Goal: Task Accomplishment & Management: Manage account settings

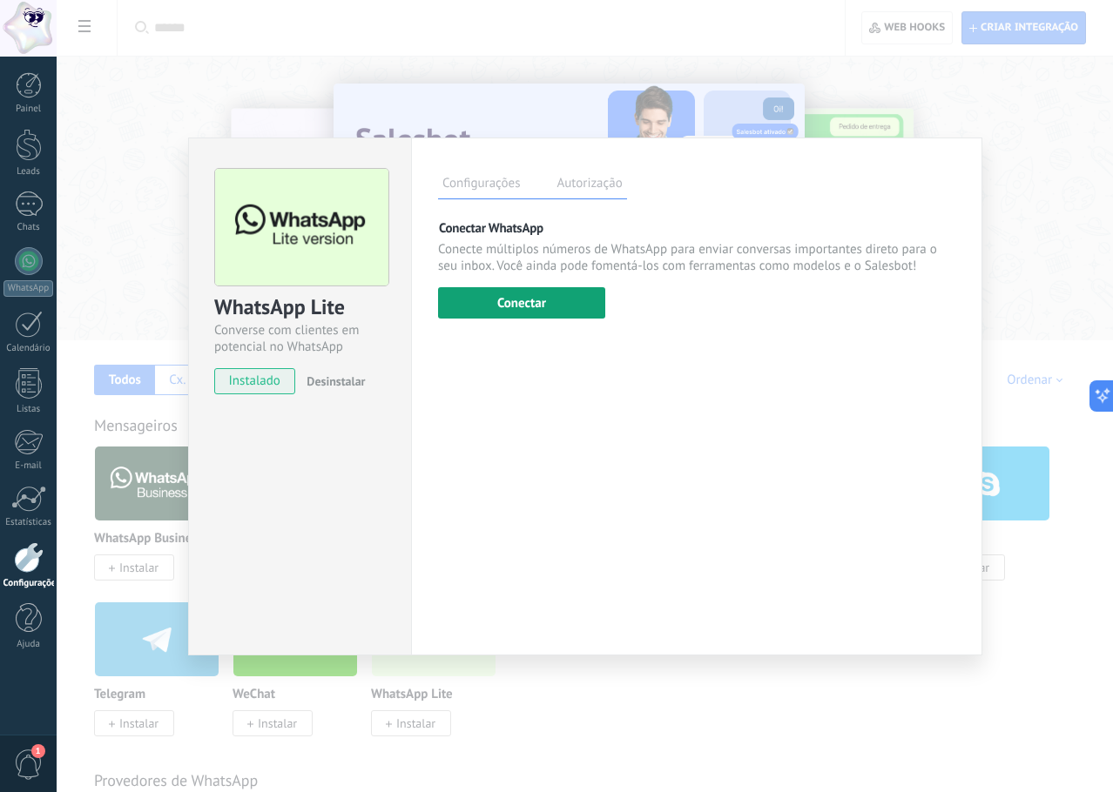
click at [543, 308] on button "Conectar" at bounding box center [521, 302] width 167 height 31
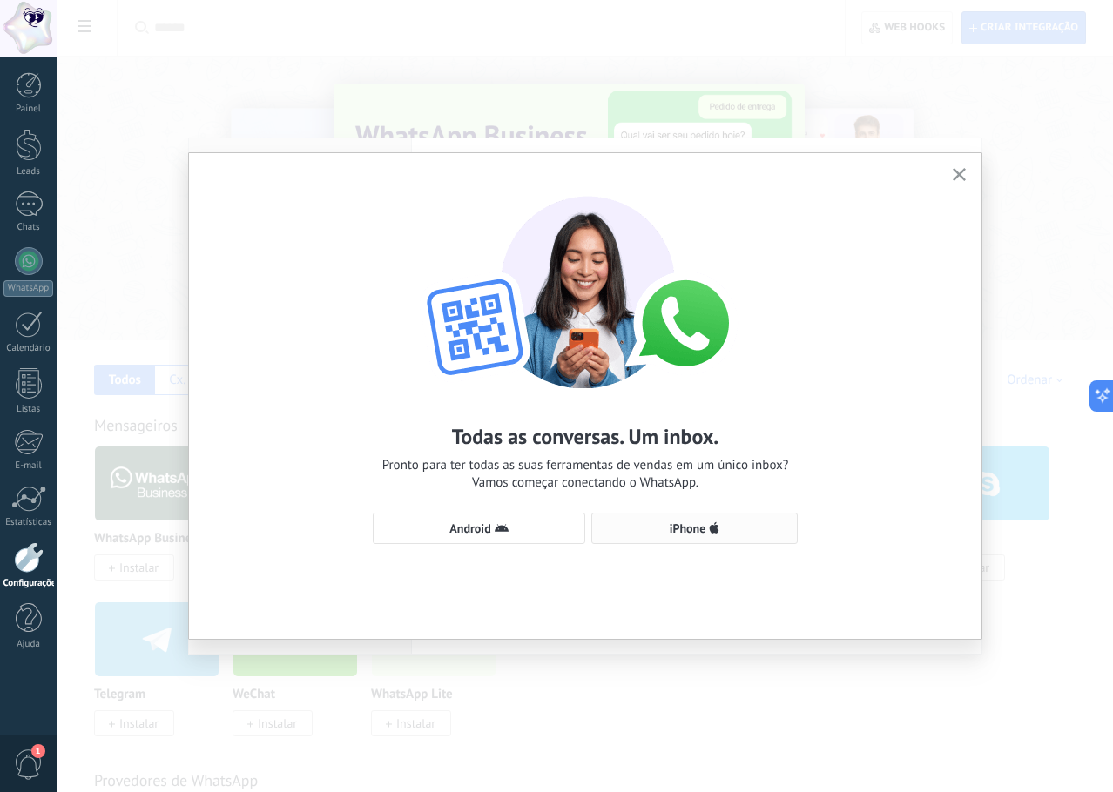
click at [705, 529] on span "iPhone" at bounding box center [688, 528] width 37 height 12
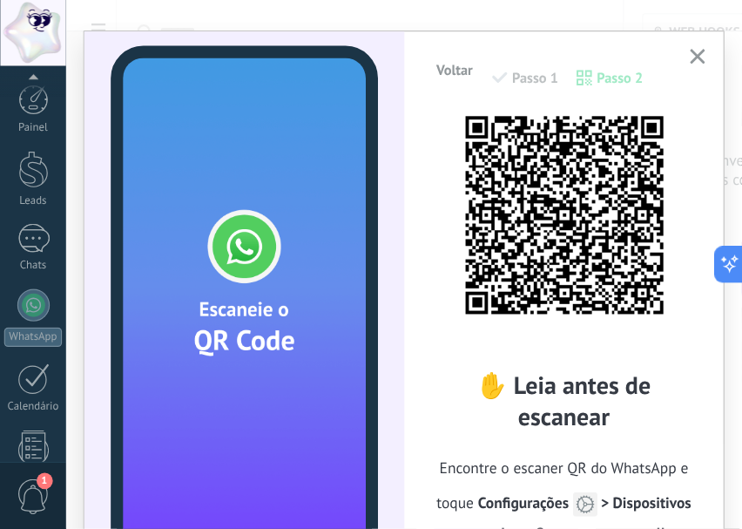
scroll to position [272, 0]
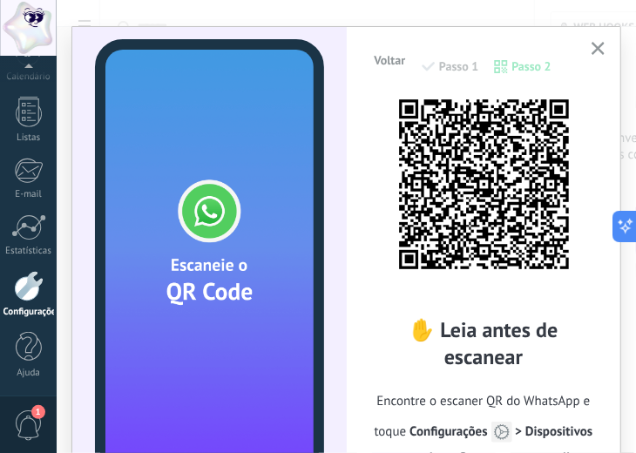
click at [591, 50] on icon "button" at bounding box center [597, 48] width 13 height 13
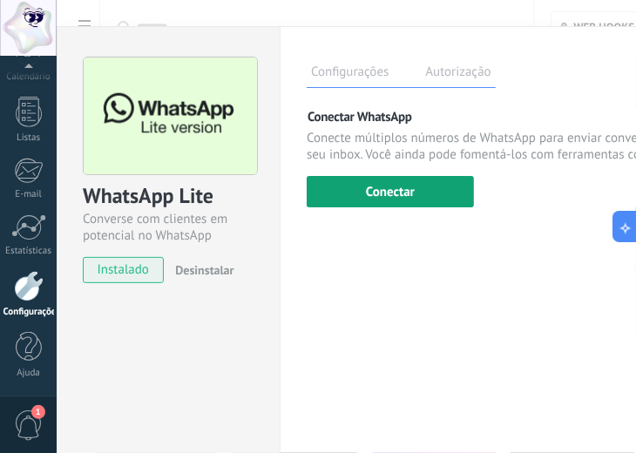
click at [380, 200] on button "Conectar" at bounding box center [389, 191] width 167 height 31
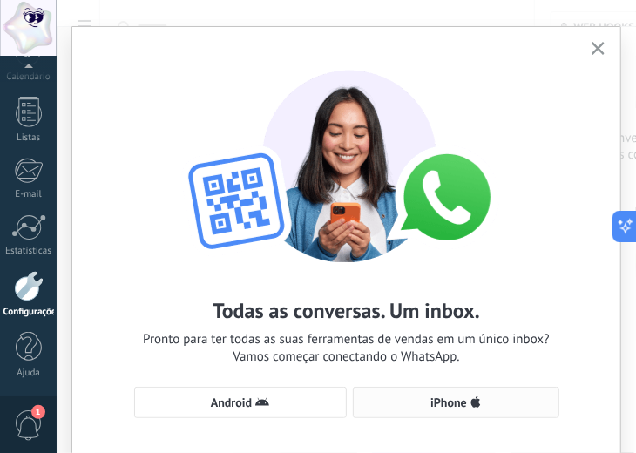
click at [470, 404] on use "button" at bounding box center [475, 401] width 10 height 11
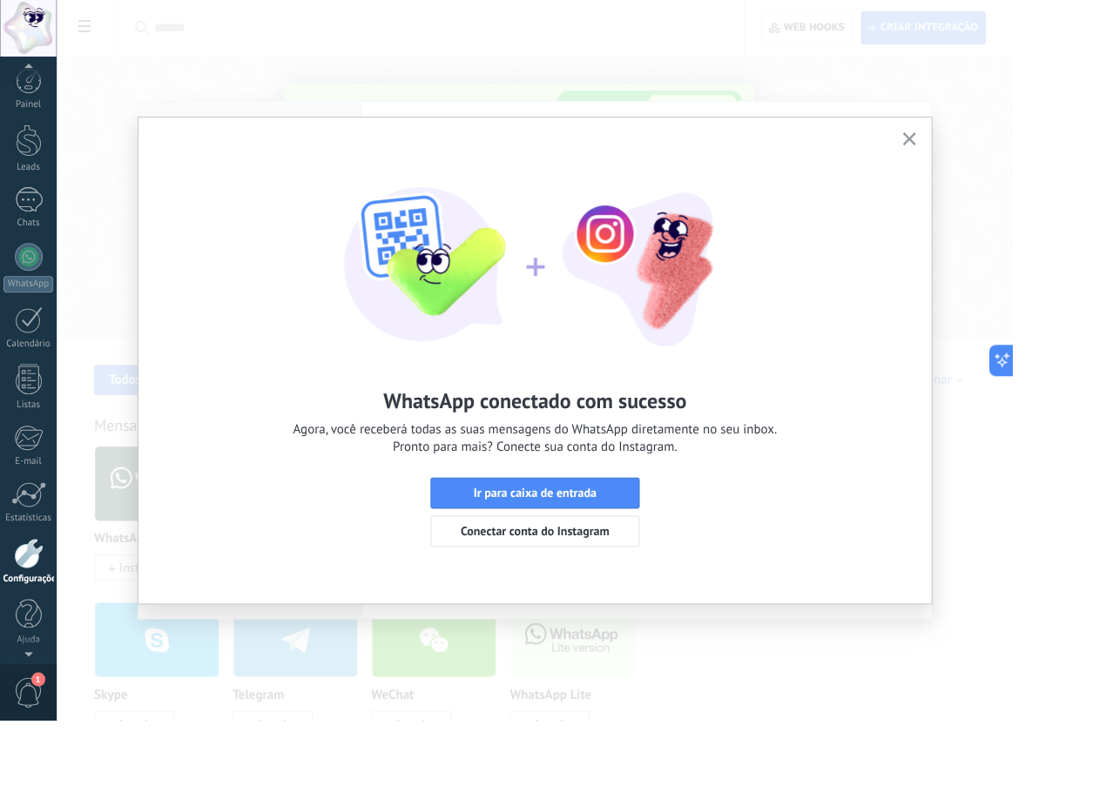
scroll to position [0, 0]
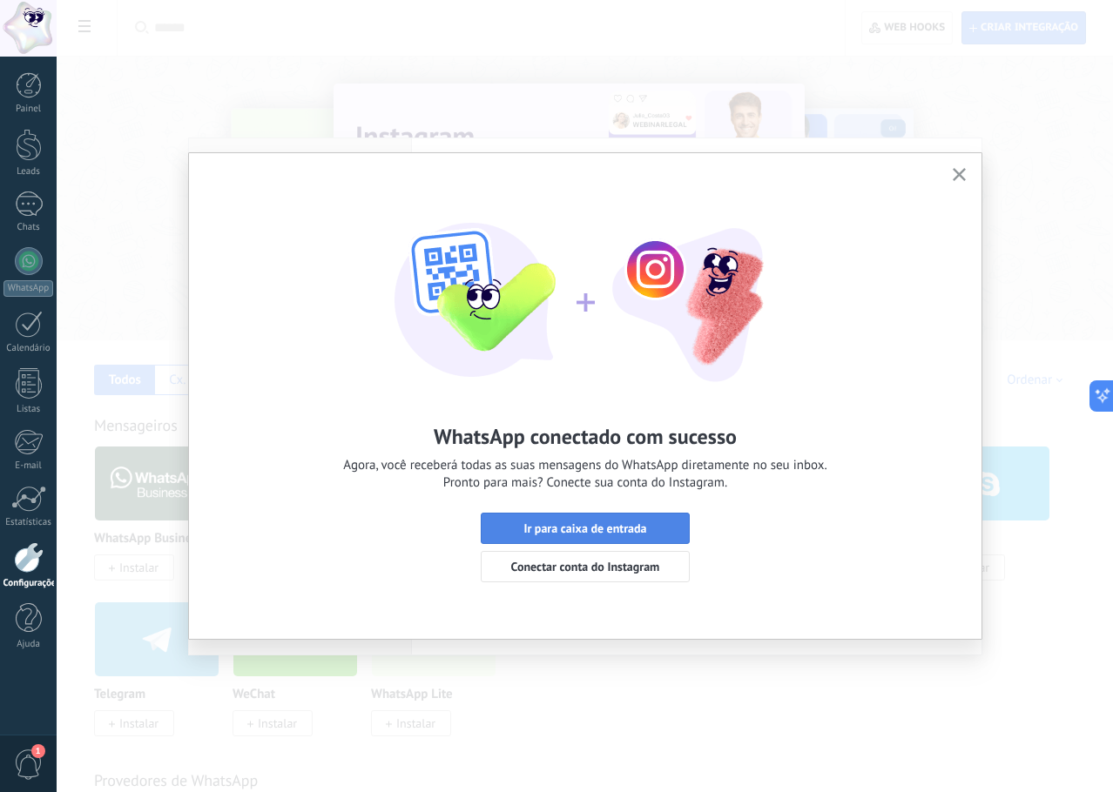
click at [607, 531] on span "Ir para caixa de entrada" at bounding box center [584, 528] width 123 height 12
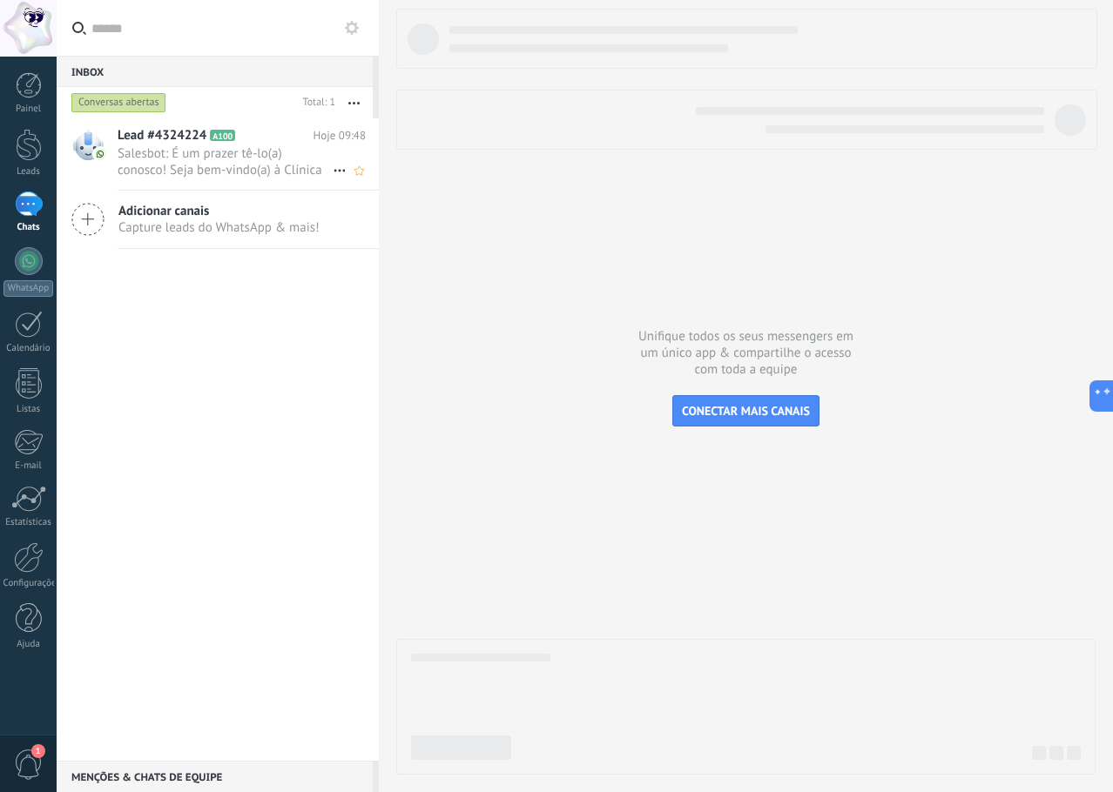
click at [246, 169] on span "Salesbot: É um prazer tê-lo(a) conosco! Seja bem-vindo(a) à Clínica Dr. Madson …" at bounding box center [225, 161] width 215 height 33
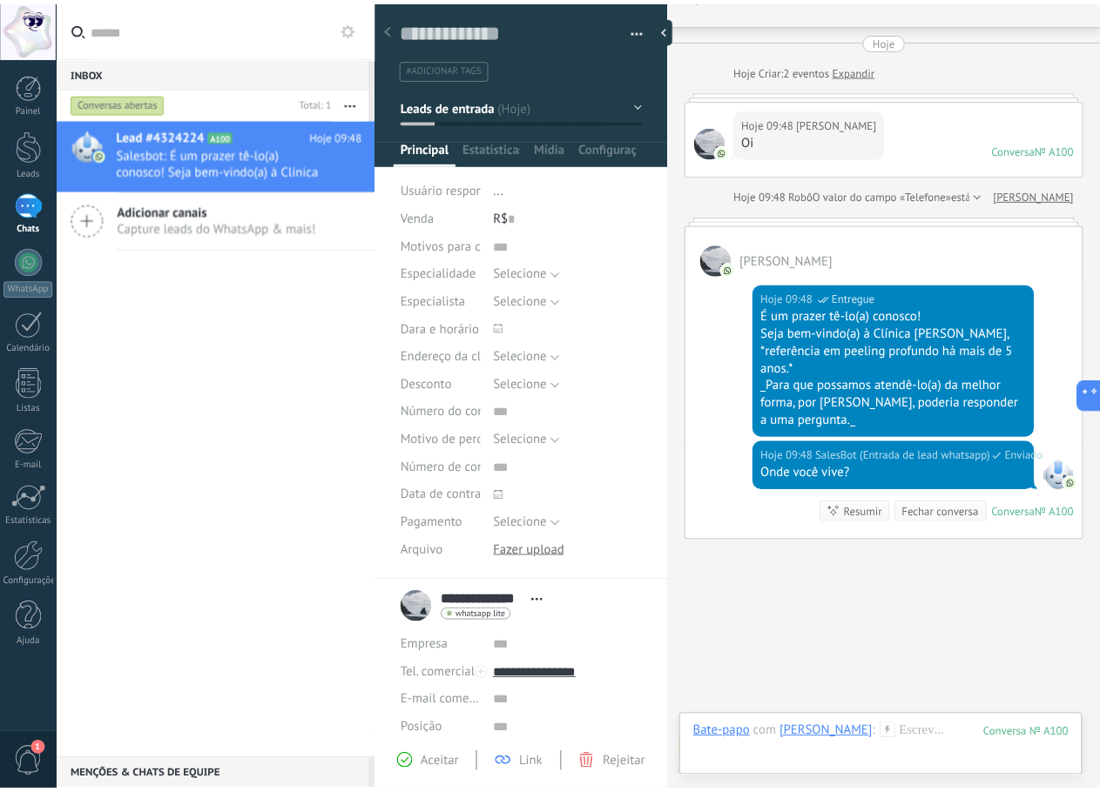
scroll to position [85, 0]
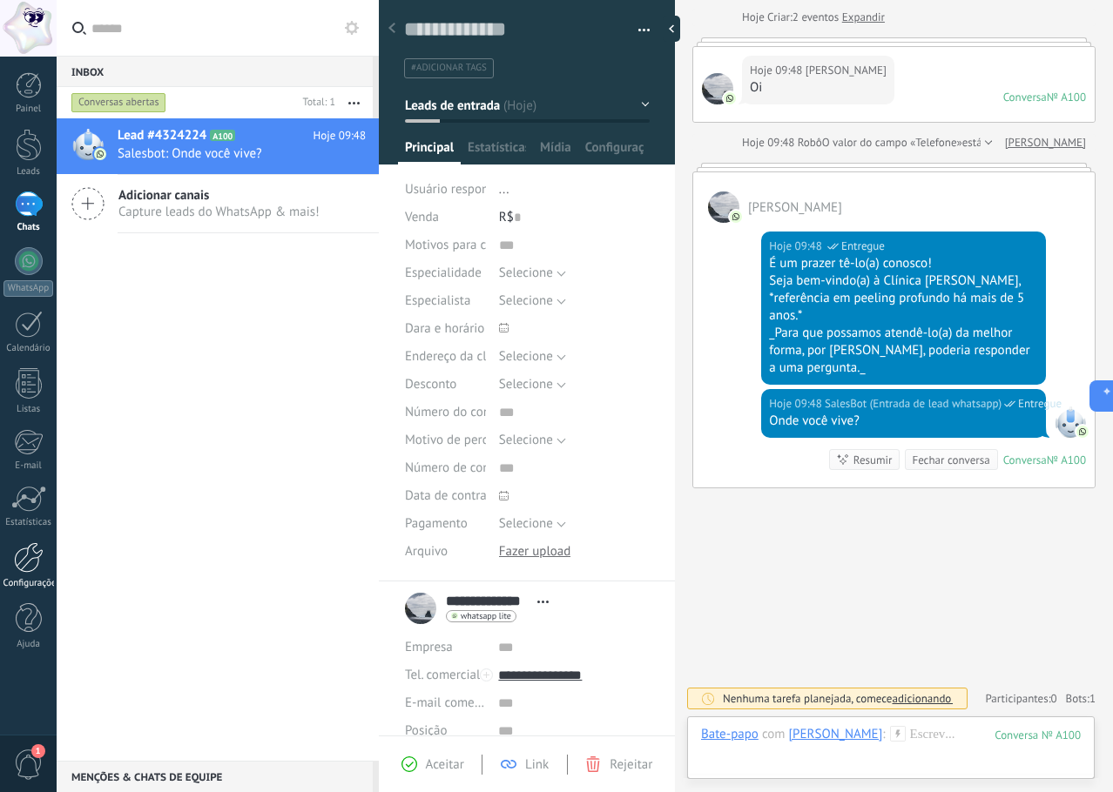
click at [17, 564] on div at bounding box center [29, 557] width 30 height 30
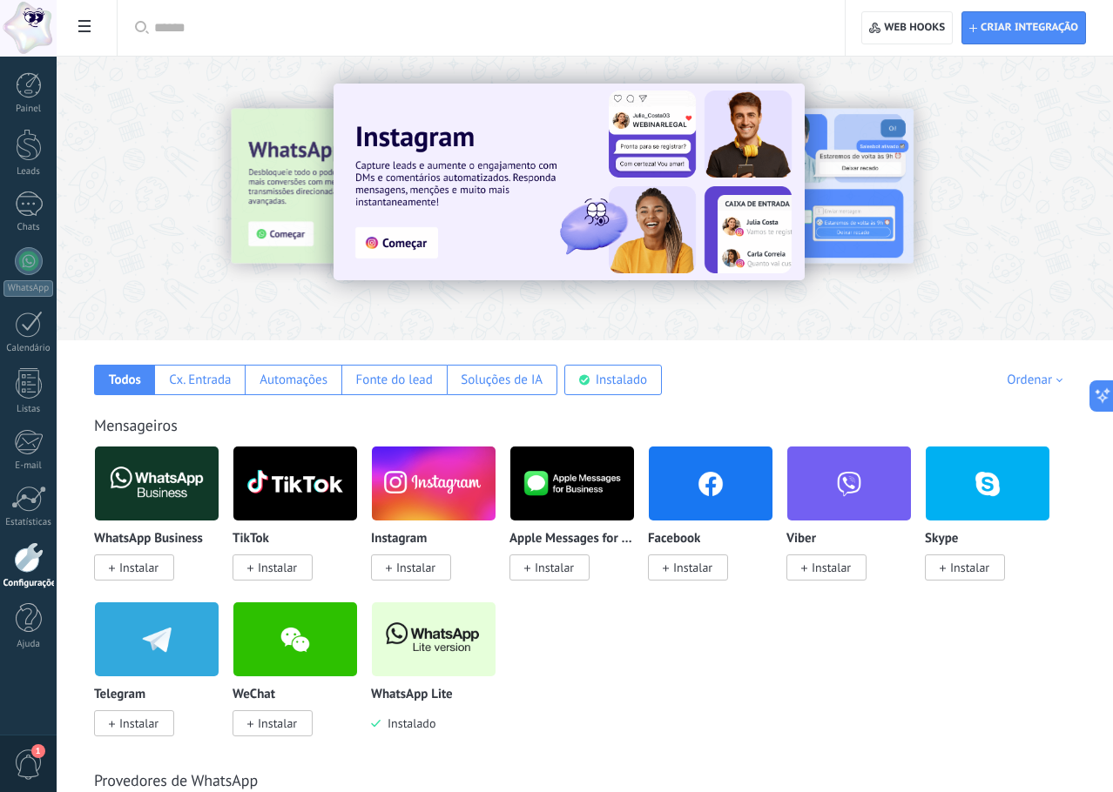
click at [33, 556] on div at bounding box center [29, 557] width 30 height 30
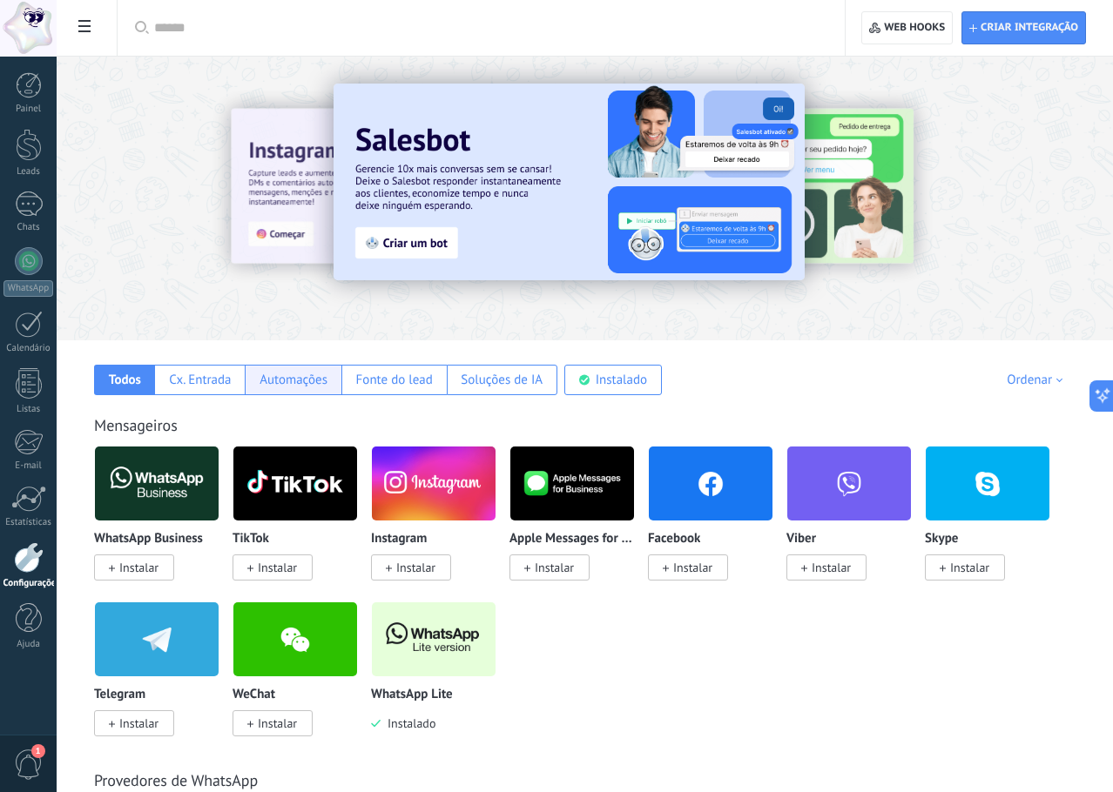
click at [272, 380] on div "Automações" at bounding box center [293, 380] width 68 height 17
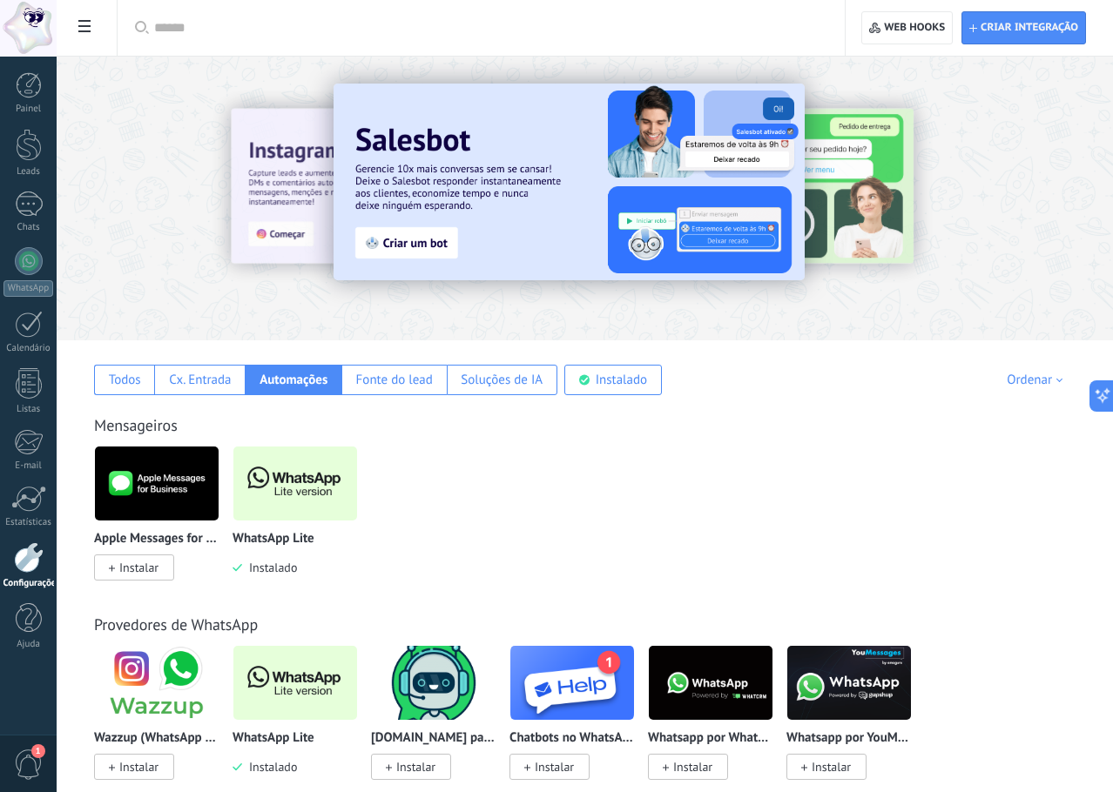
click at [91, 27] on span at bounding box center [85, 28] width 30 height 34
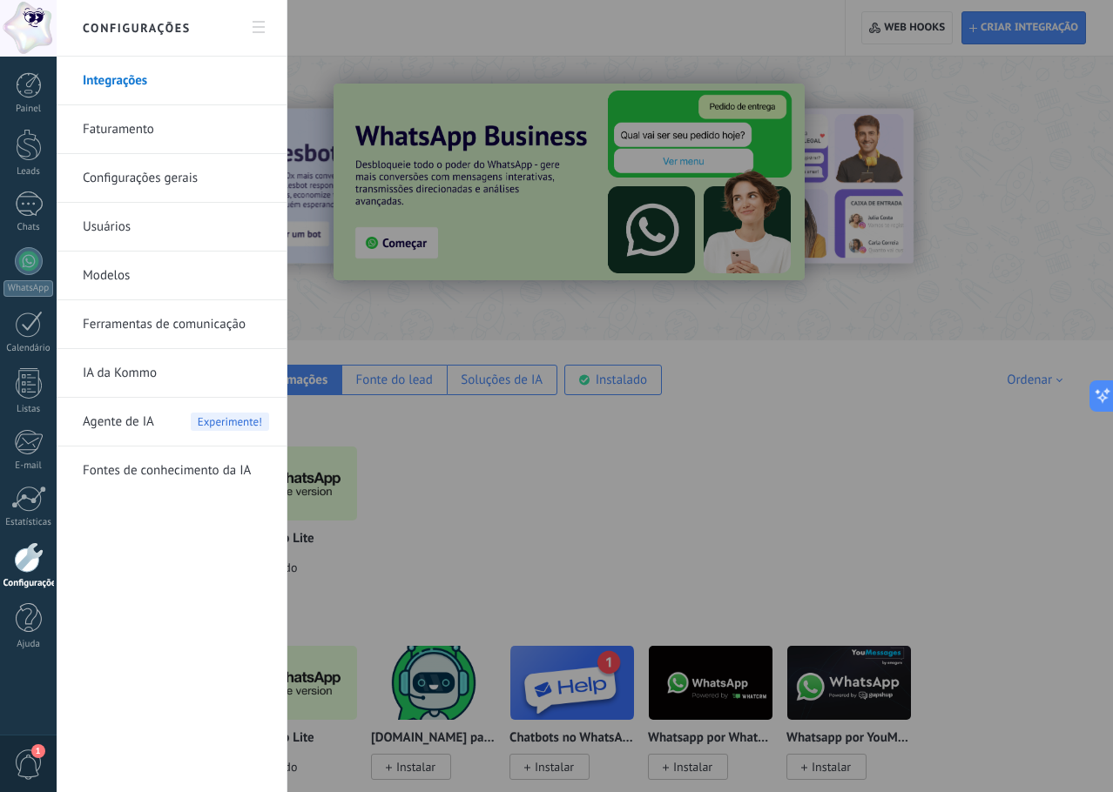
click at [175, 180] on link "Configurações gerais" at bounding box center [176, 178] width 186 height 49
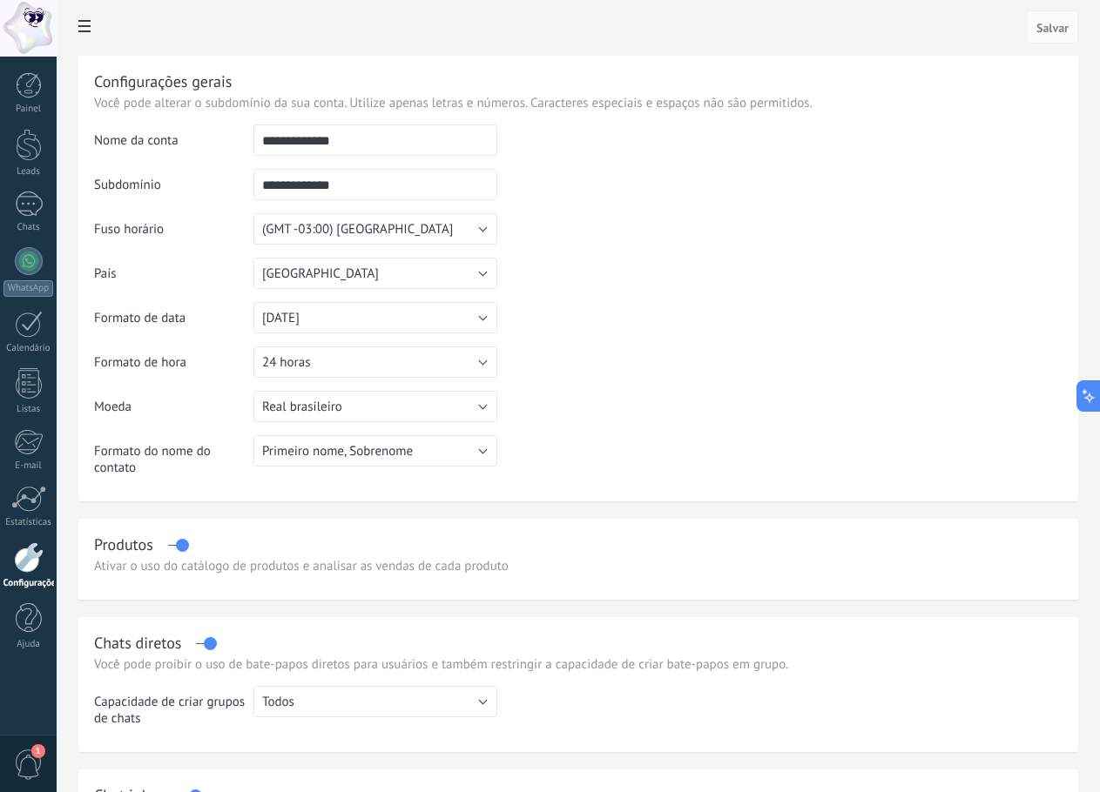
click at [35, 567] on div at bounding box center [29, 557] width 30 height 30
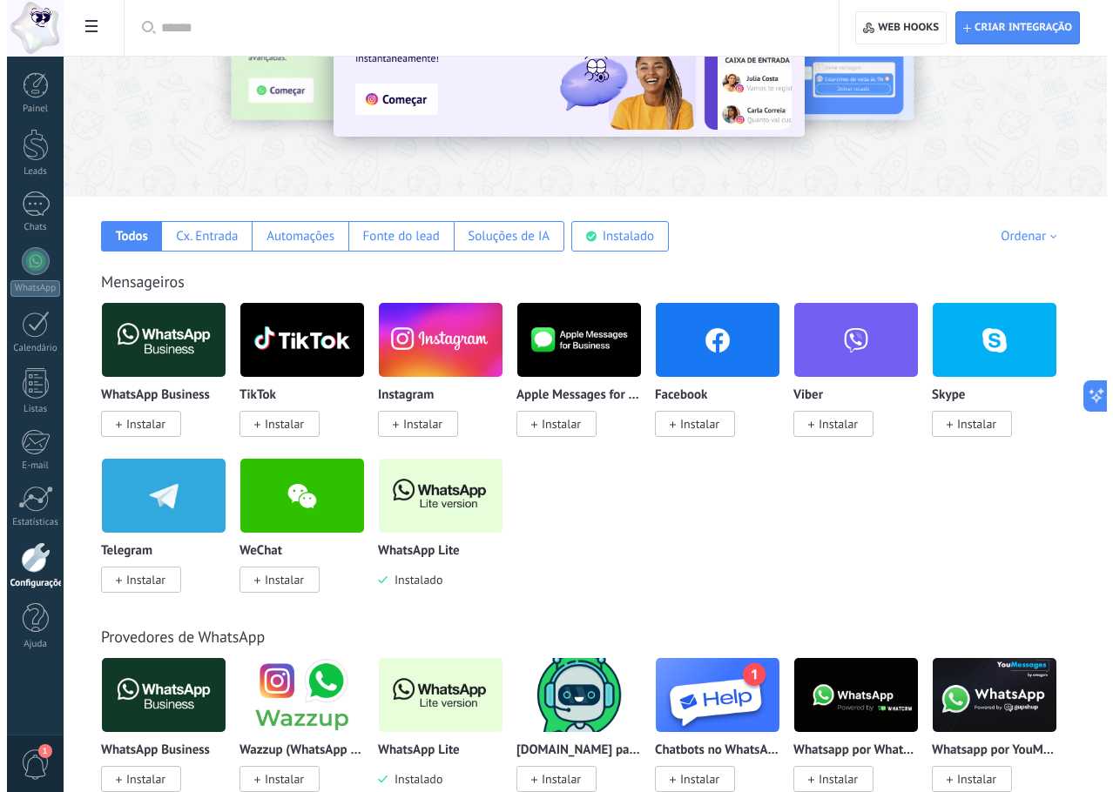
scroll to position [174, 0]
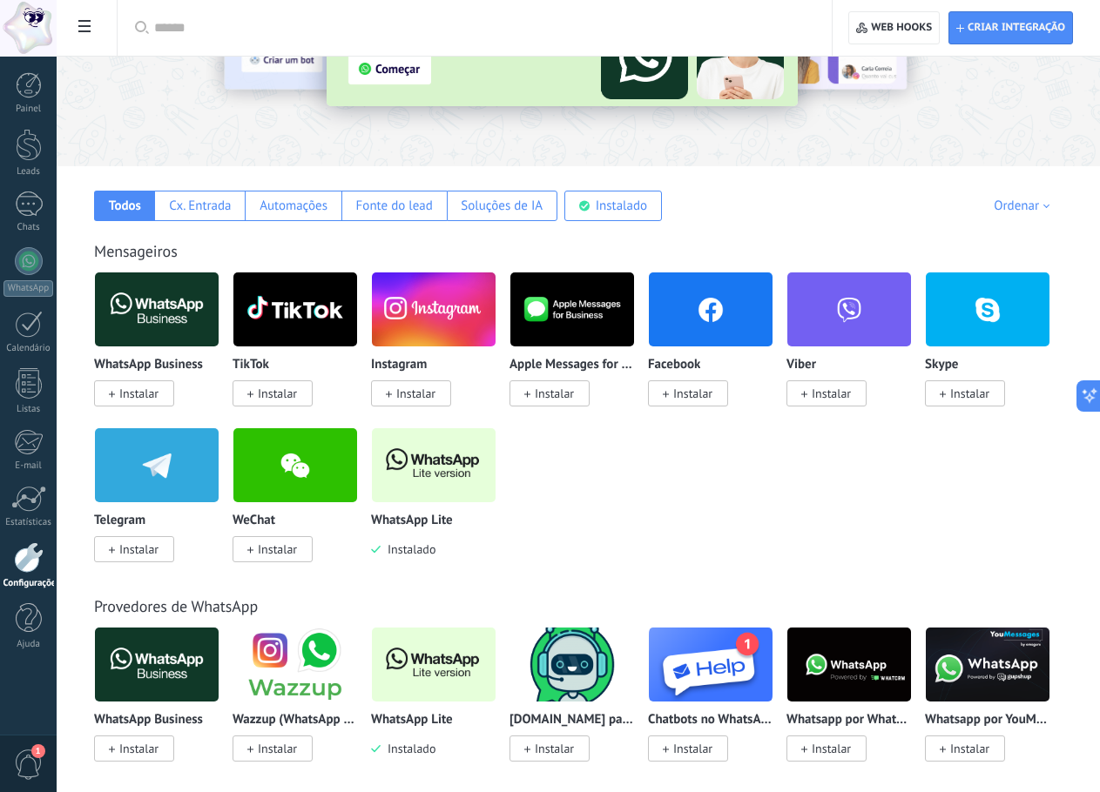
click at [24, 551] on div at bounding box center [29, 557] width 30 height 30
click at [78, 27] on use at bounding box center [84, 26] width 12 height 12
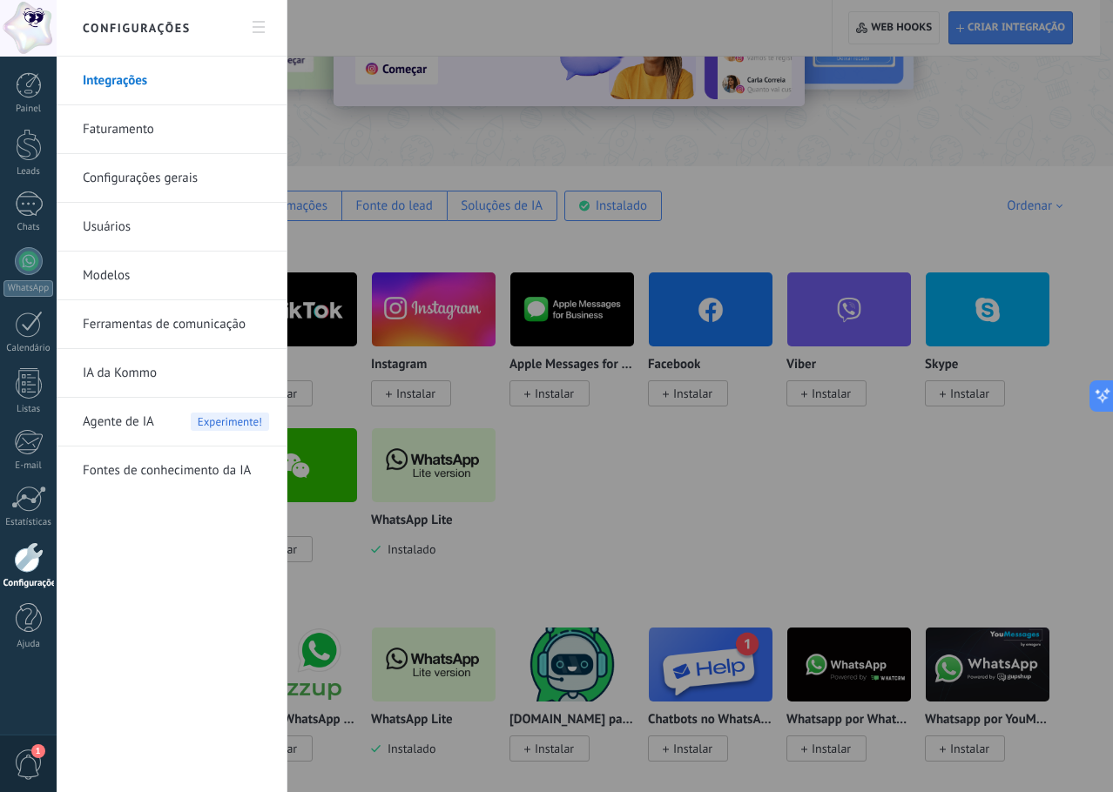
click at [158, 319] on link "Ferramentas de comunicação" at bounding box center [176, 324] width 186 height 49
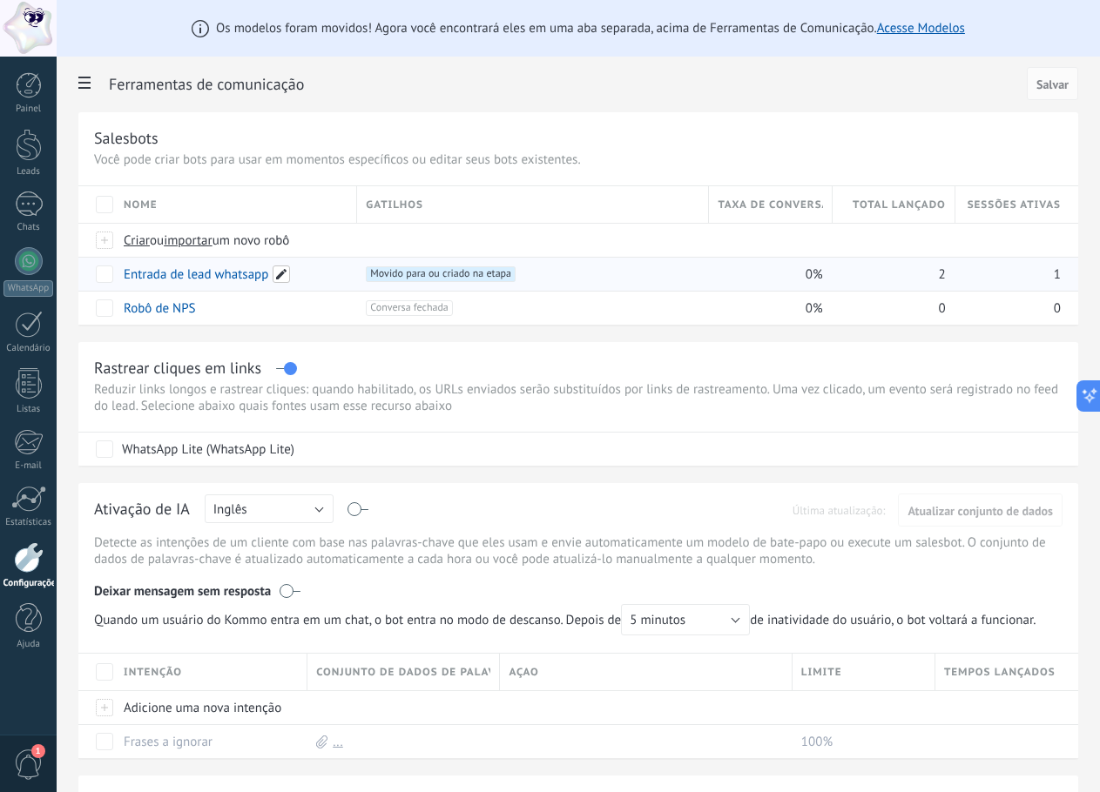
click at [283, 276] on span at bounding box center [281, 274] width 17 height 17
click at [248, 309] on span "Cancelar" at bounding box center [228, 314] width 44 height 16
click at [497, 274] on span "Movido para ou criado na etapa +0" at bounding box center [441, 274] width 150 height 16
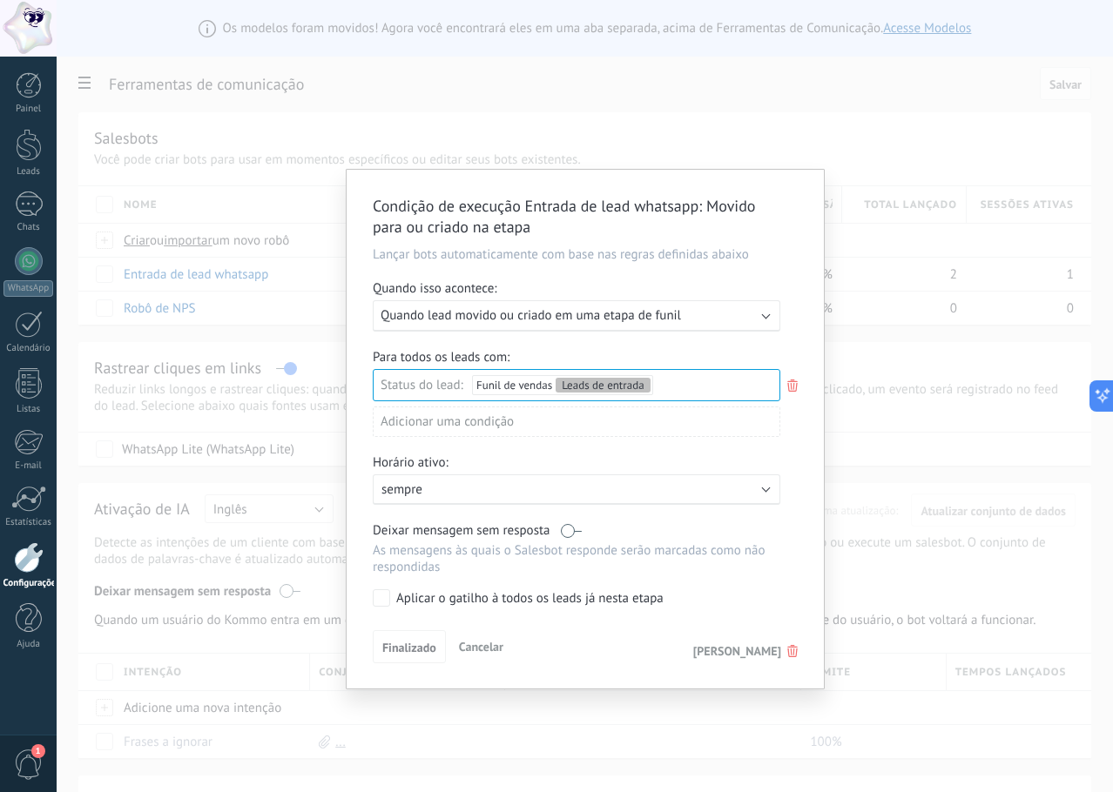
click at [0, 0] on div "Leads de entrada Nova consulta Qualificado Especialista designado Consulta conf…" at bounding box center [0, 0] width 0 height 0
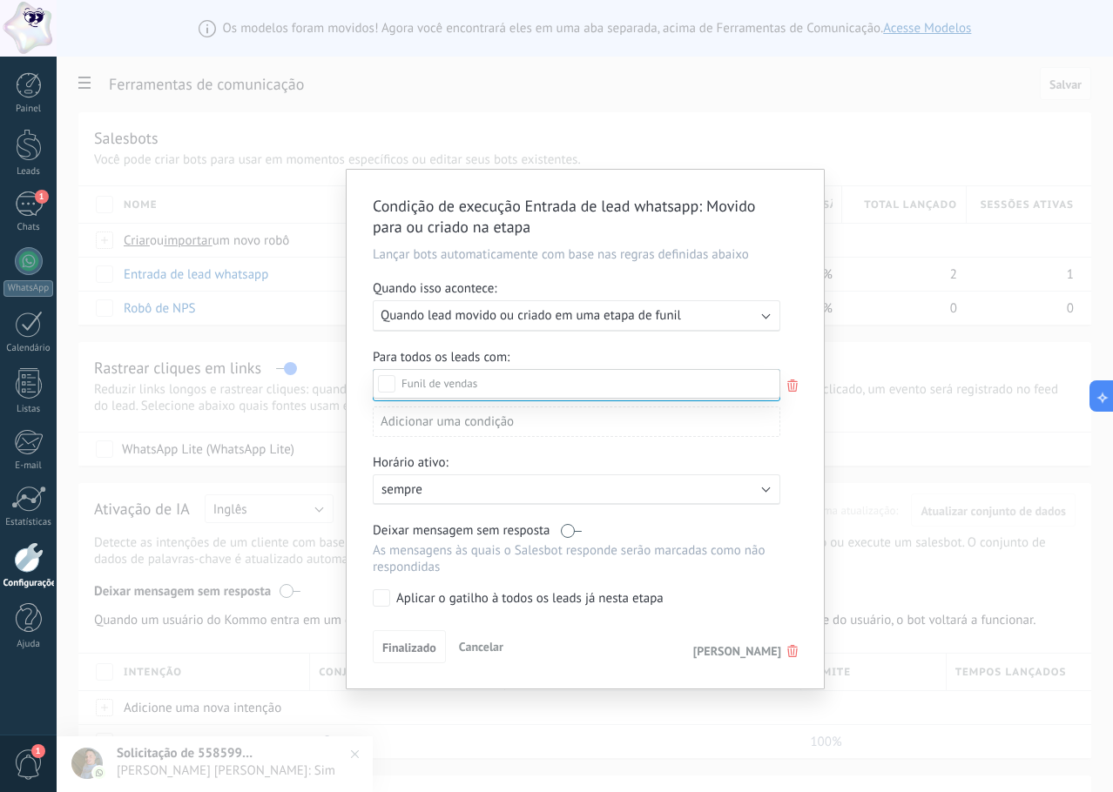
click at [418, 651] on div "Leads de entrada Nova consulta Qualificado Especialista designado Consulta conf…" at bounding box center [576, 577] width 407 height 417
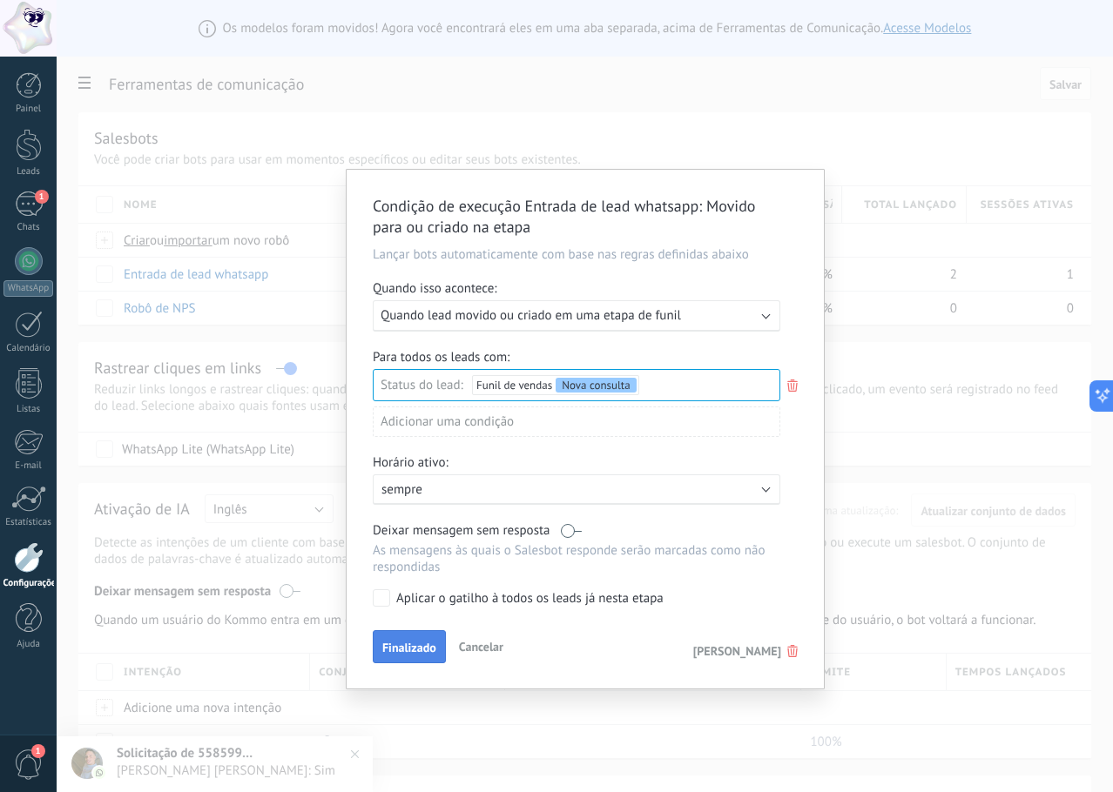
click at [421, 642] on span "Finalizado" at bounding box center [409, 648] width 54 height 12
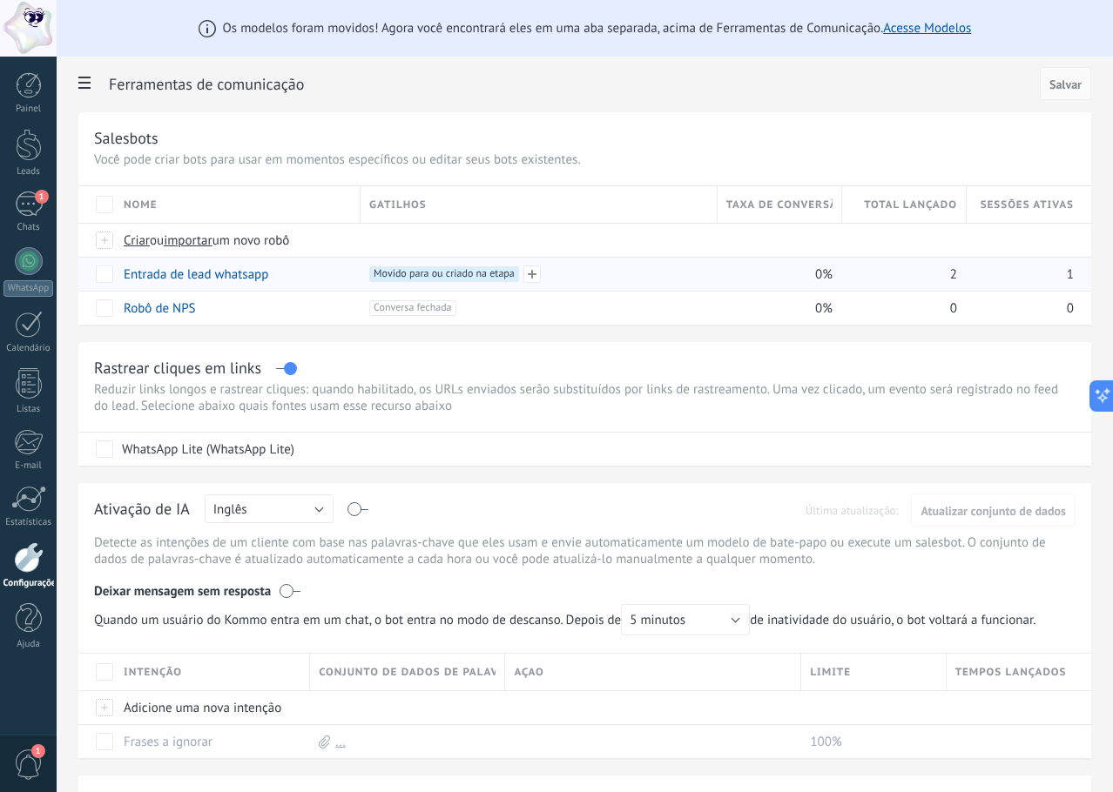
click at [461, 273] on span "Movido para ou criado na etapa +0" at bounding box center [444, 274] width 150 height 16
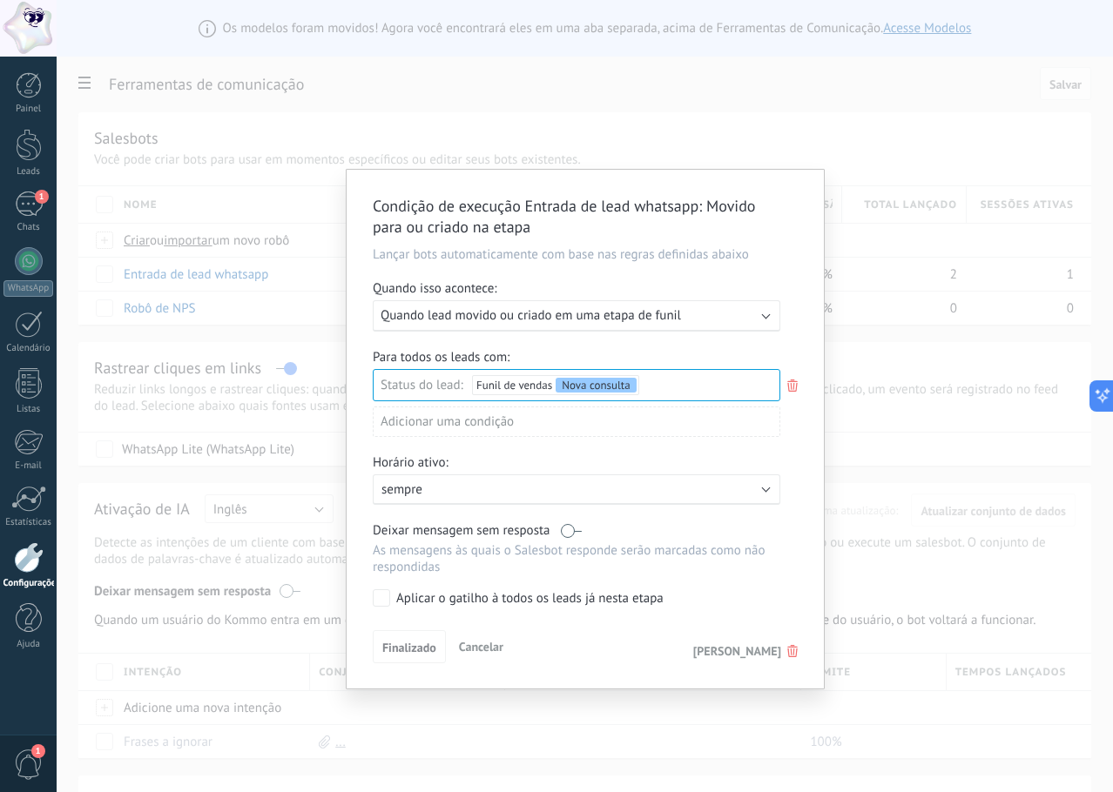
click at [932, 292] on div "Condição de execução Entrada de lead whatsapp : Movido para ou criado na etapa …" at bounding box center [585, 396] width 1056 height 792
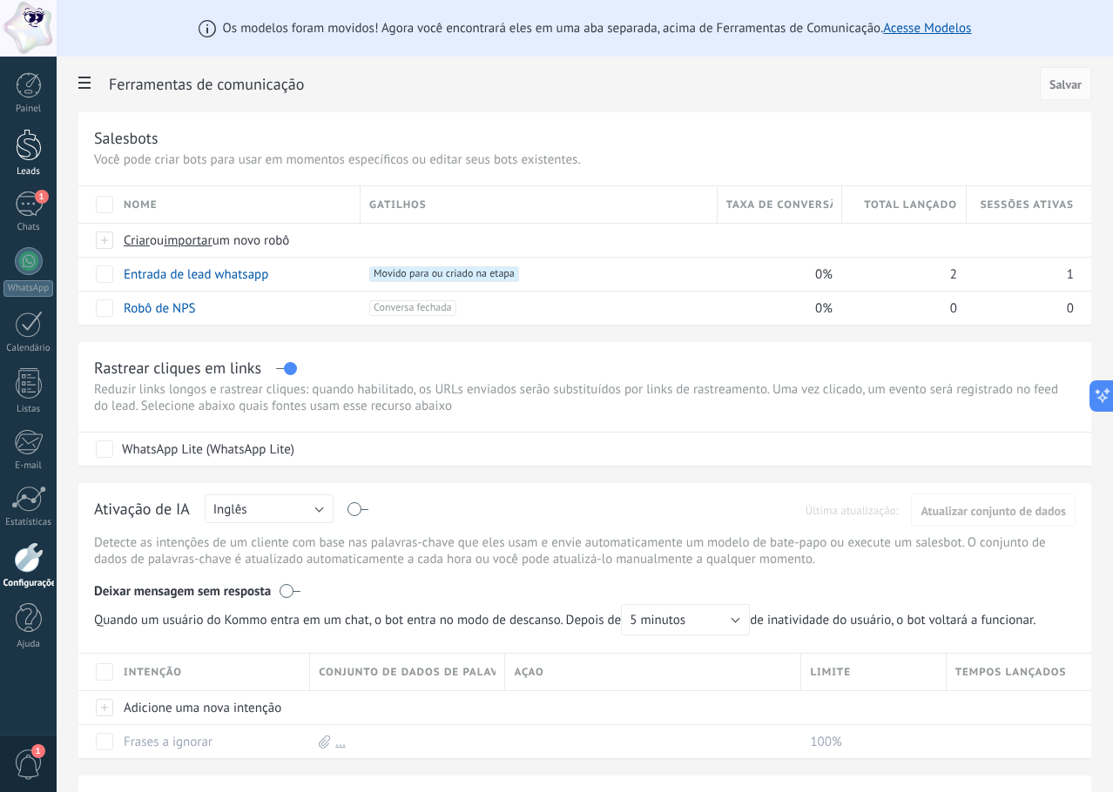
click at [48, 157] on link "Leads" at bounding box center [28, 153] width 57 height 49
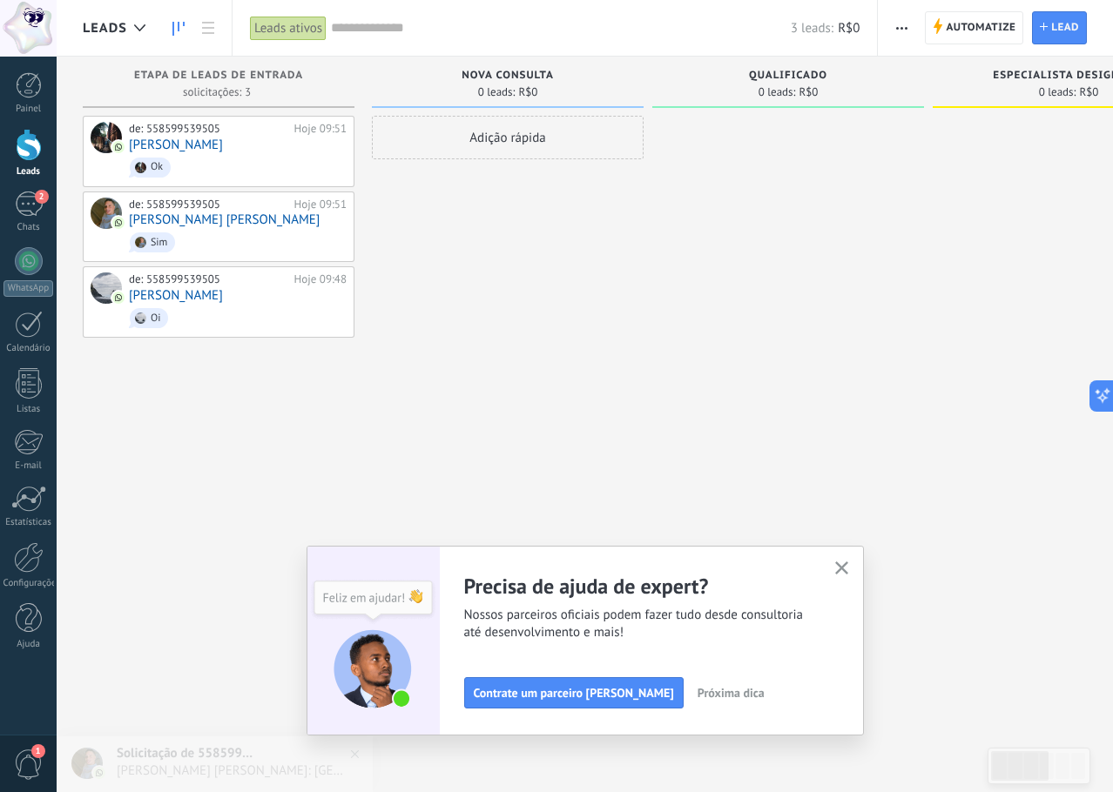
click at [22, 240] on div "Painel Leads 2 Chats WhatsApp Clientes" at bounding box center [28, 370] width 57 height 596
click at [30, 257] on div at bounding box center [29, 261] width 28 height 28
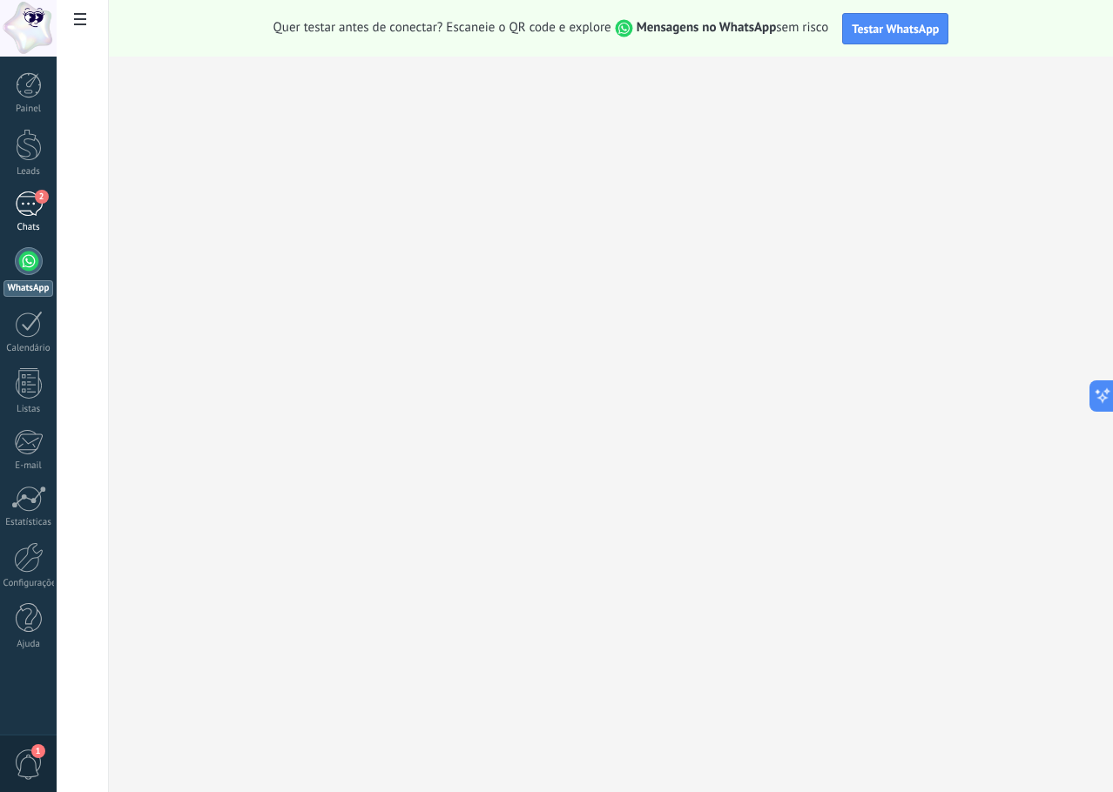
click at [23, 215] on div "2" at bounding box center [29, 204] width 28 height 25
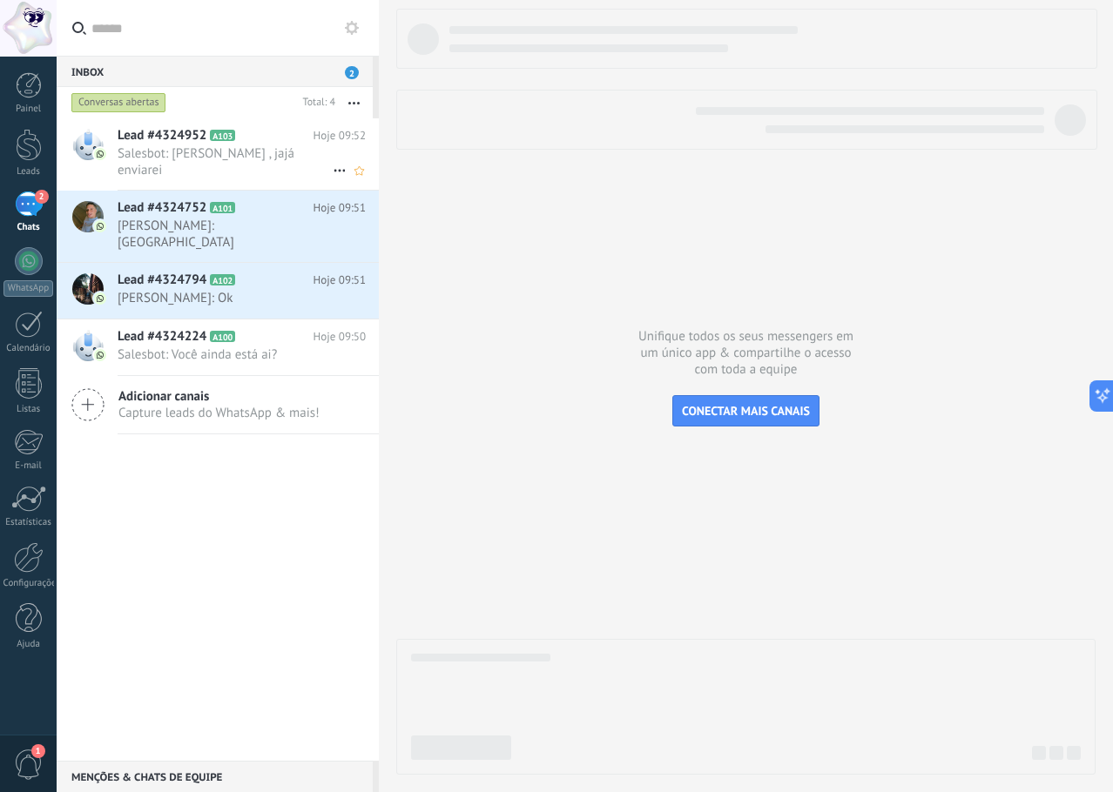
click at [206, 159] on span "Salesbot: [PERSON_NAME] , jajá enviarei" at bounding box center [225, 161] width 215 height 33
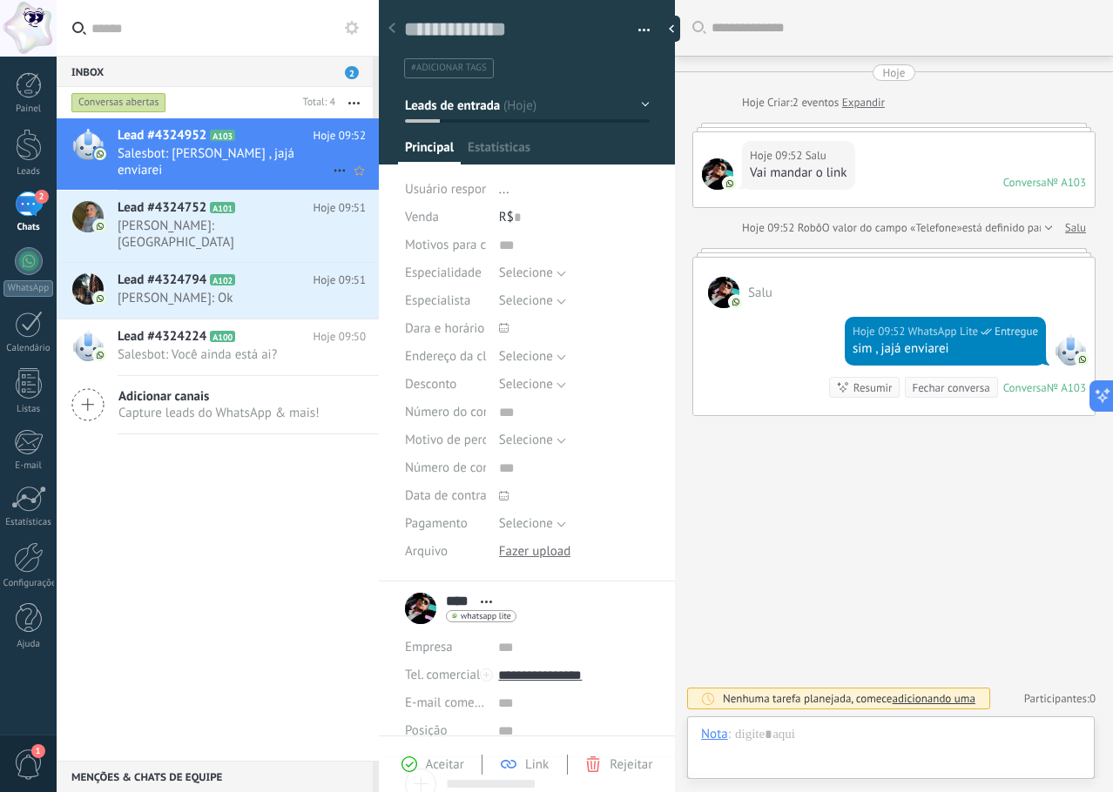
scroll to position [26, 0]
click at [40, 568] on div at bounding box center [29, 557] width 30 height 30
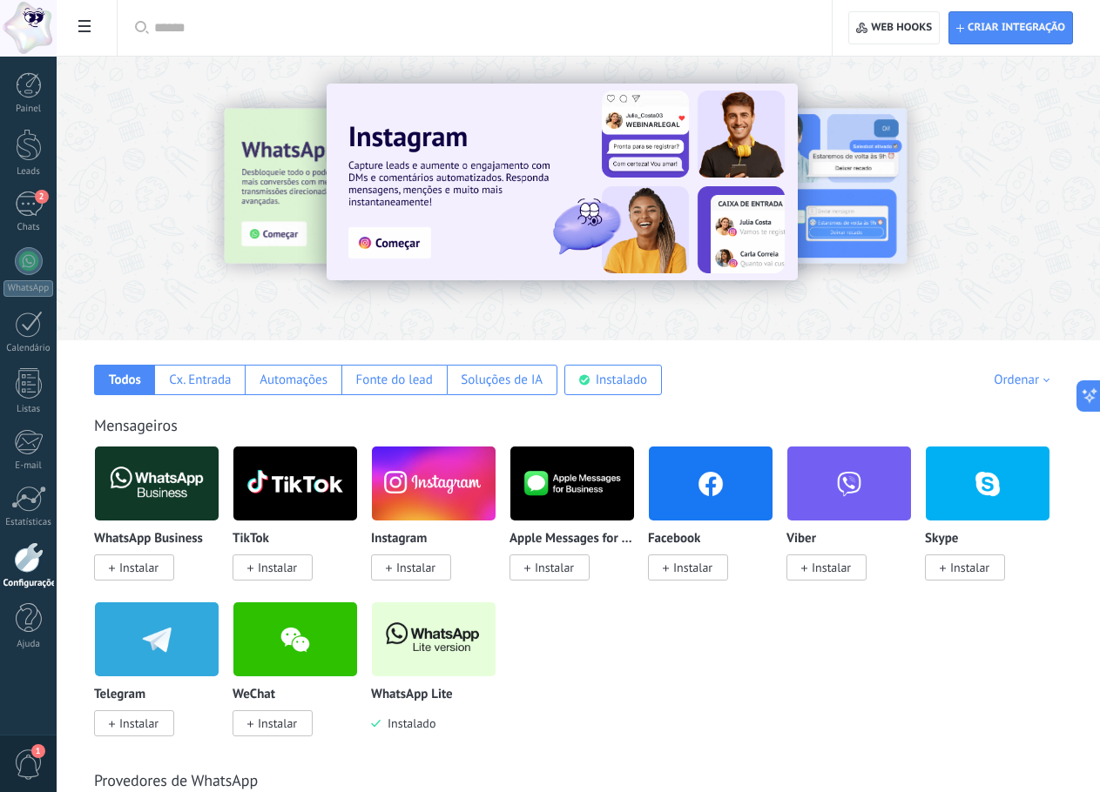
click at [81, 25] on icon at bounding box center [84, 26] width 12 height 12
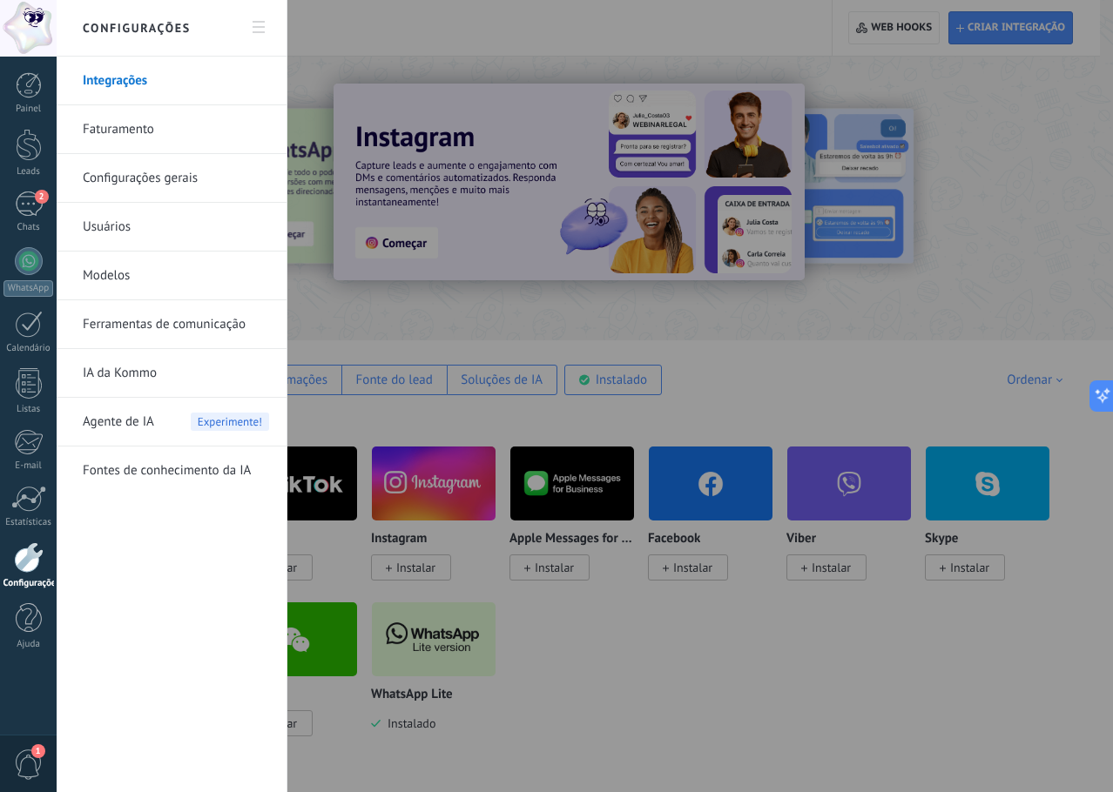
click at [206, 311] on link "Ferramentas de comunicação" at bounding box center [176, 324] width 186 height 49
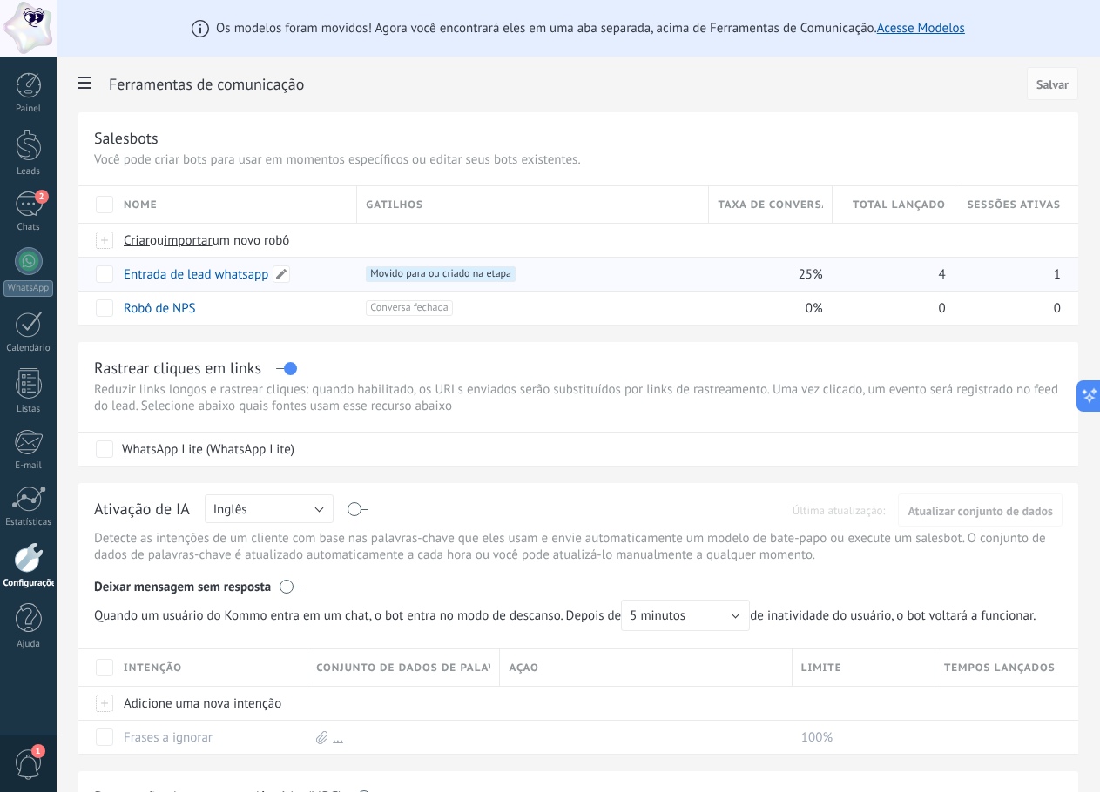
click at [215, 273] on link "Entrada de lead whatsapp" at bounding box center [196, 274] width 145 height 17
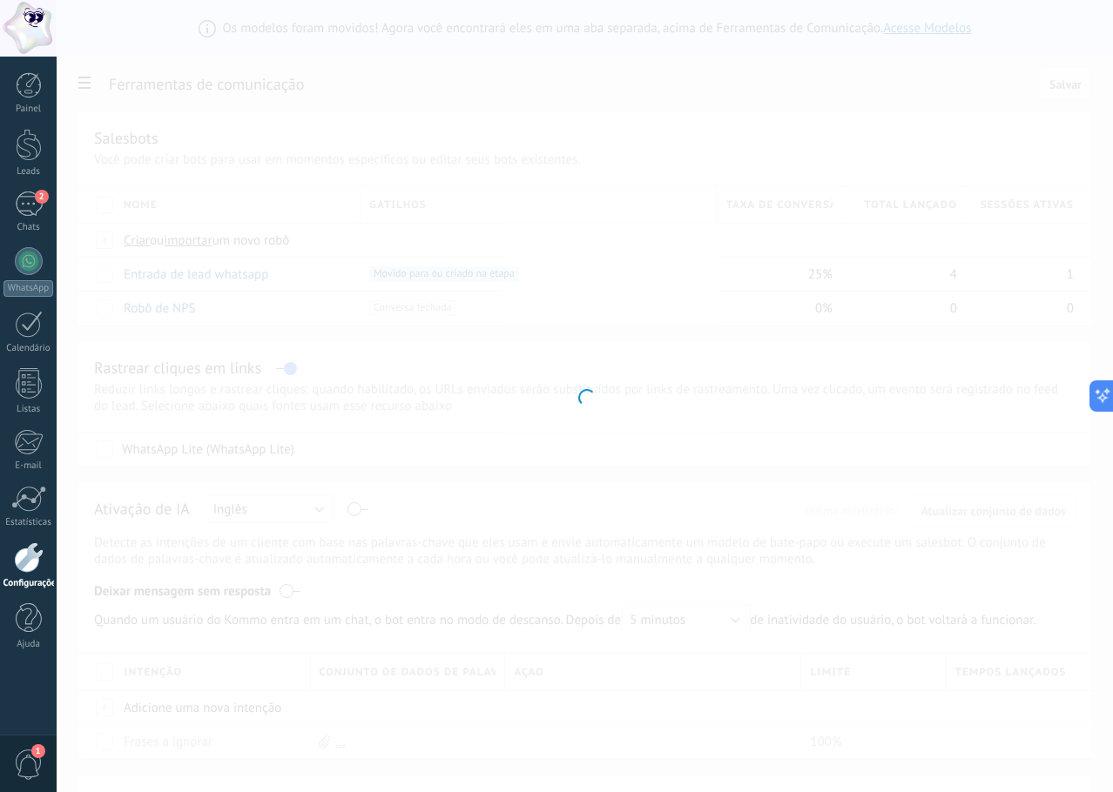
type input "**********"
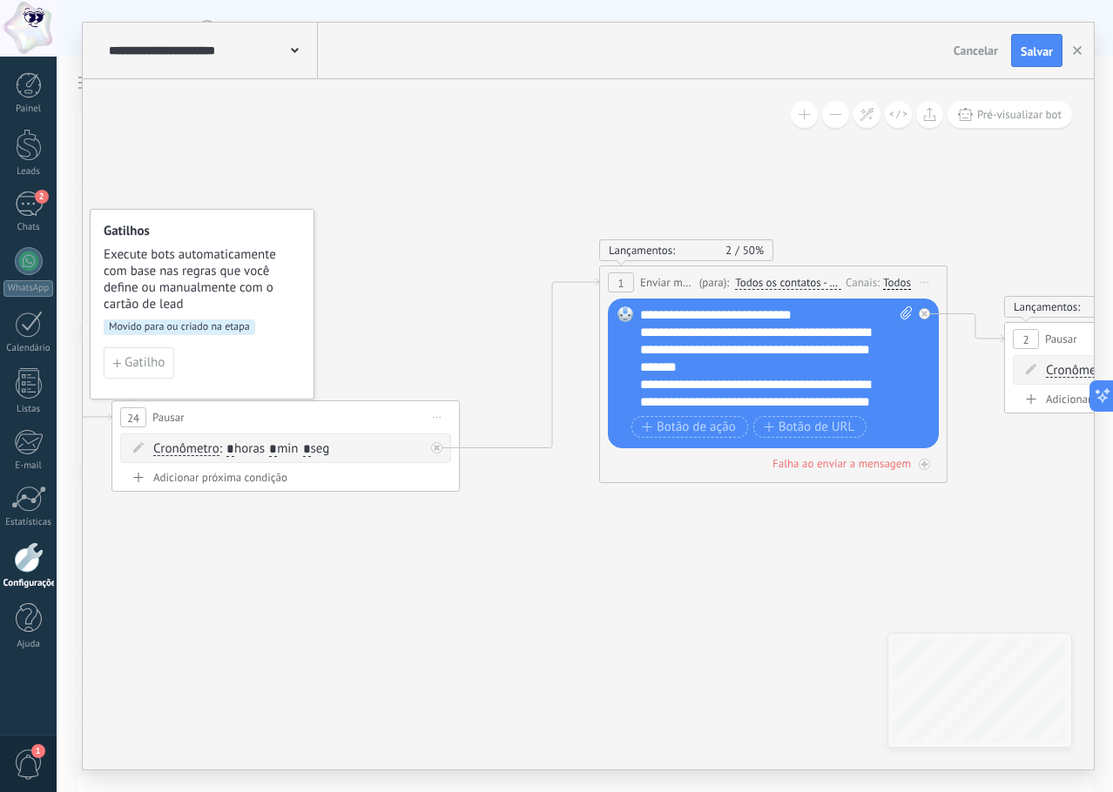
drag, startPoint x: 988, startPoint y: 193, endPoint x: 930, endPoint y: 192, distance: 58.3
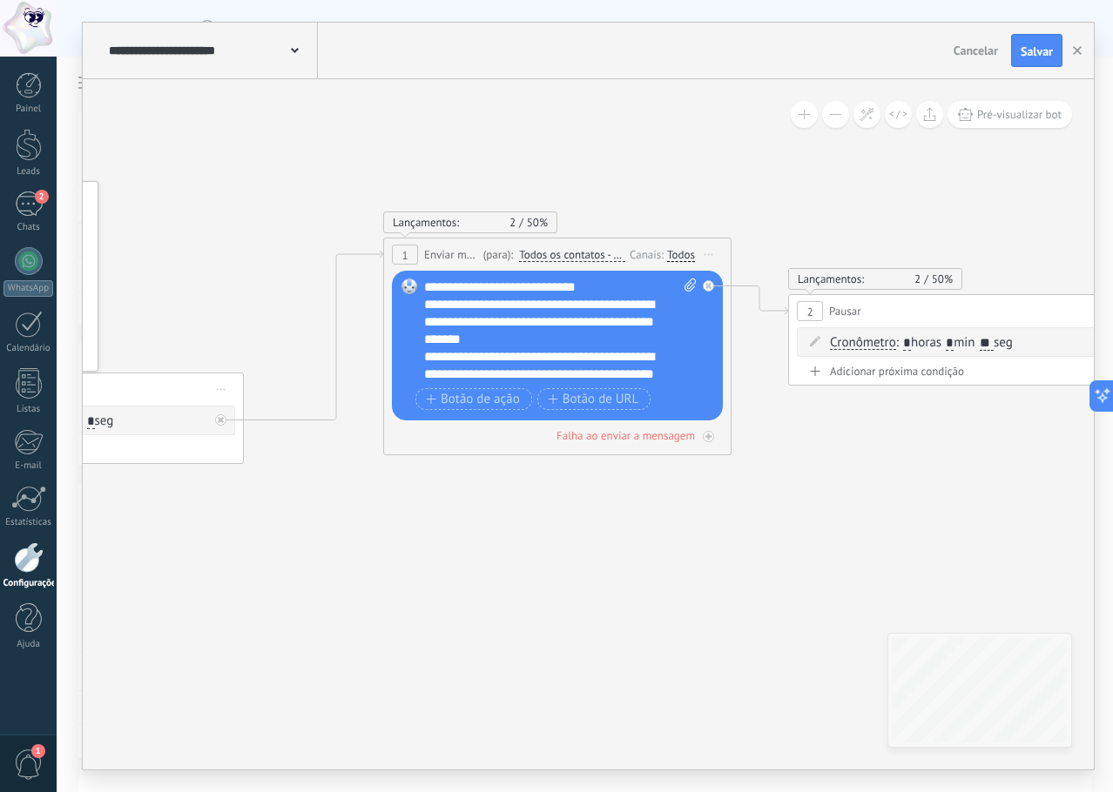
drag, startPoint x: 982, startPoint y: 192, endPoint x: 766, endPoint y: 164, distance: 217.7
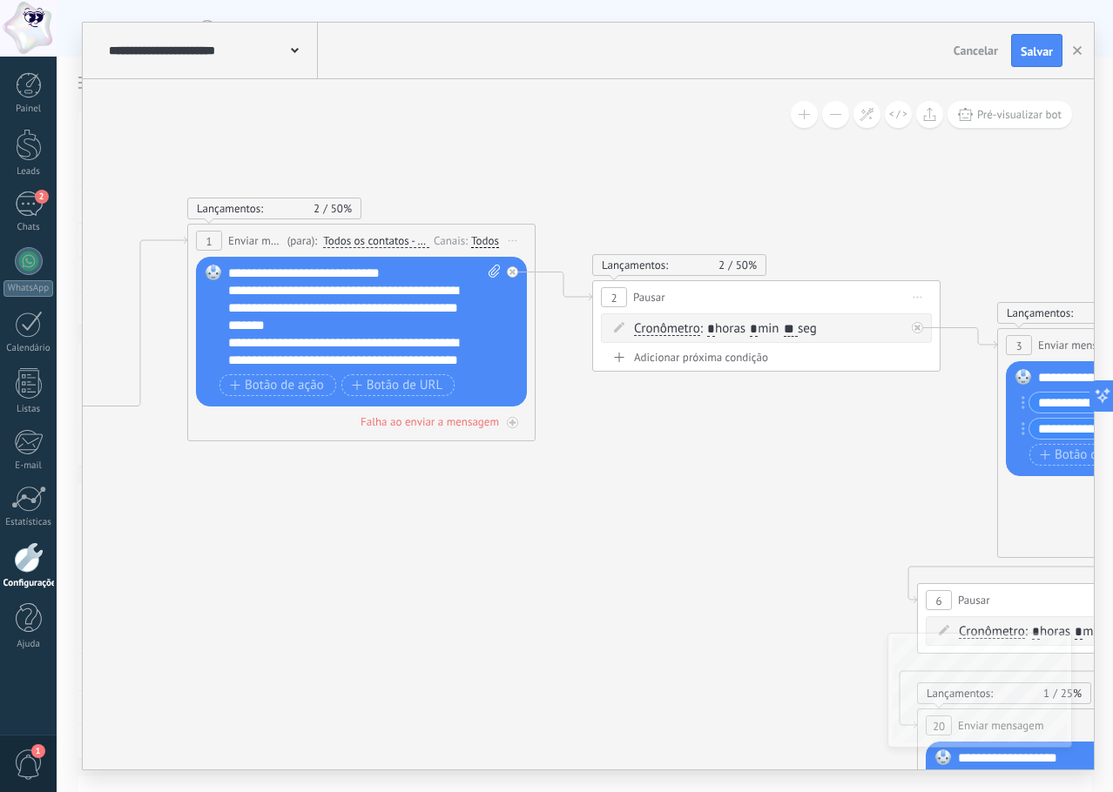
drag, startPoint x: 960, startPoint y: 196, endPoint x: 732, endPoint y: 179, distance: 227.9
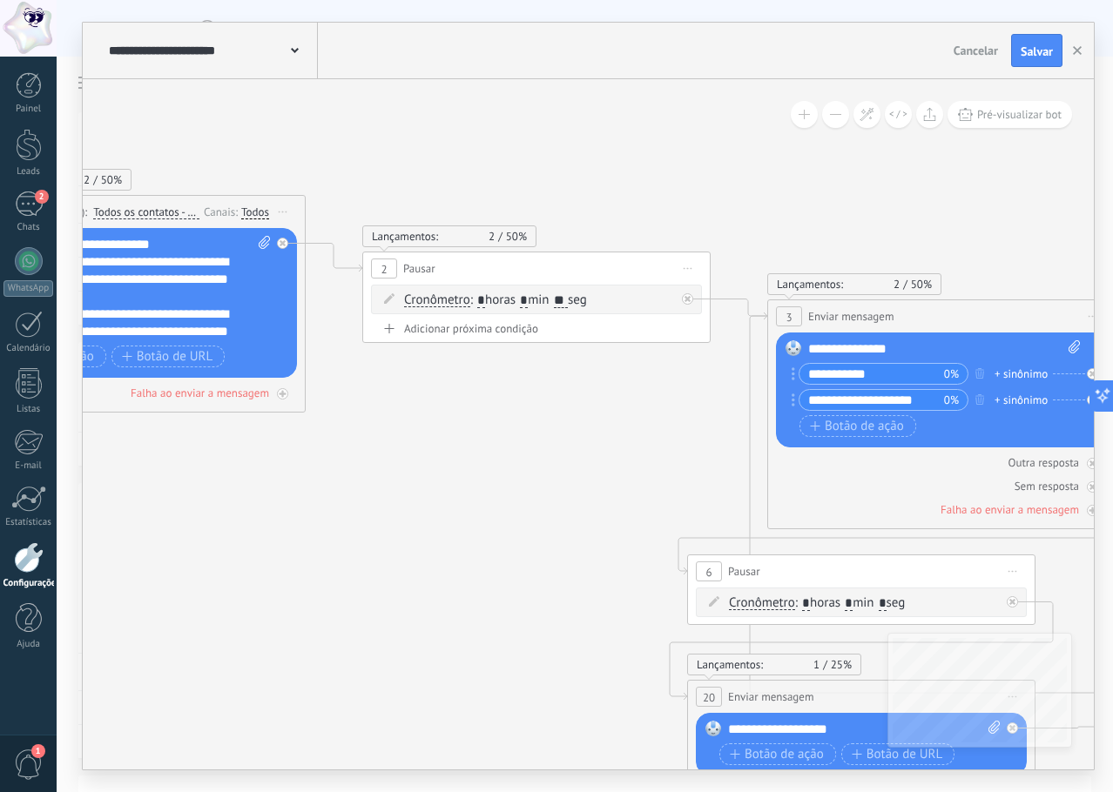
drag, startPoint x: 892, startPoint y: 198, endPoint x: 724, endPoint y: 173, distance: 169.8
click at [724, 173] on icon at bounding box center [966, 503] width 4296 height 1486
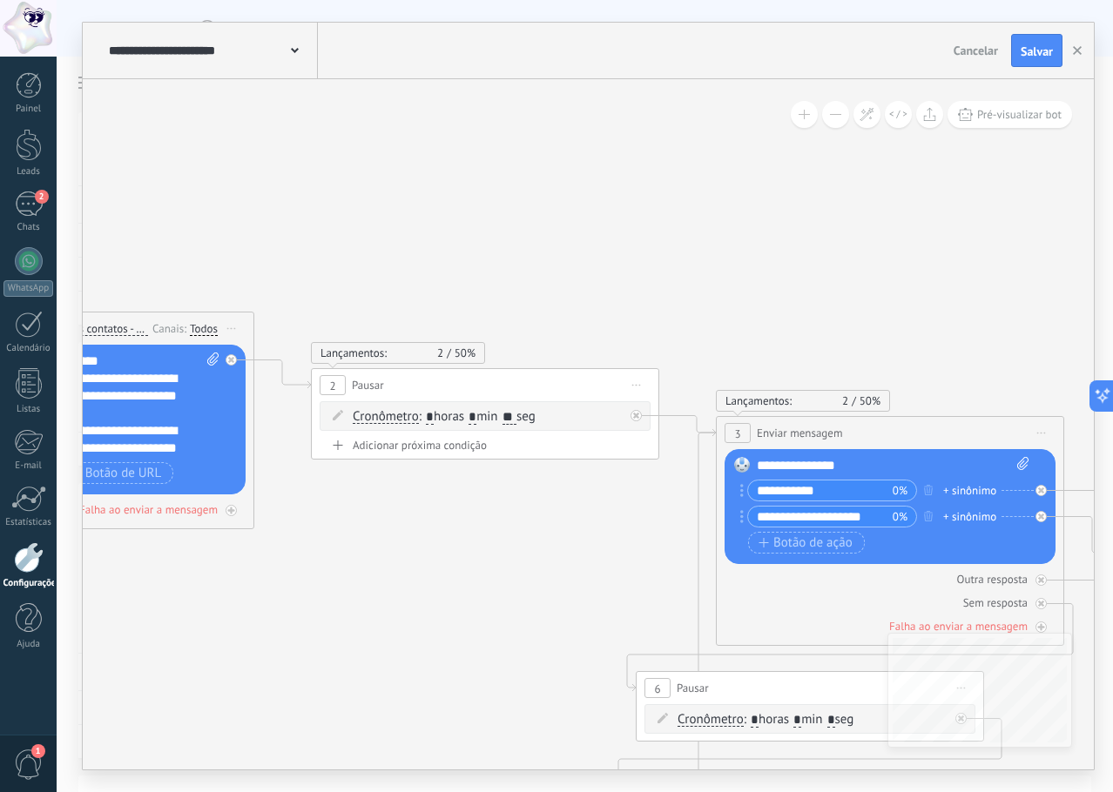
drag, startPoint x: 948, startPoint y: 191, endPoint x: 914, endPoint y: 320, distance: 133.3
click at [914, 320] on icon at bounding box center [914, 619] width 4296 height 1486
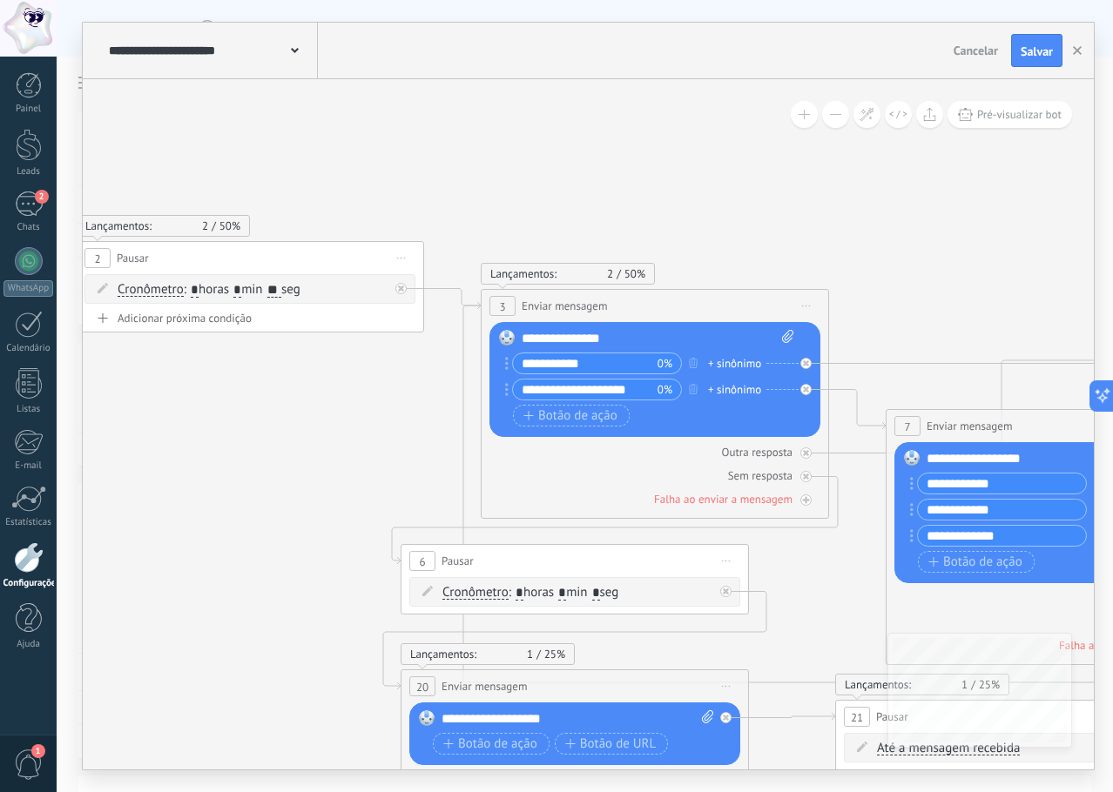
drag, startPoint x: 831, startPoint y: 313, endPoint x: 582, endPoint y: 176, distance: 283.7
click at [582, 176] on icon at bounding box center [679, 492] width 4296 height 1486
click at [461, 289] on icon at bounding box center [452, 299] width 57 height 21
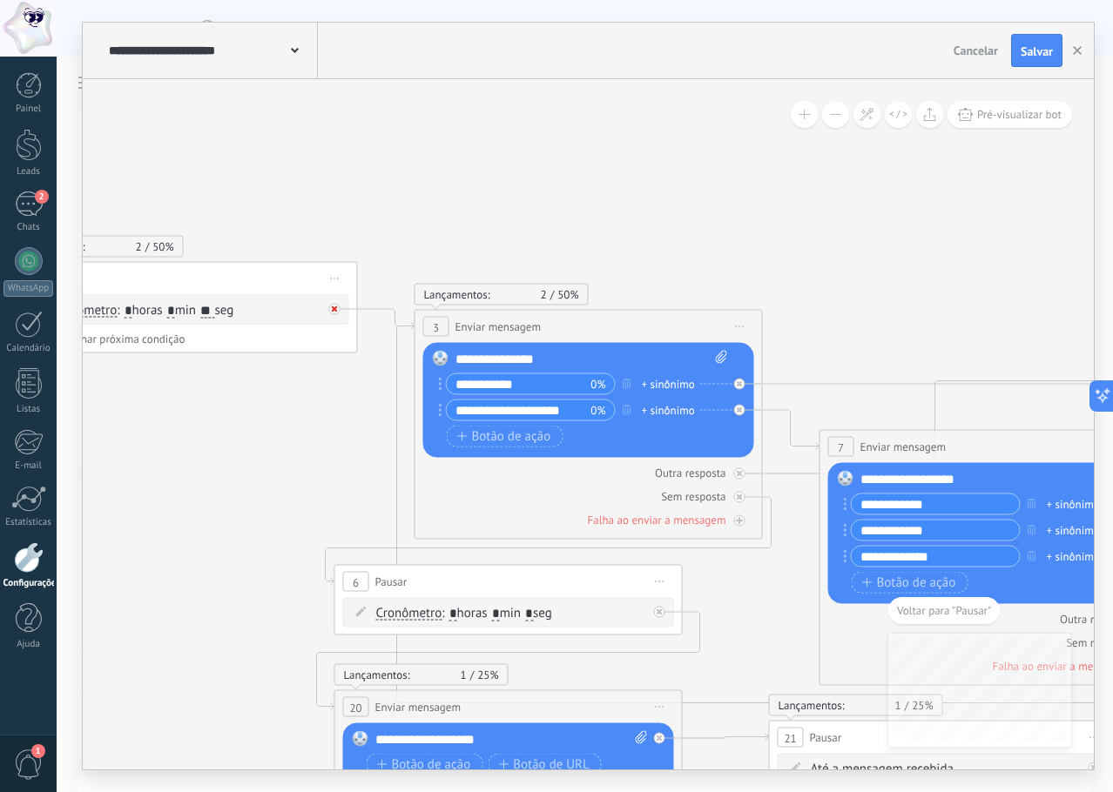
click at [333, 309] on icon at bounding box center [335, 309] width 6 height 6
click at [334, 308] on div "Cronômetro Até a mensagem recebida Cronômetro Exceto durante o expediente Até o…" at bounding box center [183, 310] width 331 height 30
drag, startPoint x: 334, startPoint y: 308, endPoint x: 394, endPoint y: 278, distance: 67.4
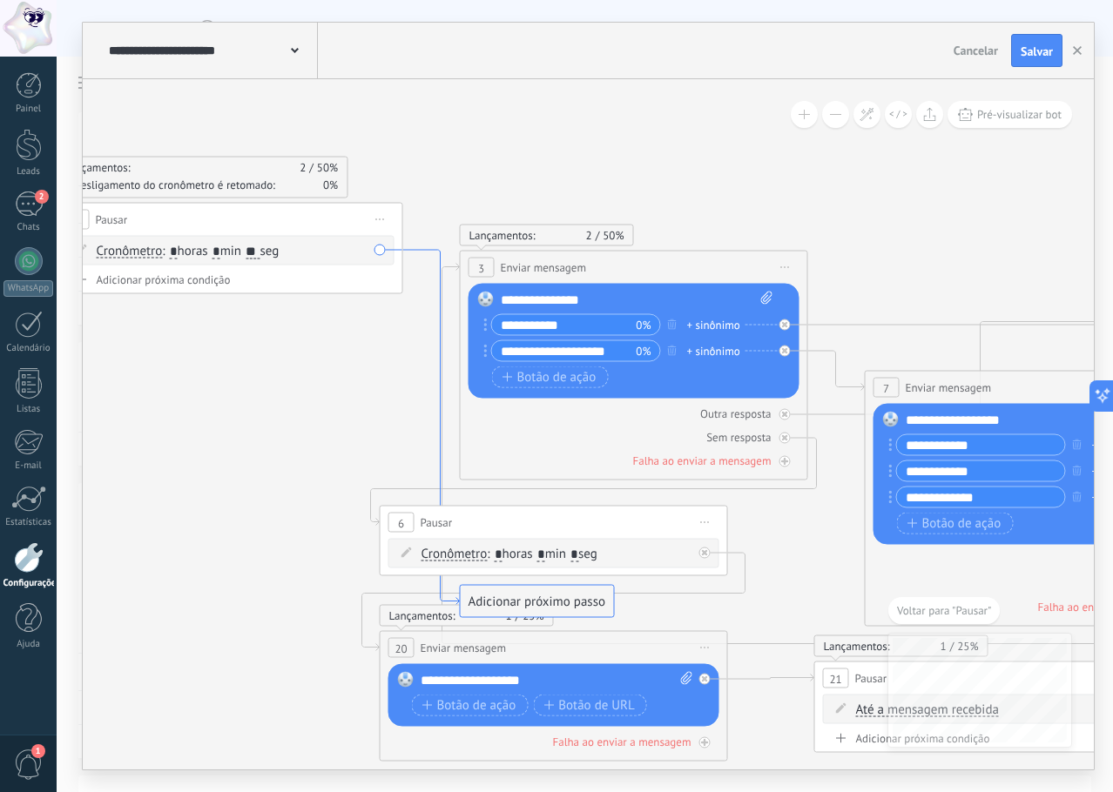
drag, startPoint x: 387, startPoint y: 308, endPoint x: 440, endPoint y: 239, distance: 86.9
click at [440, 250] on icon at bounding box center [431, 427] width 57 height 355
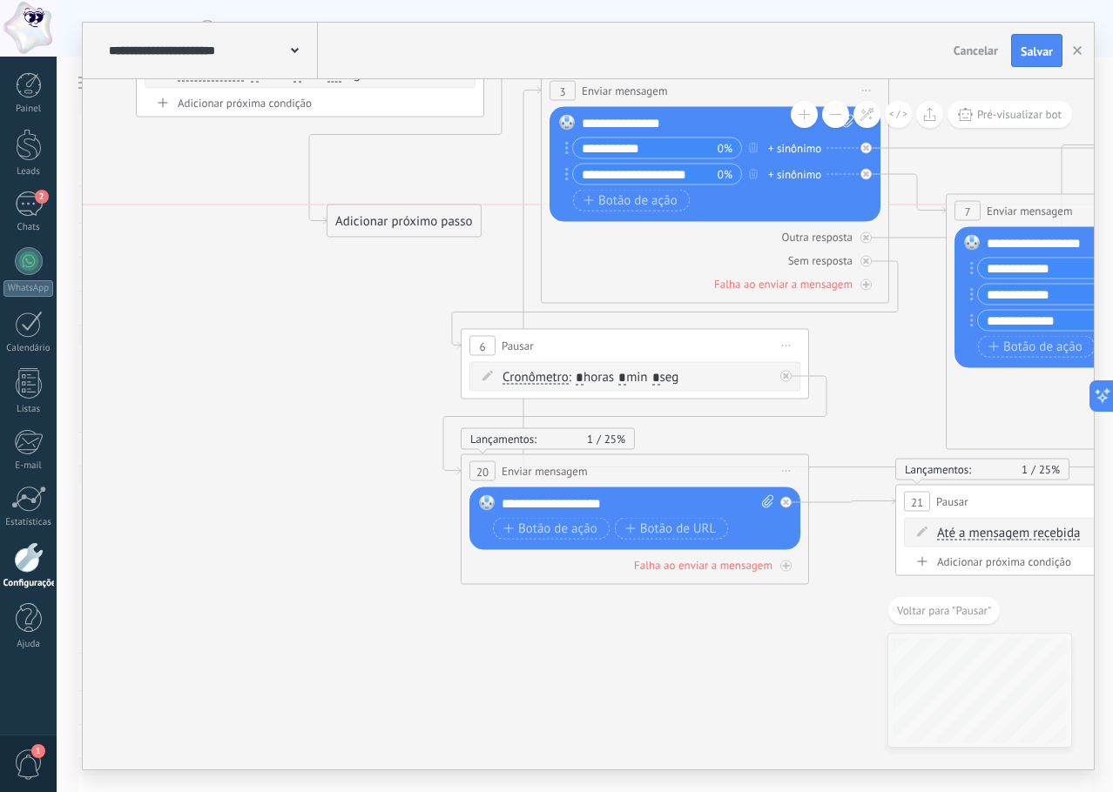
drag, startPoint x: 620, startPoint y: 421, endPoint x: 406, endPoint y: 223, distance: 291.5
click at [406, 223] on div "Adicionar próximo passo" at bounding box center [403, 221] width 153 height 29
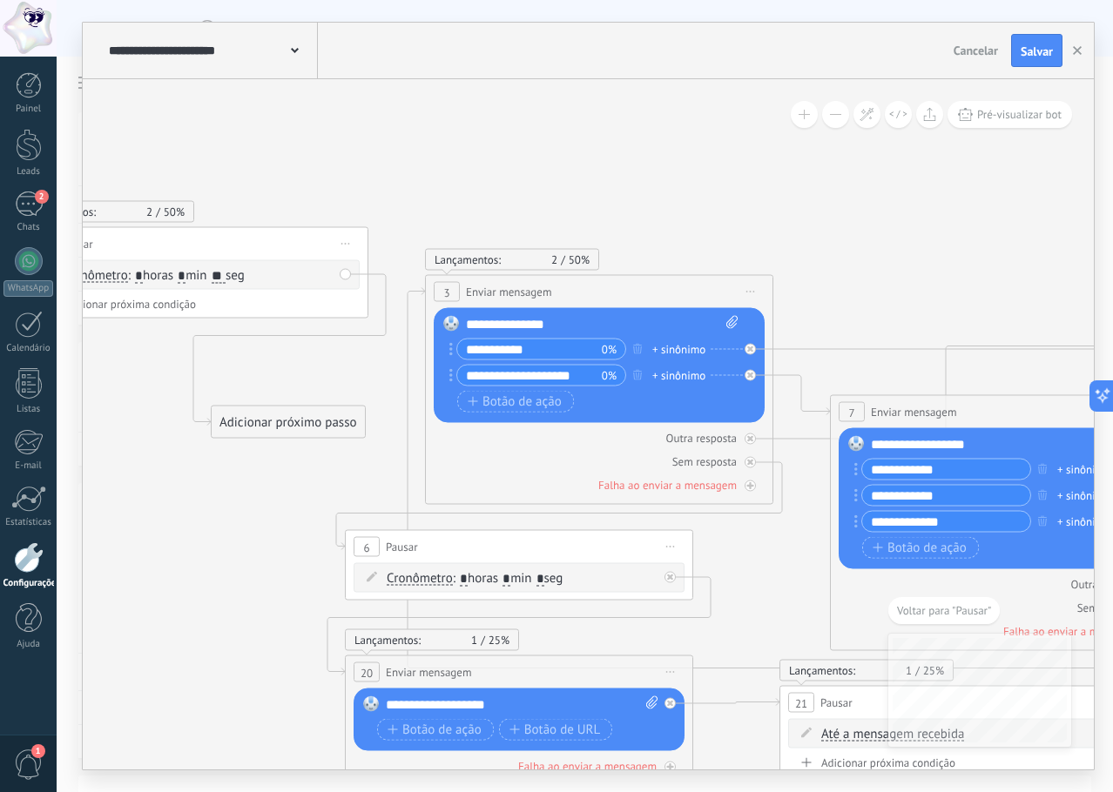
drag, startPoint x: 438, startPoint y: 174, endPoint x: 327, endPoint y: 371, distance: 225.7
click at [327, 371] on icon at bounding box center [623, 478] width 4296 height 1486
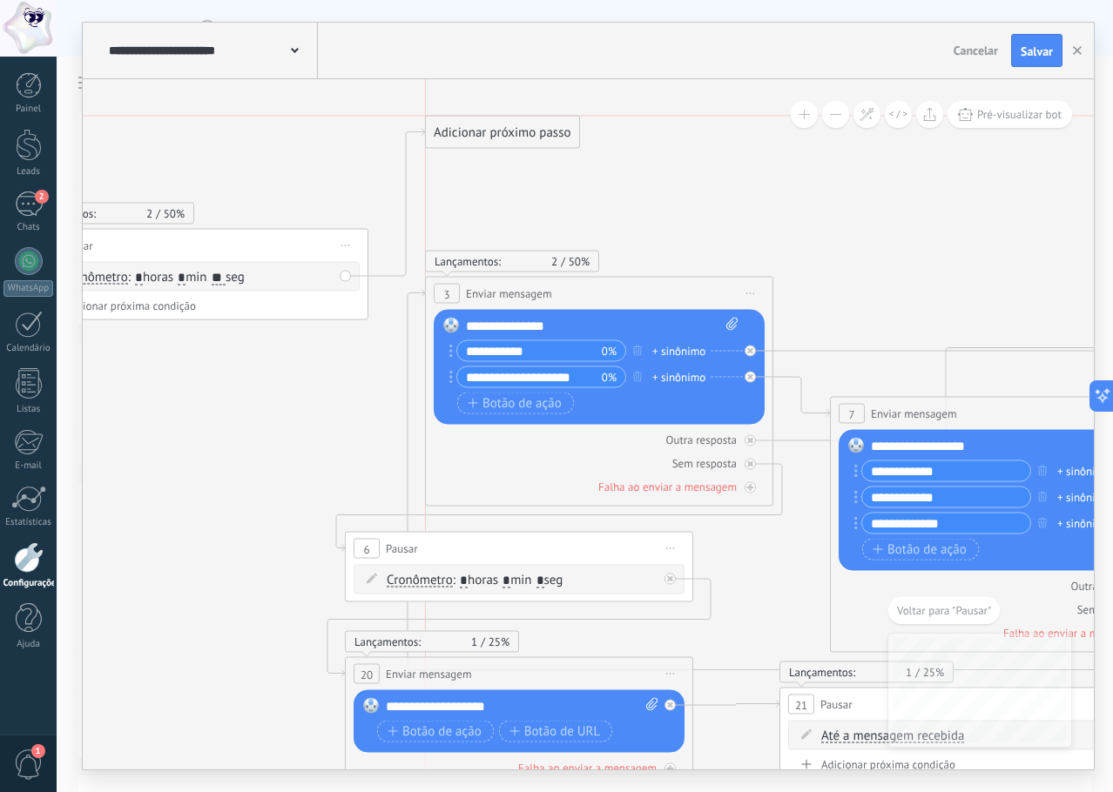
drag, startPoint x: 432, startPoint y: 360, endPoint x: 577, endPoint y: 145, distance: 260.3
click at [577, 145] on div "Adicionar próximo passo" at bounding box center [502, 132] width 153 height 29
click at [554, 134] on div "Adicionar próximo passo" at bounding box center [519, 132] width 153 height 29
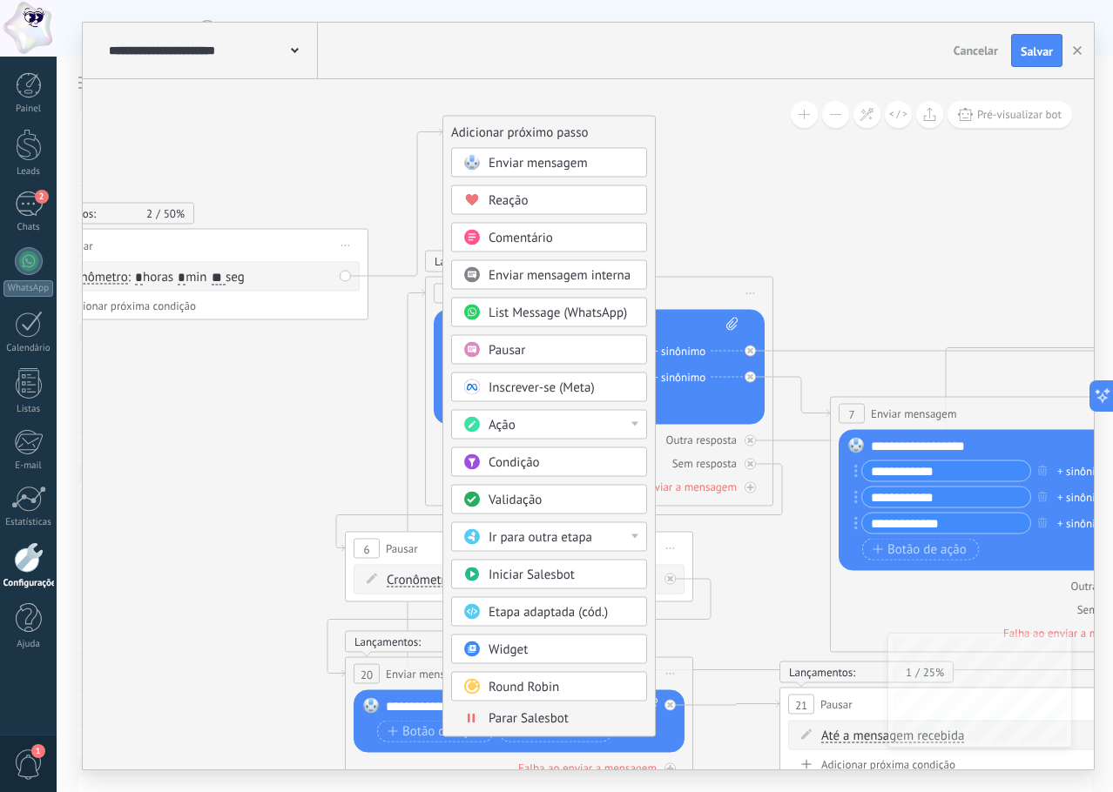
click at [593, 311] on span "List Message (WhatsApp)" at bounding box center [557, 313] width 138 height 17
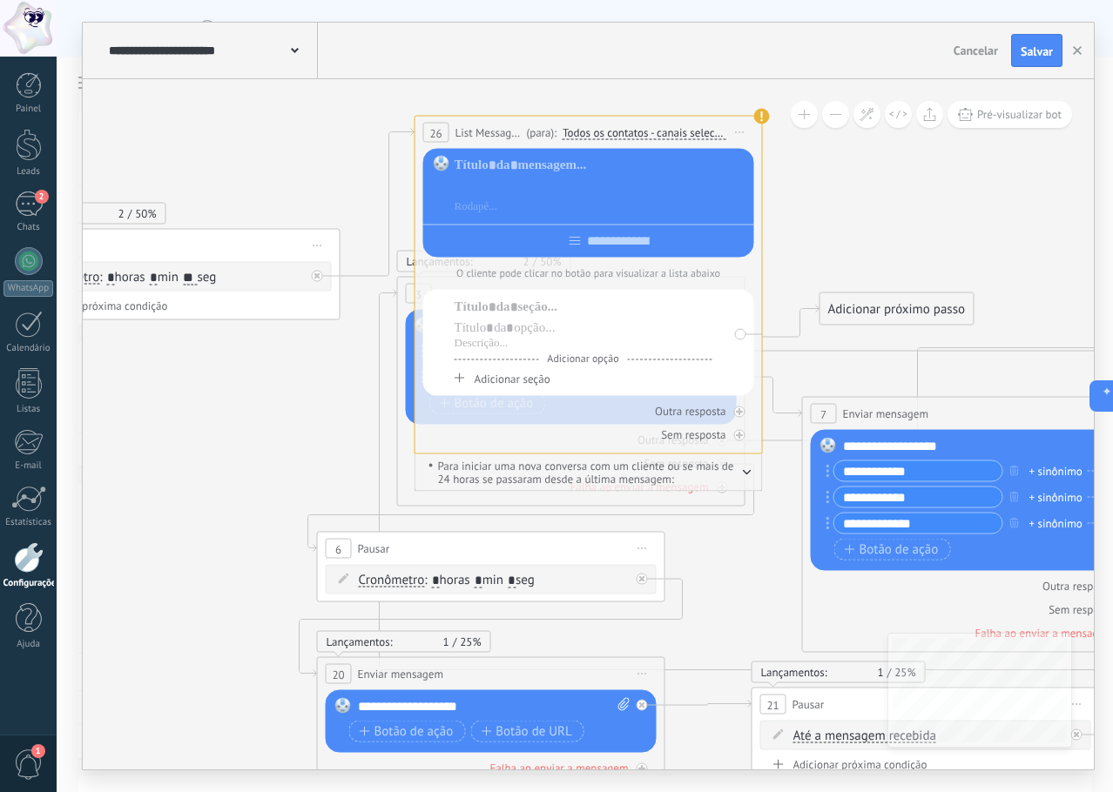
click at [517, 189] on div at bounding box center [601, 186] width 293 height 17
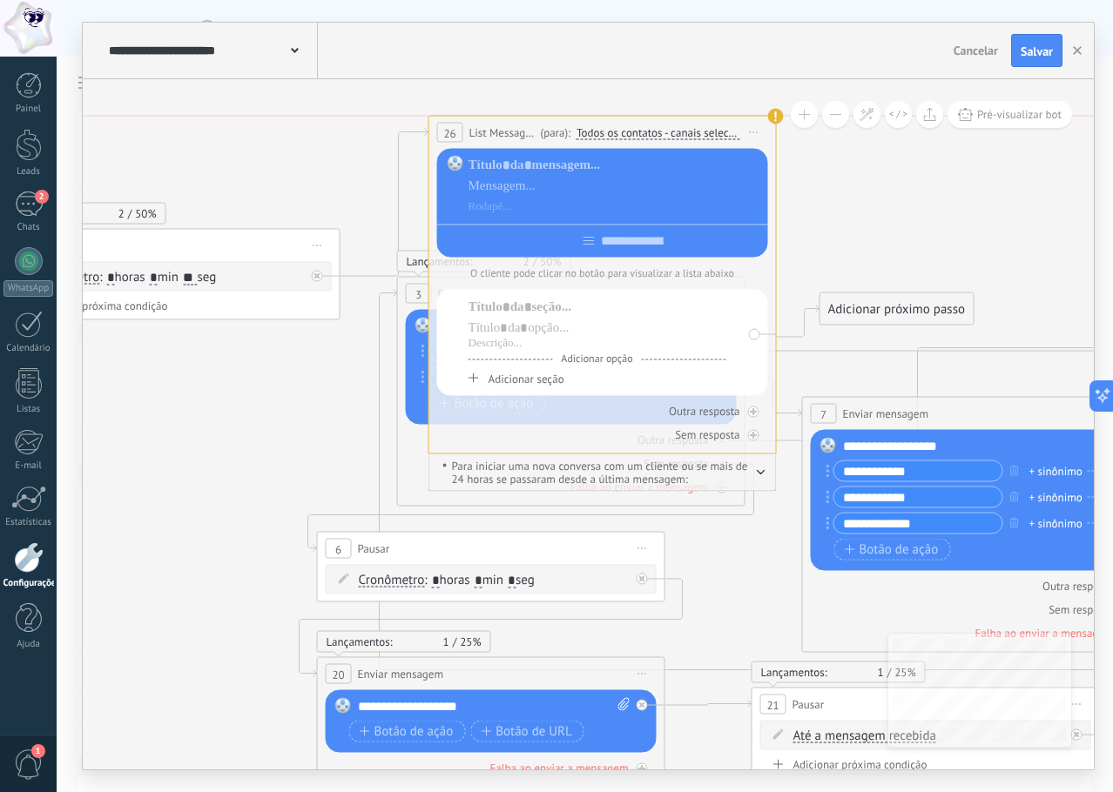
drag, startPoint x: 518, startPoint y: 124, endPoint x: 528, endPoint y: 123, distance: 9.6
click at [528, 123] on div "**********" at bounding box center [602, 133] width 347 height 32
click at [508, 190] on div at bounding box center [610, 186] width 293 height 17
click at [579, 241] on icon at bounding box center [584, 241] width 11 height 9
click at [591, 241] on div at bounding box center [598, 238] width 331 height 27
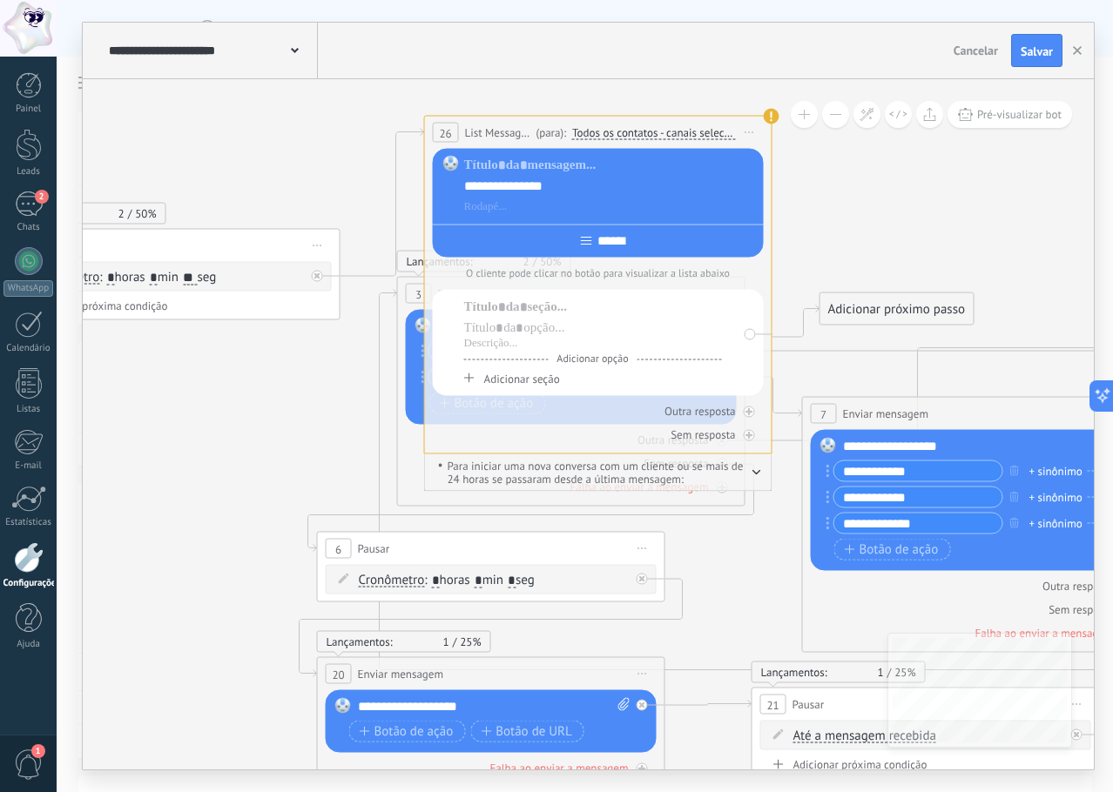
type input "******"
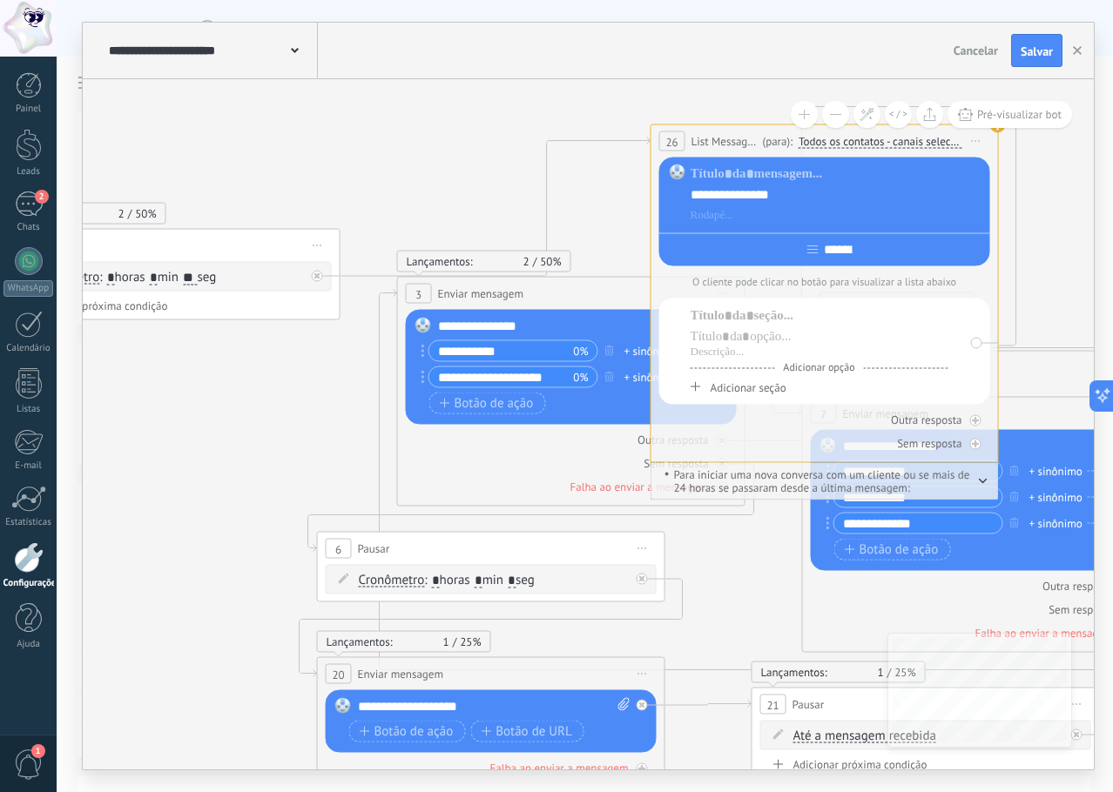
drag, startPoint x: 603, startPoint y: 142, endPoint x: 714, endPoint y: 138, distance: 111.5
click at [714, 138] on span "List Message (WhatsApp)" at bounding box center [724, 141] width 67 height 17
click at [835, 254] on input "******" at bounding box center [838, 250] width 40 height 14
click at [901, 220] on div at bounding box center [836, 215] width 293 height 17
click at [899, 250] on div "******" at bounding box center [824, 246] width 331 height 27
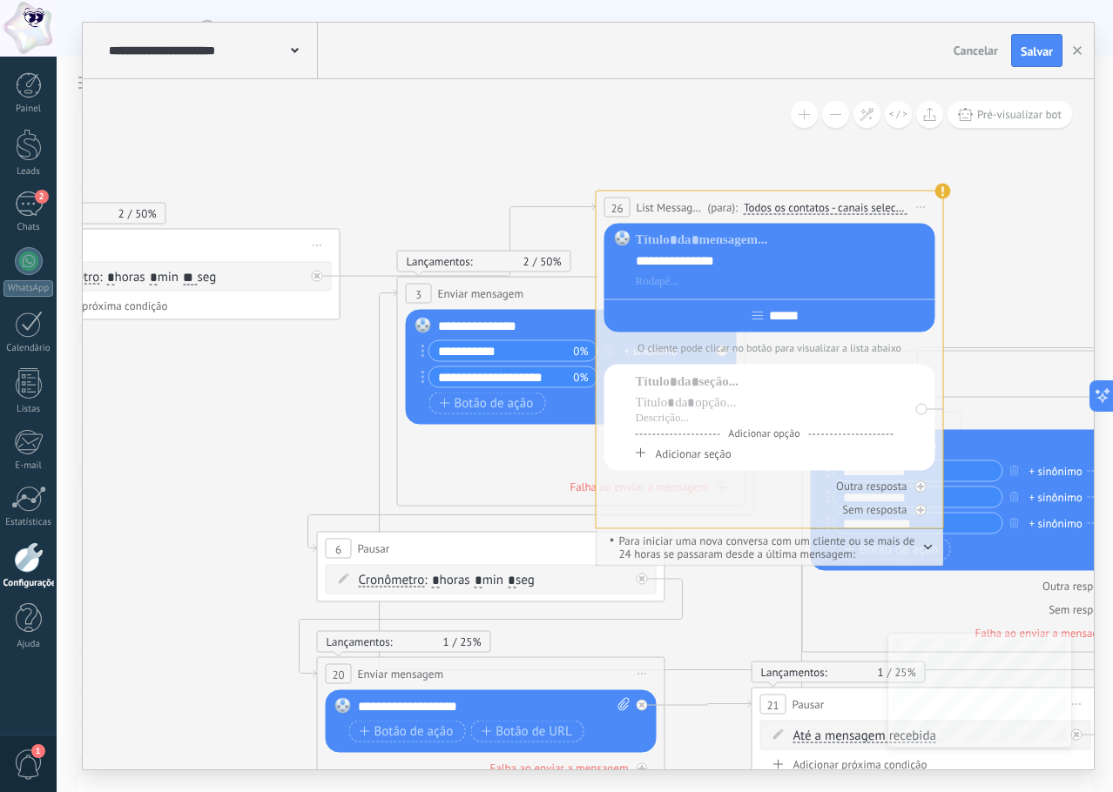
drag, startPoint x: 744, startPoint y: 137, endPoint x: 690, endPoint y: 203, distance: 86.0
click at [690, 203] on span "List Message (WhatsApp)" at bounding box center [669, 207] width 67 height 17
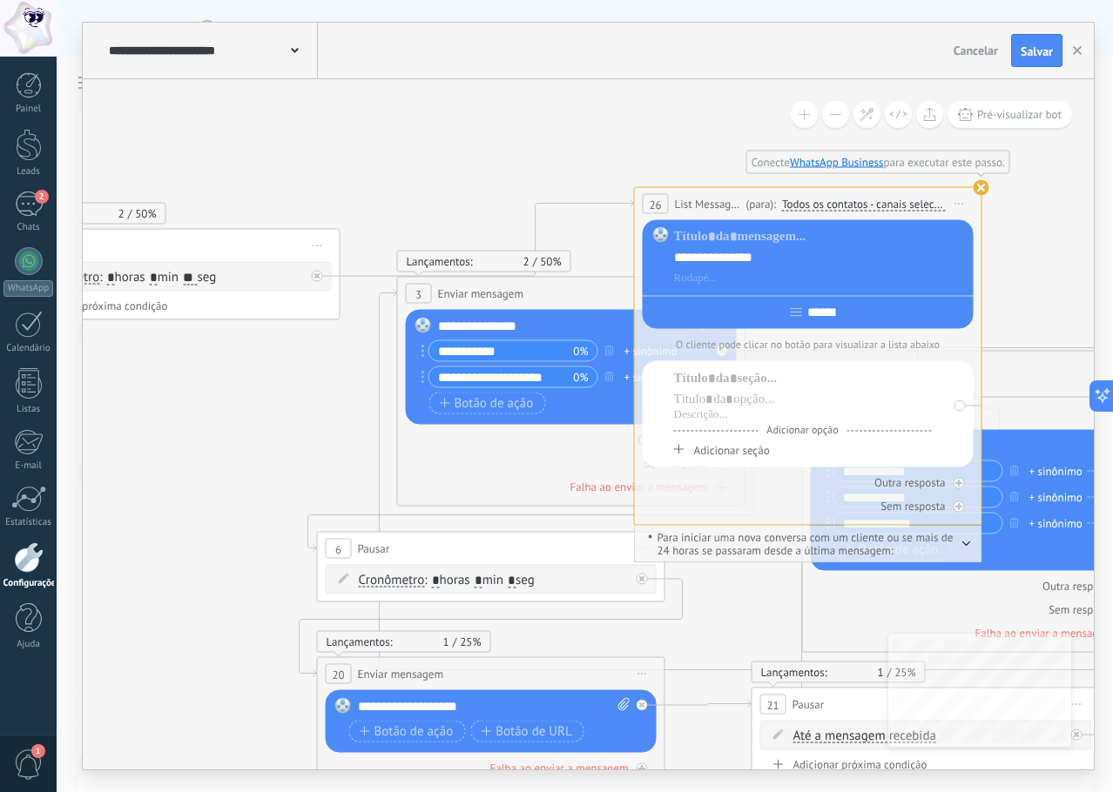
drag, startPoint x: 659, startPoint y: 219, endPoint x: 706, endPoint y: 214, distance: 47.2
click at [706, 214] on div "**********" at bounding box center [808, 204] width 347 height 32
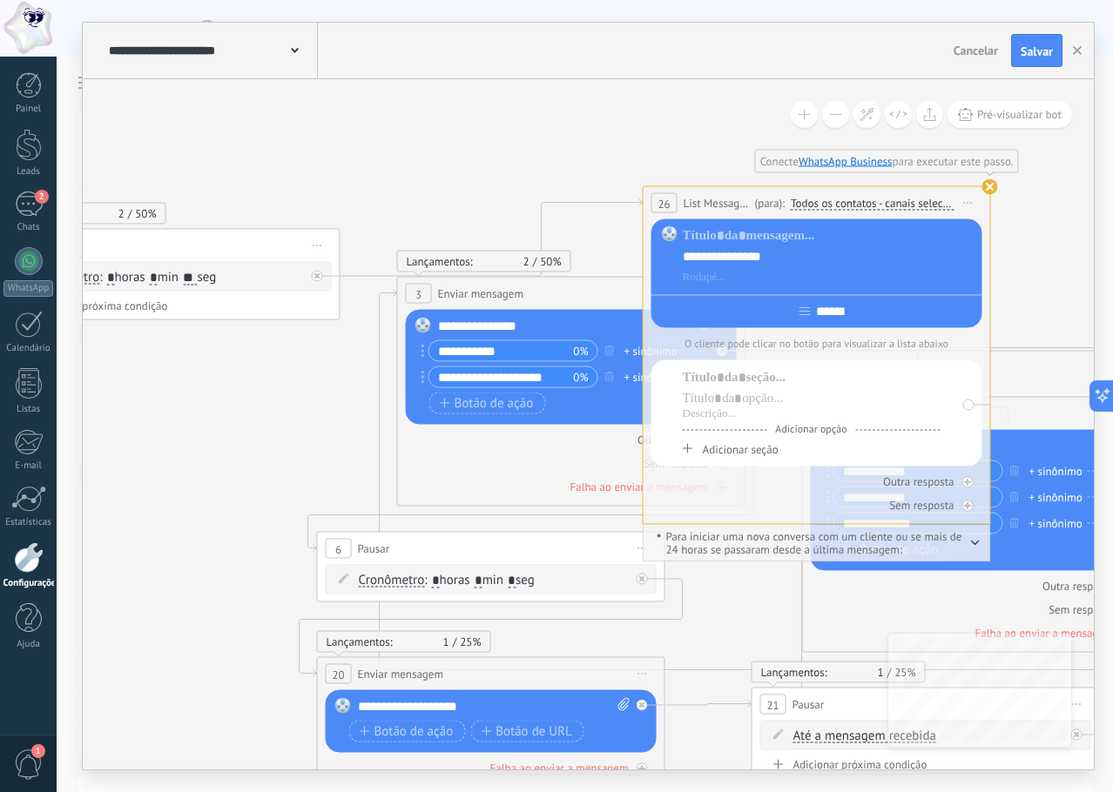
click at [969, 201] on span "Iniciar pré-visualização aqui [GEOGRAPHIC_DATA] Duplicar Excluir" at bounding box center [968, 203] width 28 height 25
click at [1011, 313] on div "Excluir" at bounding box center [1060, 317] width 199 height 30
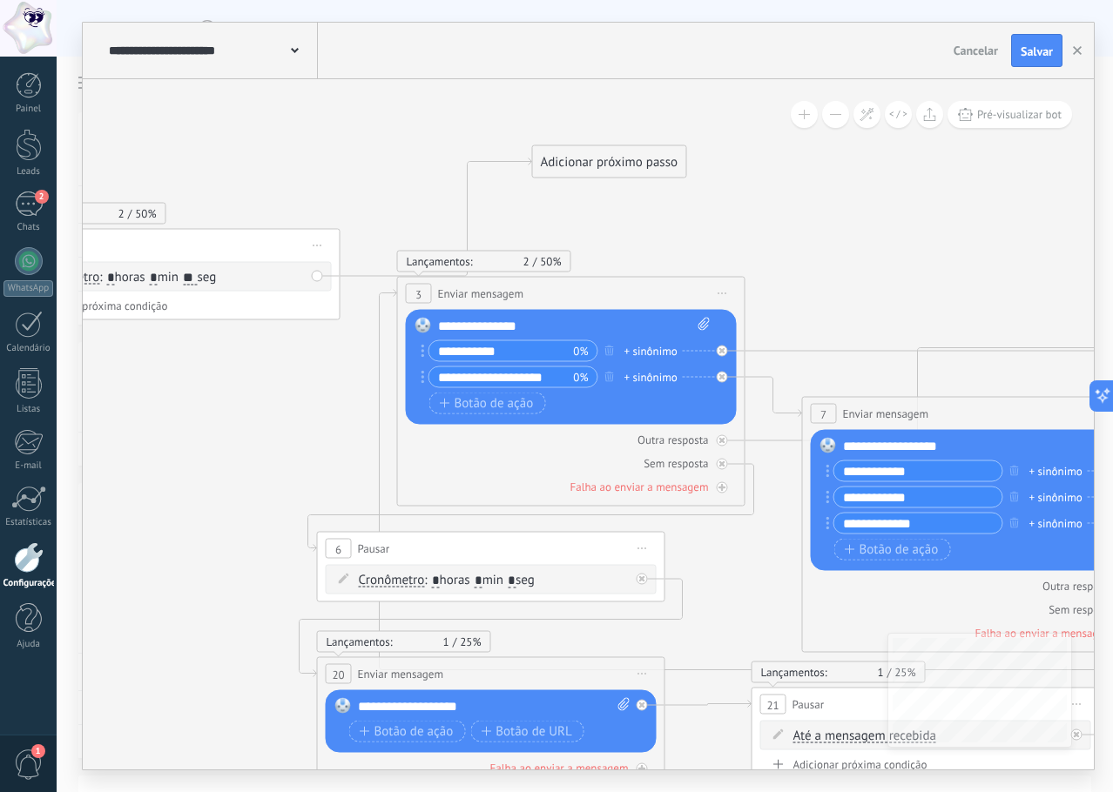
drag, startPoint x: 504, startPoint y: 623, endPoint x: 639, endPoint y: 157, distance: 485.0
click at [639, 157] on div "Adicionar próximo passo" at bounding box center [609, 162] width 153 height 29
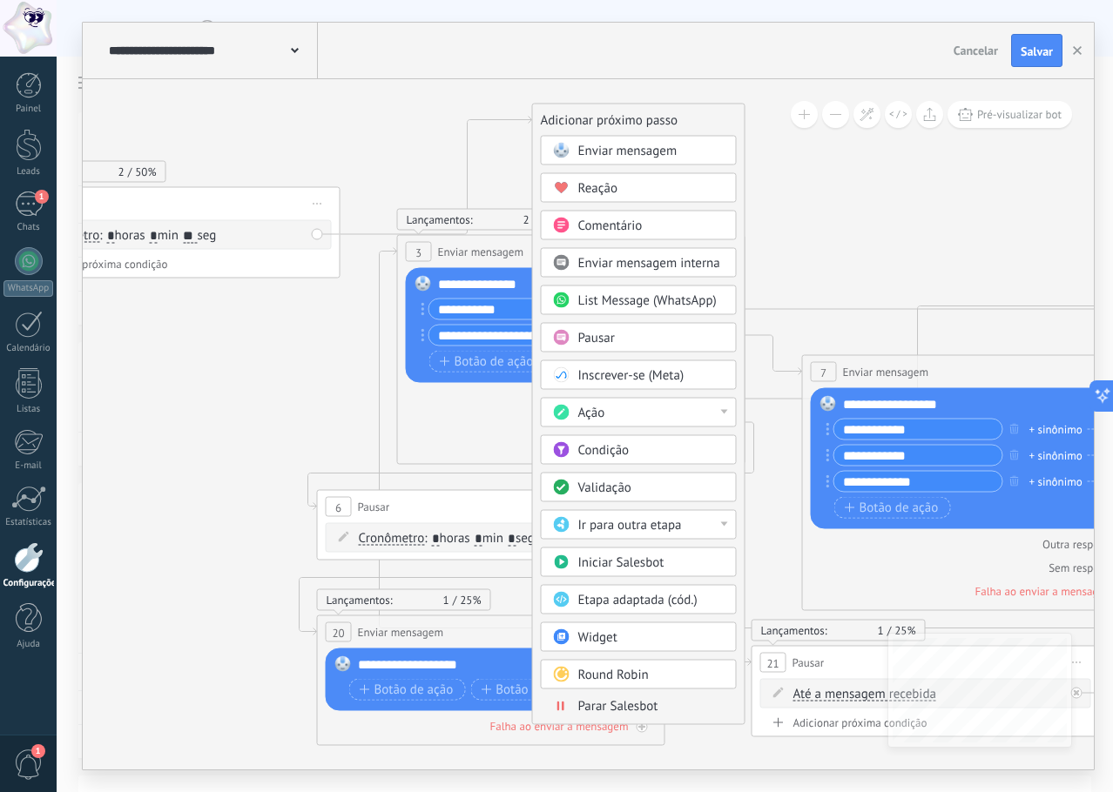
click at [664, 158] on span "Enviar mensagem" at bounding box center [627, 151] width 99 height 17
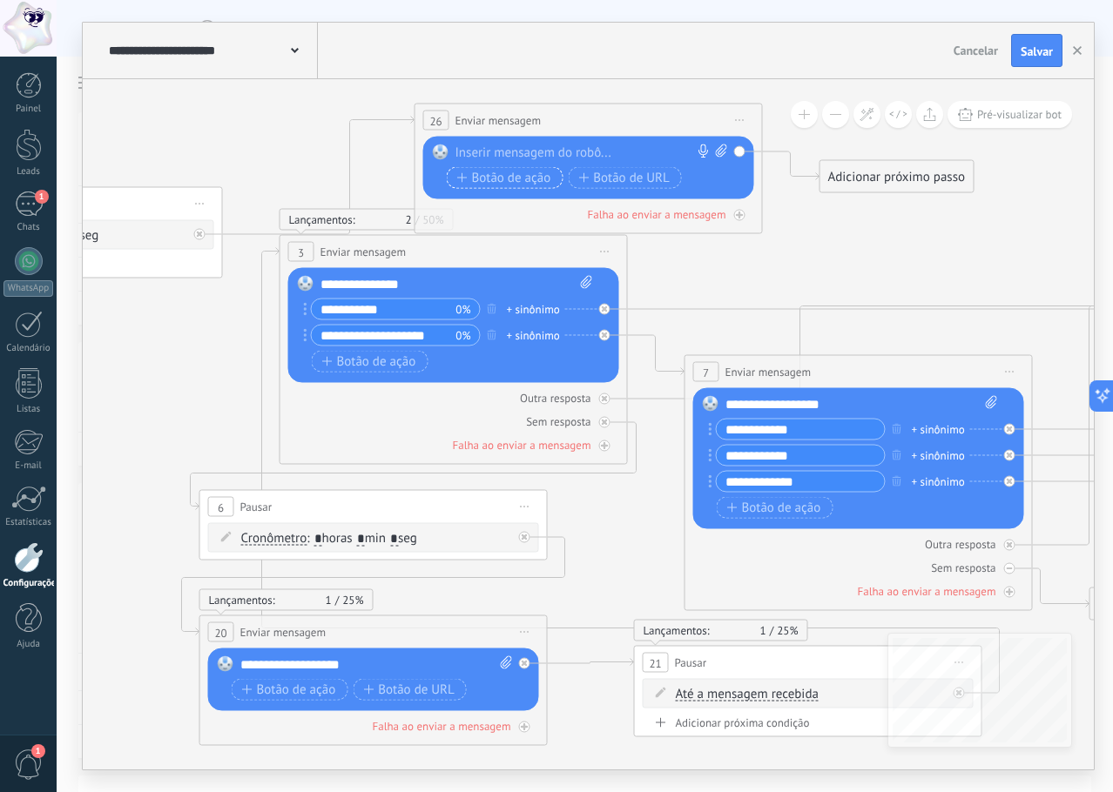
click at [518, 180] on span "Botão de ação" at bounding box center [504, 178] width 94 height 14
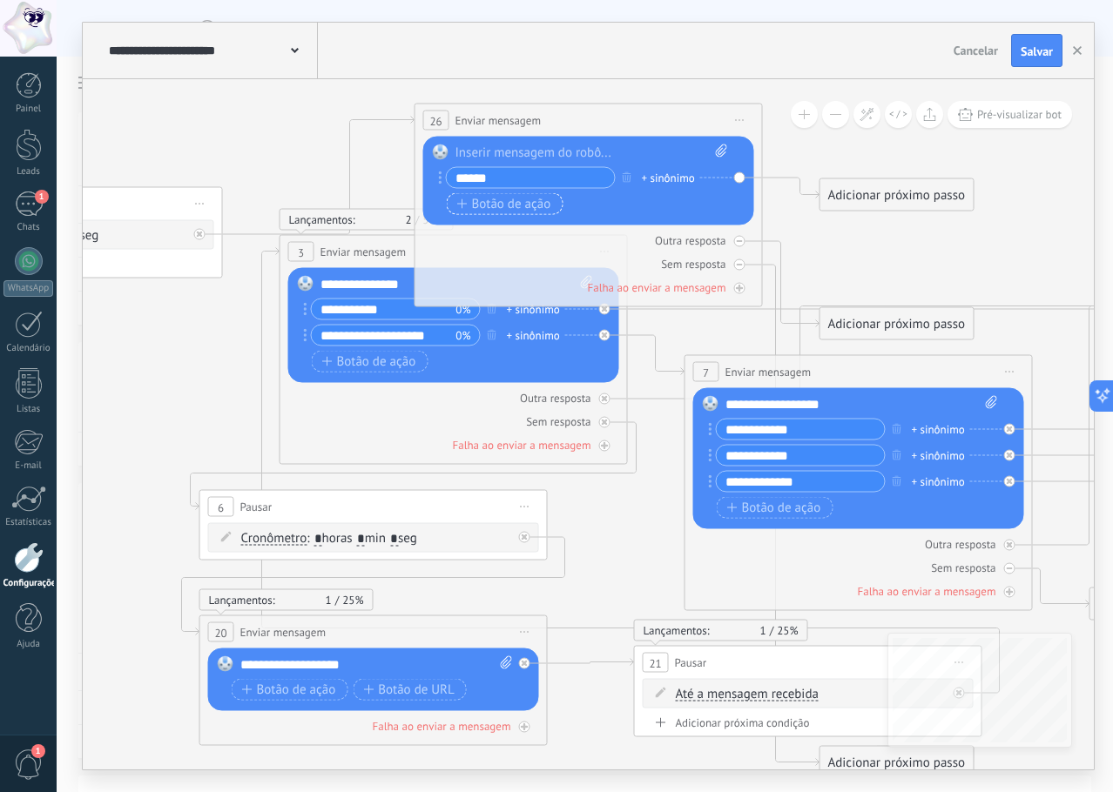
type input "******"
click at [491, 202] on span "Botão de ação" at bounding box center [504, 204] width 94 height 14
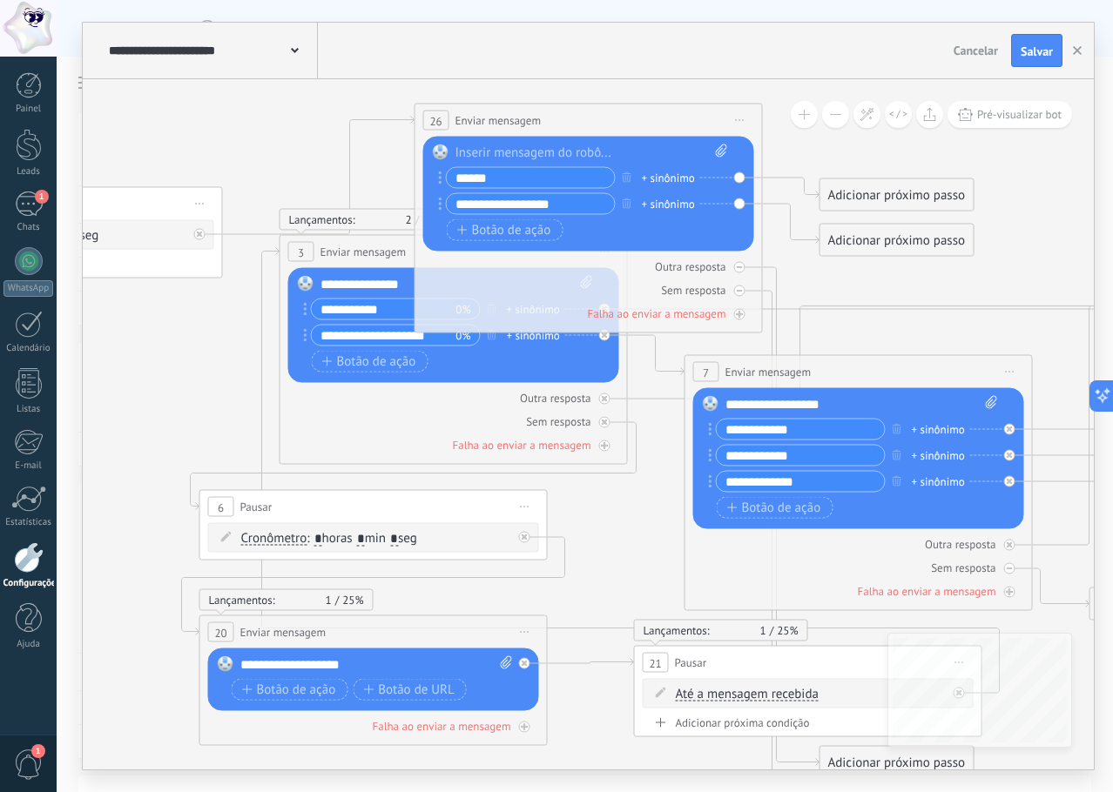
type input "**********"
click at [710, 87] on icon at bounding box center [478, 462] width 4296 height 1588
click at [1037, 118] on span "Pré-visualizar bot" at bounding box center [1019, 114] width 84 height 15
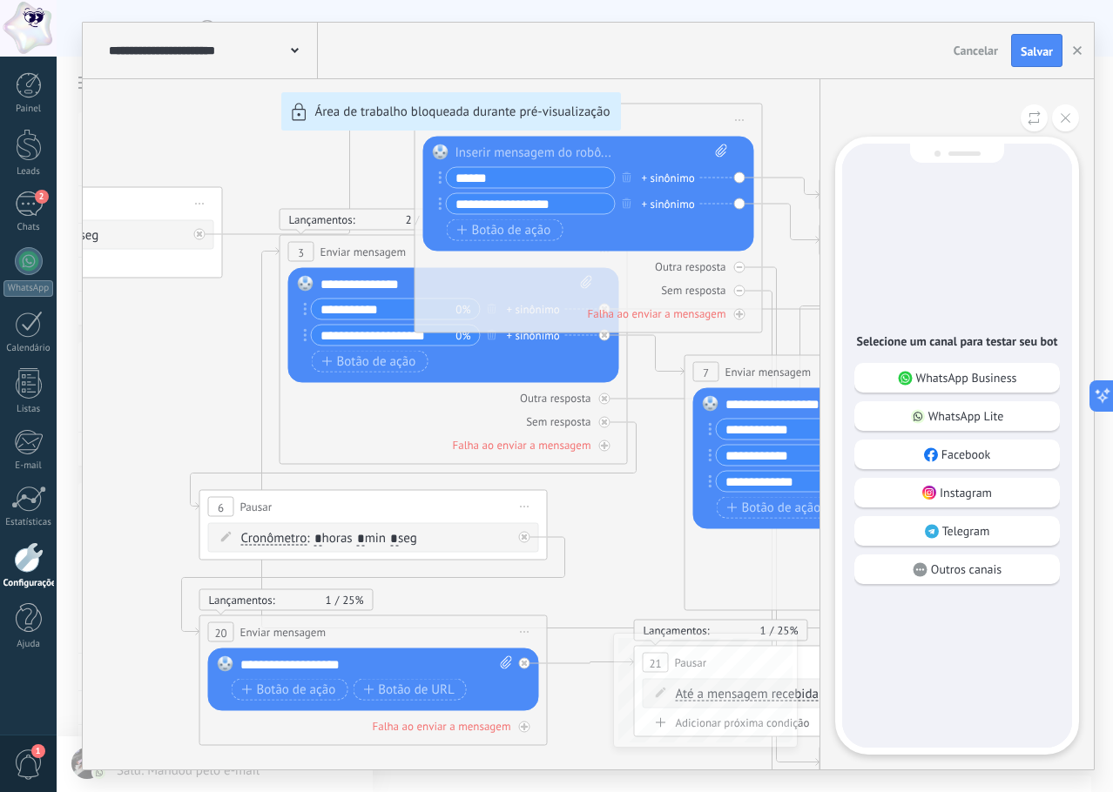
click at [998, 413] on p "WhatsApp Lite" at bounding box center [966, 416] width 76 height 16
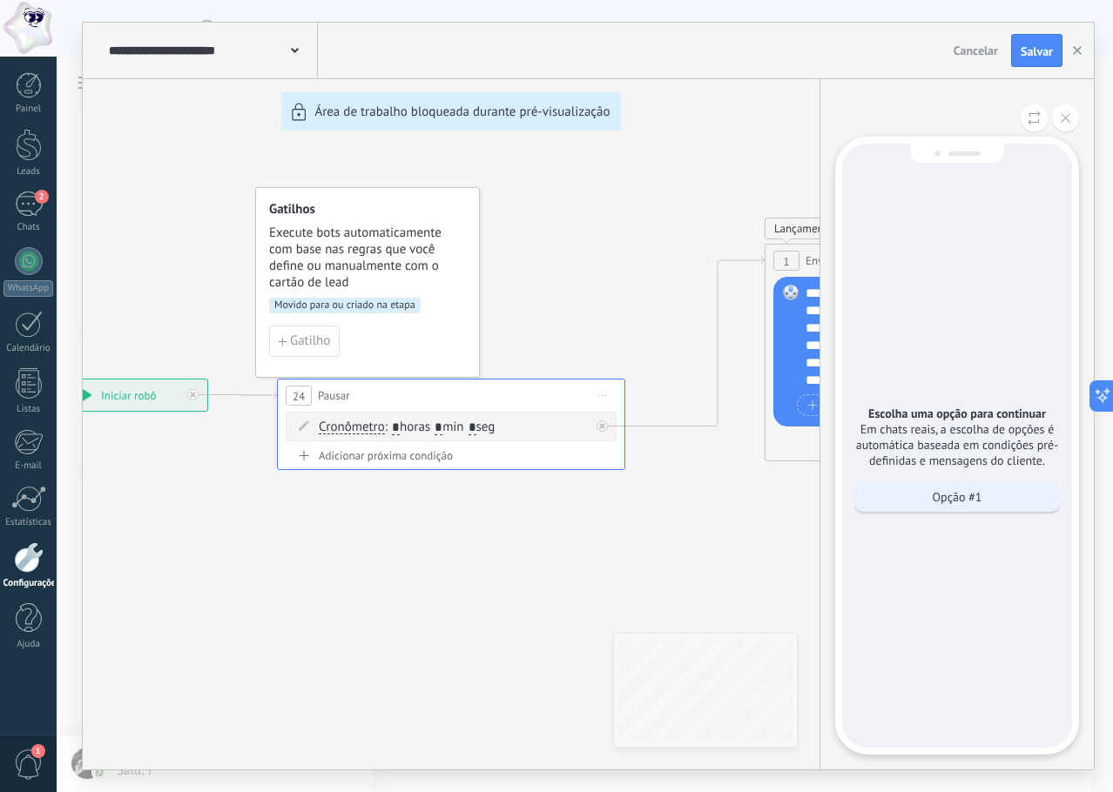
click at [953, 499] on p "Opção #1" at bounding box center [958, 497] width 50 height 16
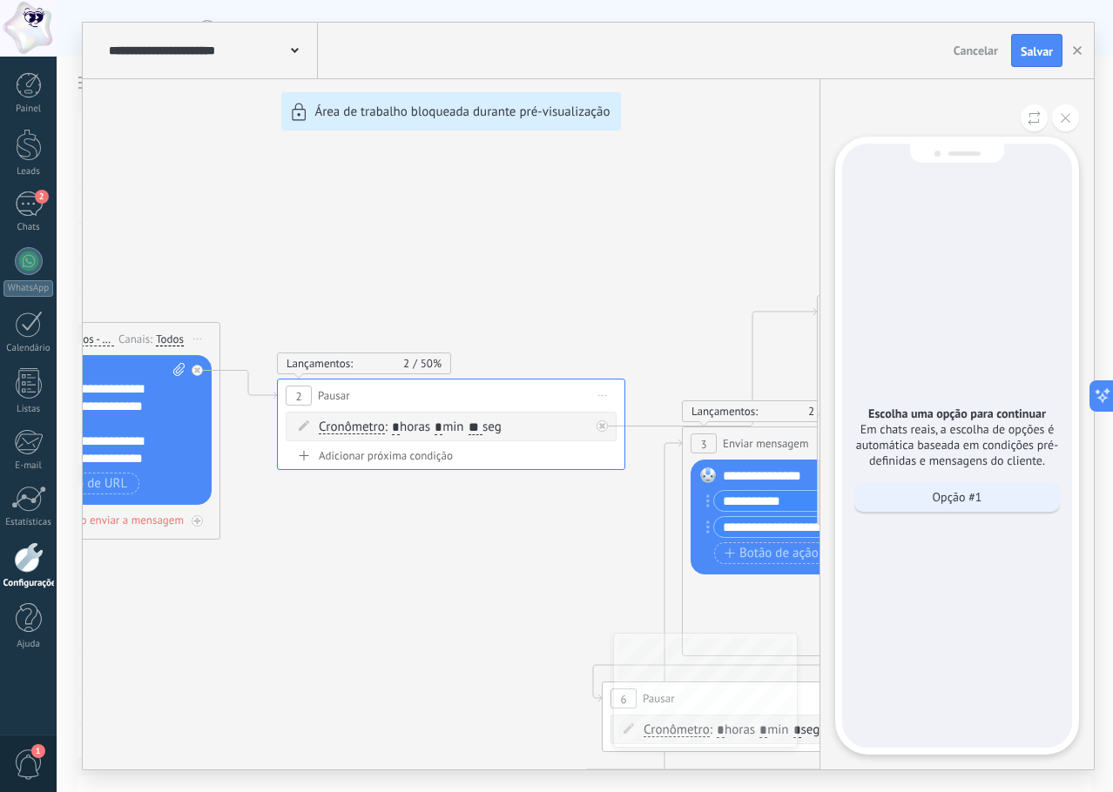
click at [977, 496] on p "Opção #1" at bounding box center [958, 497] width 50 height 16
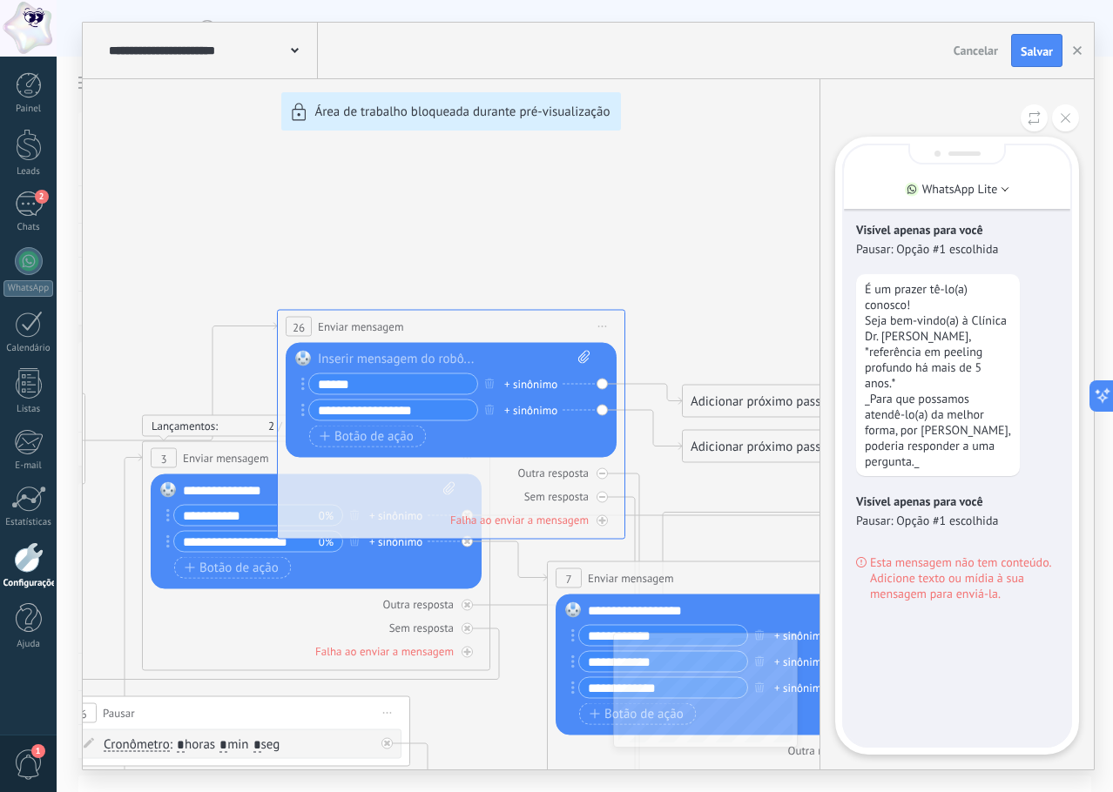
click at [423, 356] on div "**********" at bounding box center [588, 396] width 1011 height 747
drag, startPoint x: 429, startPoint y: 321, endPoint x: 410, endPoint y: 232, distance: 91.7
click at [410, 232] on div "**********" at bounding box center [588, 396] width 1011 height 747
click at [511, 251] on div "**********" at bounding box center [588, 396] width 1011 height 747
click at [1068, 120] on icon at bounding box center [1066, 118] width 10 height 10
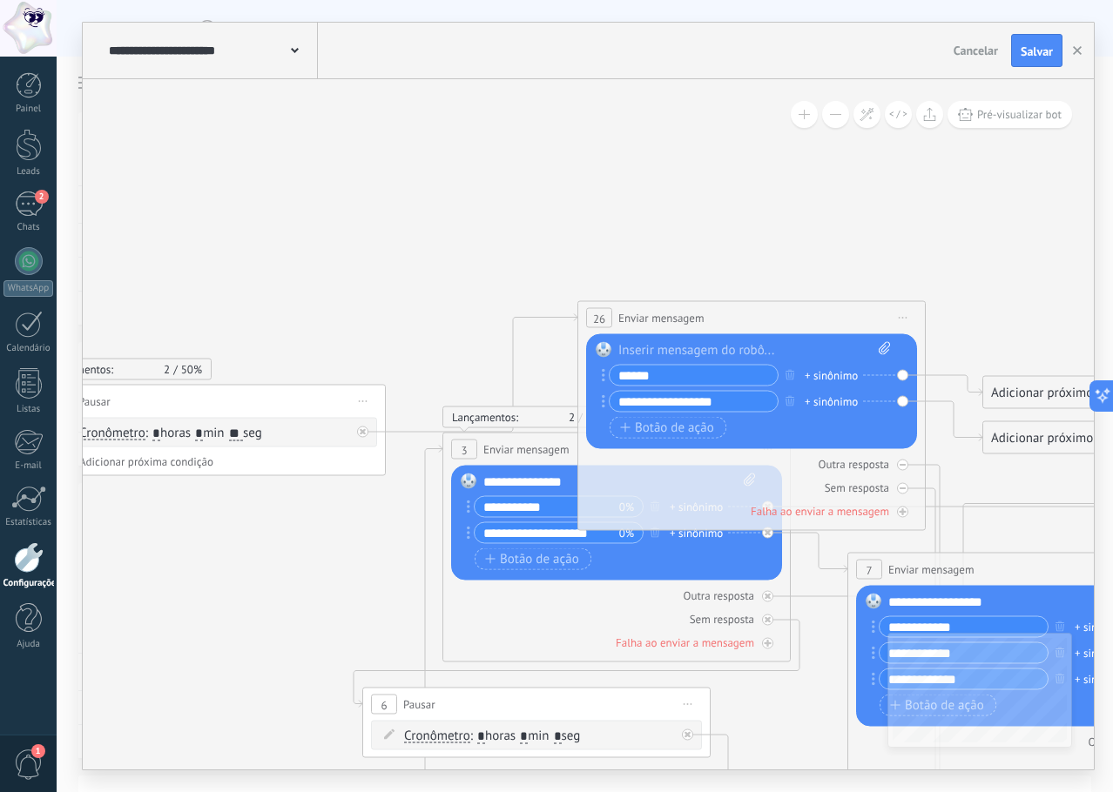
drag, startPoint x: 421, startPoint y: 219, endPoint x: 704, endPoint y: 210, distance: 284.0
click at [704, 210] on icon at bounding box center [641, 660] width 4296 height 1588
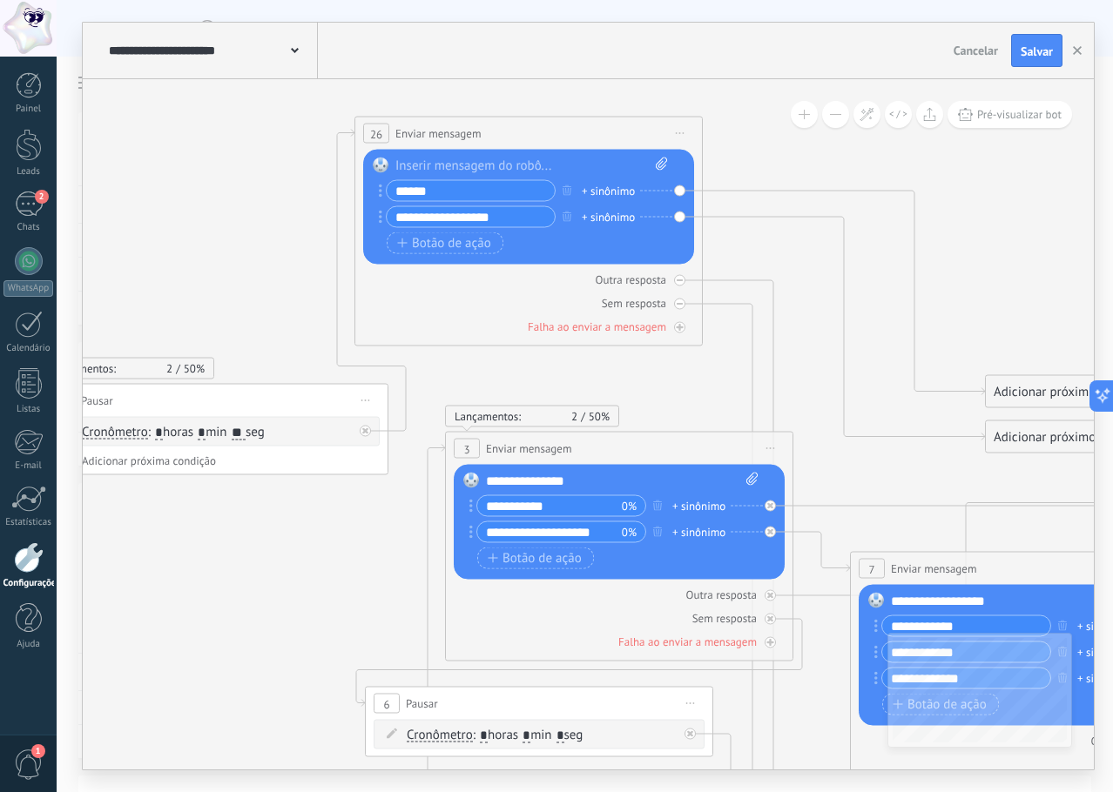
drag, startPoint x: 729, startPoint y: 328, endPoint x: 504, endPoint y: 149, distance: 287.5
click at [504, 149] on div "**********" at bounding box center [528, 134] width 347 height 32
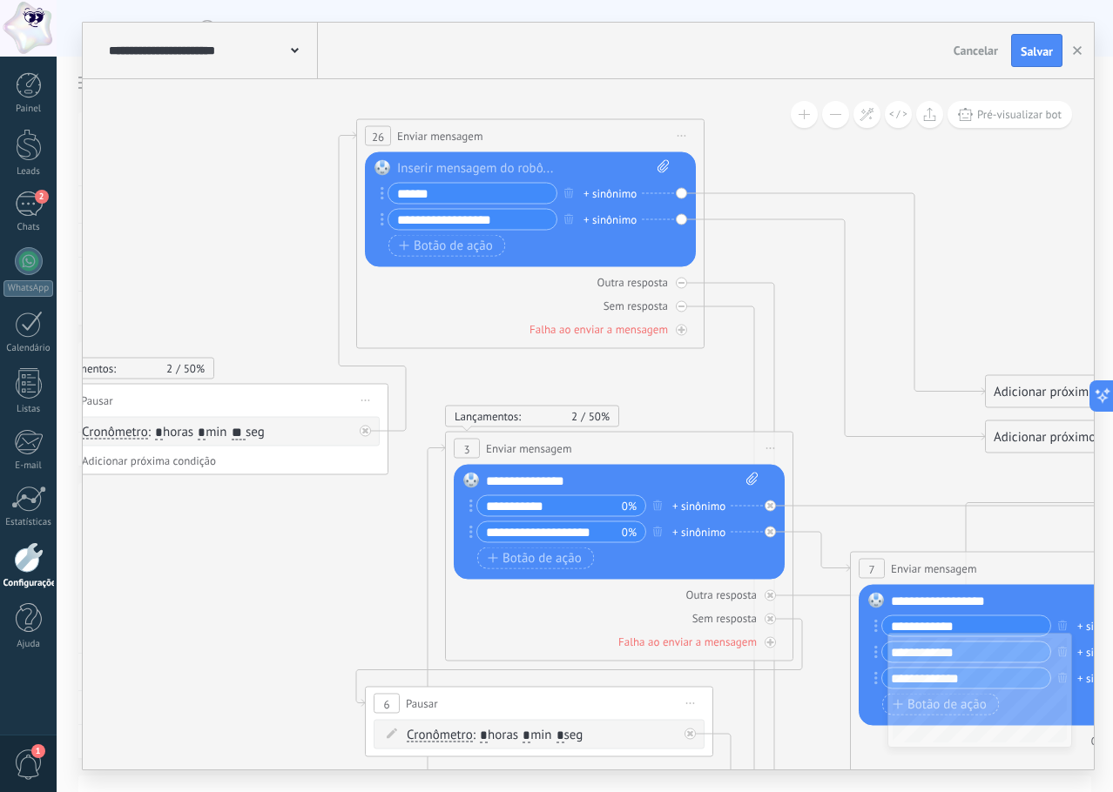
click at [478, 167] on div at bounding box center [533, 168] width 273 height 17
drag, startPoint x: 1020, startPoint y: 383, endPoint x: 942, endPoint y: 326, distance: 96.5
click at [942, 326] on div "Adicionar próximo passo" at bounding box center [985, 335] width 153 height 29
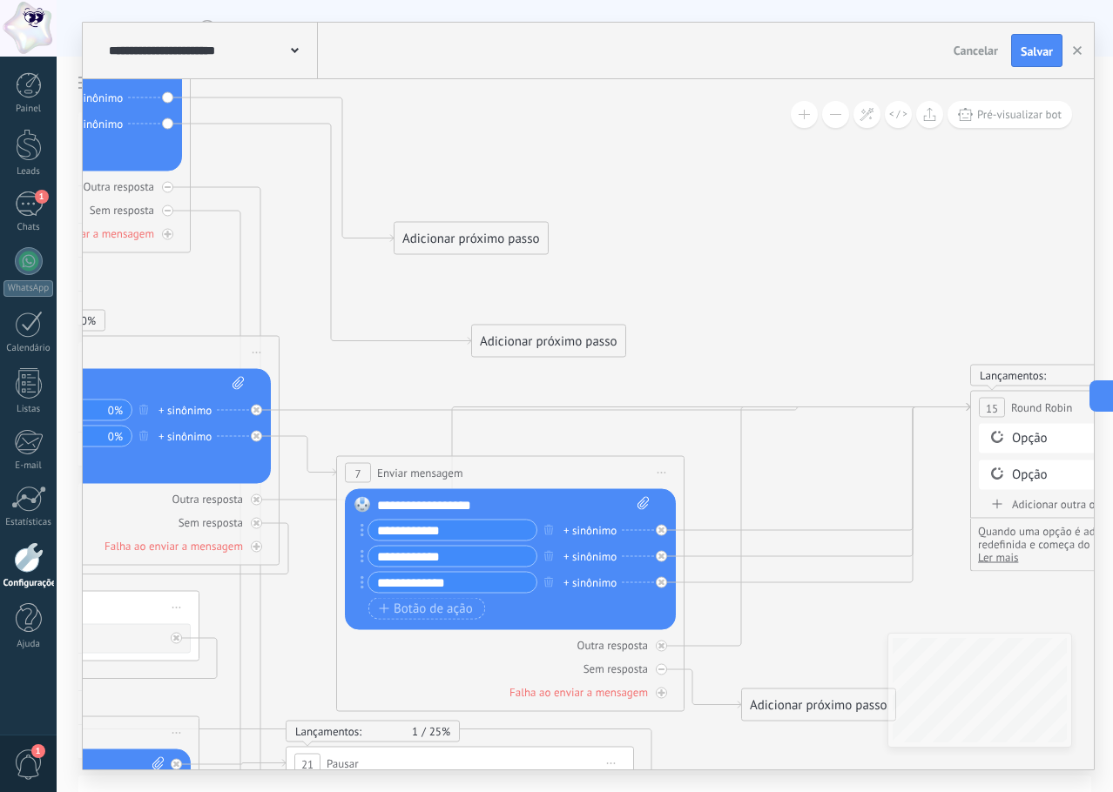
drag, startPoint x: 926, startPoint y: 387, endPoint x: 412, endPoint y: 290, distance: 523.6
click at [412, 290] on icon at bounding box center [130, 472] width 4296 height 1769
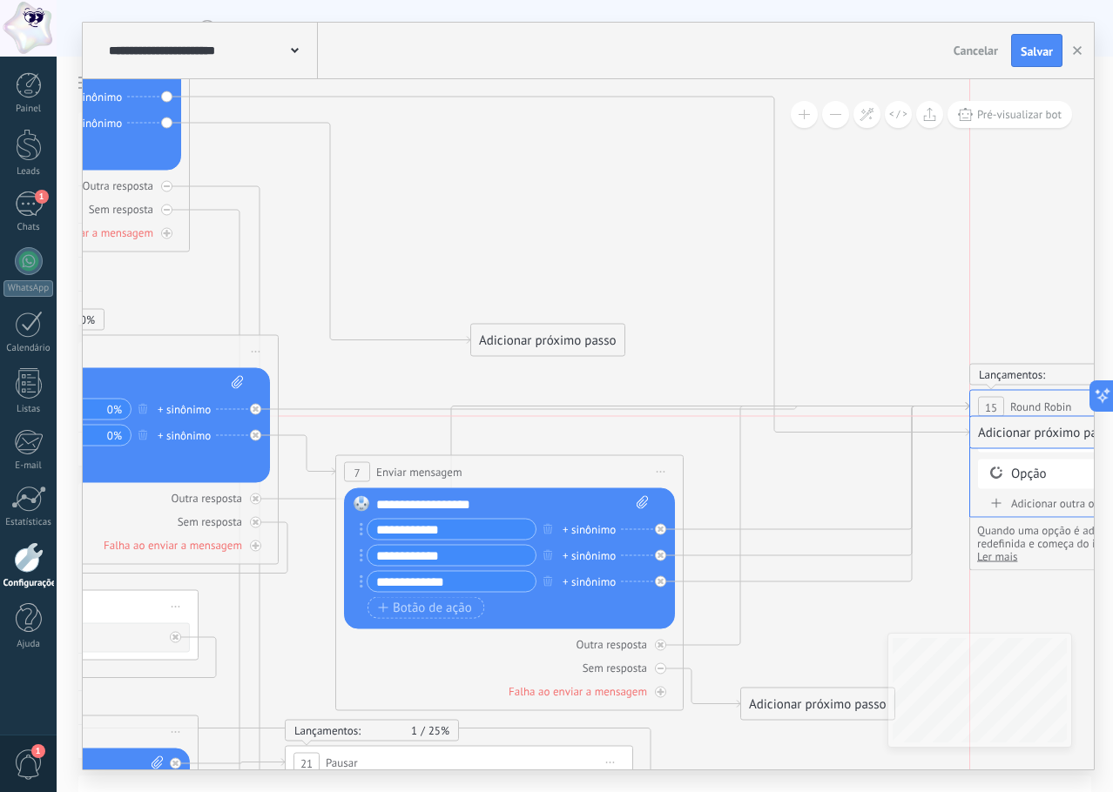
drag, startPoint x: 541, startPoint y: 240, endPoint x: 1070, endPoint y: 434, distance: 563.6
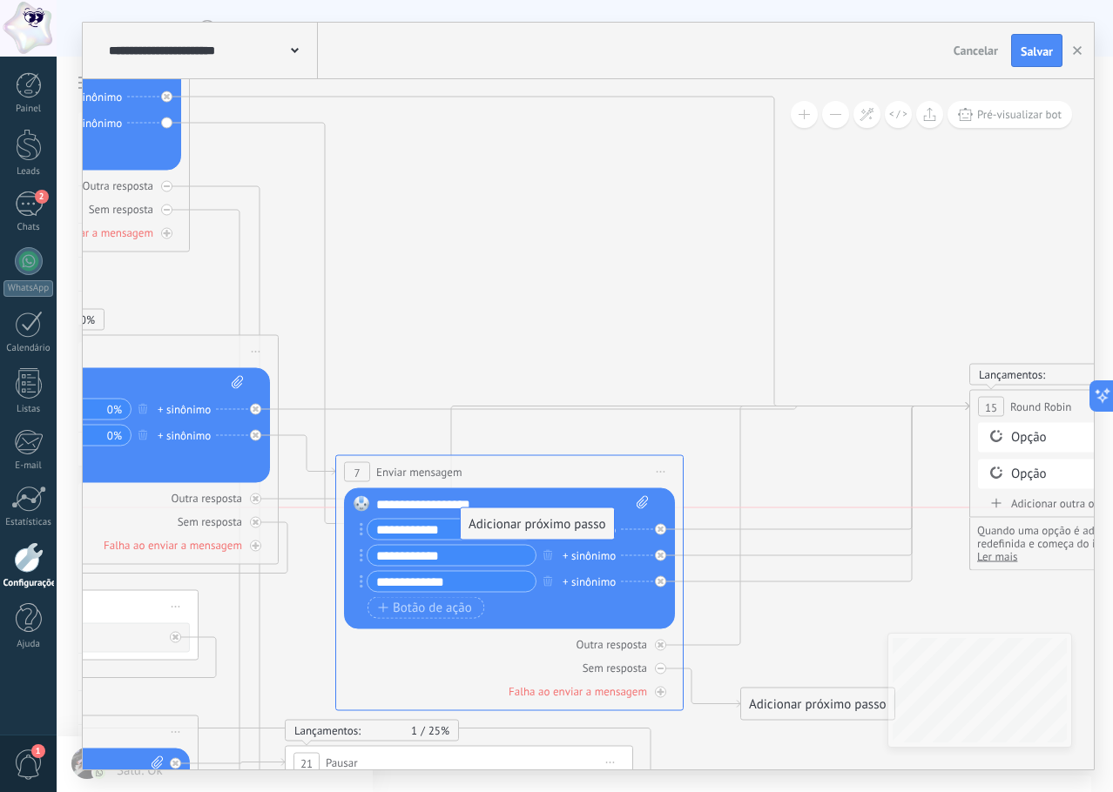
drag, startPoint x: 571, startPoint y: 343, endPoint x: 561, endPoint y: 519, distance: 176.2
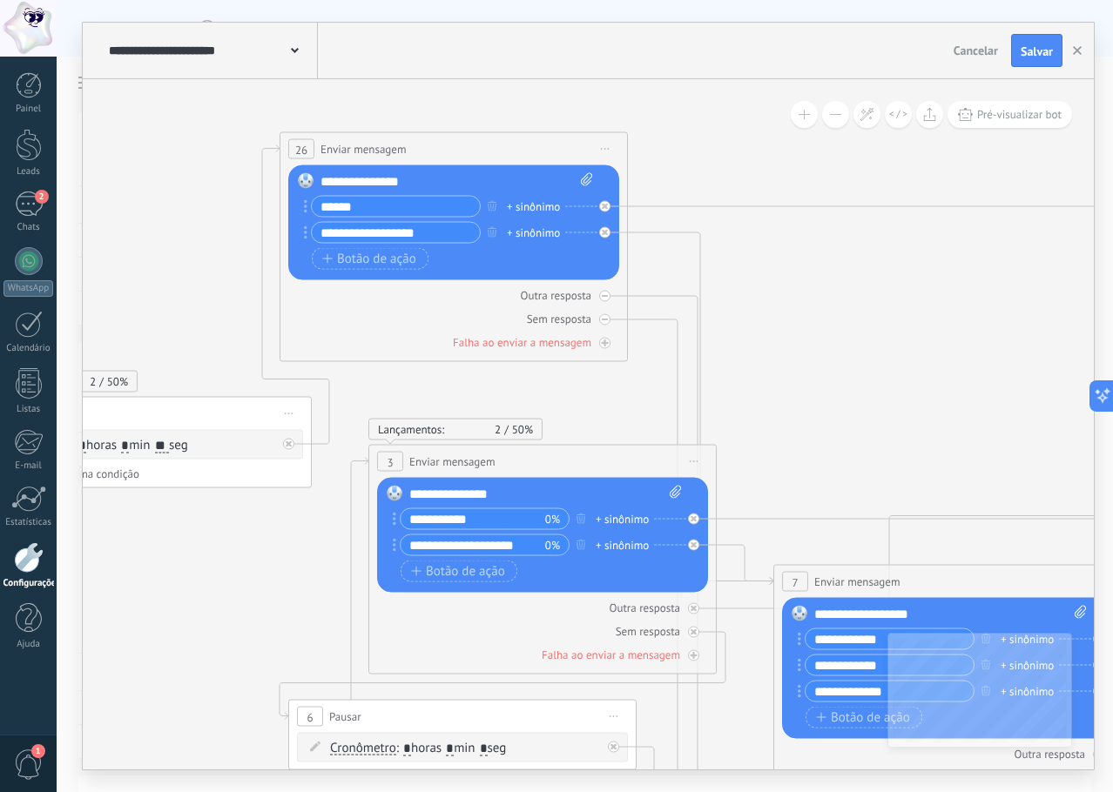
drag, startPoint x: 460, startPoint y: 259, endPoint x: 898, endPoint y: 368, distance: 451.5
click at [898, 368] on icon at bounding box center [567, 581] width 4296 height 1769
click at [1013, 121] on span "Pré-visualizar bot" at bounding box center [1019, 114] width 84 height 15
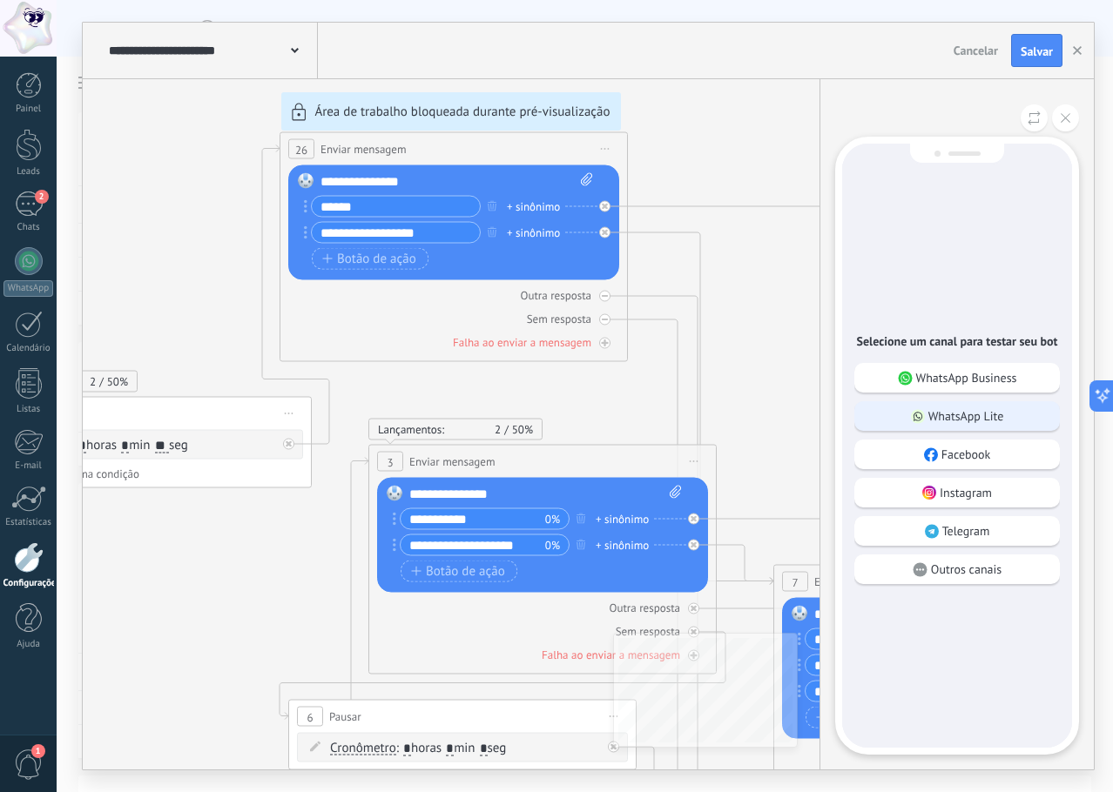
click at [990, 407] on div "WhatsApp Lite" at bounding box center [956, 416] width 205 height 30
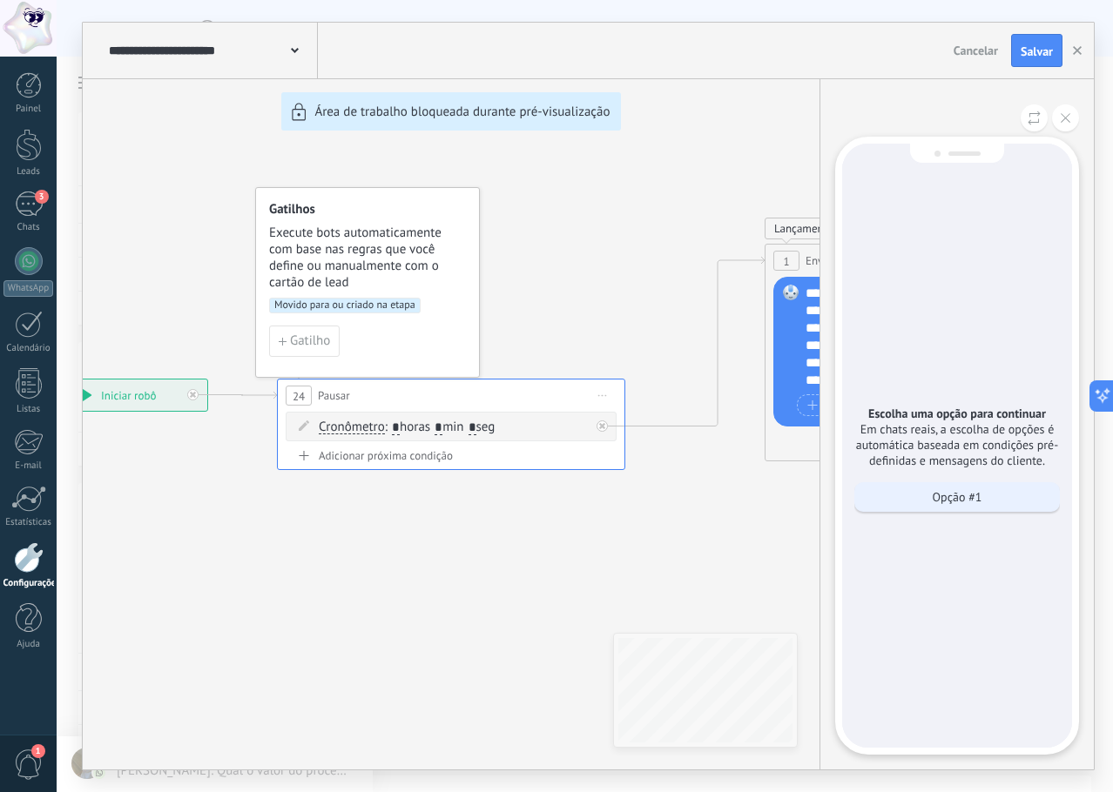
click at [987, 494] on div "Opção #1" at bounding box center [956, 497] width 205 height 30
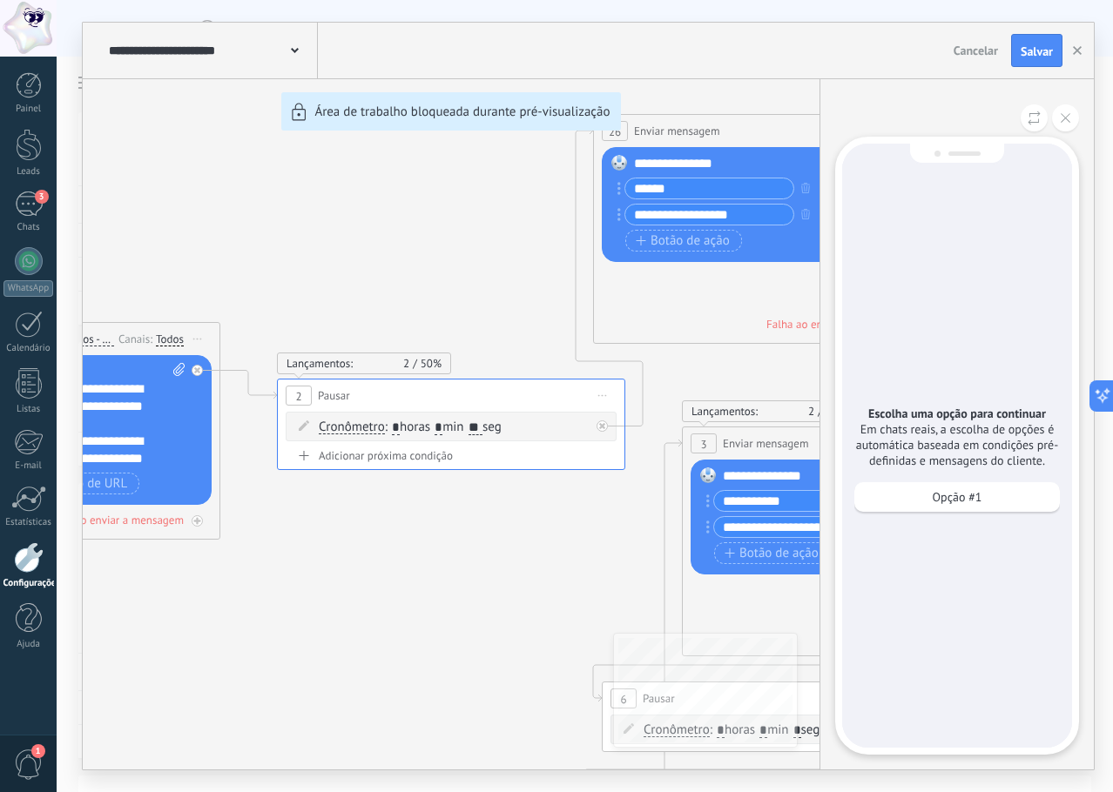
click at [984, 512] on div "Opção #1" at bounding box center [956, 501] width 205 height 38
click at [948, 487] on div "Opção #1" at bounding box center [956, 497] width 205 height 30
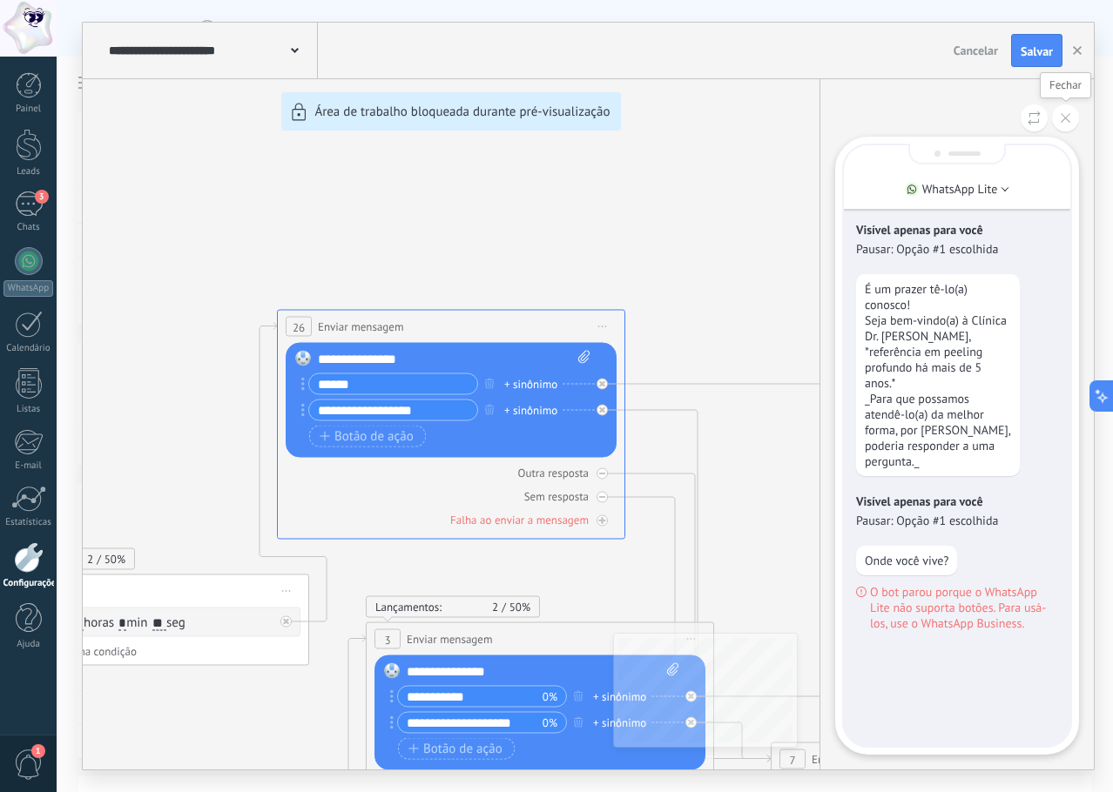
click at [1069, 120] on icon at bounding box center [1066, 118] width 10 height 10
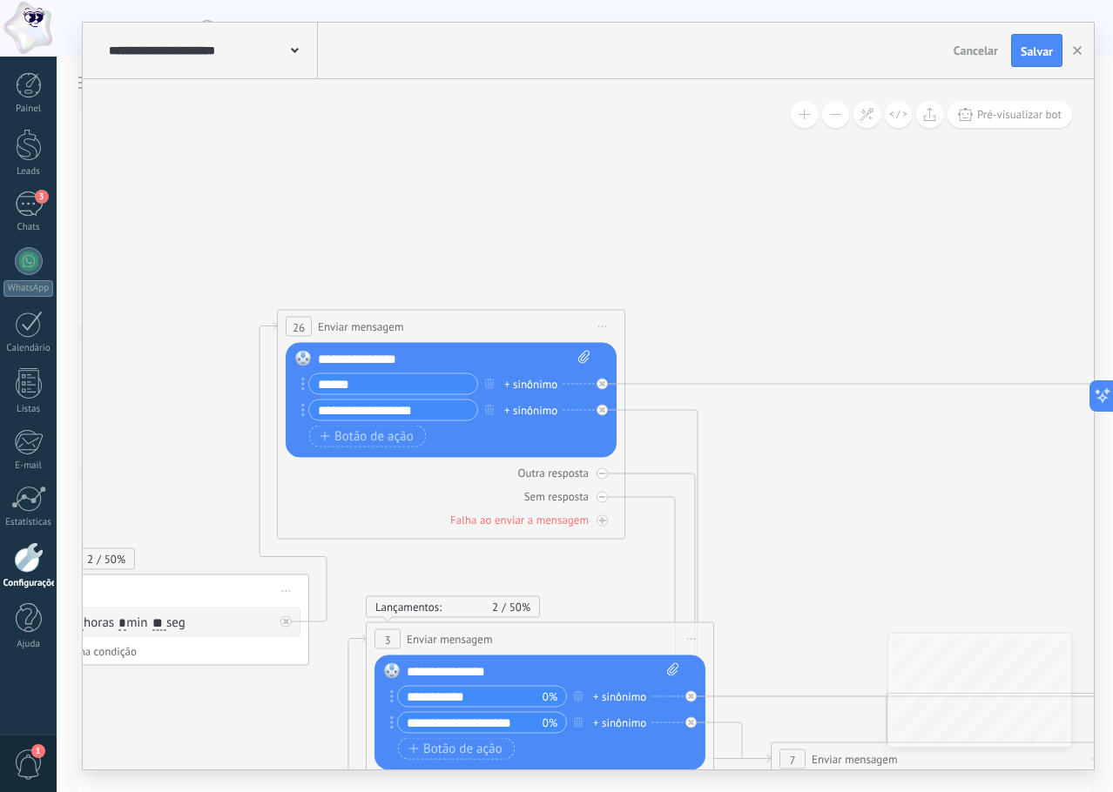
click at [600, 328] on span "Iniciar pré-visualização aqui [GEOGRAPHIC_DATA] Duplicar Excluir" at bounding box center [603, 326] width 28 height 25
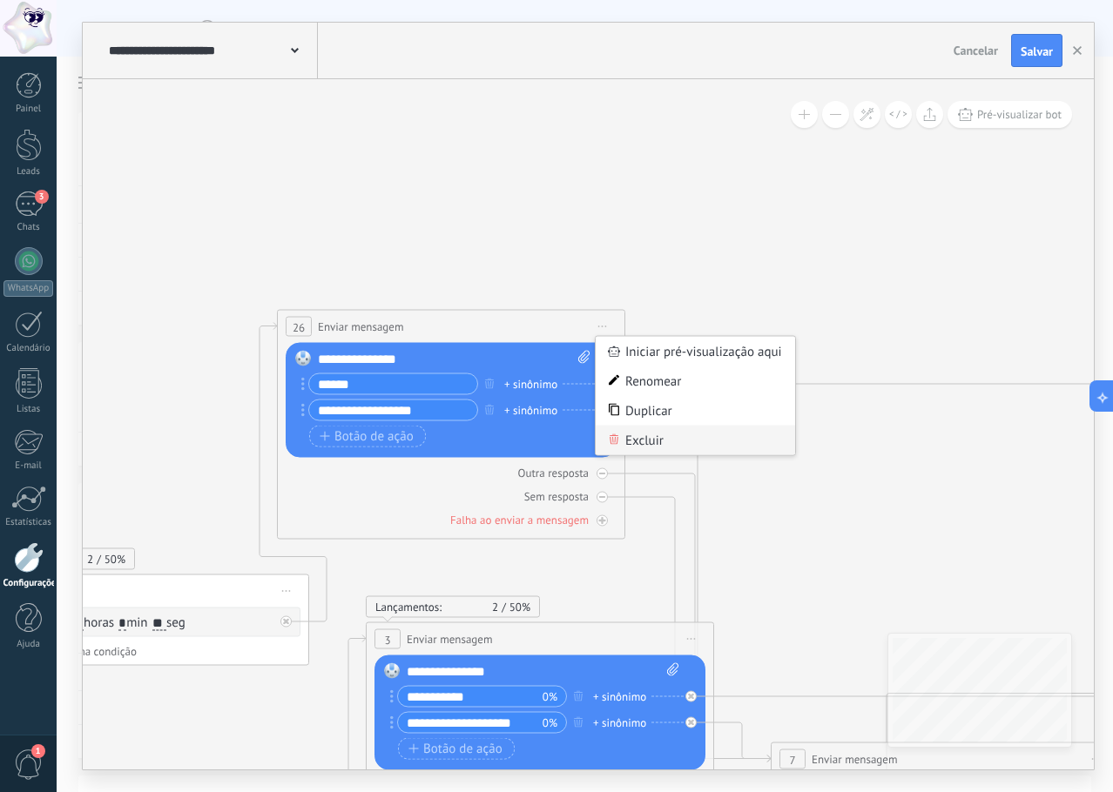
click at [681, 436] on div "Excluir" at bounding box center [695, 441] width 199 height 30
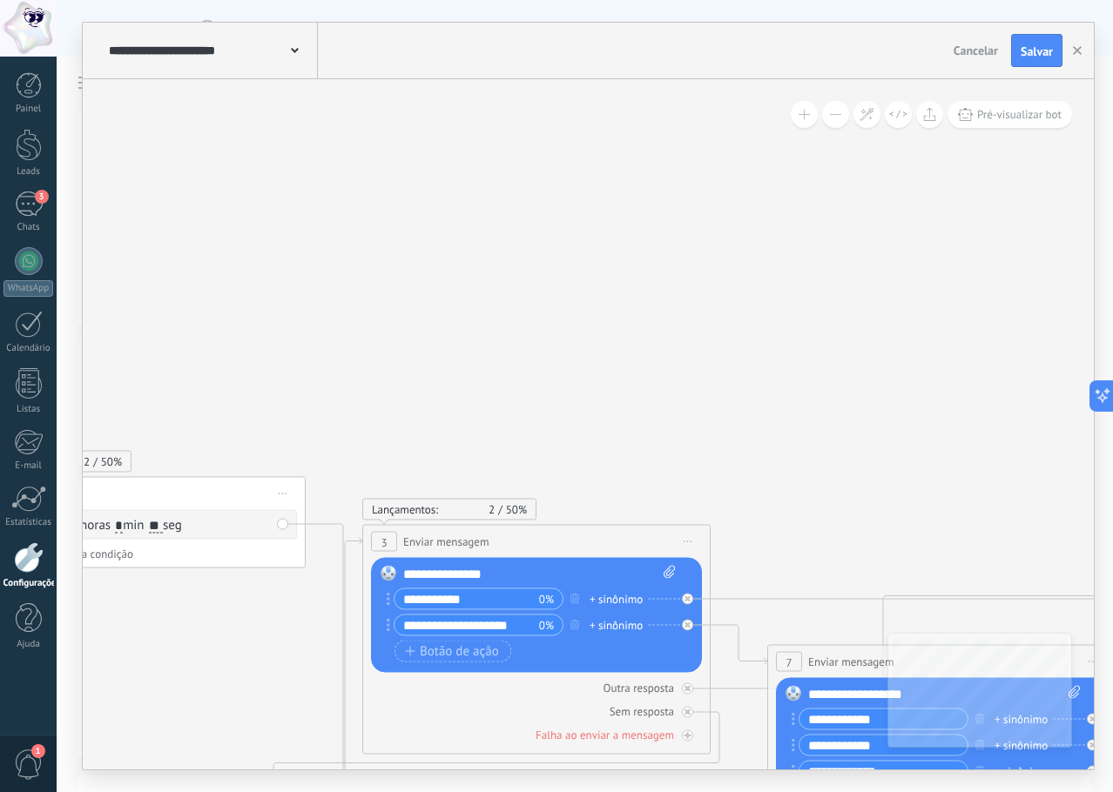
drag, startPoint x: 724, startPoint y: 523, endPoint x: 719, endPoint y: 269, distance: 254.3
click at [719, 269] on icon at bounding box center [561, 678] width 4296 height 1386
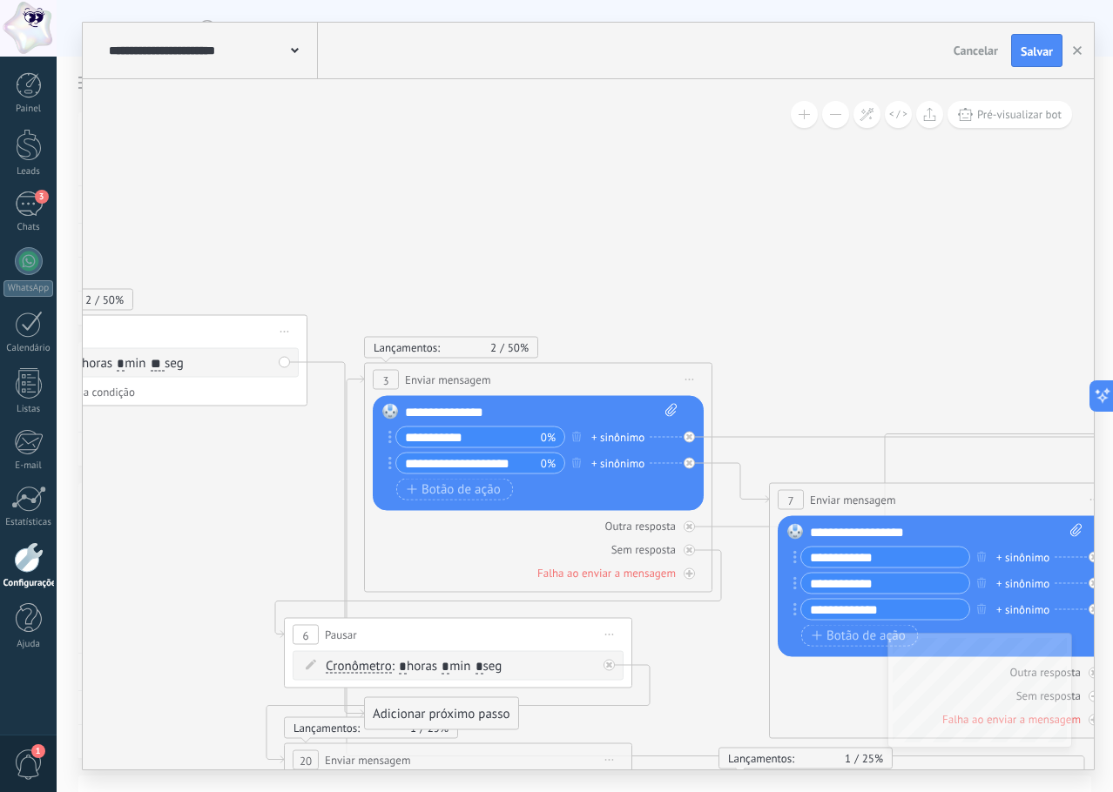
click at [692, 381] on span "Iniciar pré-visualização aqui [GEOGRAPHIC_DATA] Duplicar Excluir" at bounding box center [690, 379] width 28 height 25
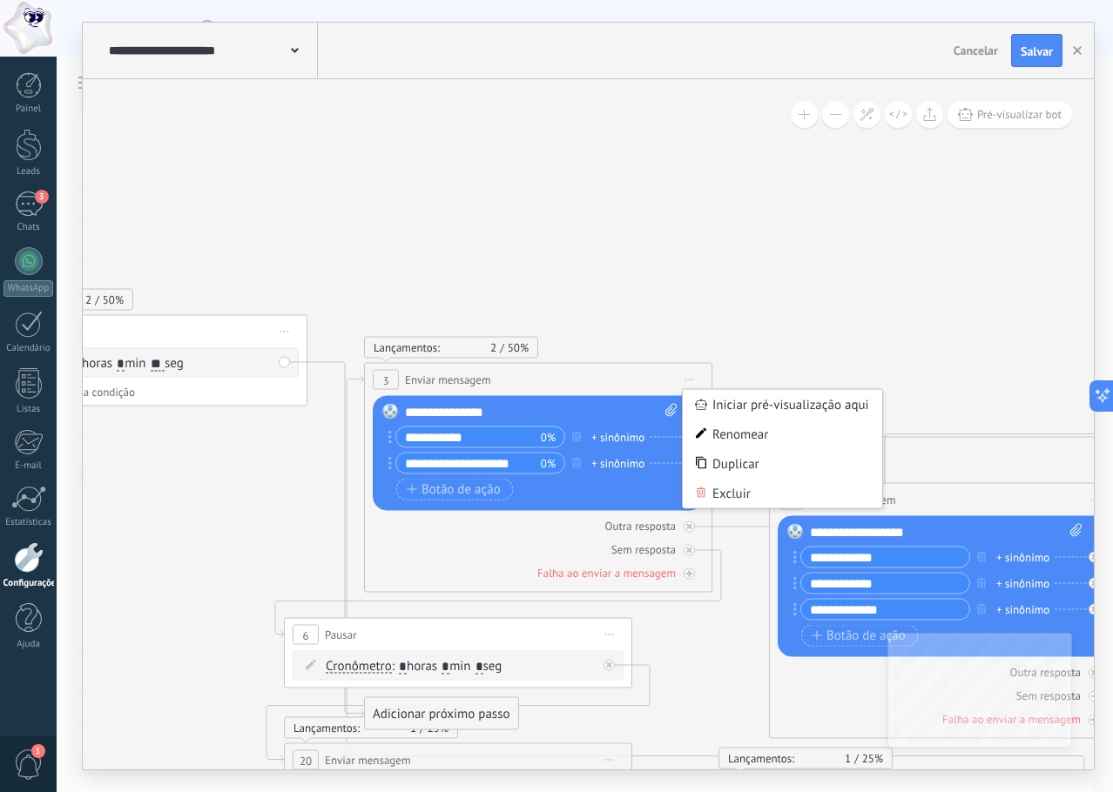
click at [753, 485] on div "Excluir" at bounding box center [782, 494] width 199 height 30
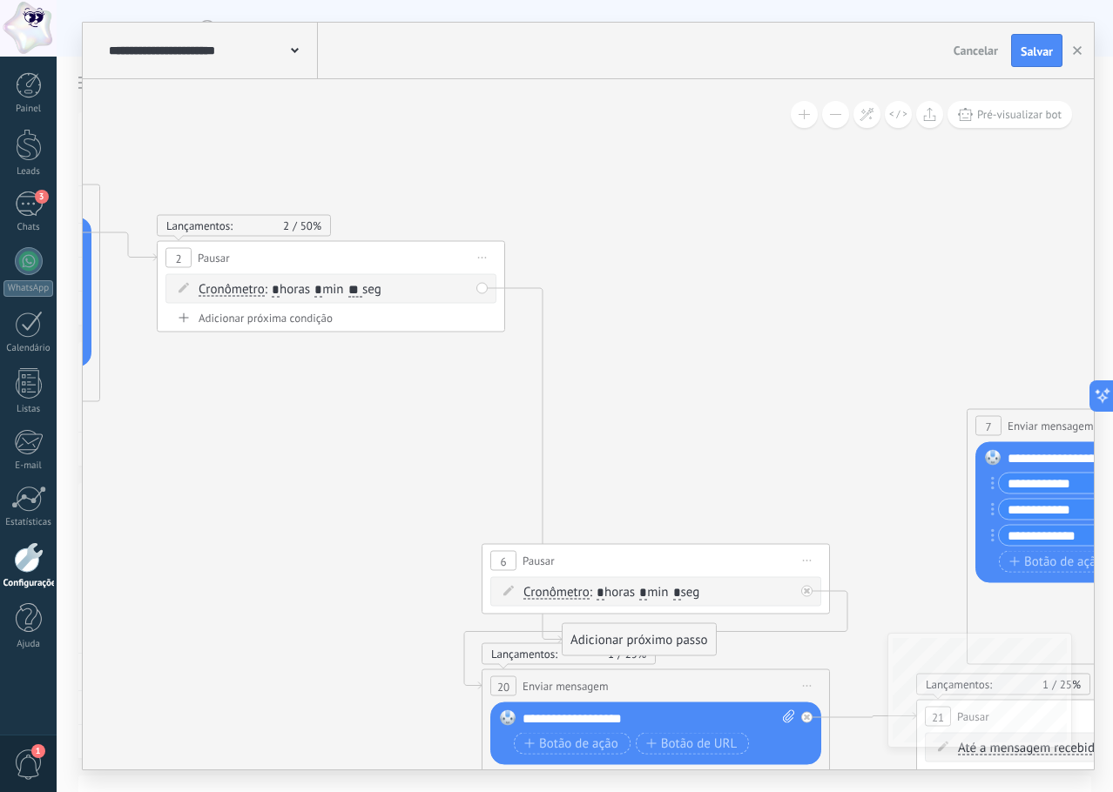
drag, startPoint x: 475, startPoint y: 349, endPoint x: 670, endPoint y: 276, distance: 208.3
click at [670, 276] on icon at bounding box center [760, 492] width 4296 height 1486
drag, startPoint x: 684, startPoint y: 633, endPoint x: 710, endPoint y: 285, distance: 349.3
click at [710, 285] on div "Adicionar próximo passo" at bounding box center [666, 287] width 153 height 29
click at [680, 285] on div "Adicionar próximo passo" at bounding box center [666, 287] width 153 height 29
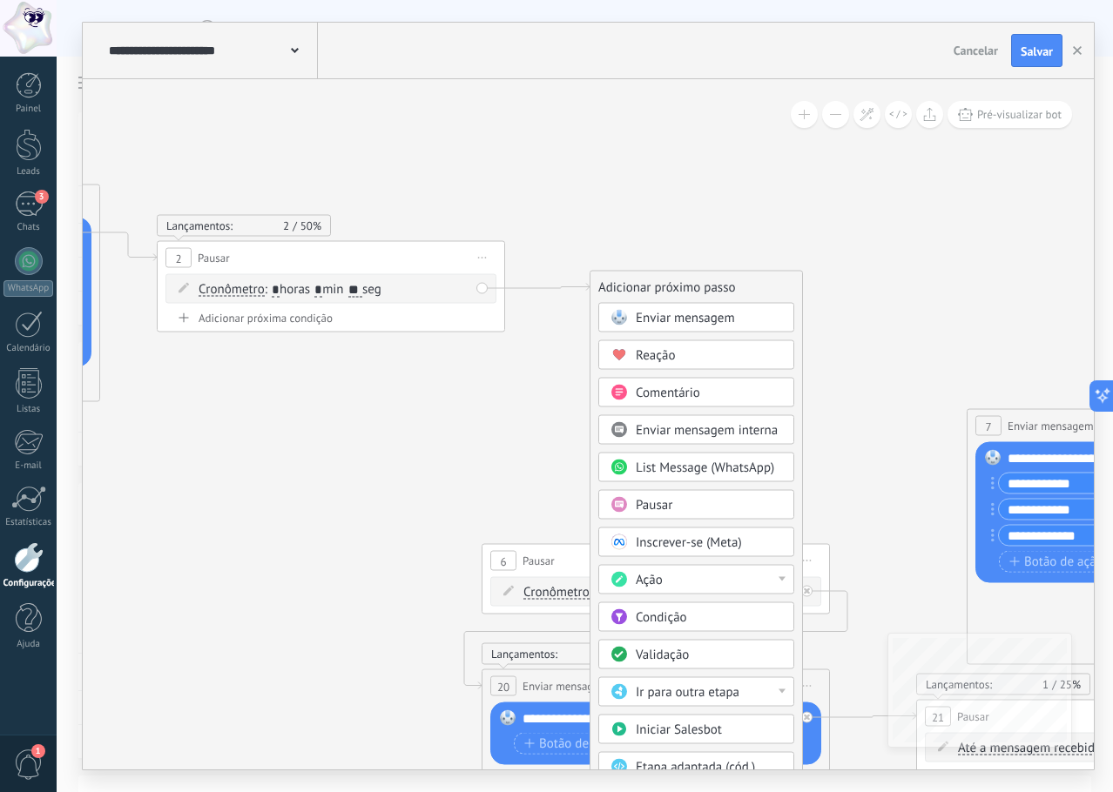
click at [691, 316] on span "Enviar mensagem" at bounding box center [685, 318] width 99 height 17
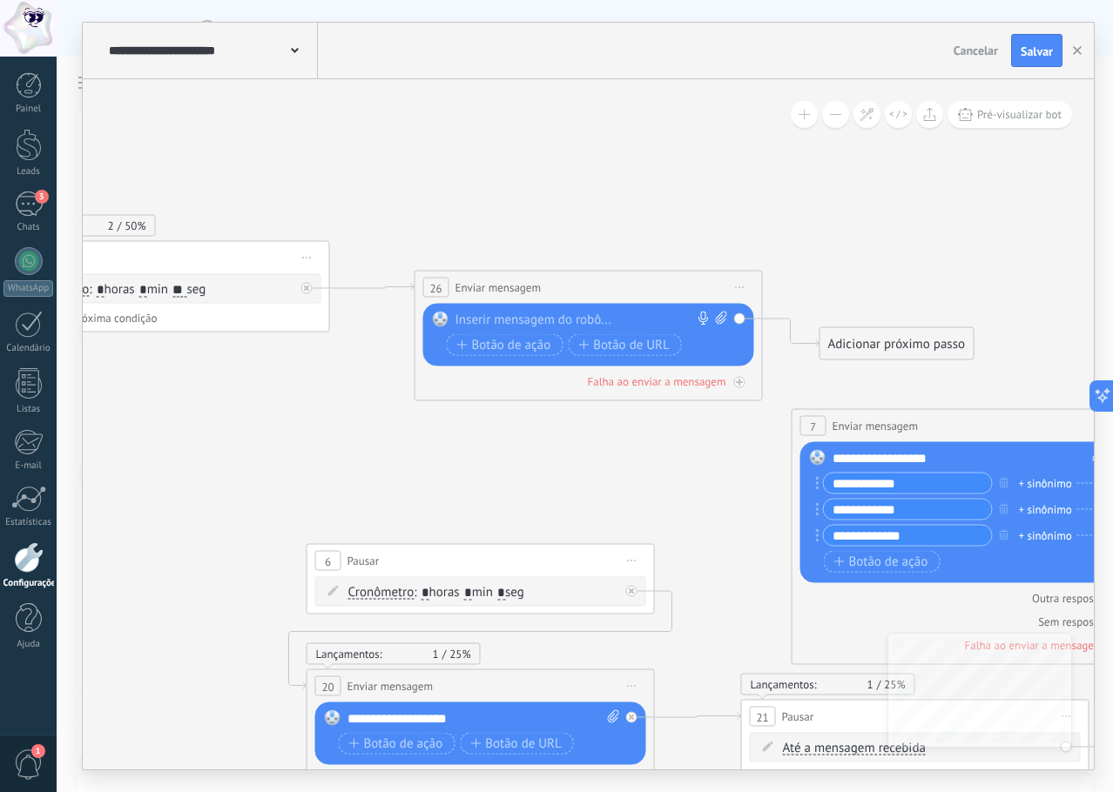
click at [616, 315] on div at bounding box center [584, 320] width 259 height 17
click at [891, 337] on div "Adicionar próximo passo" at bounding box center [896, 344] width 153 height 29
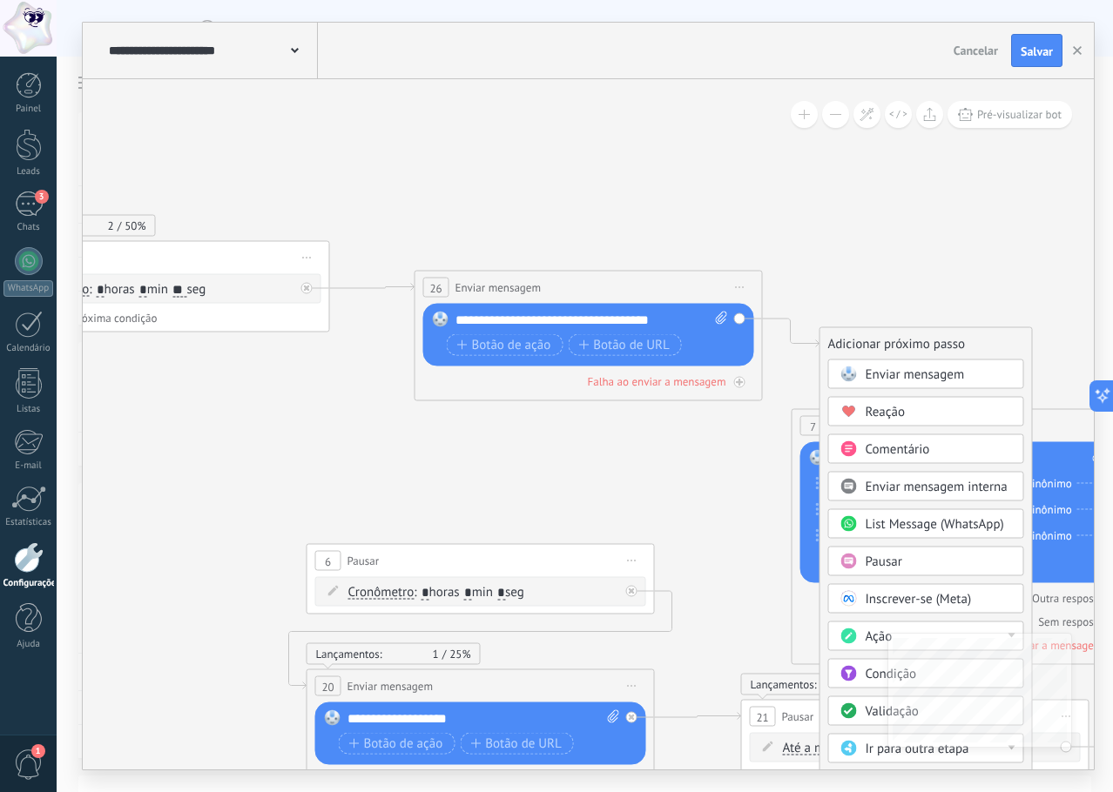
click at [906, 555] on div "Pausar" at bounding box center [938, 562] width 146 height 17
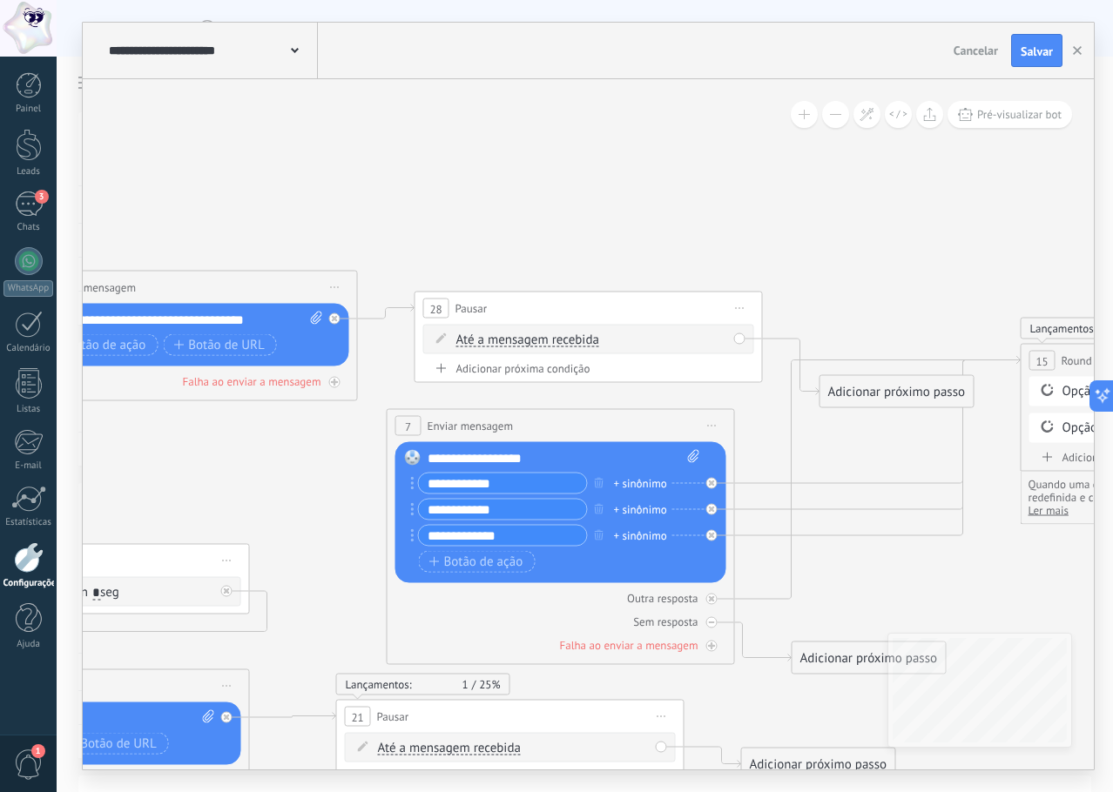
drag, startPoint x: 677, startPoint y: 336, endPoint x: 677, endPoint y: 300, distance: 35.7
click at [677, 300] on div "28 Pausar ****** Iniciar pré-visualização aqui [GEOGRAPHIC_DATA] Duplicar Exclu…" at bounding box center [588, 309] width 347 height 32
click at [711, 426] on icon at bounding box center [712, 426] width 9 height 2
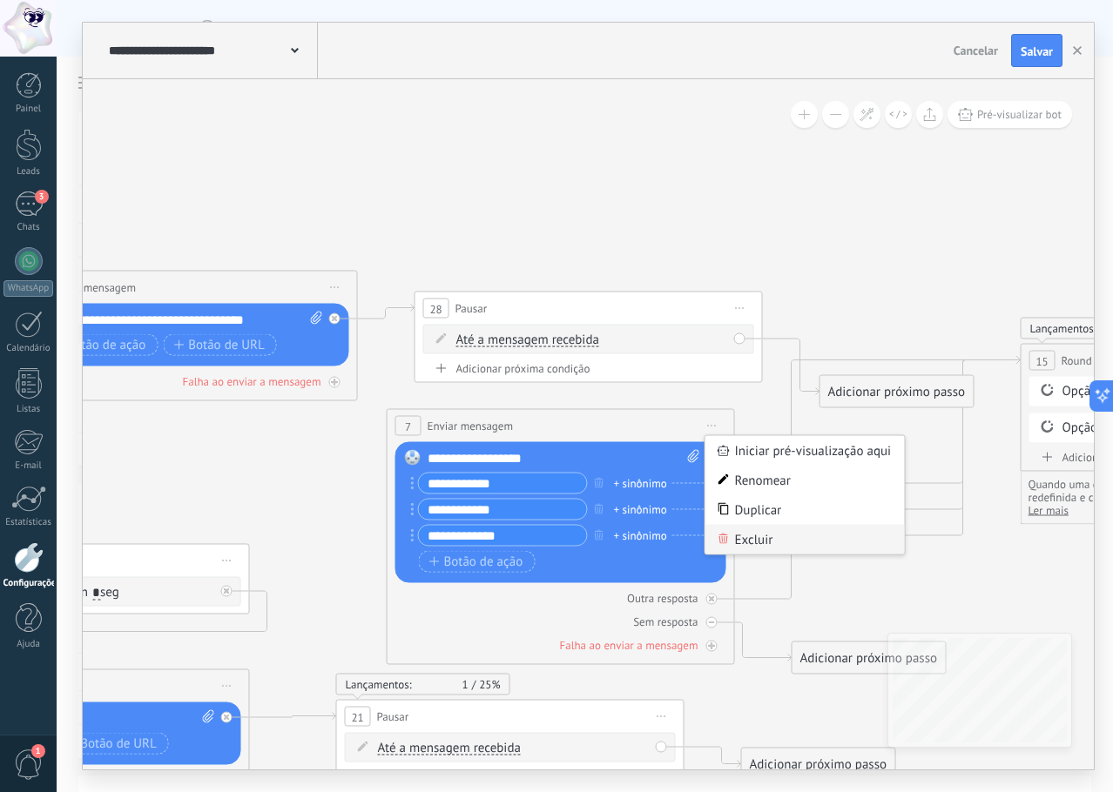
click at [764, 542] on div "Excluir" at bounding box center [804, 540] width 199 height 30
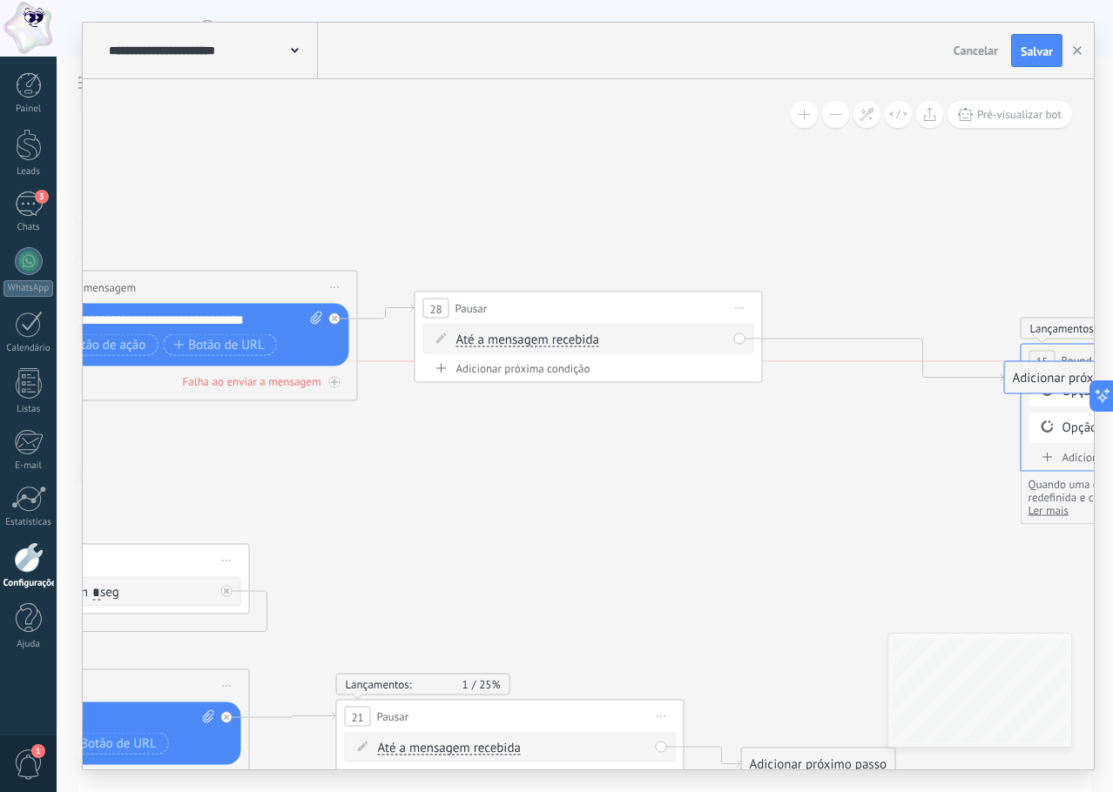
drag, startPoint x: 887, startPoint y: 394, endPoint x: 1073, endPoint y: 380, distance: 185.9
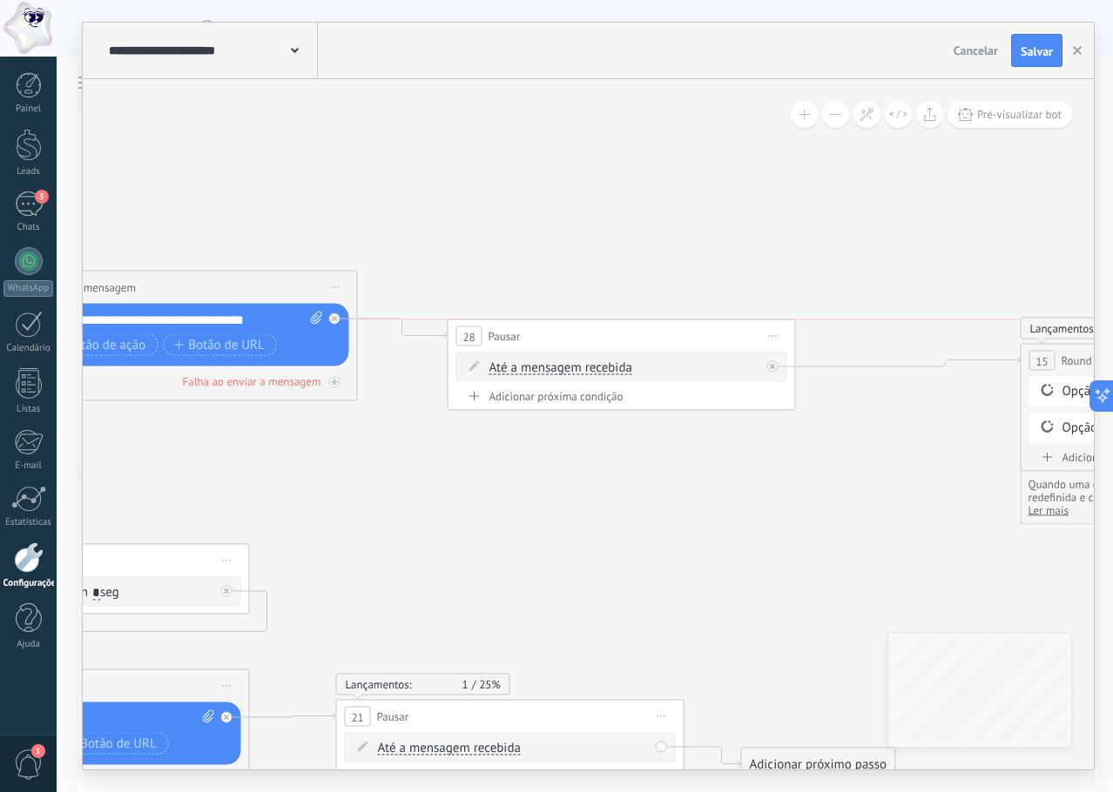
drag, startPoint x: 671, startPoint y: 303, endPoint x: 705, endPoint y: 327, distance: 41.3
click at [705, 327] on div "28 Pausar ****** Iniciar pré-visualização aqui [GEOGRAPHIC_DATA] Duplicar Exclu…" at bounding box center [621, 336] width 347 height 32
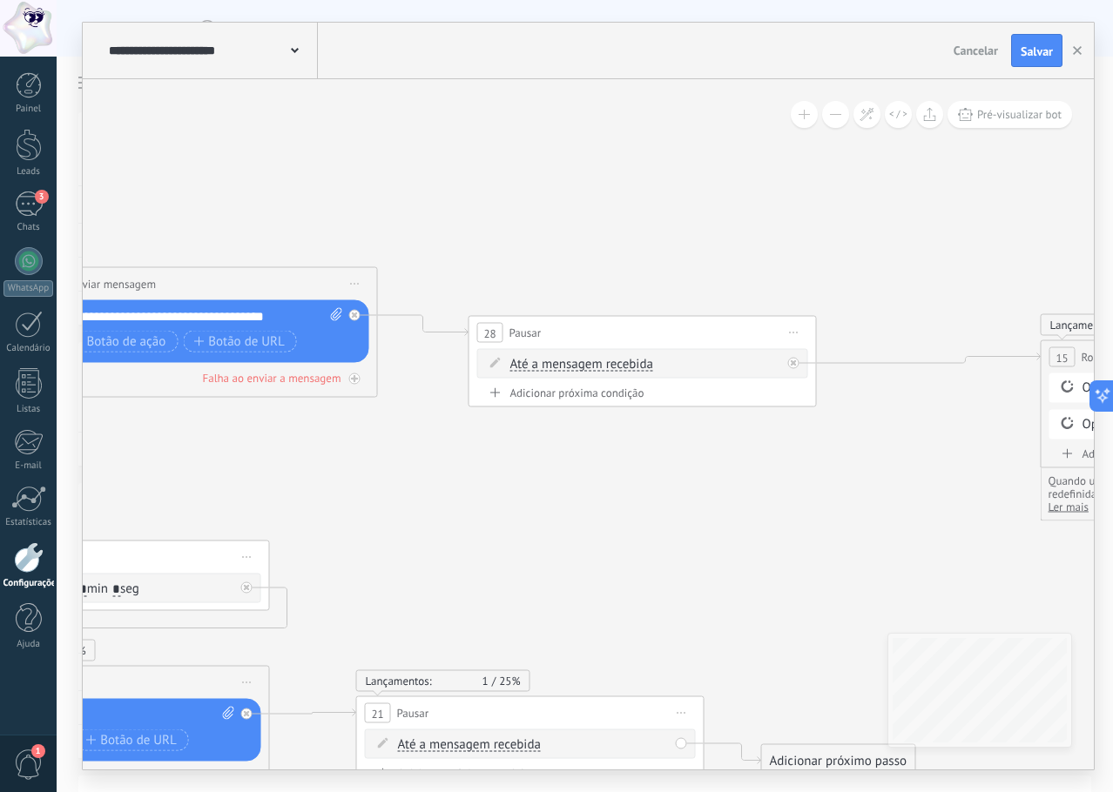
drag, startPoint x: 395, startPoint y: 495, endPoint x: 497, endPoint y: 481, distance: 102.7
click at [496, 481] on icon at bounding box center [200, 489] width 4296 height 1486
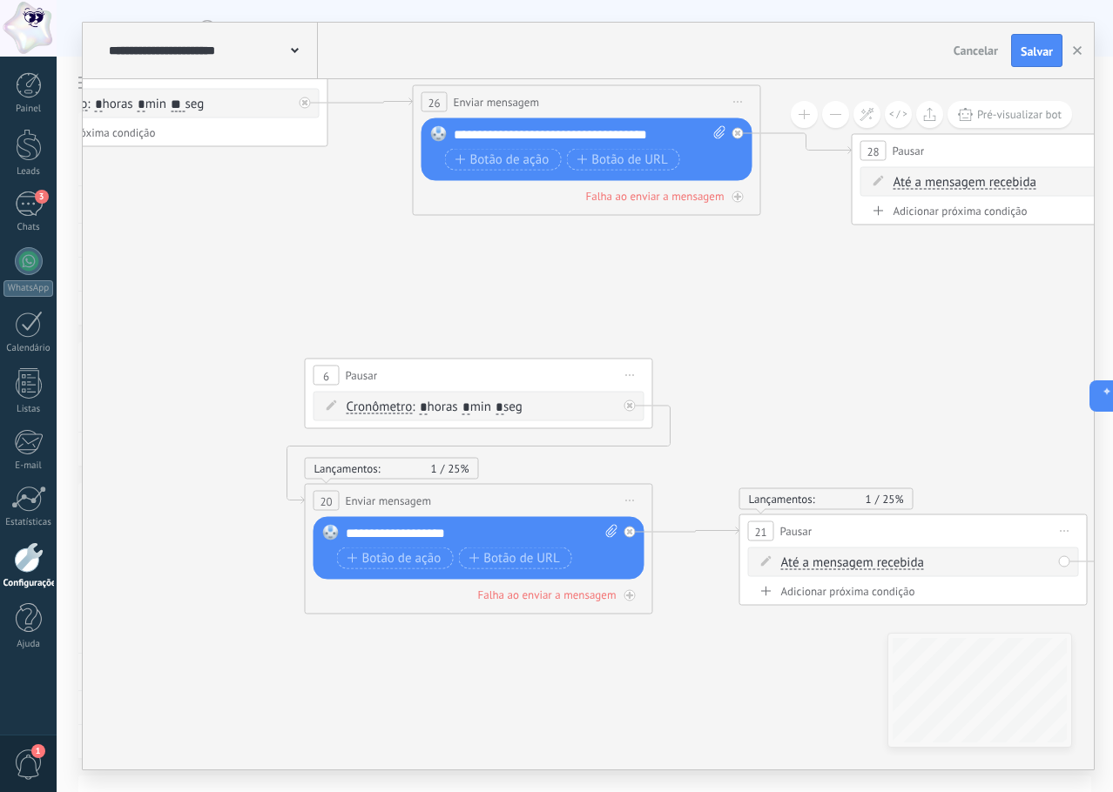
drag, startPoint x: 651, startPoint y: 448, endPoint x: 727, endPoint y: 308, distance: 158.6
click at [727, 308] on icon at bounding box center [583, 307] width 4296 height 1486
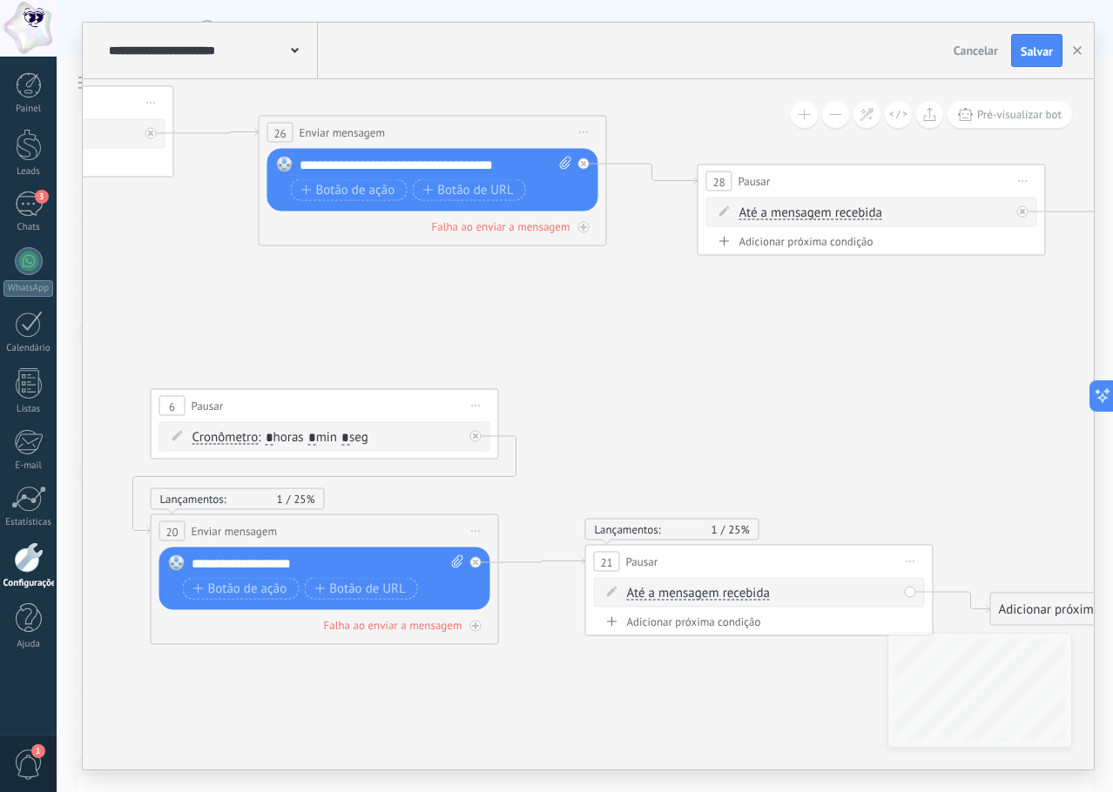
drag, startPoint x: 874, startPoint y: 344, endPoint x: 729, endPoint y: 374, distance: 148.6
click at [729, 374] on icon at bounding box center [429, 337] width 4296 height 1486
click at [475, 404] on span "Iniciar pré-visualização aqui [GEOGRAPHIC_DATA] Duplicar Excluir" at bounding box center [476, 406] width 28 height 25
click at [542, 515] on div "Excluir" at bounding box center [568, 520] width 199 height 30
click at [801, 242] on div "Adicionar próxima condição" at bounding box center [871, 241] width 331 height 15
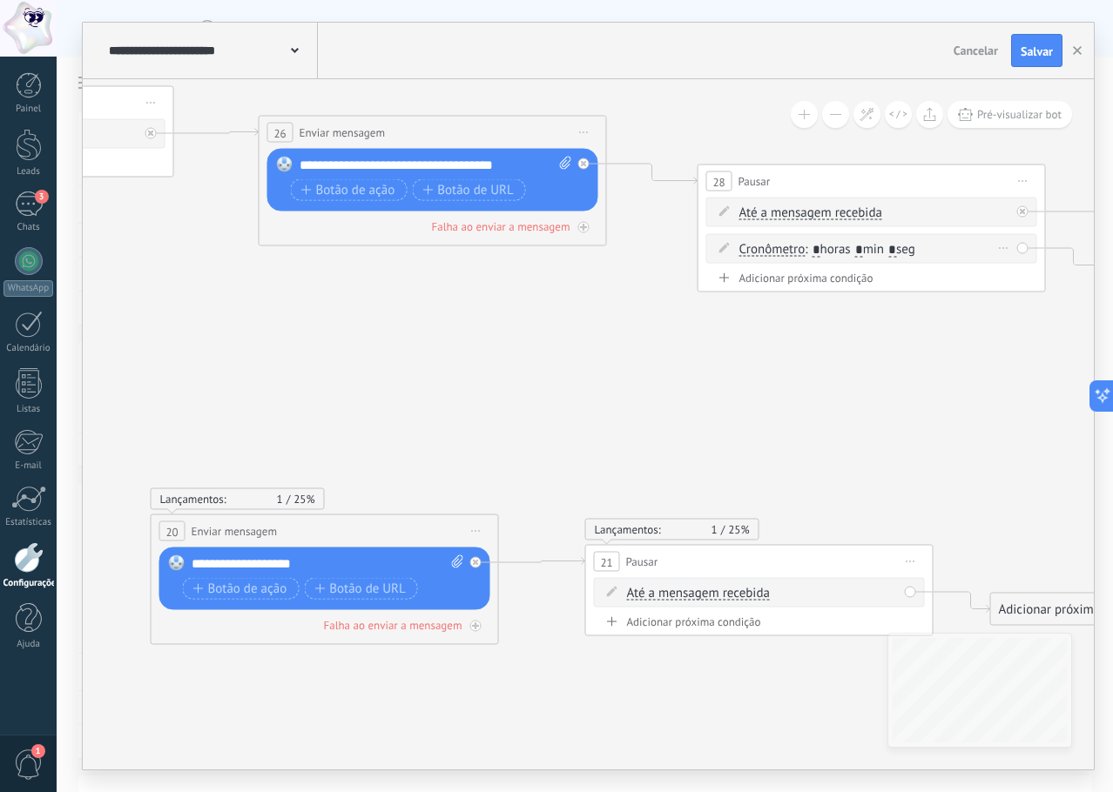
click at [753, 252] on span "Cronômetro" at bounding box center [772, 250] width 66 height 14
click at [753, 252] on button "Cronômetro" at bounding box center [840, 249] width 218 height 31
click at [753, 252] on span "Cronômetro" at bounding box center [825, 250] width 211 height 17
click at [863, 253] on input "*" at bounding box center [859, 250] width 8 height 14
type input "*"
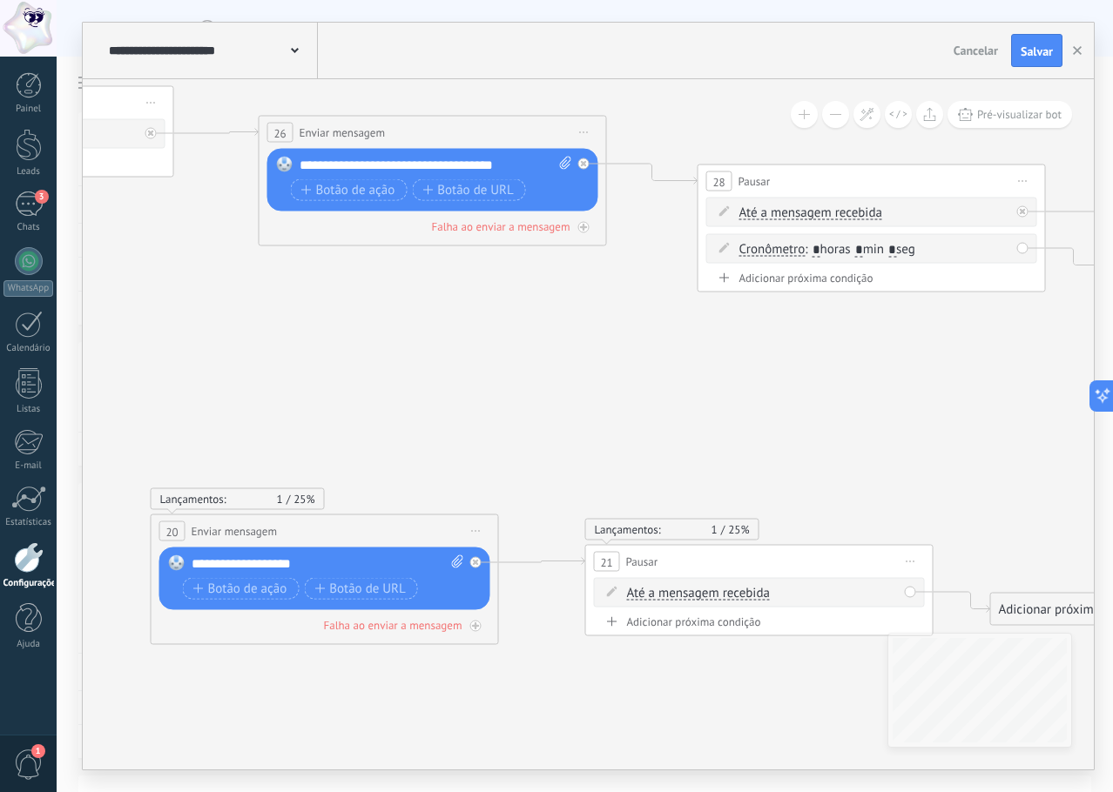
click at [928, 354] on icon at bounding box center [429, 337] width 4296 height 1486
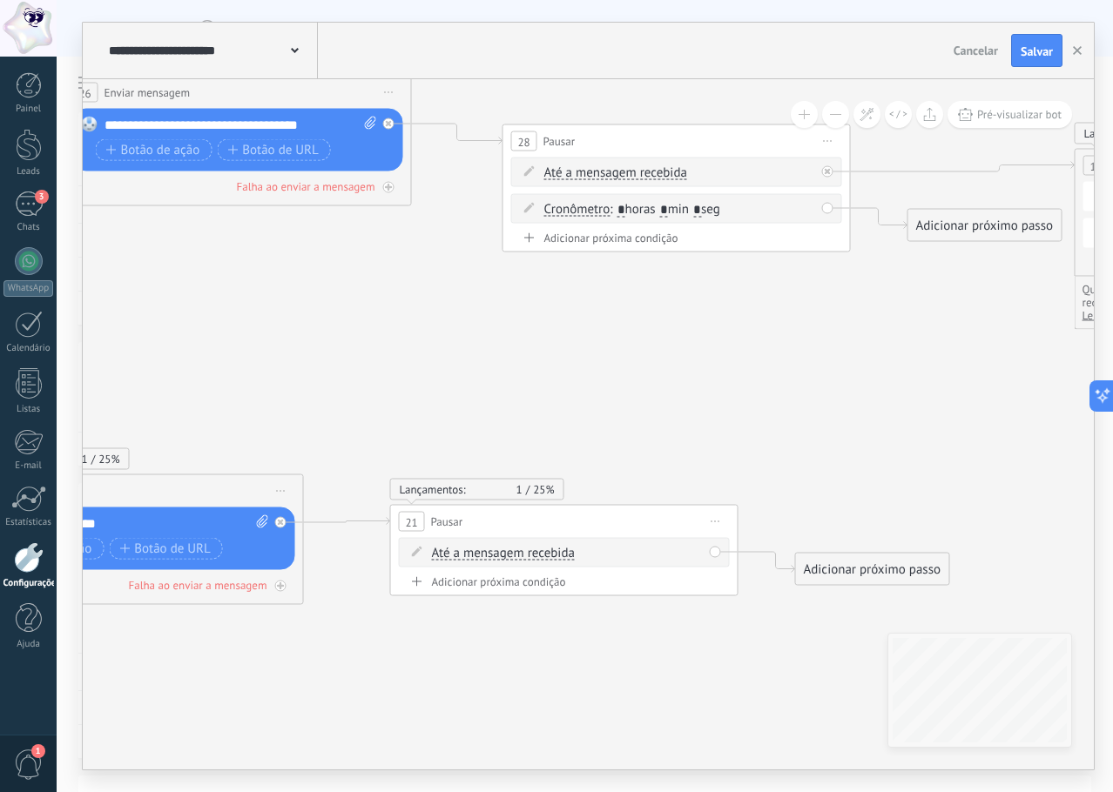
drag, startPoint x: 863, startPoint y: 344, endPoint x: 685, endPoint y: 308, distance: 181.2
click at [685, 308] on icon at bounding box center [234, 297] width 4296 height 1486
drag, startPoint x: 981, startPoint y: 226, endPoint x: 169, endPoint y: 509, distance: 860.2
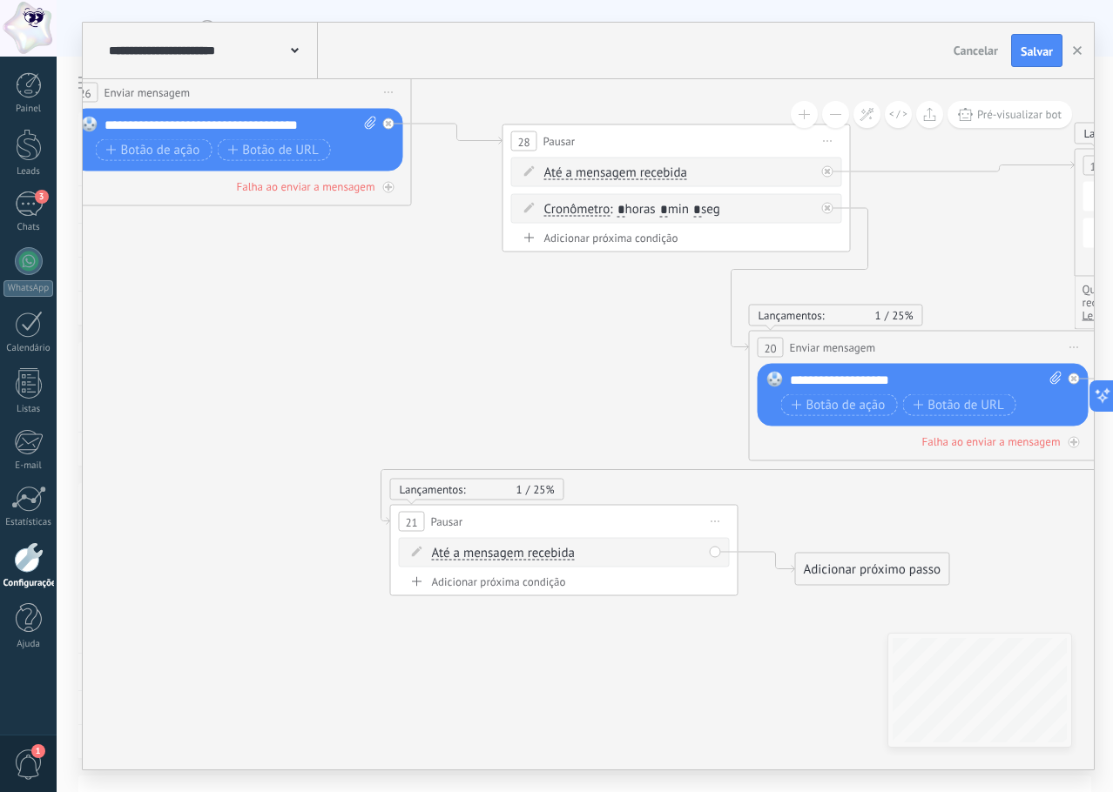
drag, startPoint x: 239, startPoint y: 488, endPoint x: 1029, endPoint y: 347, distance: 803.1
click at [1029, 347] on div "**********" at bounding box center [923, 348] width 347 height 32
drag, startPoint x: 1005, startPoint y: 287, endPoint x: 704, endPoint y: 118, distance: 345.4
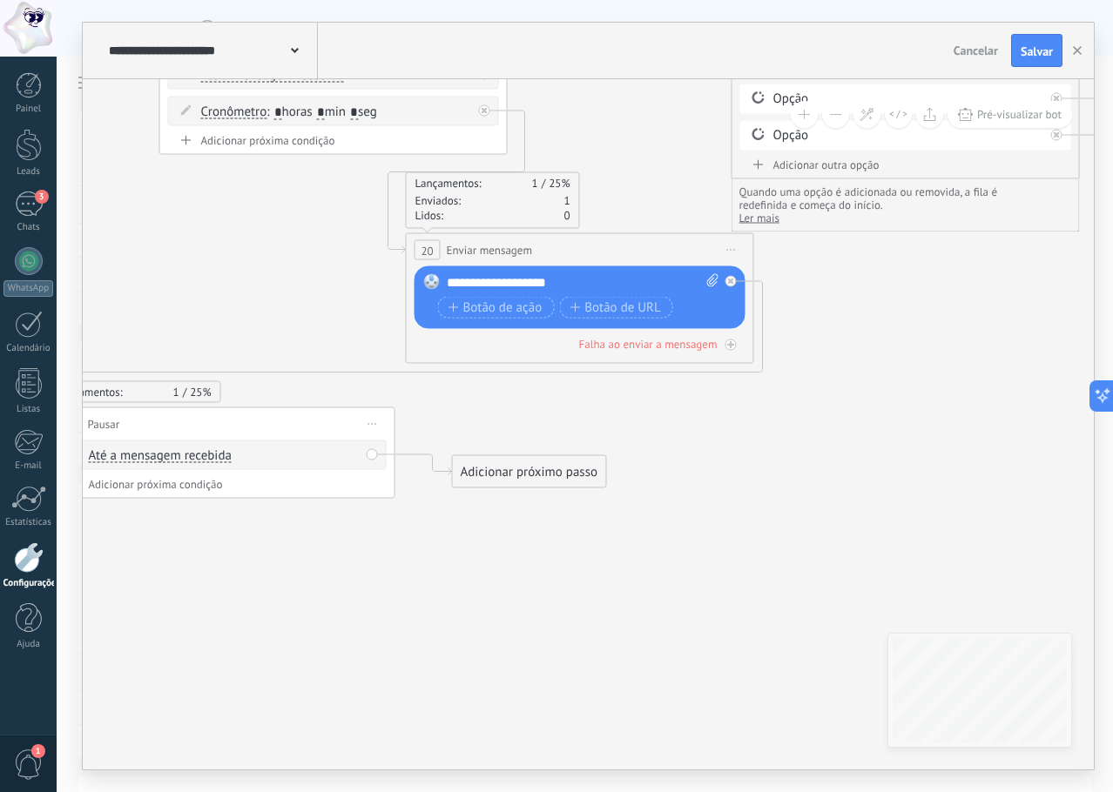
drag, startPoint x: 989, startPoint y: 236, endPoint x: 646, endPoint y: 138, distance: 356.6
drag, startPoint x: 686, startPoint y: 291, endPoint x: 751, endPoint y: 302, distance: 66.3
click at [751, 302] on div "**********" at bounding box center [580, 298] width 348 height 131
drag, startPoint x: 663, startPoint y: 280, endPoint x: 934, endPoint y: 320, distance: 273.6
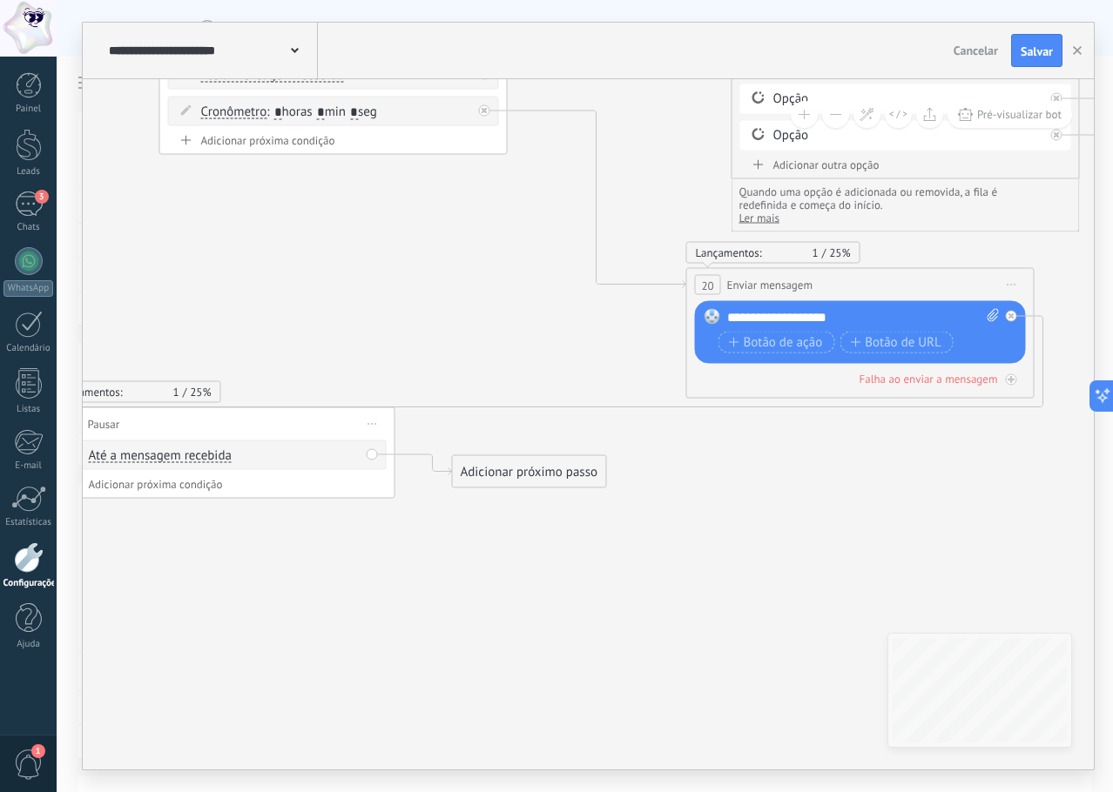
drag, startPoint x: 599, startPoint y: 252, endPoint x: 879, endPoint y: 286, distance: 282.5
click at [879, 286] on div "**********" at bounding box center [860, 285] width 347 height 32
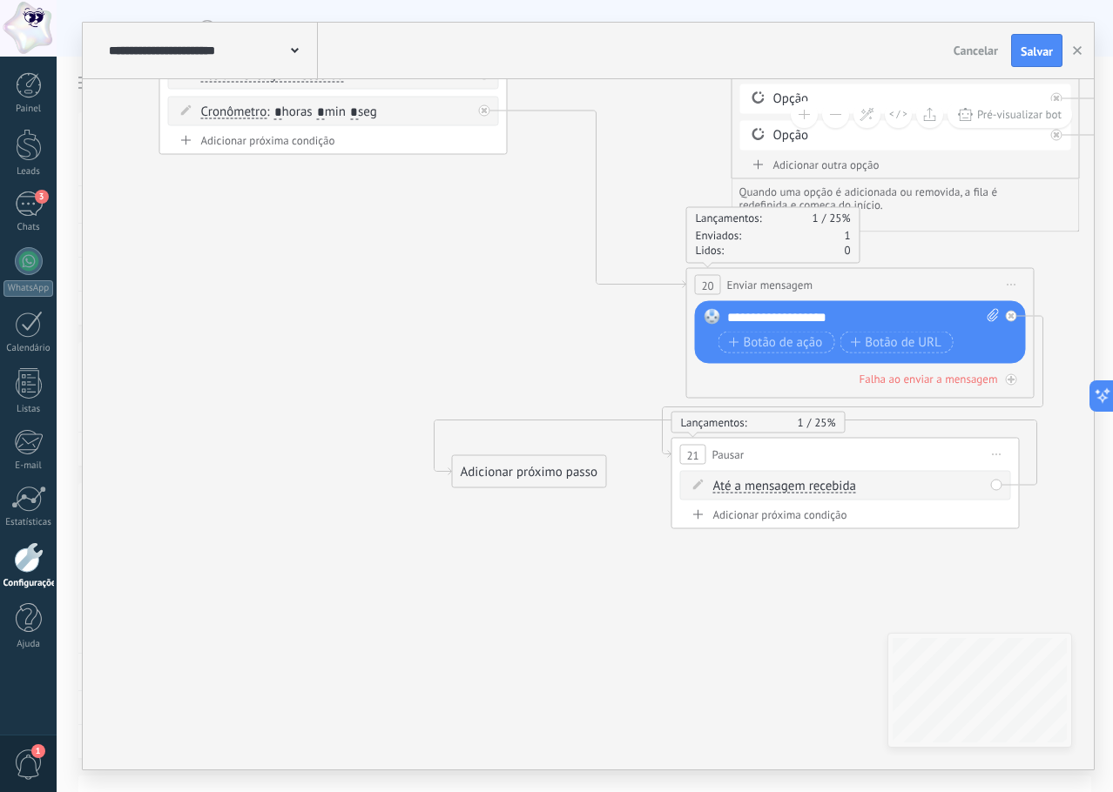
drag, startPoint x: 336, startPoint y: 421, endPoint x: 960, endPoint y: 452, distance: 625.0
click at [960, 452] on div "21 Pausar ****** Iniciar pré-visualização aqui [GEOGRAPHIC_DATA] Duplicar Exclu…" at bounding box center [845, 455] width 347 height 32
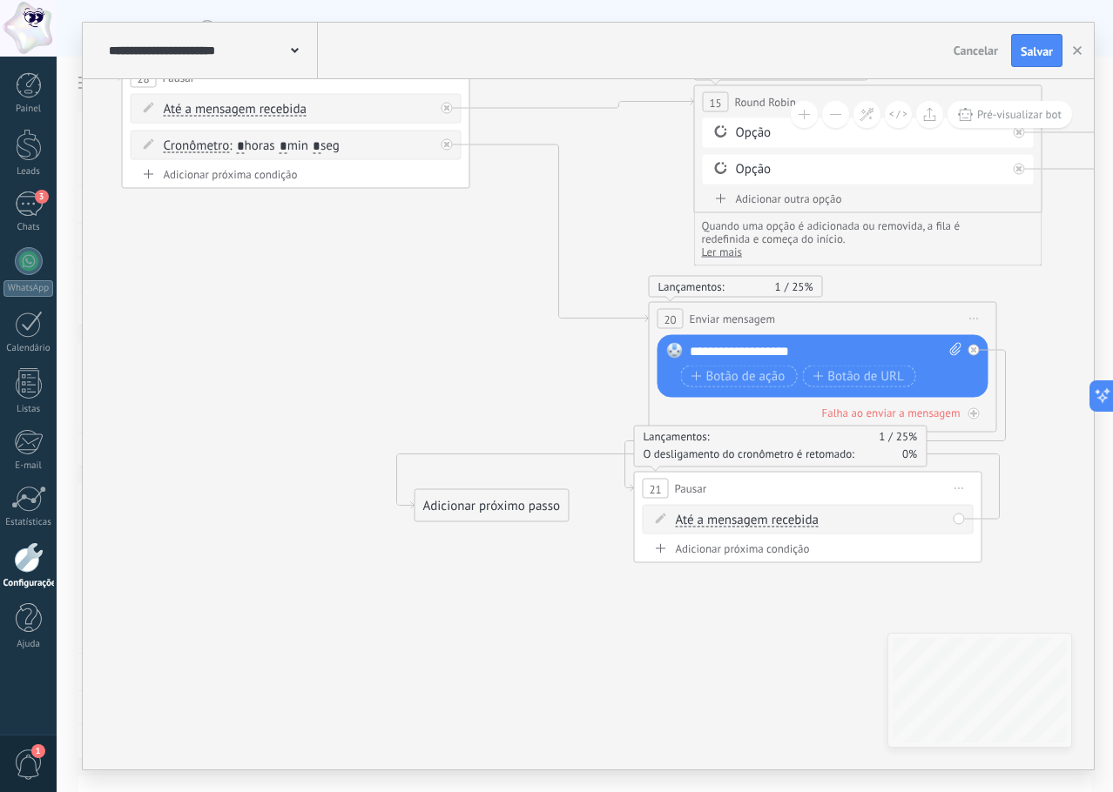
drag, startPoint x: 495, startPoint y: 340, endPoint x: 458, endPoint y: 374, distance: 50.5
drag, startPoint x: 529, startPoint y: 502, endPoint x: 838, endPoint y: 186, distance: 440.9
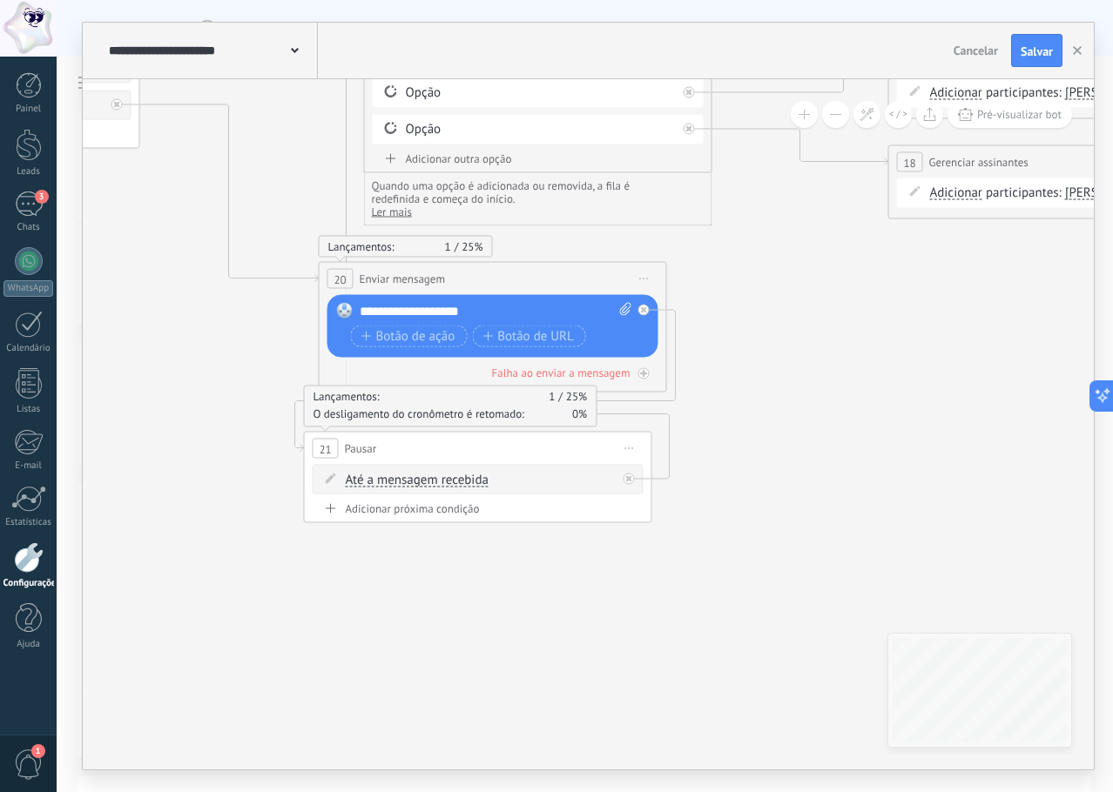
drag, startPoint x: 460, startPoint y: 369, endPoint x: 130, endPoint y: 329, distance: 332.4
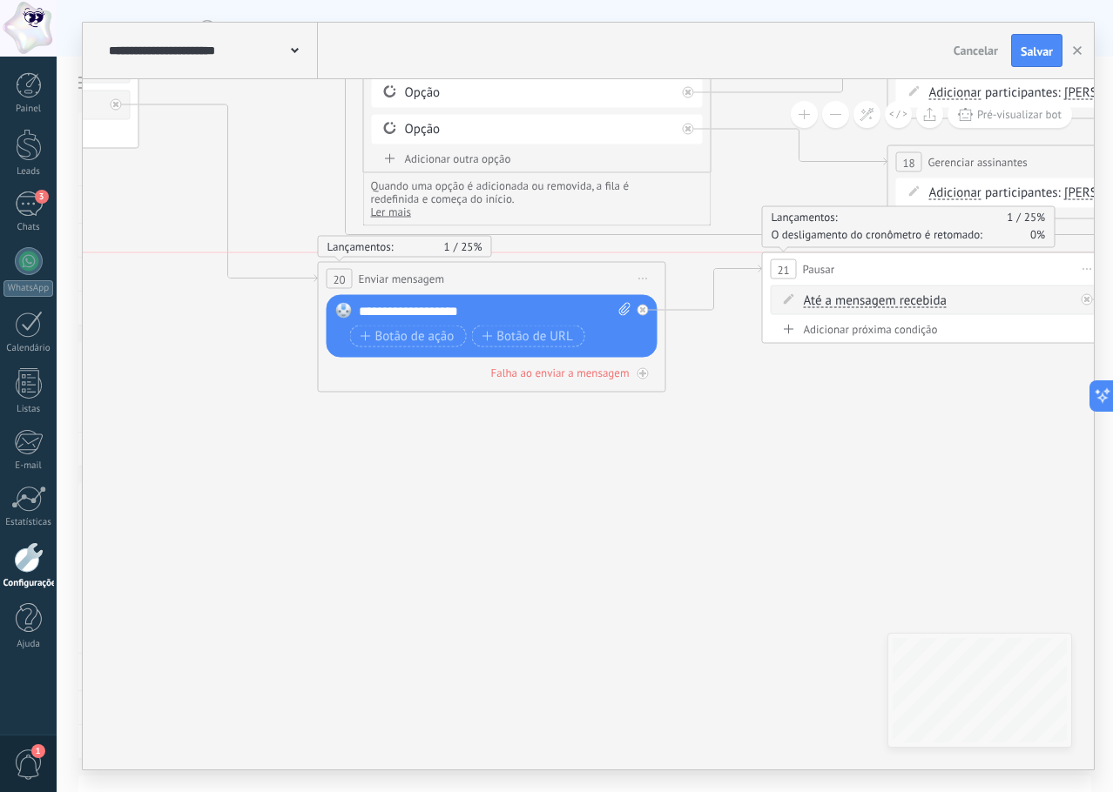
drag, startPoint x: 603, startPoint y: 445, endPoint x: 1023, endPoint y: 270, distance: 454.7
click at [1023, 270] on div "21 Pausar ****** Iniciar pré-visualização aqui [GEOGRAPHIC_DATA] Duplicar Exclu…" at bounding box center [936, 269] width 347 height 32
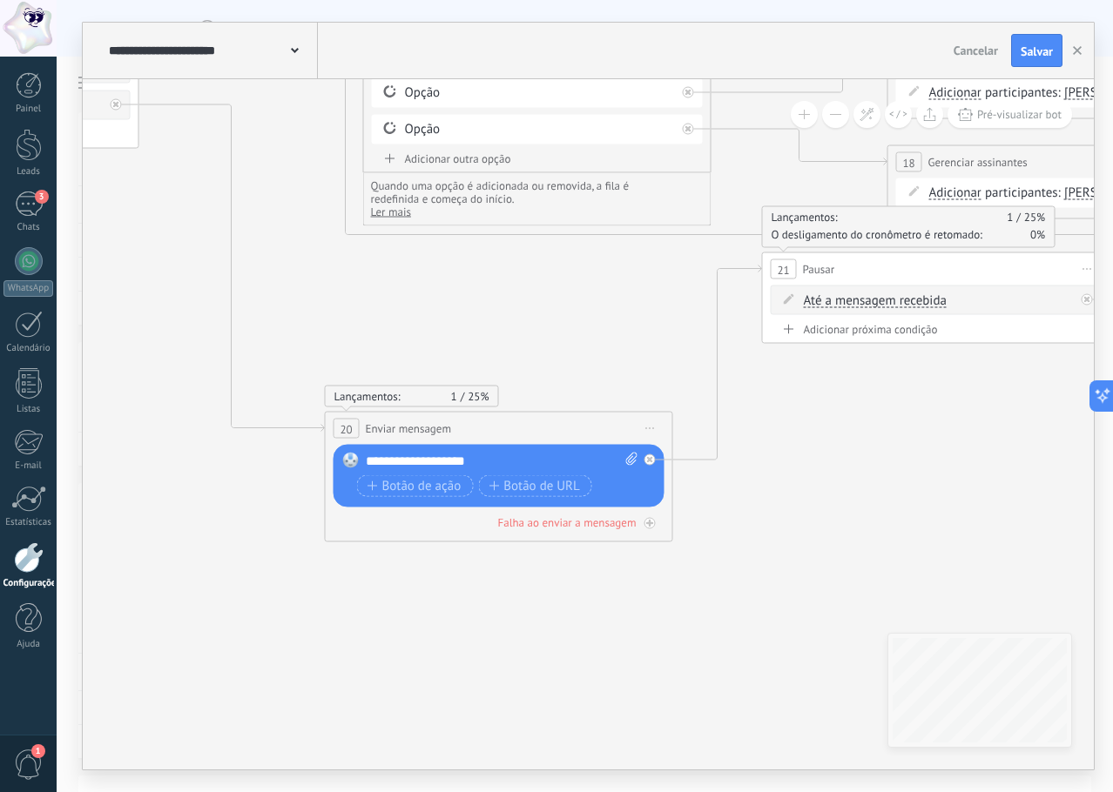
drag, startPoint x: 606, startPoint y: 279, endPoint x: 613, endPoint y: 430, distance: 151.7
click at [613, 430] on div "**********" at bounding box center [499, 429] width 347 height 32
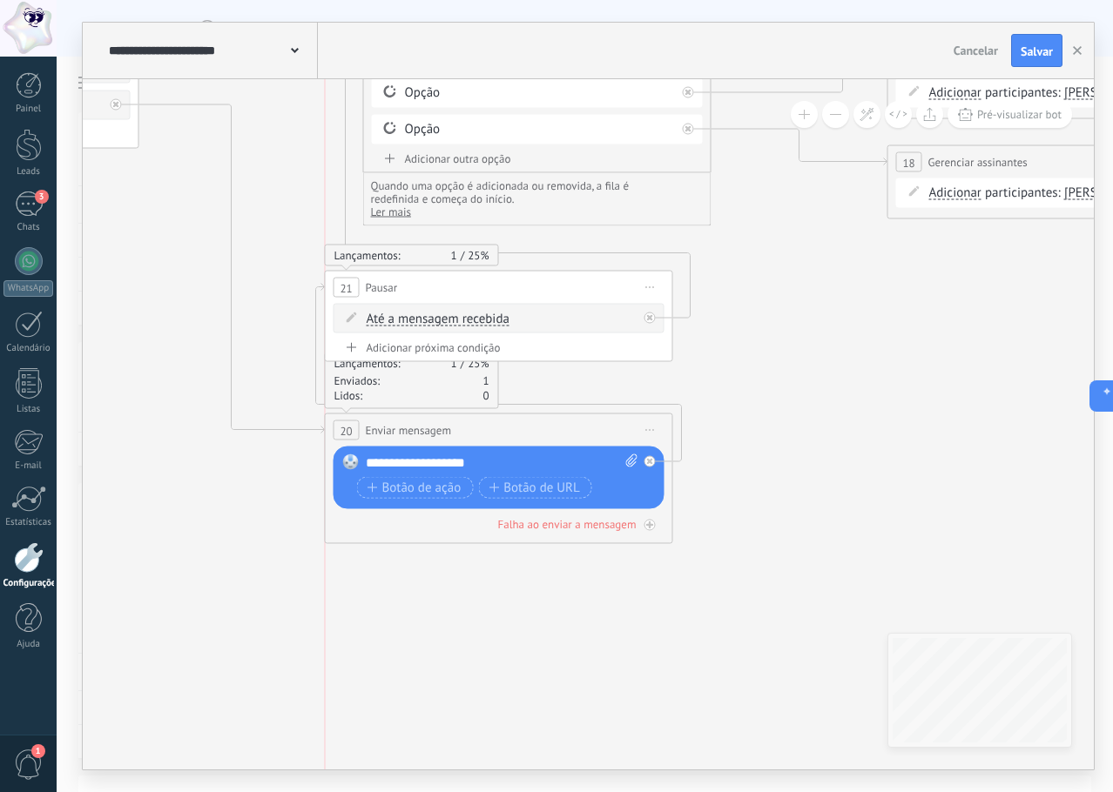
drag, startPoint x: 885, startPoint y: 269, endPoint x: 448, endPoint y: 287, distance: 437.5
click at [448, 287] on div "21 Pausar ****** Iniciar pré-visualização aqui [GEOGRAPHIC_DATA] Duplicar Exclu…" at bounding box center [499, 288] width 347 height 32
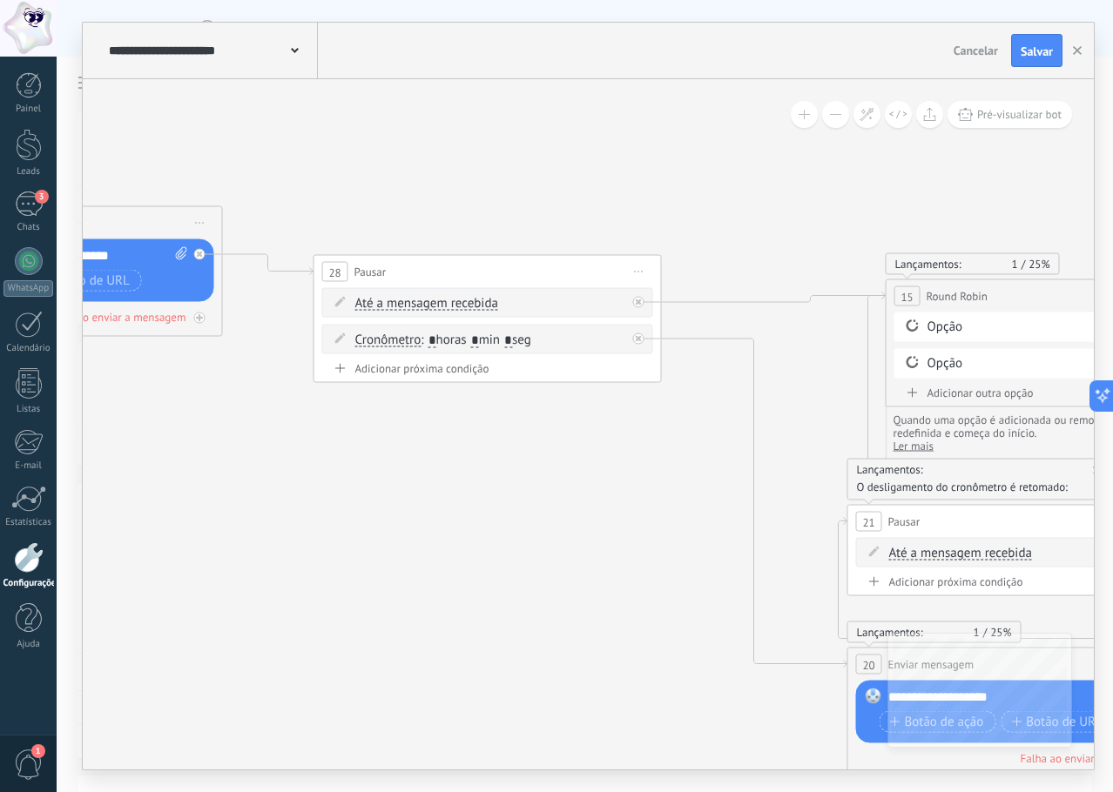
drag, startPoint x: 293, startPoint y: 170, endPoint x: 966, endPoint y: 409, distance: 714.4
click at [1000, 416] on icon at bounding box center [121, 449] width 4448 height 1529
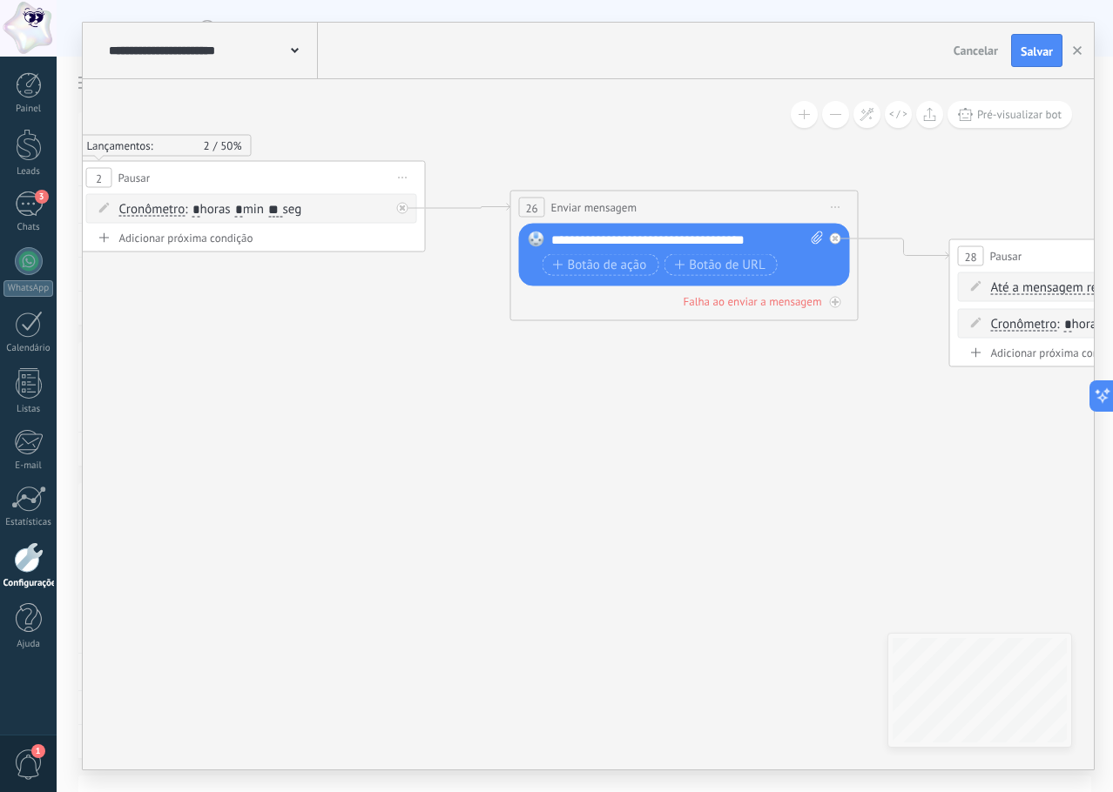
drag, startPoint x: 443, startPoint y: 499, endPoint x: 1134, endPoint y: 449, distance: 692.2
click at [1112, 449] on html ".abccls-1,.abccls-2{fill-rule:evenodd}.abccls-2{fill:#fff} .abfcls-1{fill:none}…" at bounding box center [556, 396] width 1113 height 792
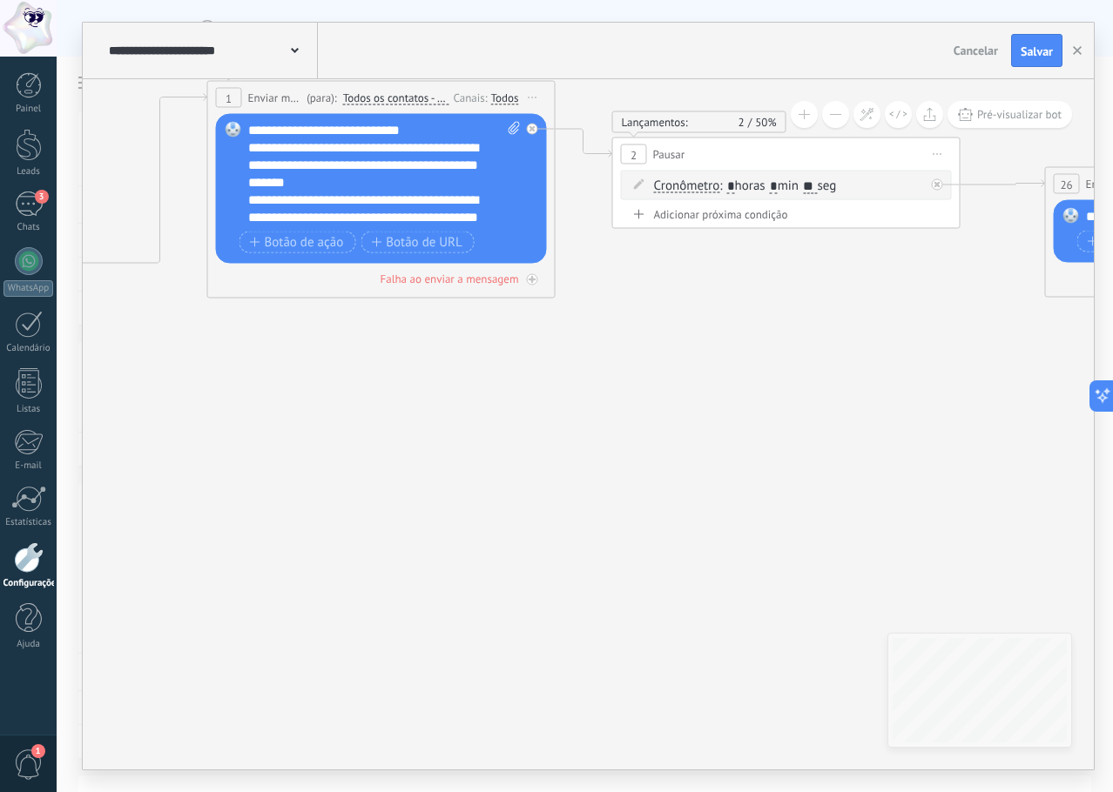
drag, startPoint x: 711, startPoint y: 430, endPoint x: 1007, endPoint y: 428, distance: 295.2
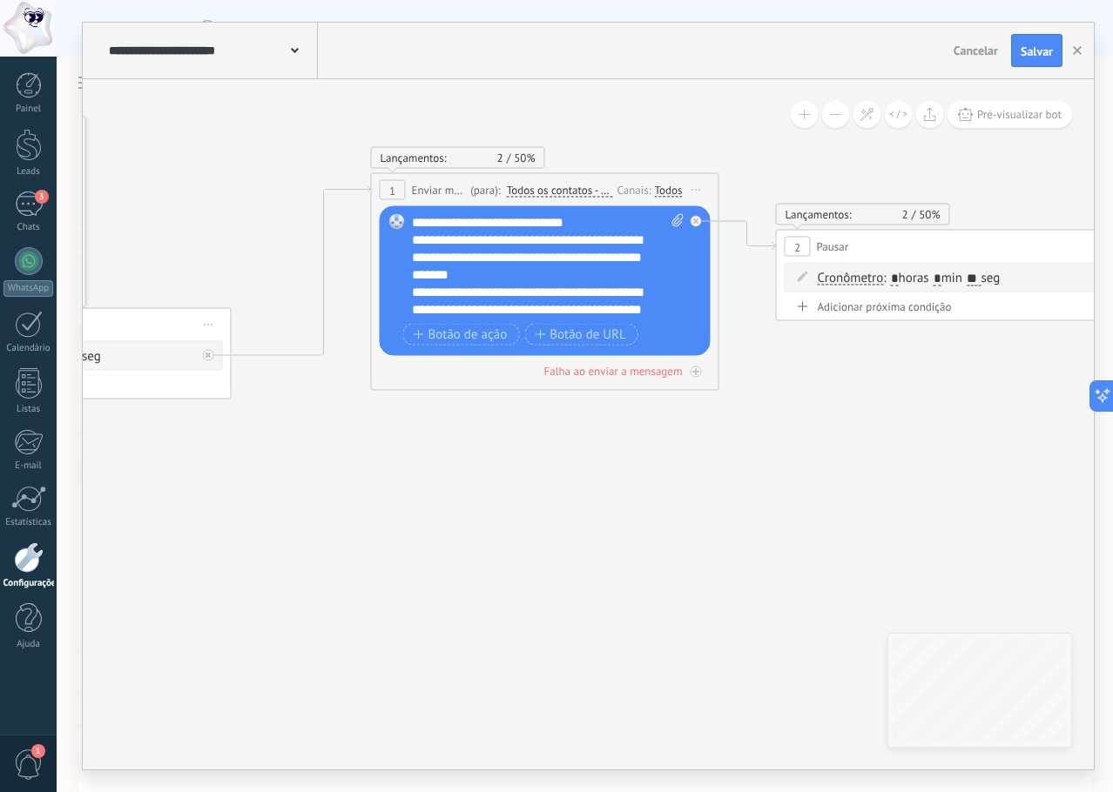
drag, startPoint x: 729, startPoint y: 344, endPoint x: 892, endPoint y: 436, distance: 187.9
click at [548, 246] on div "**********" at bounding box center [548, 266] width 273 height 104
click at [996, 117] on span "Pré-visualizar bot" at bounding box center [1019, 114] width 84 height 15
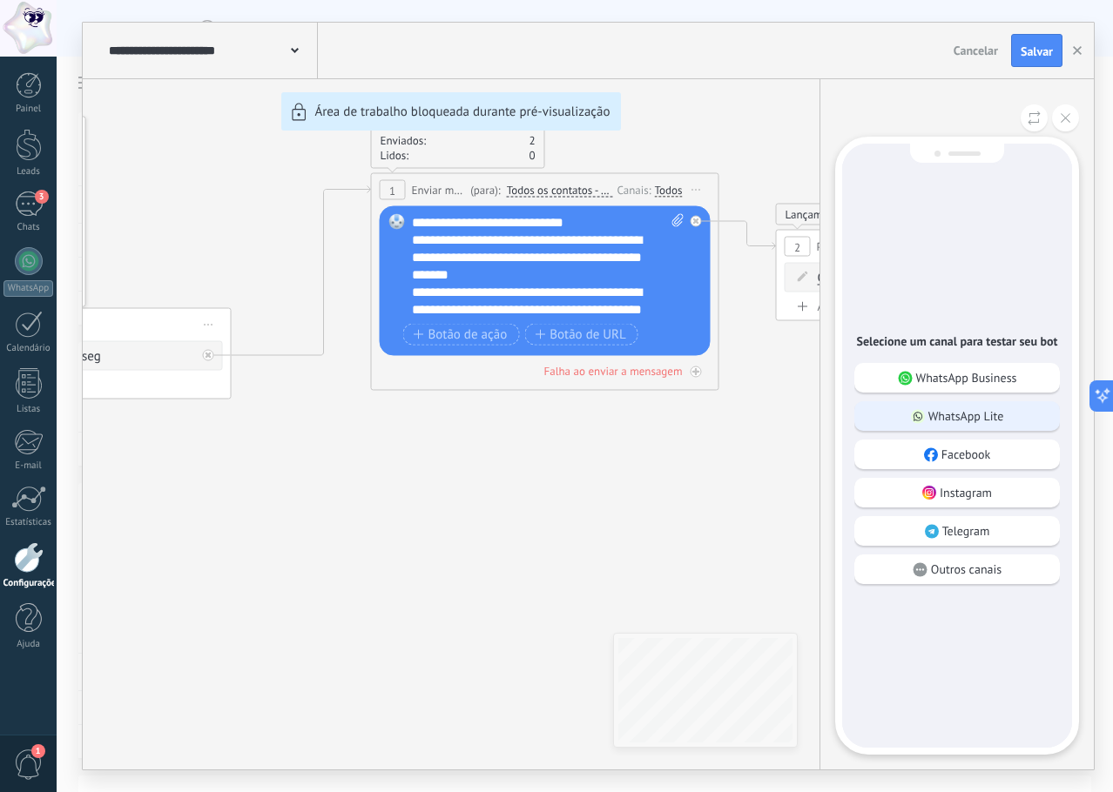
click at [966, 415] on p "WhatsApp Lite" at bounding box center [966, 416] width 76 height 16
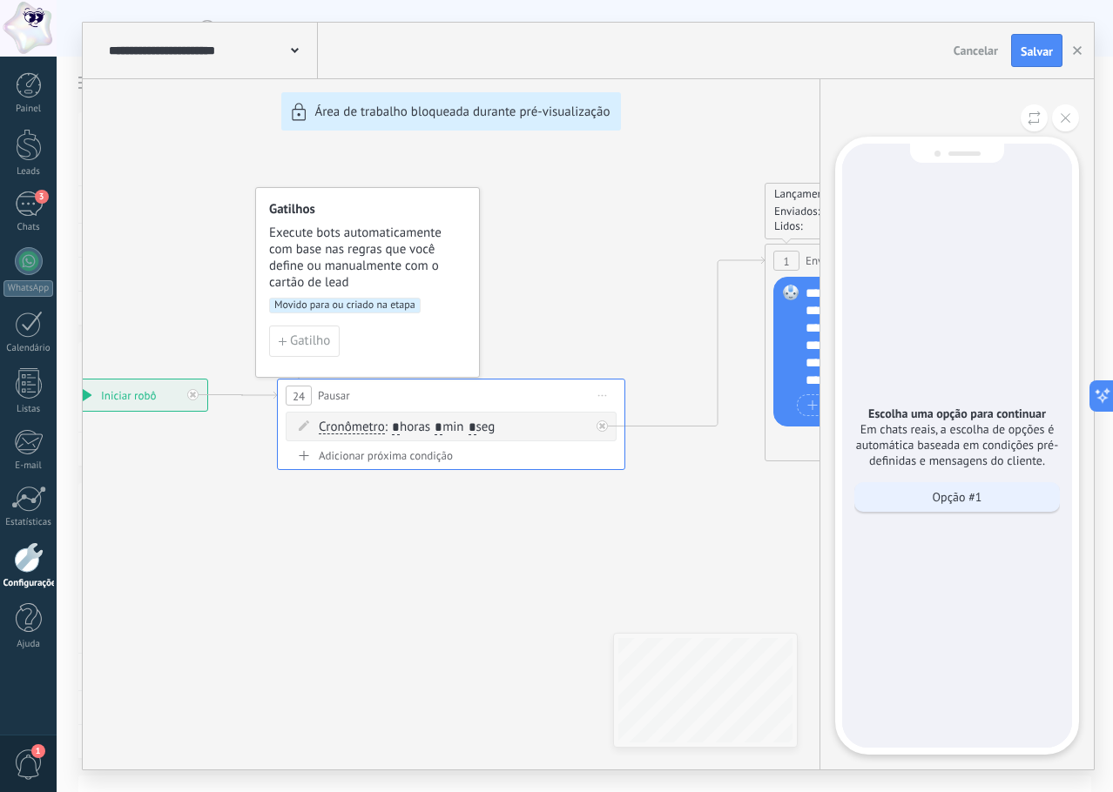
click at [967, 498] on p "Opção #1" at bounding box center [958, 497] width 50 height 16
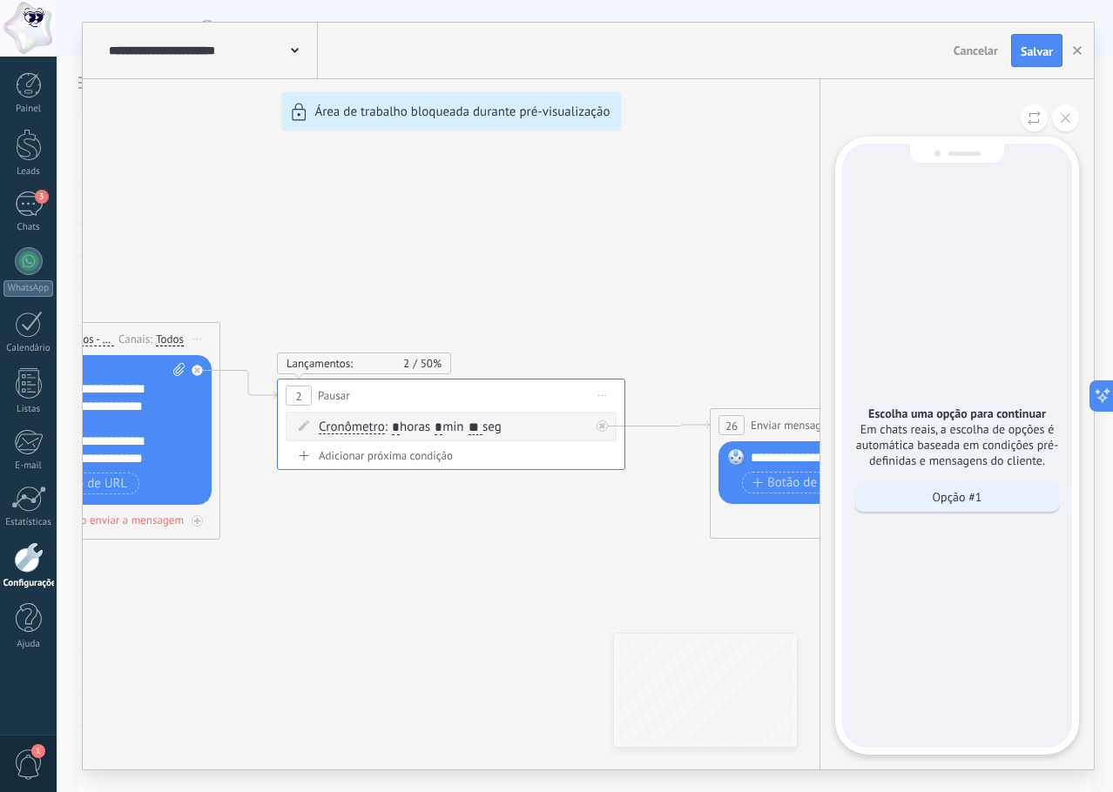
click at [975, 497] on p "Opção #1" at bounding box center [958, 497] width 50 height 16
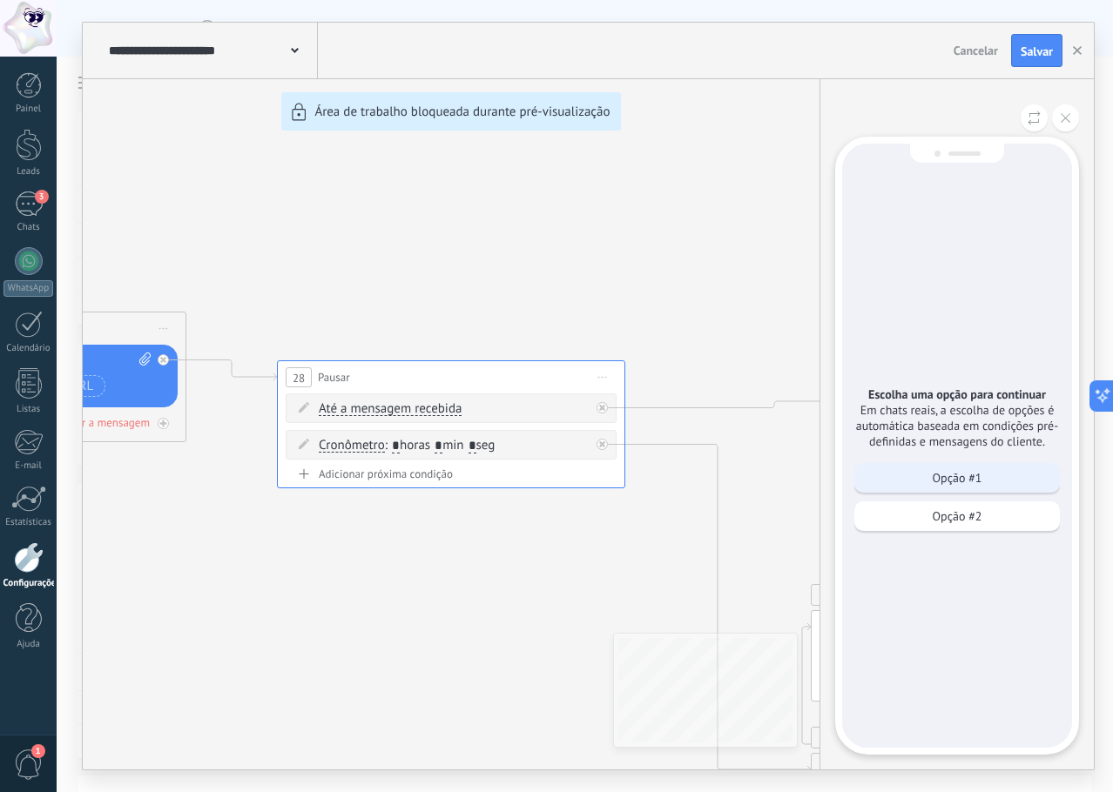
click at [1013, 480] on div "Opção #1" at bounding box center [956, 478] width 205 height 30
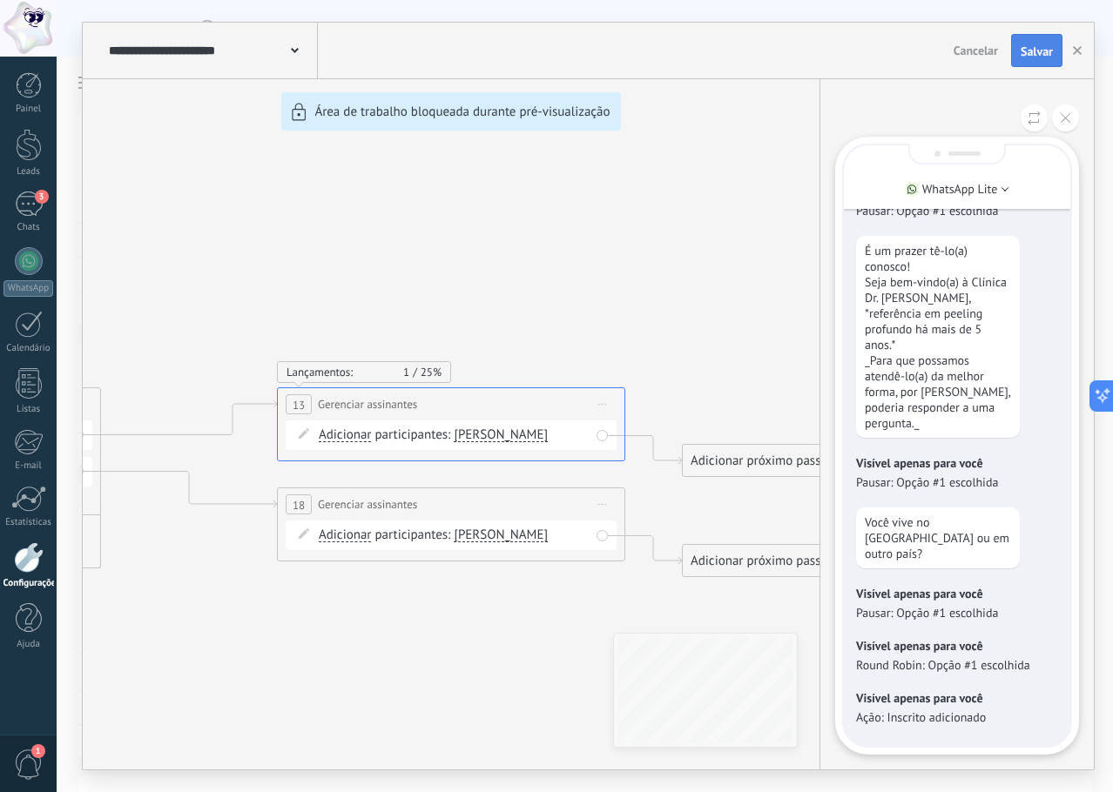
click at [1032, 56] on span "Salvar" at bounding box center [1036, 51] width 32 height 12
click at [1075, 54] on icon "button" at bounding box center [1077, 50] width 9 height 9
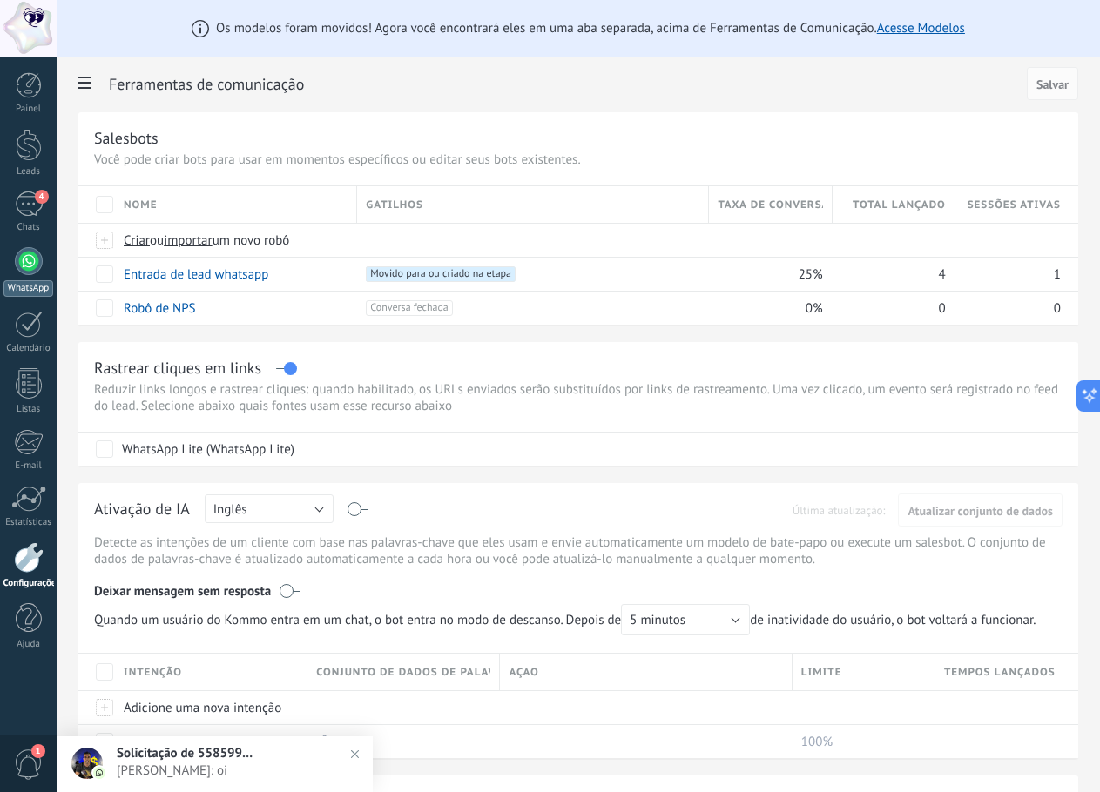
click at [16, 259] on div at bounding box center [29, 261] width 28 height 28
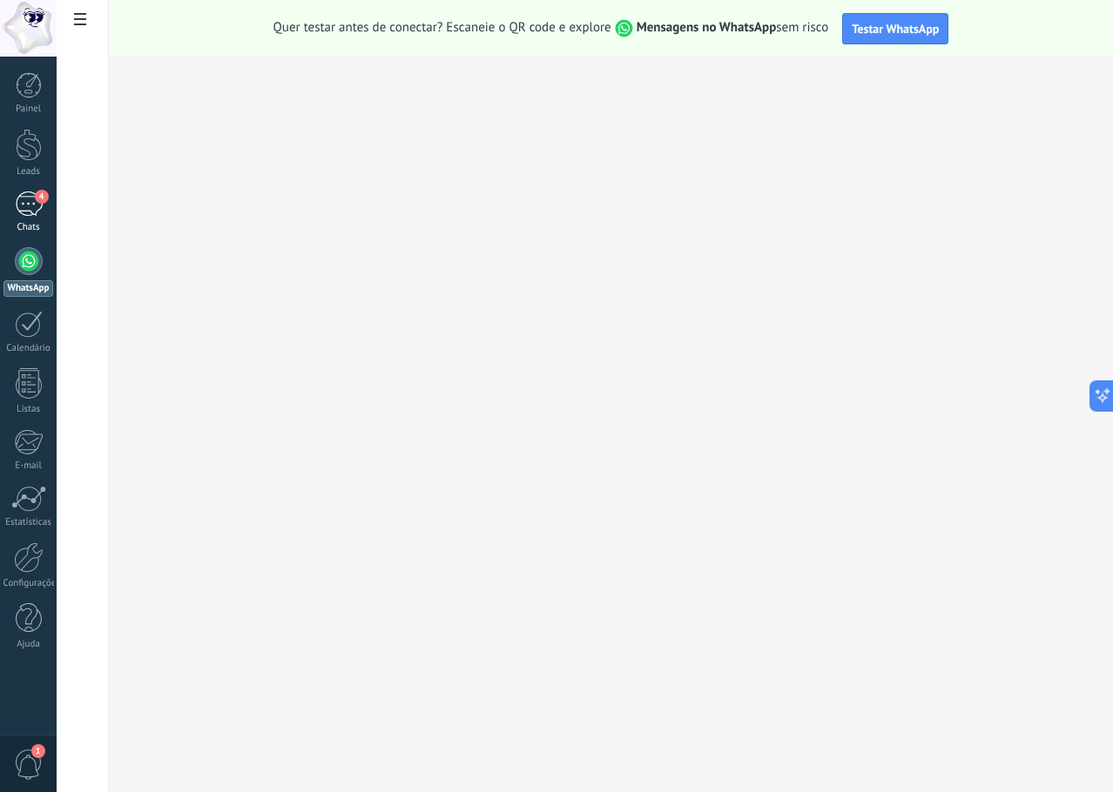
click at [27, 217] on link "4 Chats" at bounding box center [28, 213] width 57 height 42
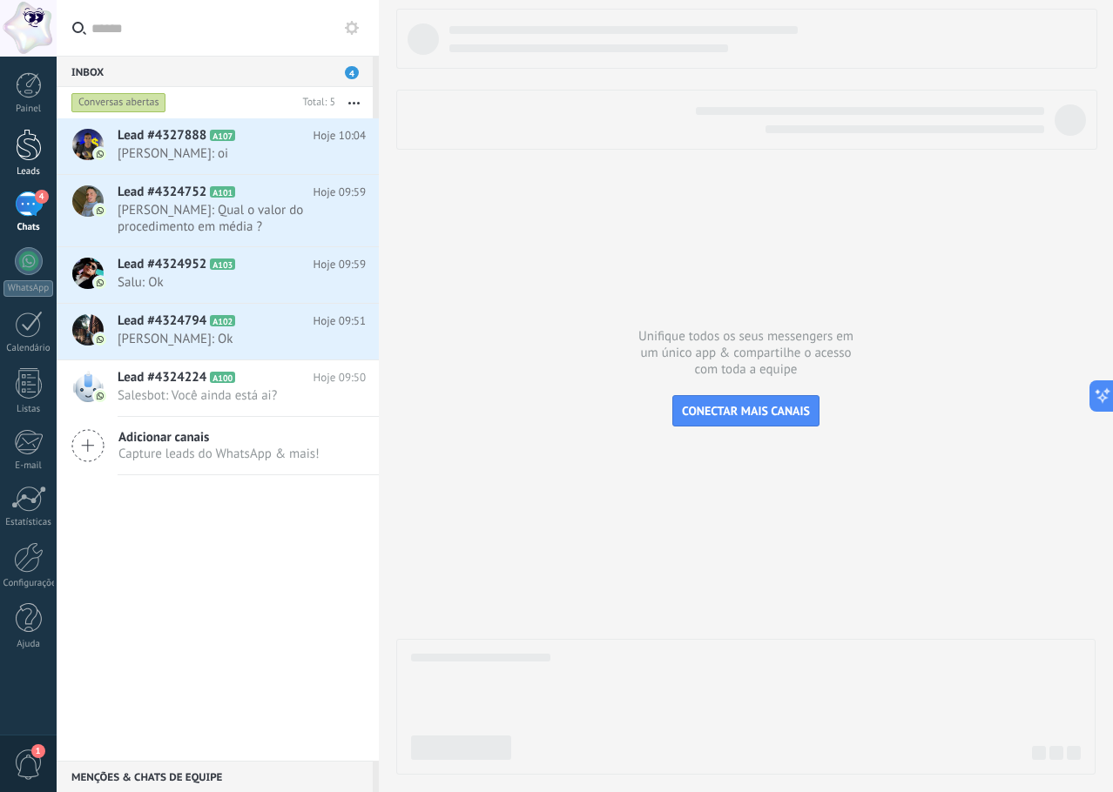
click at [25, 154] on div at bounding box center [29, 145] width 26 height 32
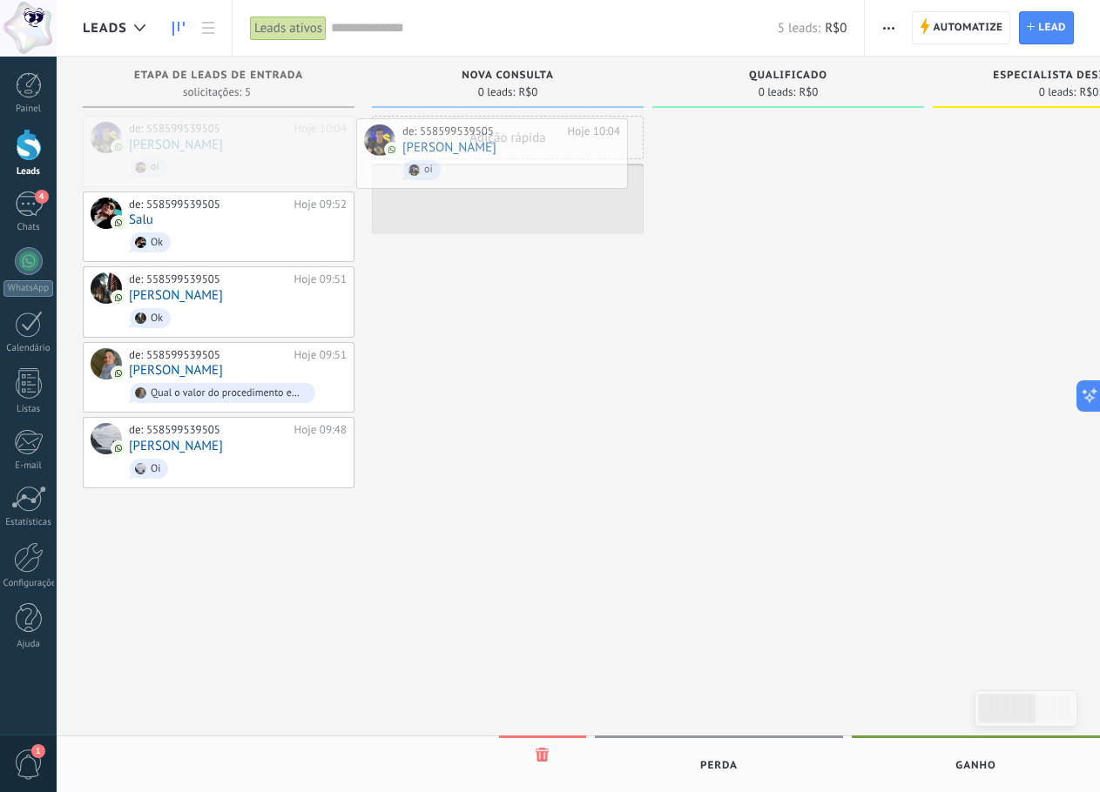
drag, startPoint x: 253, startPoint y: 157, endPoint x: 535, endPoint y: 159, distance: 281.2
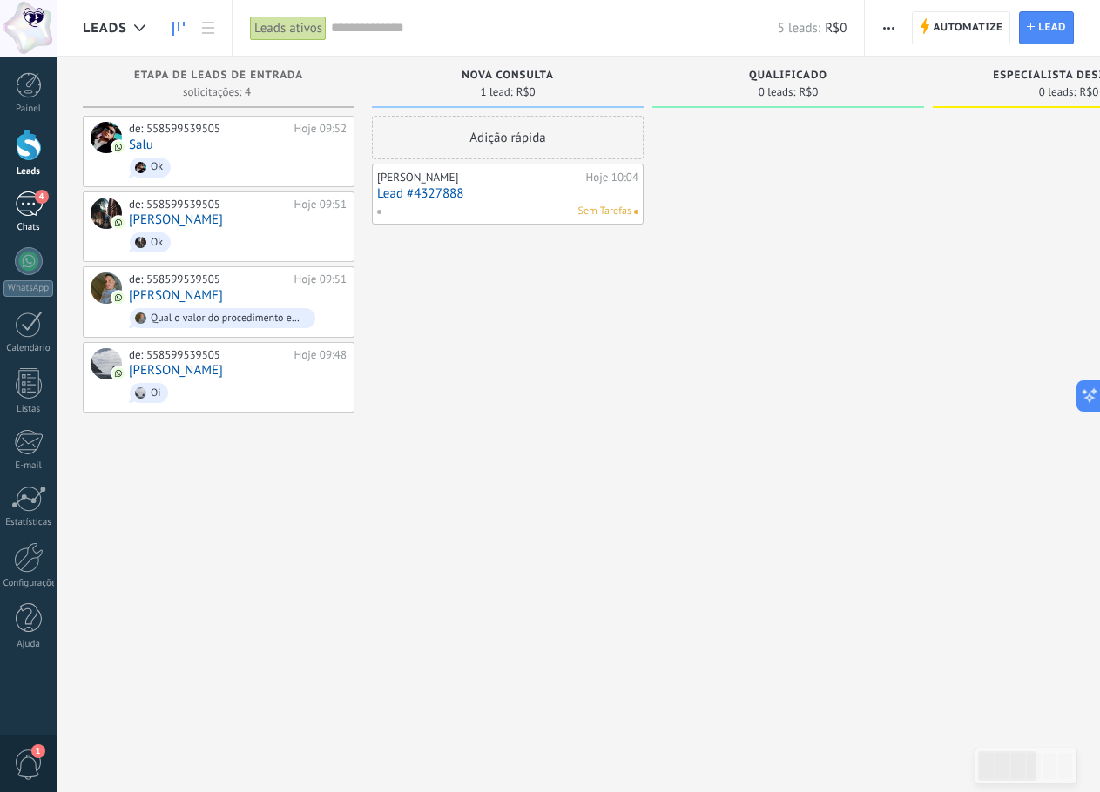
click at [34, 208] on div "4" at bounding box center [29, 204] width 28 height 25
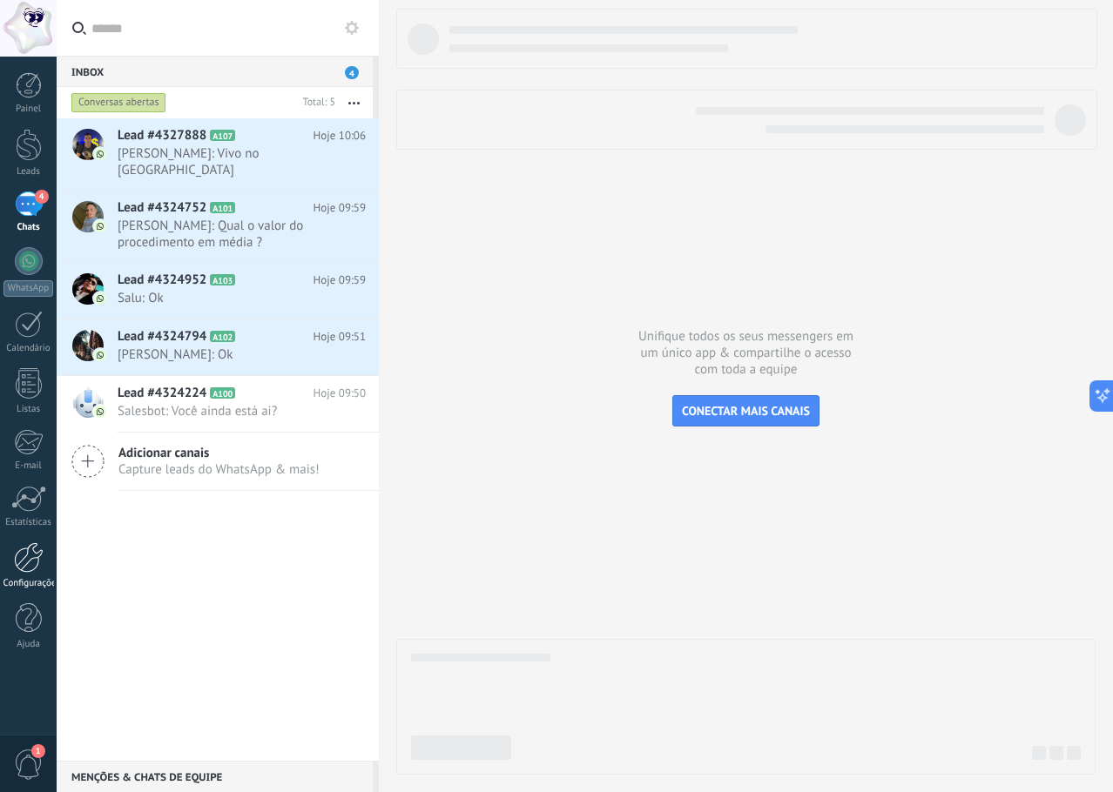
click at [33, 551] on div at bounding box center [29, 557] width 30 height 30
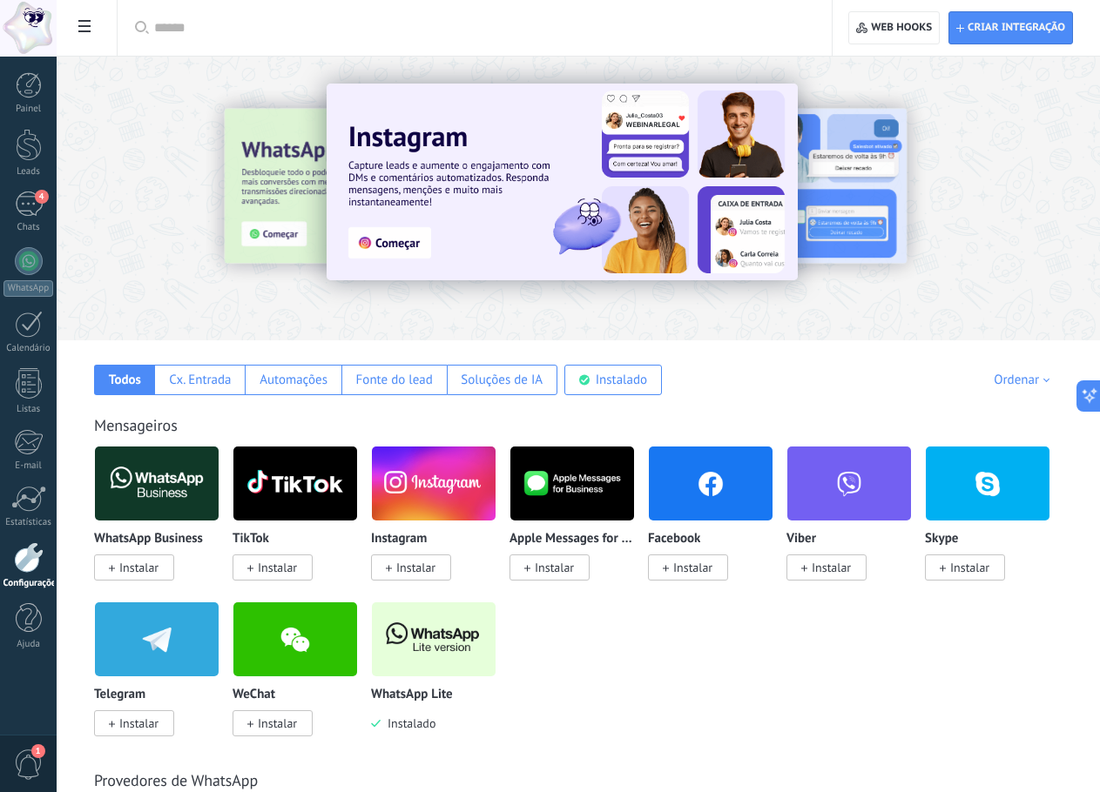
click at [96, 30] on span at bounding box center [85, 28] width 30 height 34
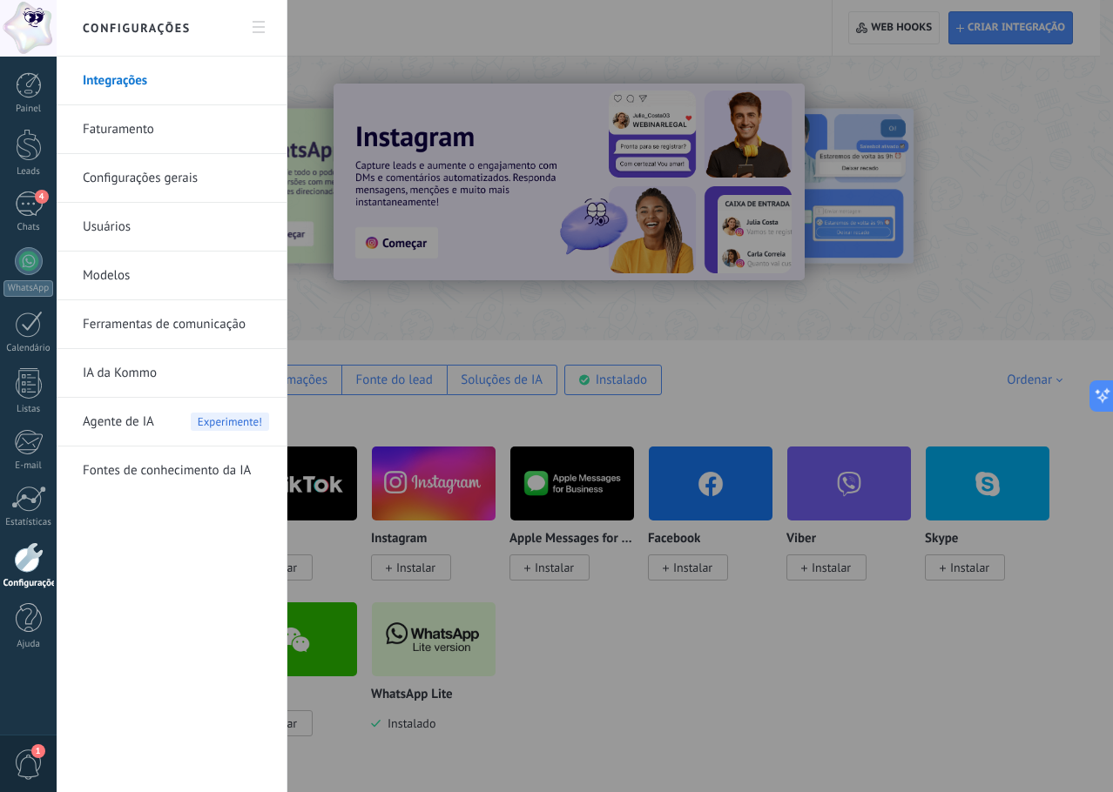
click at [208, 330] on link "Ferramentas de comunicação" at bounding box center [176, 324] width 186 height 49
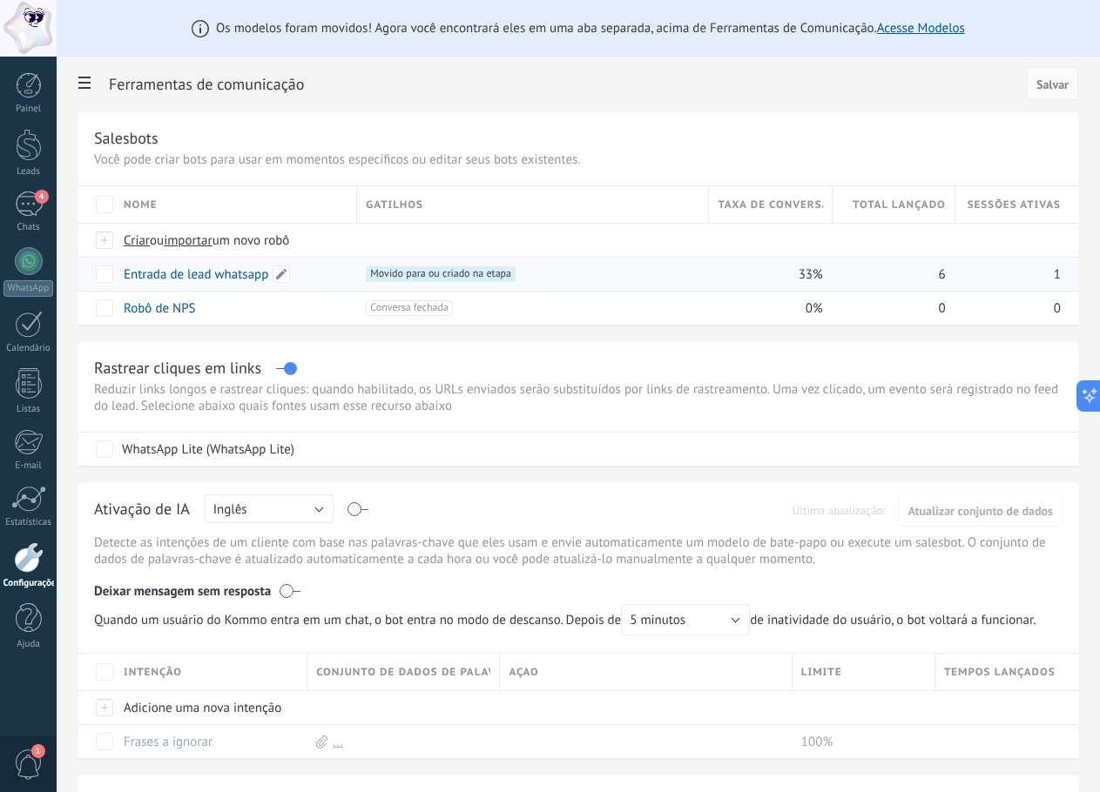
click at [208, 277] on link "Entrada de lead whatsapp" at bounding box center [196, 274] width 145 height 17
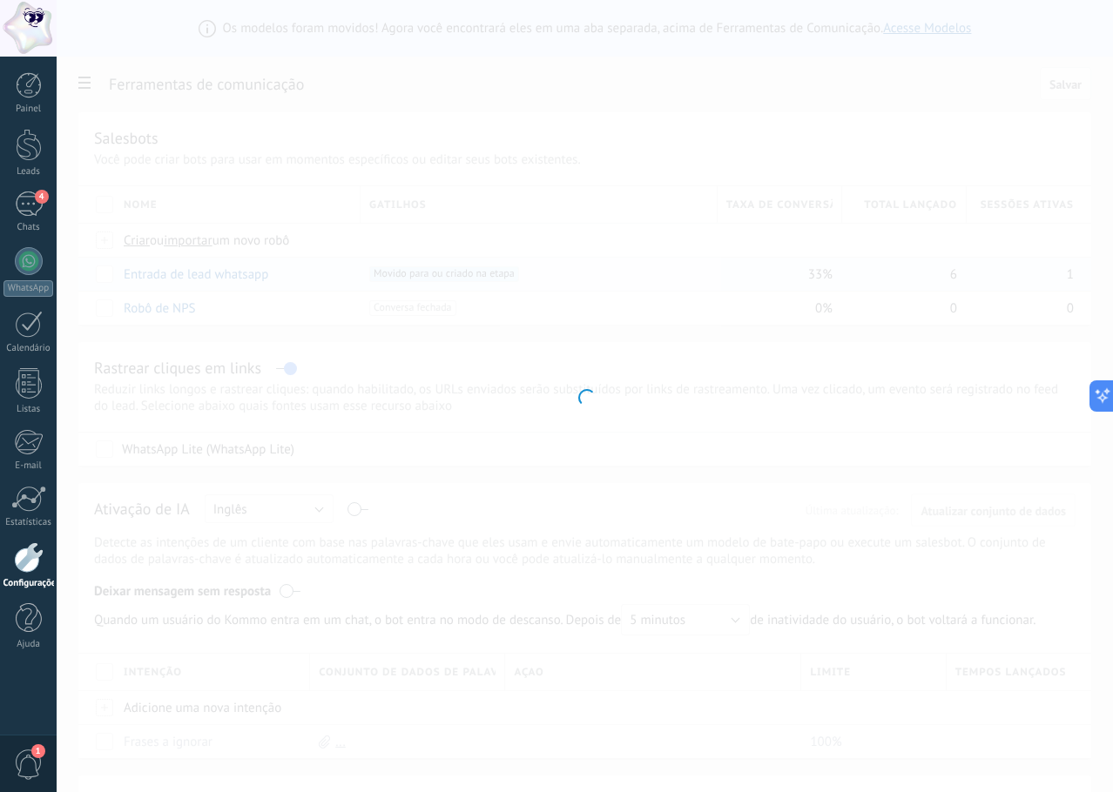
type input "**********"
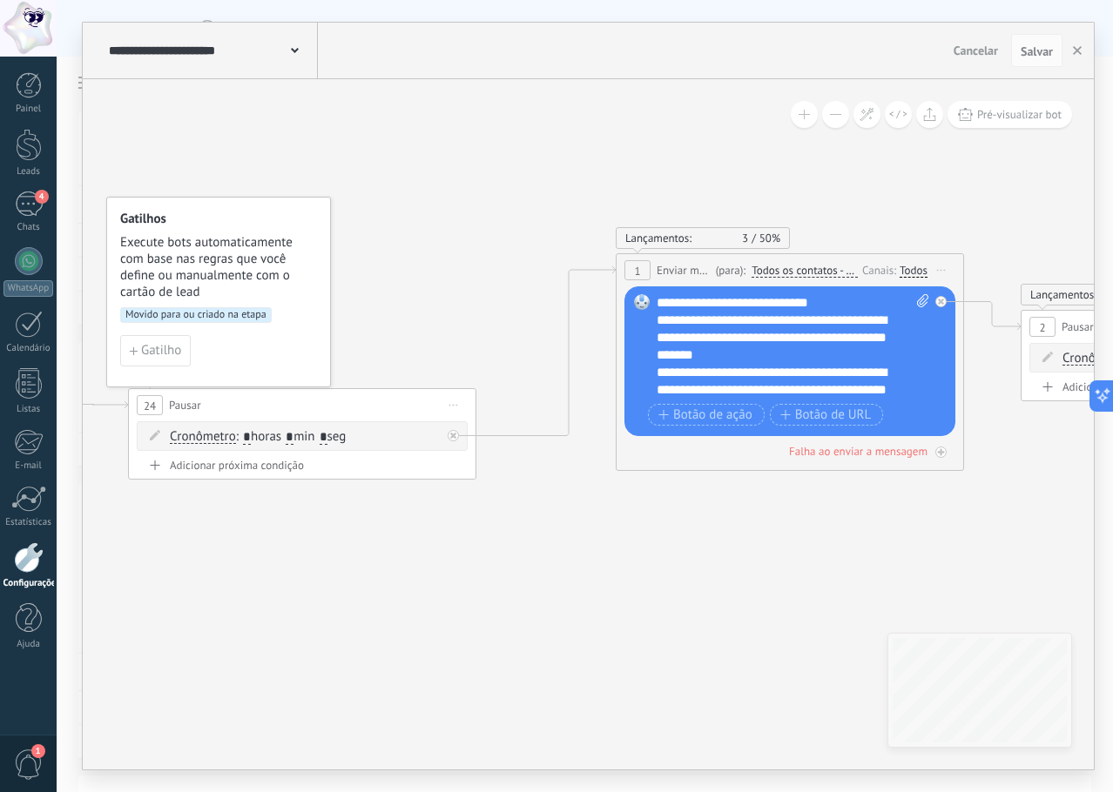
drag, startPoint x: 767, startPoint y: 558, endPoint x: 414, endPoint y: 481, distance: 361.9
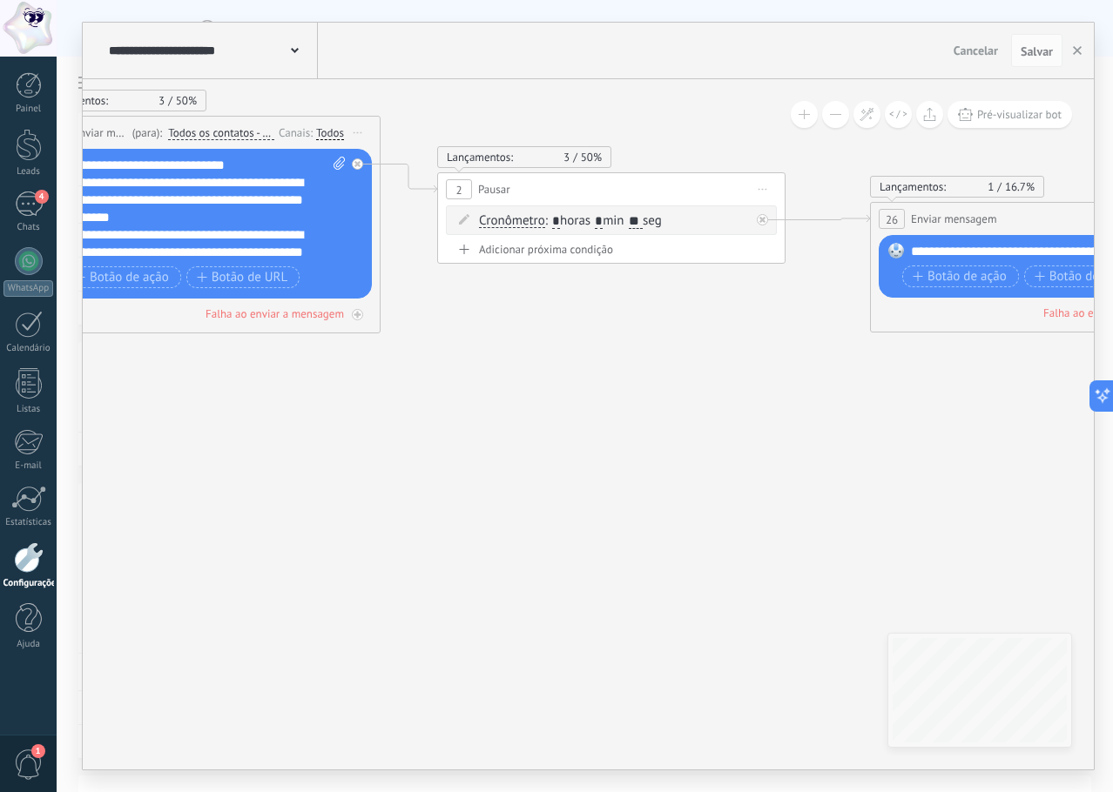
drag, startPoint x: 649, startPoint y: 492, endPoint x: 283, endPoint y: 423, distance: 372.1
click at [284, 423] on icon at bounding box center [1040, 444] width 4296 height 1529
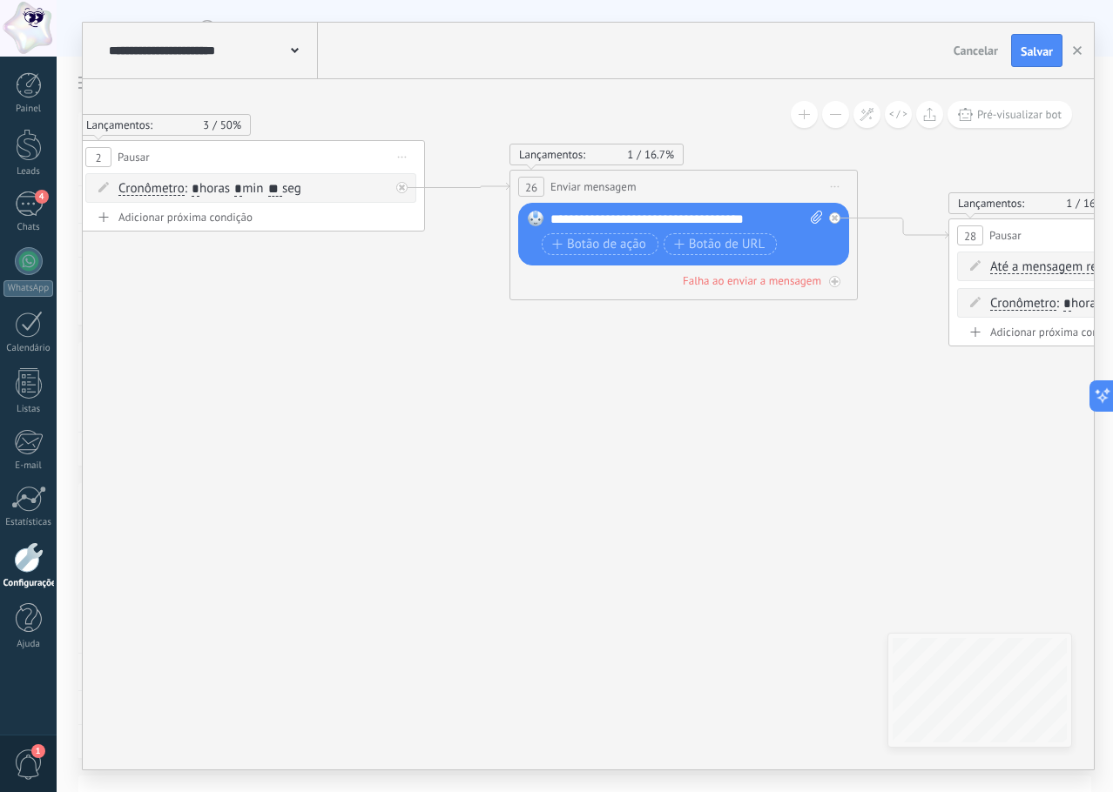
drag, startPoint x: 598, startPoint y: 466, endPoint x: 387, endPoint y: 475, distance: 211.8
click at [387, 474] on icon at bounding box center [680, 412] width 4296 height 1529
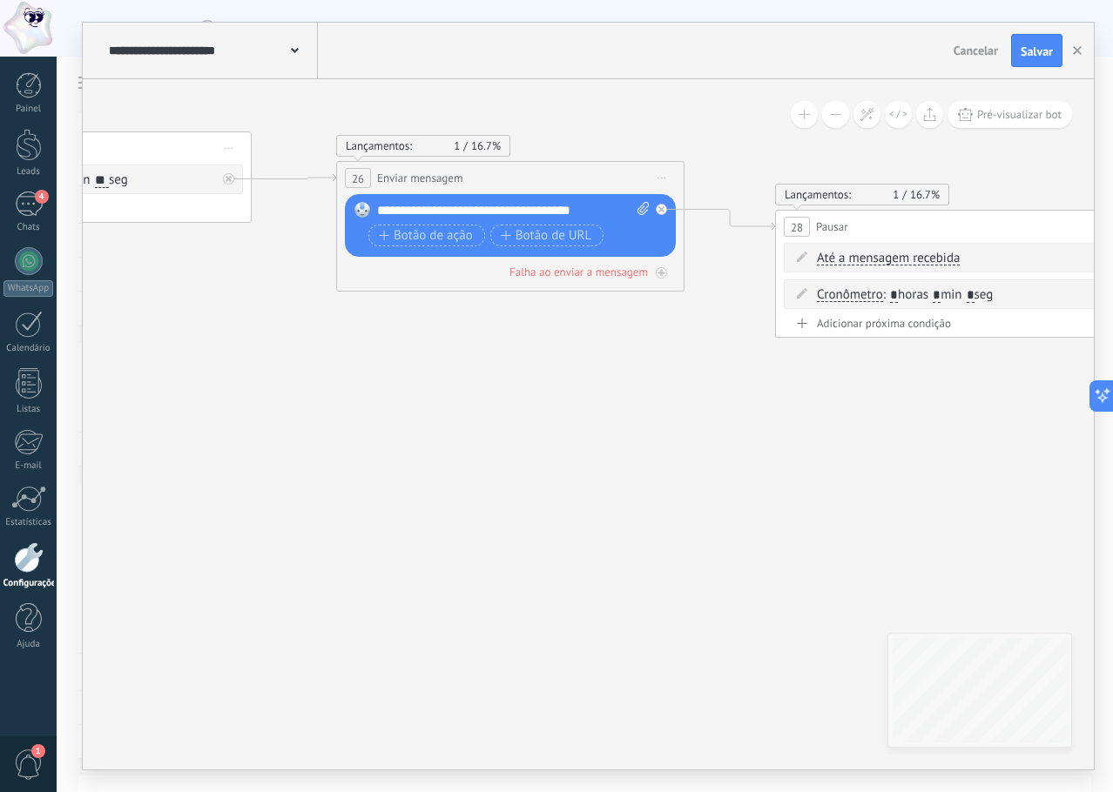
drag, startPoint x: 576, startPoint y: 469, endPoint x: 355, endPoint y: 453, distance: 220.9
click at [355, 453] on icon at bounding box center [507, 404] width 4296 height 1529
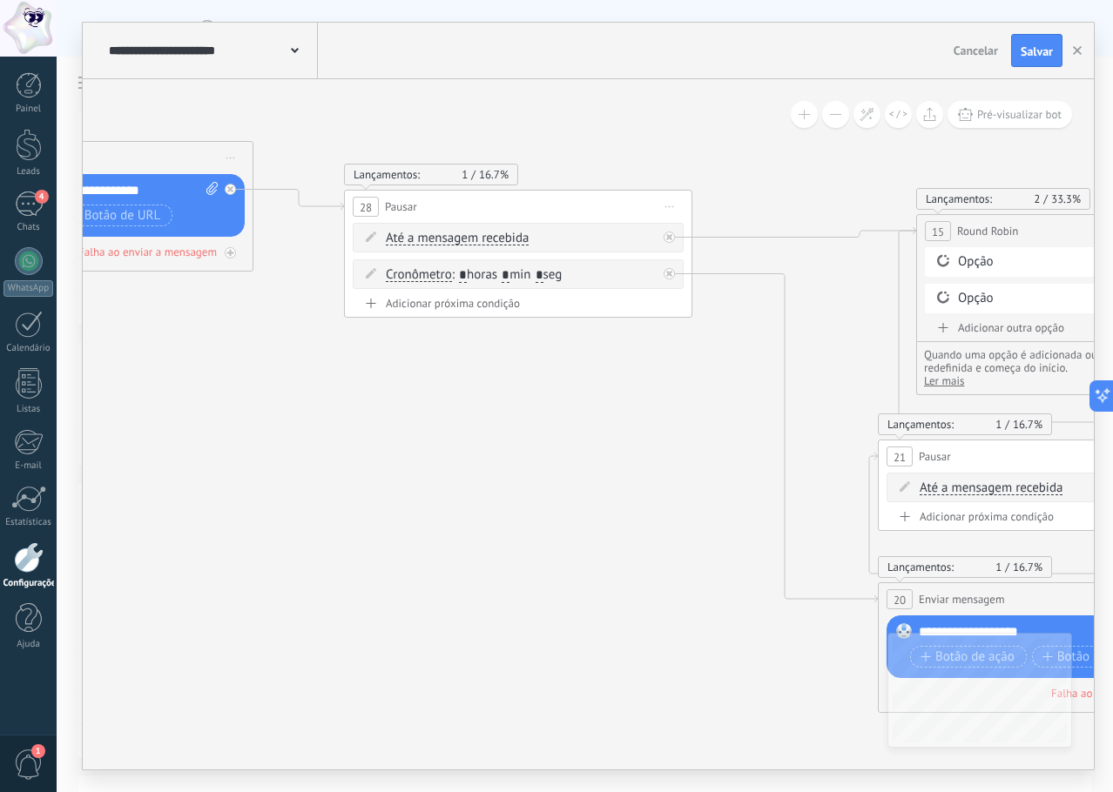
drag, startPoint x: 523, startPoint y: 434, endPoint x: 203, endPoint y: 418, distance: 320.8
click at [204, 418] on icon at bounding box center [76, 384] width 4296 height 1529
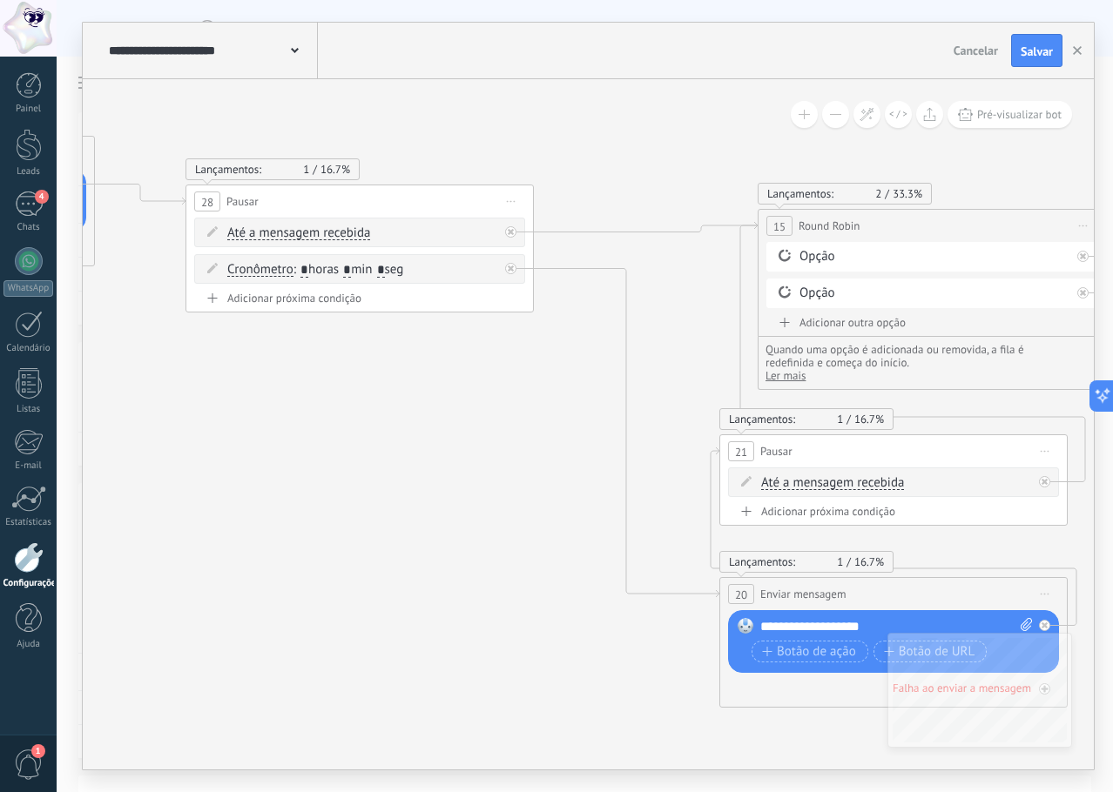
drag, startPoint x: 374, startPoint y: 414, endPoint x: 229, endPoint y: 409, distance: 145.5
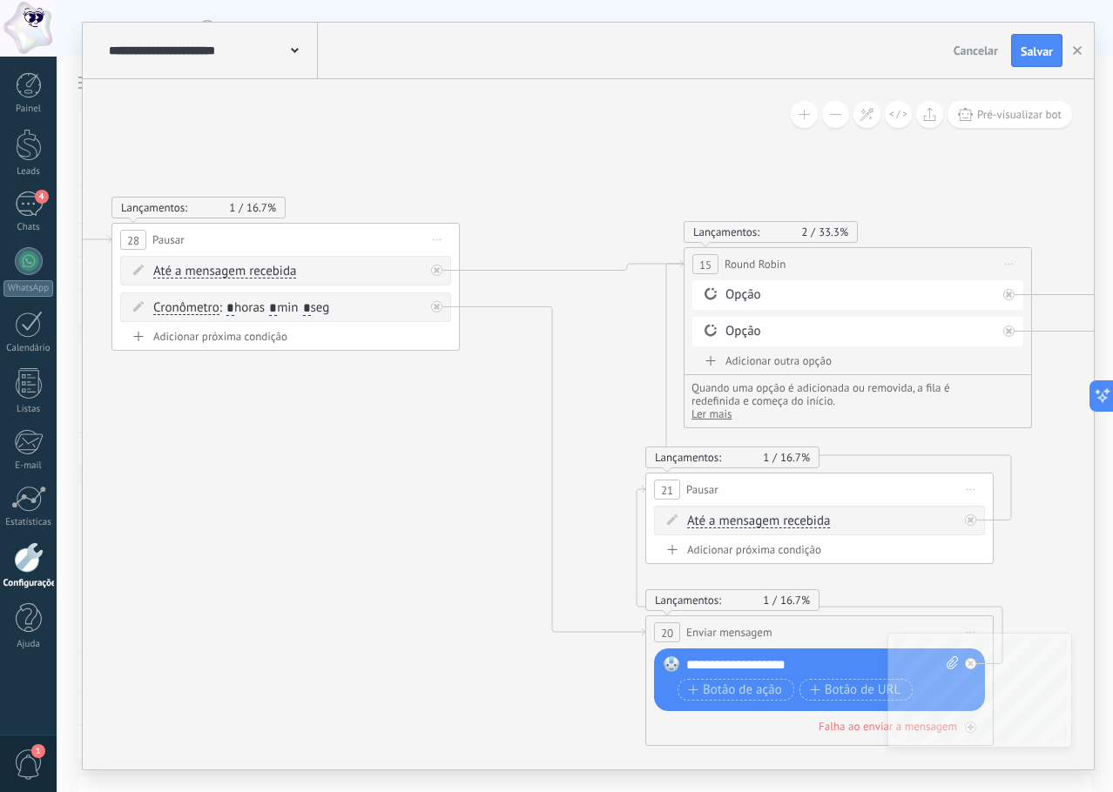
drag, startPoint x: 318, startPoint y: 408, endPoint x: 233, endPoint y: 453, distance: 95.4
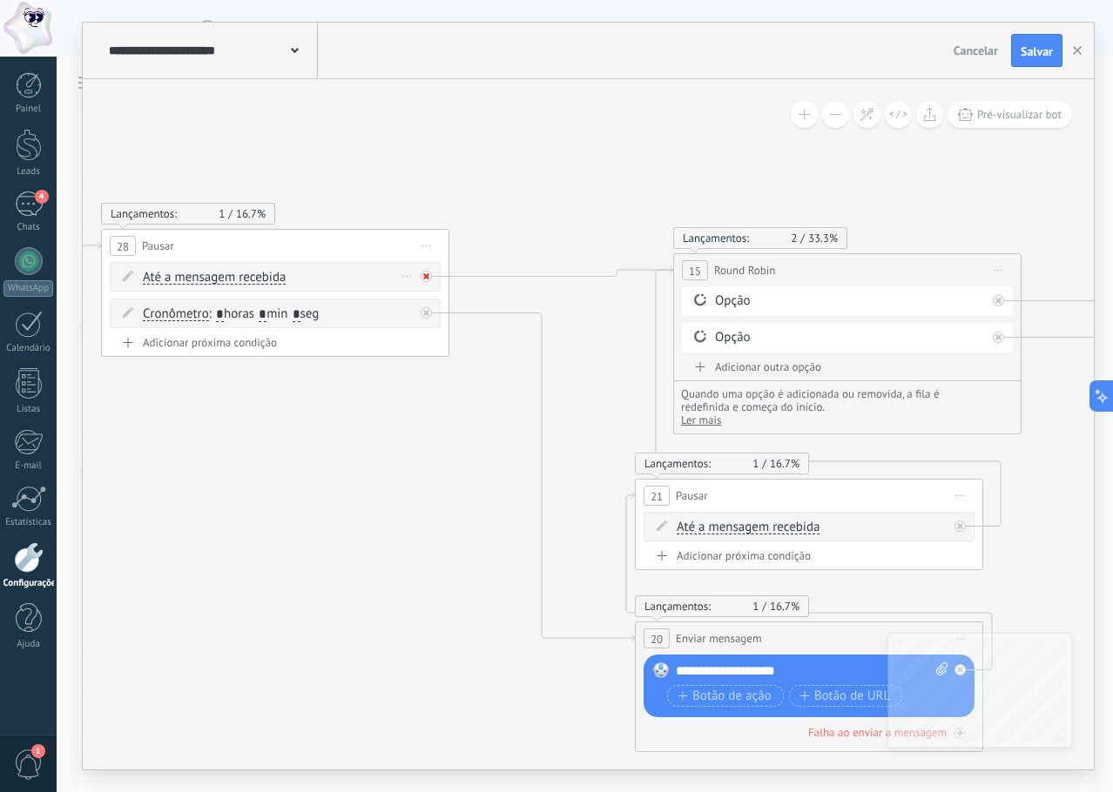
click at [428, 275] on icon at bounding box center [426, 276] width 6 height 6
drag, startPoint x: 576, startPoint y: 281, endPoint x: 581, endPoint y: 158, distance: 123.7
click at [581, 158] on div "Adicionar próximo passo" at bounding box center [592, 167] width 153 height 29
click at [582, 167] on div "Adicionar próximo passo" at bounding box center [592, 167] width 153 height 29
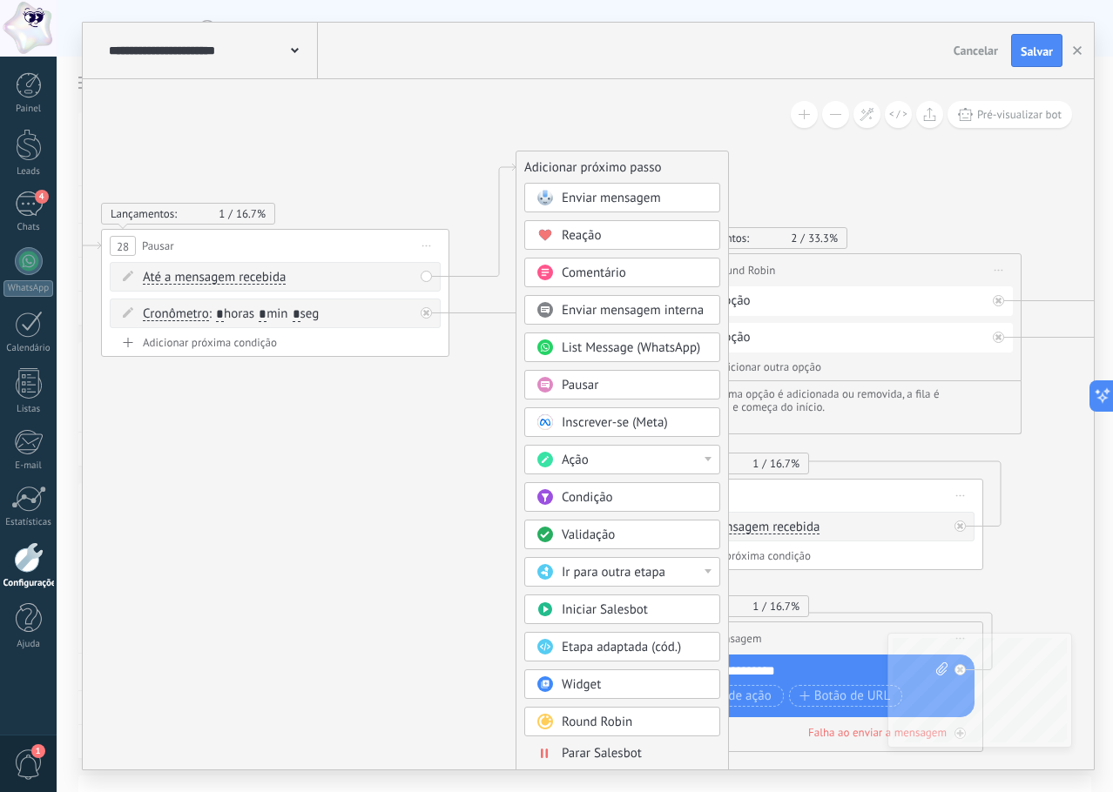
click at [589, 196] on span "Enviar mensagem" at bounding box center [611, 198] width 99 height 17
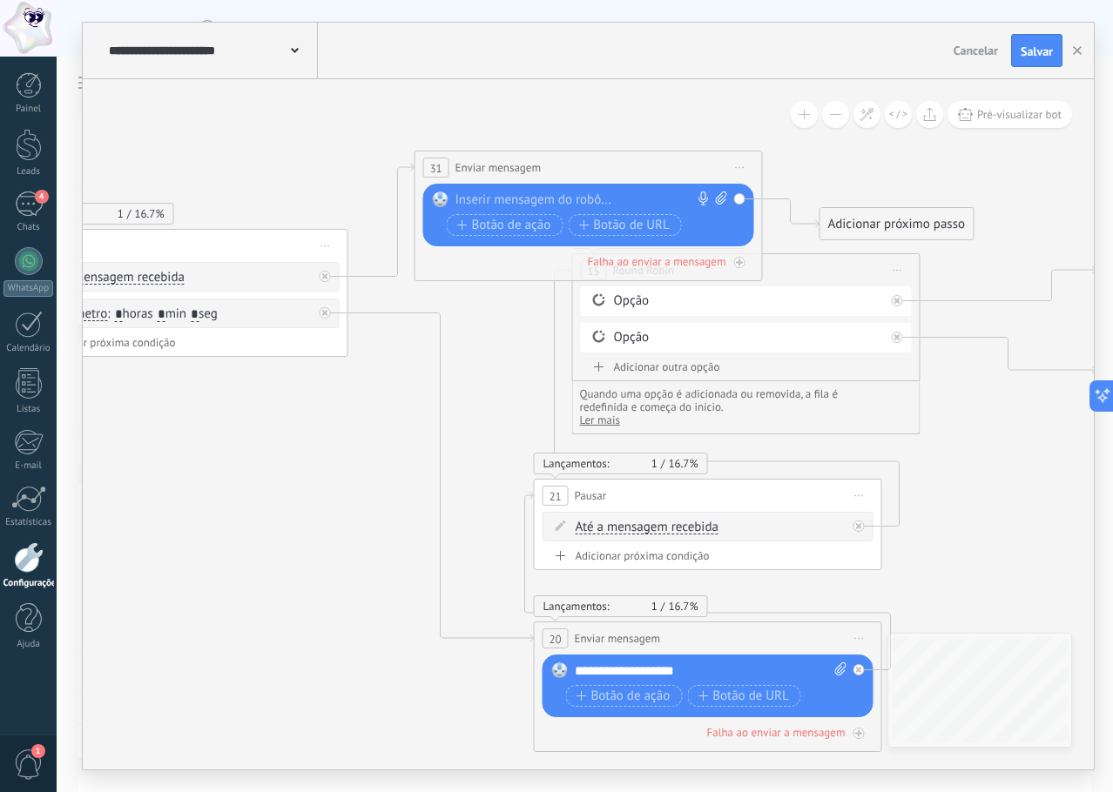
click at [621, 197] on div at bounding box center [584, 200] width 259 height 17
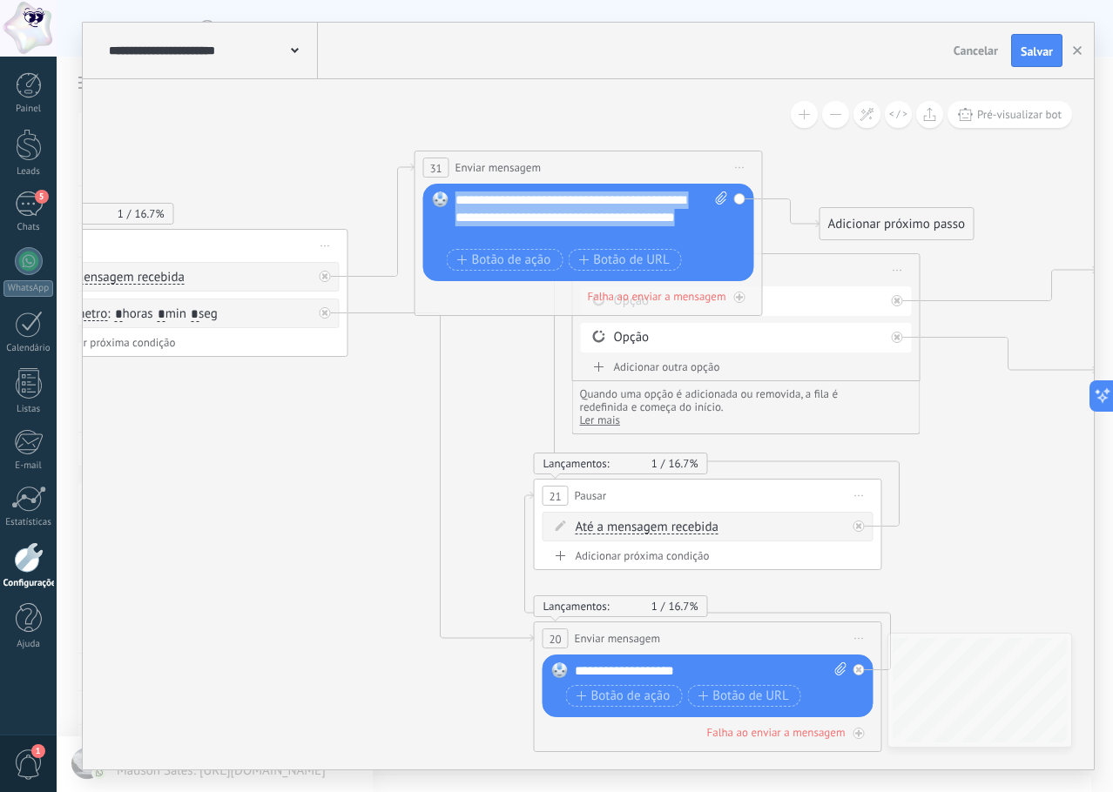
drag, startPoint x: 509, startPoint y: 241, endPoint x: 439, endPoint y: 190, distance: 87.3
click at [439, 190] on div "Substituir Remover Converter para mensagem de voz Arraste a imagem aqui para an…" at bounding box center [588, 233] width 331 height 98
copy div "**********"
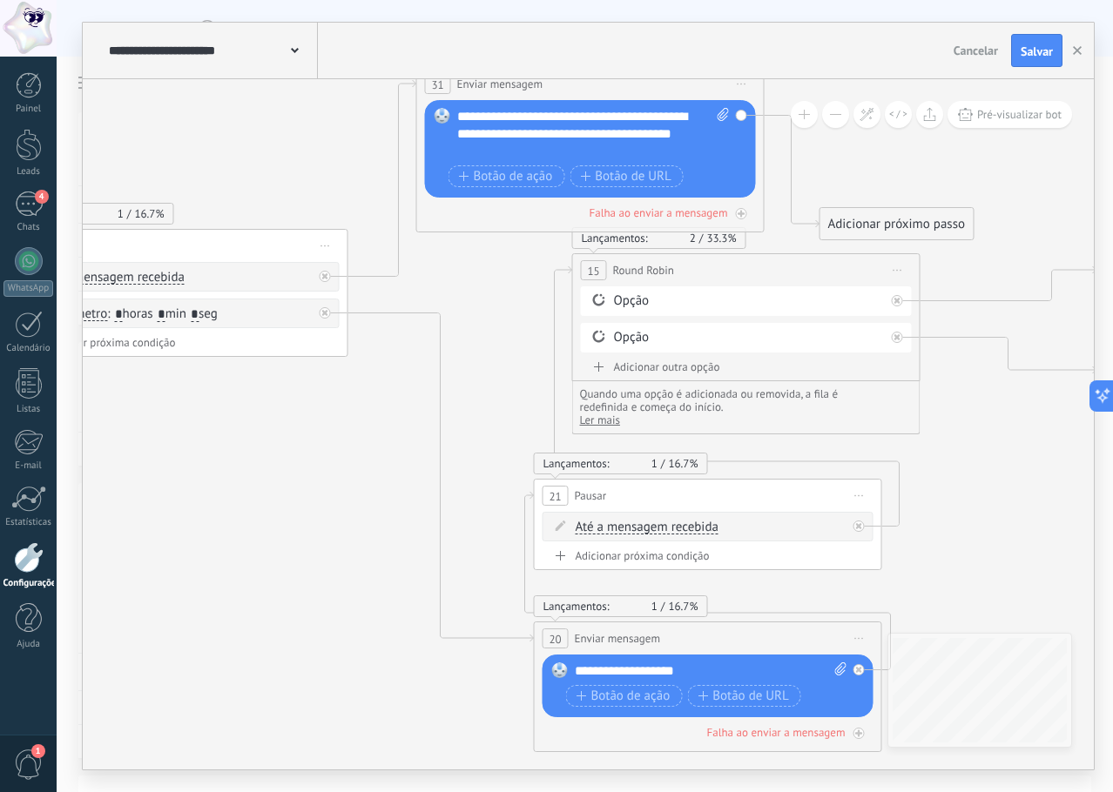
drag, startPoint x: 661, startPoint y: 168, endPoint x: 663, endPoint y: 84, distance: 83.6
click at [663, 84] on div "**********" at bounding box center [590, 84] width 347 height 32
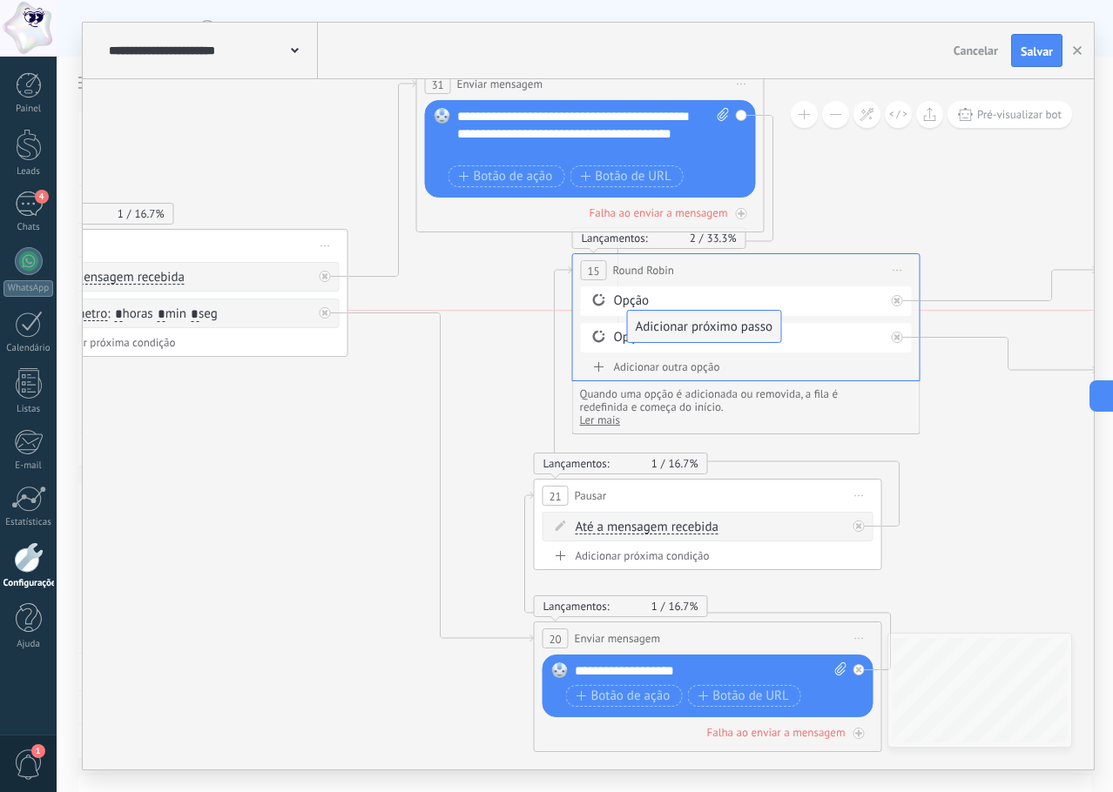
drag, startPoint x: 908, startPoint y: 224, endPoint x: 717, endPoint y: 325, distance: 216.6
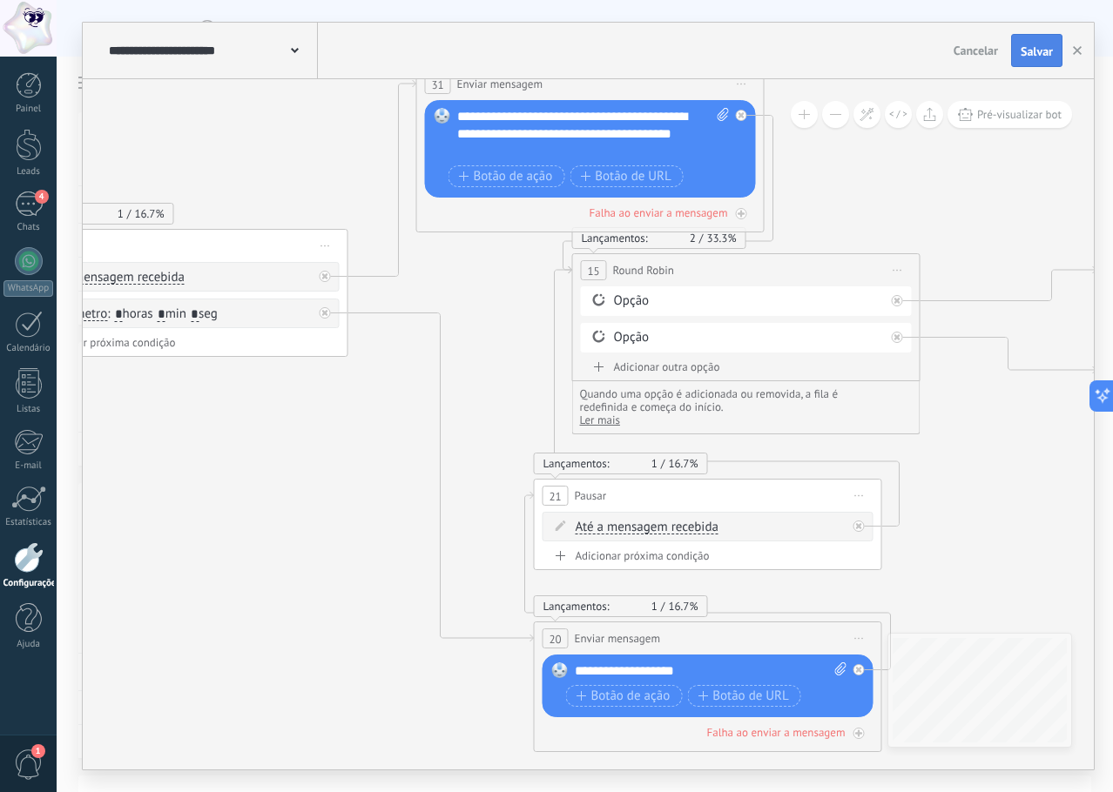
click at [1040, 53] on span "Salvar" at bounding box center [1036, 51] width 32 height 12
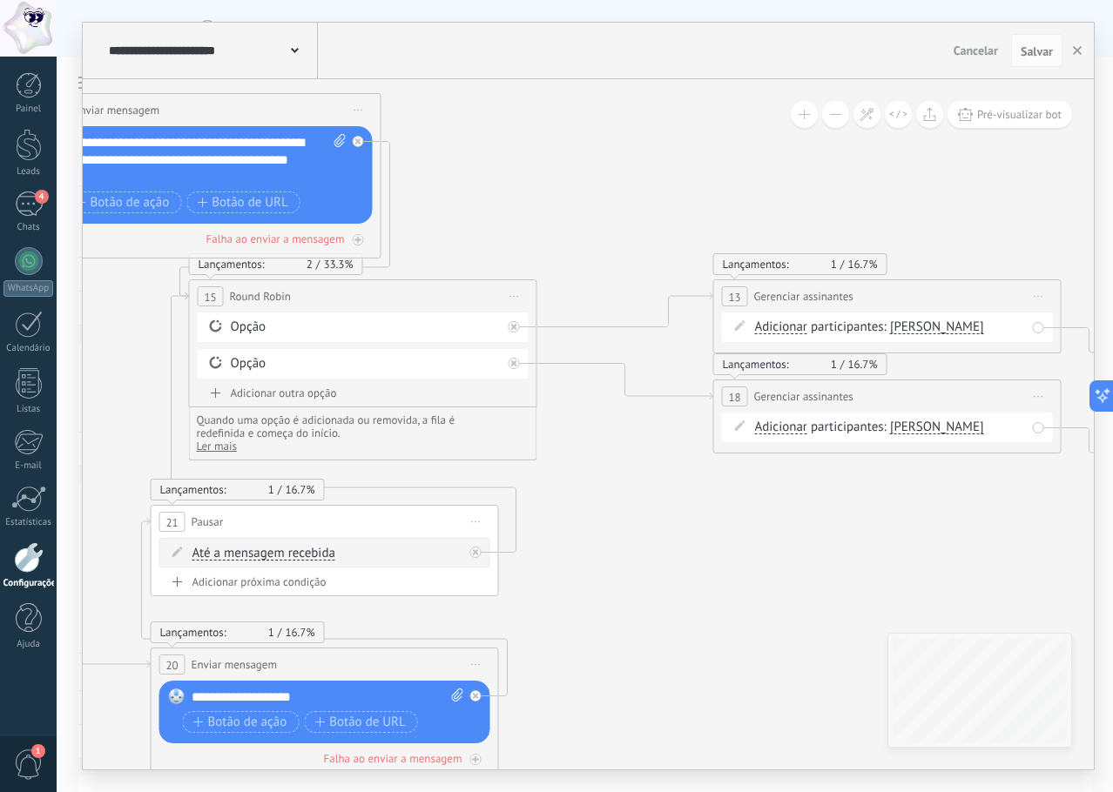
drag, startPoint x: 973, startPoint y: 234, endPoint x: 589, endPoint y: 260, distance: 384.0
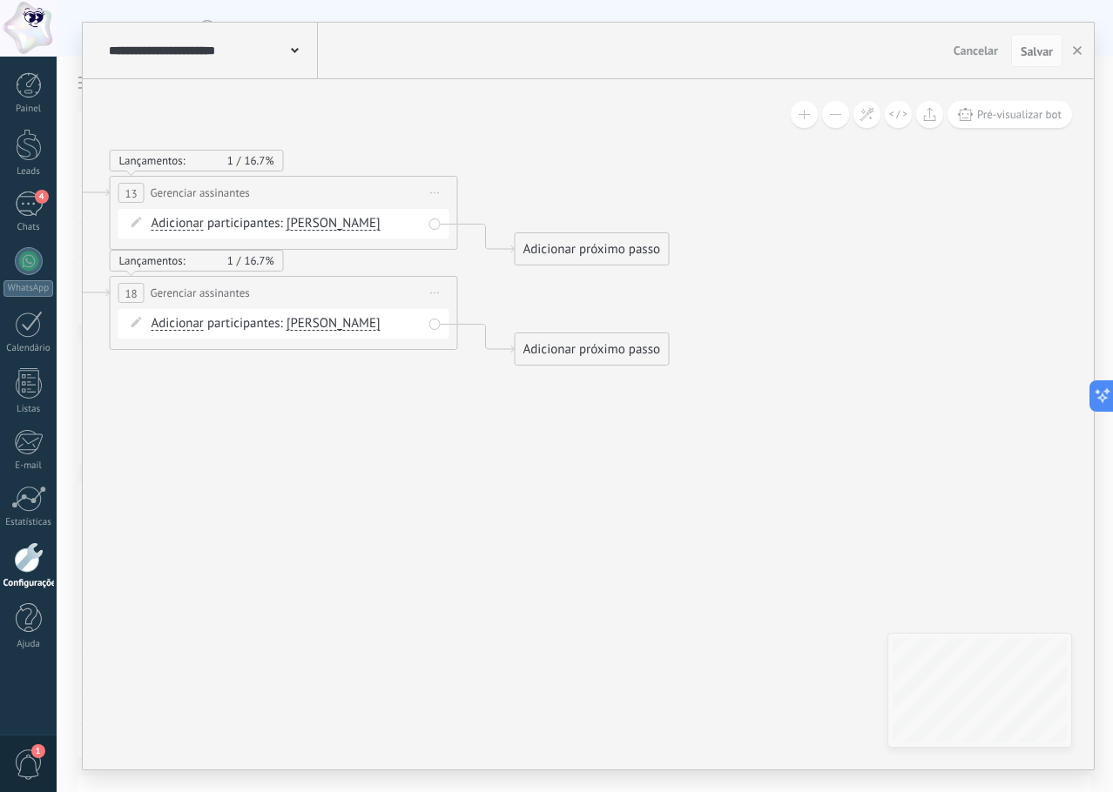
drag, startPoint x: 733, startPoint y: 564, endPoint x: 130, endPoint y: 461, distance: 612.2
click at [588, 246] on div "Adicionar próximo passo" at bounding box center [591, 249] width 153 height 29
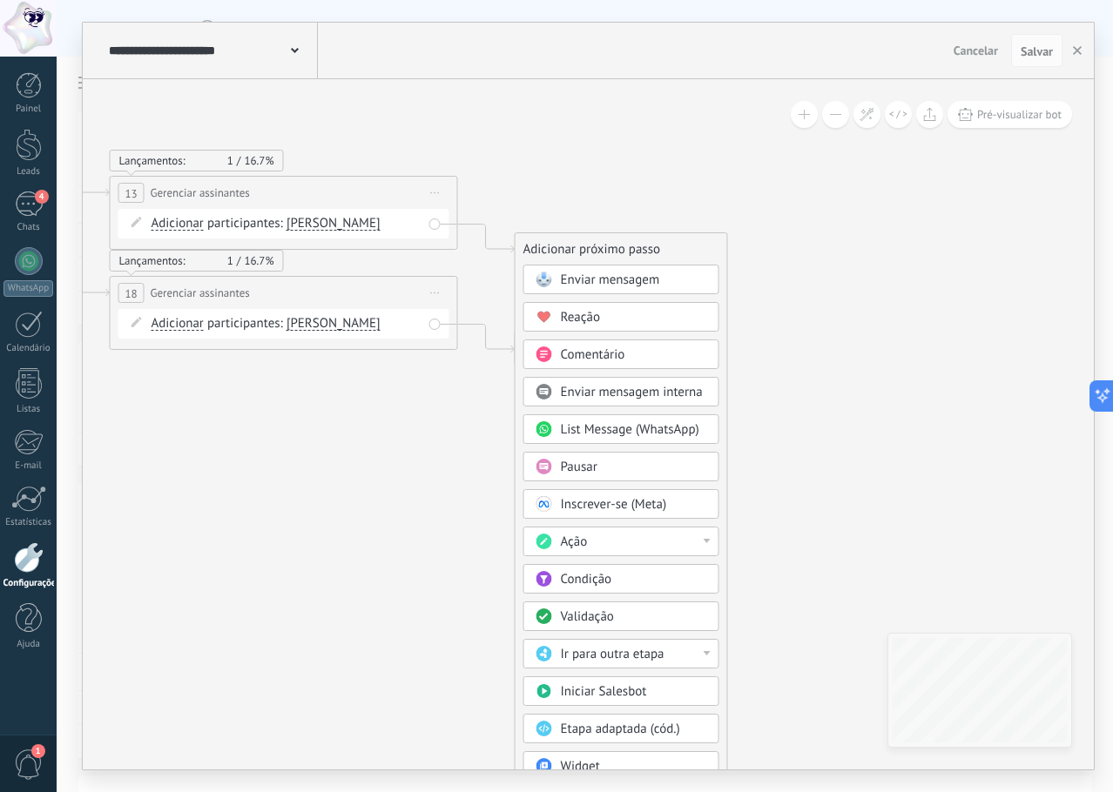
click at [672, 390] on span "Enviar mensagem interna" at bounding box center [632, 392] width 142 height 17
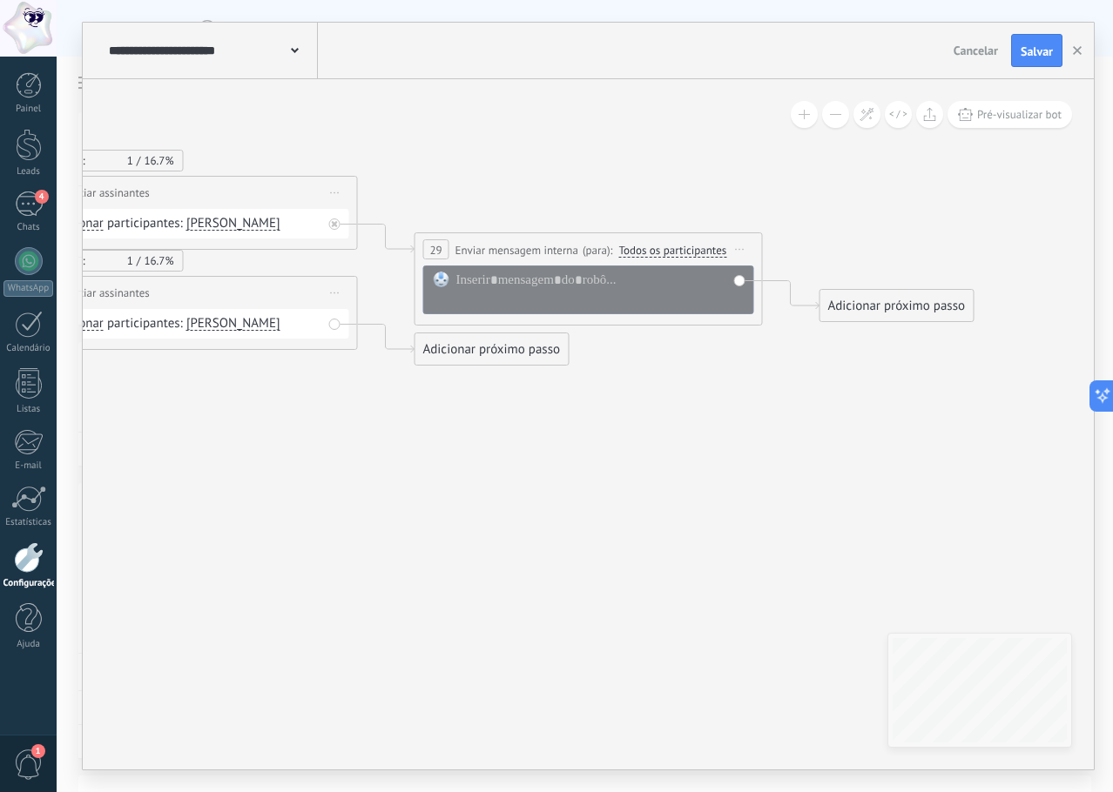
click at [672, 246] on span "Todos os participantes" at bounding box center [672, 251] width 108 height 14
click at [672, 246] on button "Todos os participantes" at bounding box center [718, 250] width 218 height 31
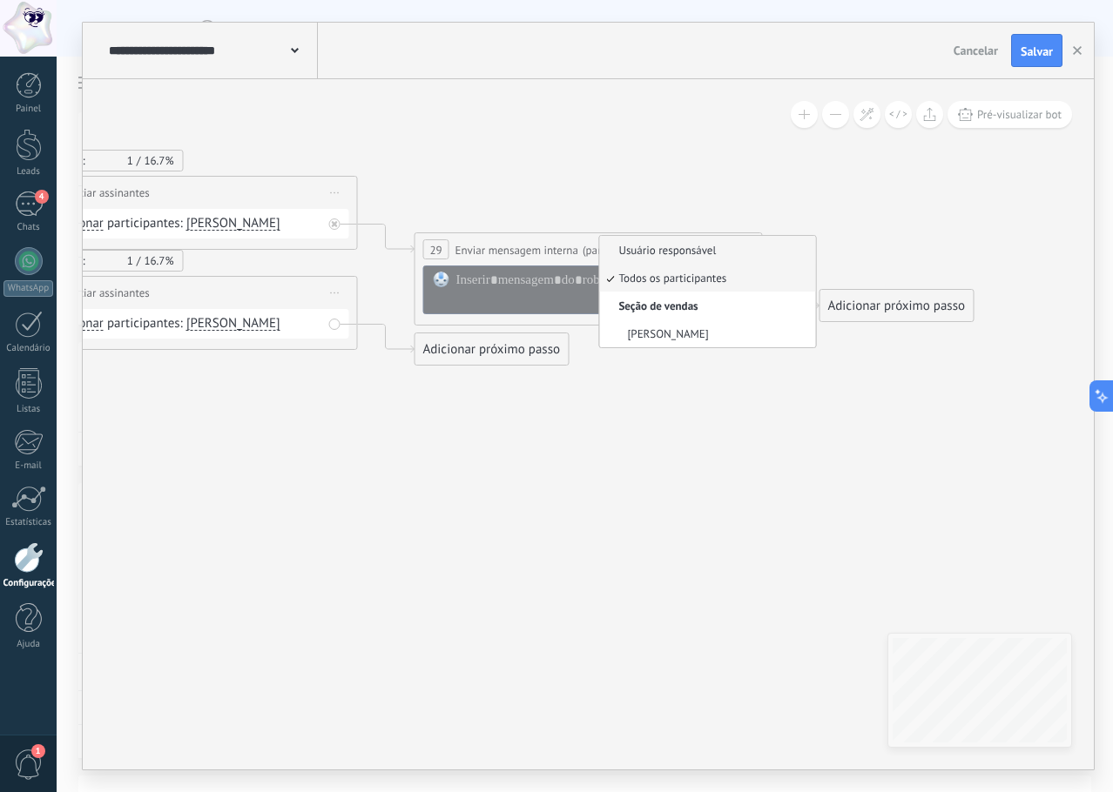
click at [702, 254] on span "Usuário responsável" at bounding box center [704, 250] width 211 height 15
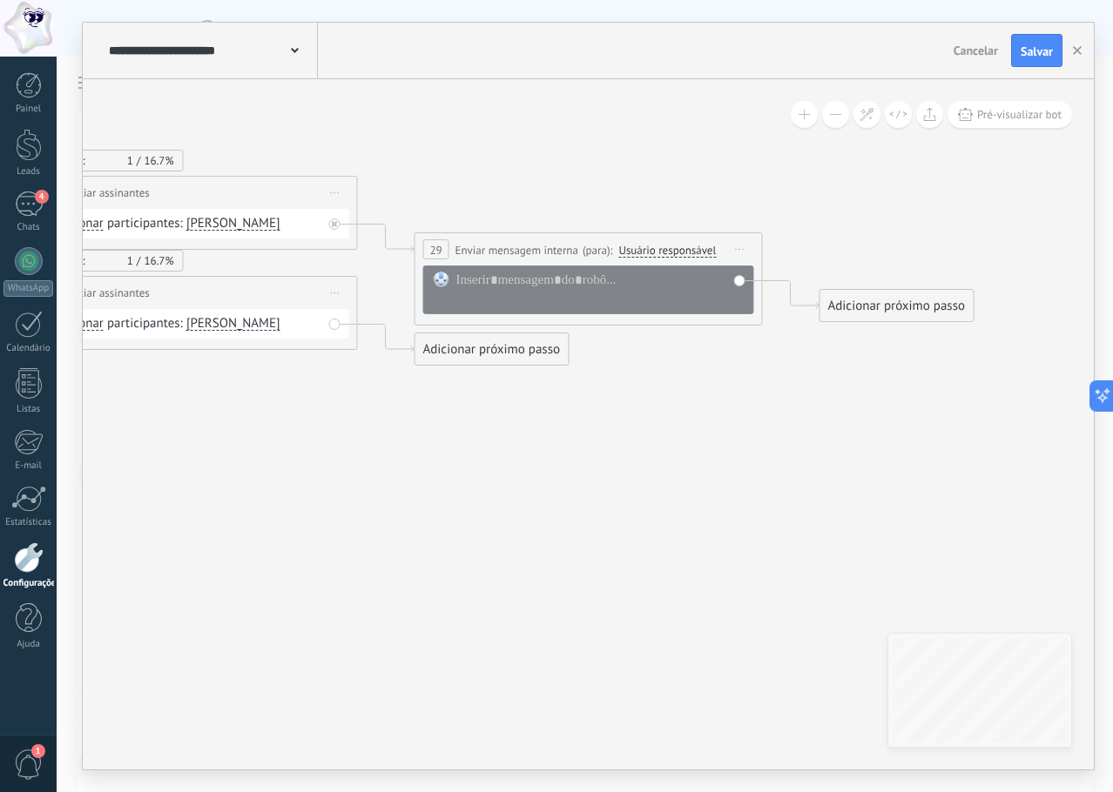
click at [738, 250] on icon at bounding box center [740, 250] width 9 height 2
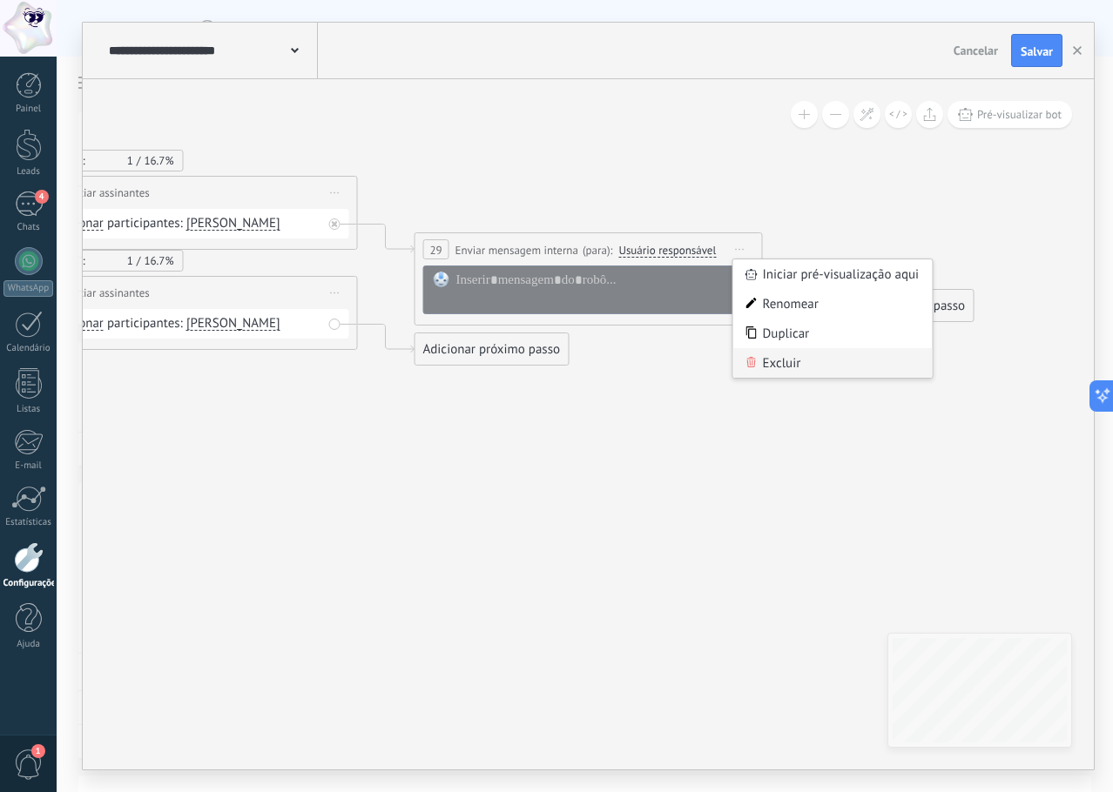
click at [771, 351] on div "Excluir" at bounding box center [832, 363] width 199 height 30
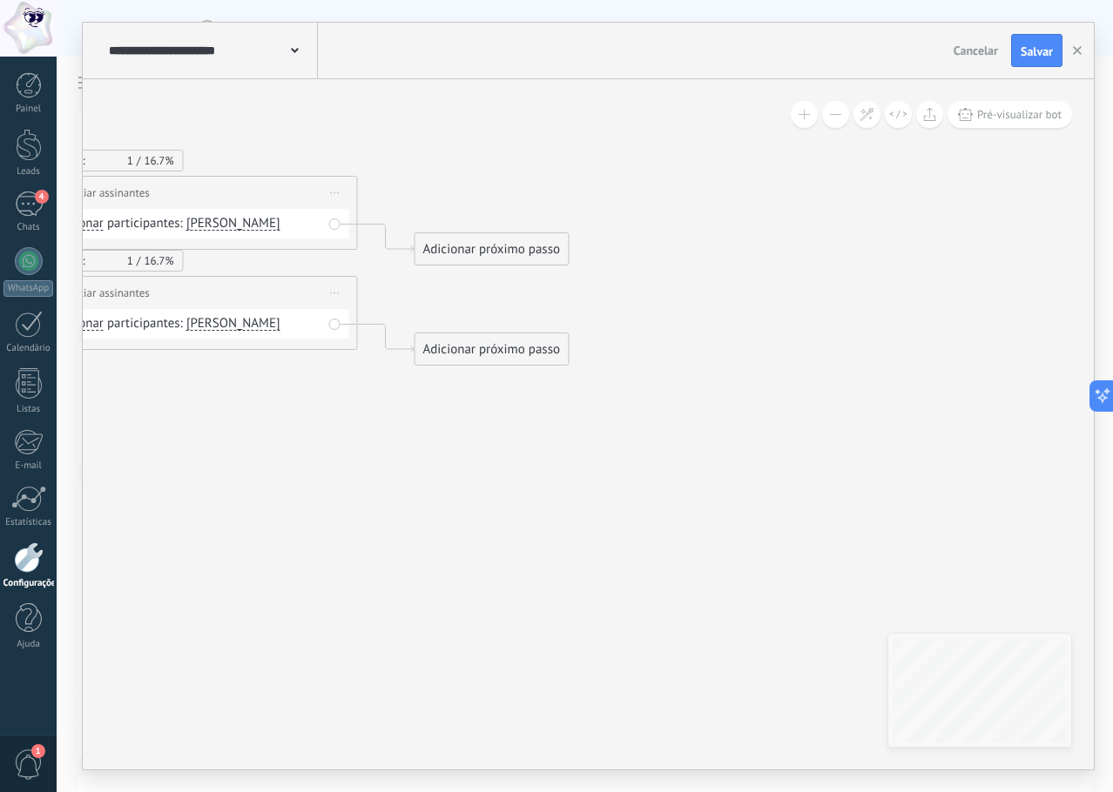
click at [534, 253] on div "Adicionar próximo passo" at bounding box center [491, 249] width 153 height 29
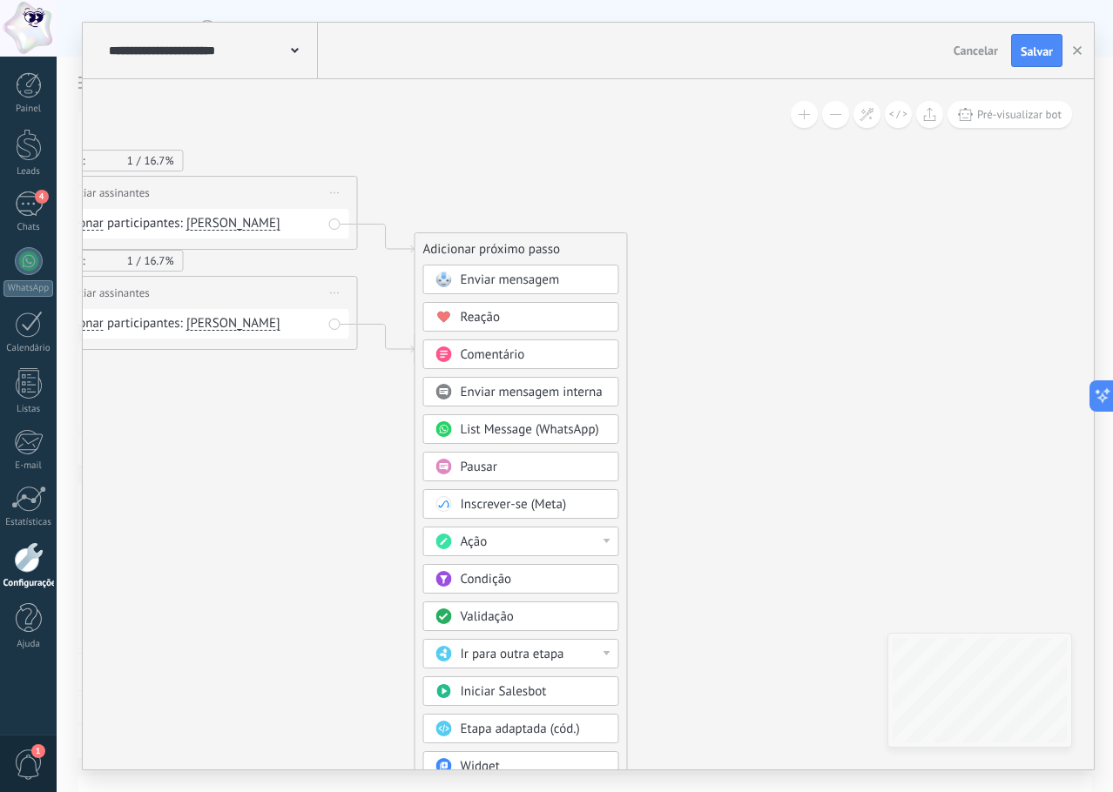
click at [607, 538] on div "Ação" at bounding box center [521, 542] width 196 height 30
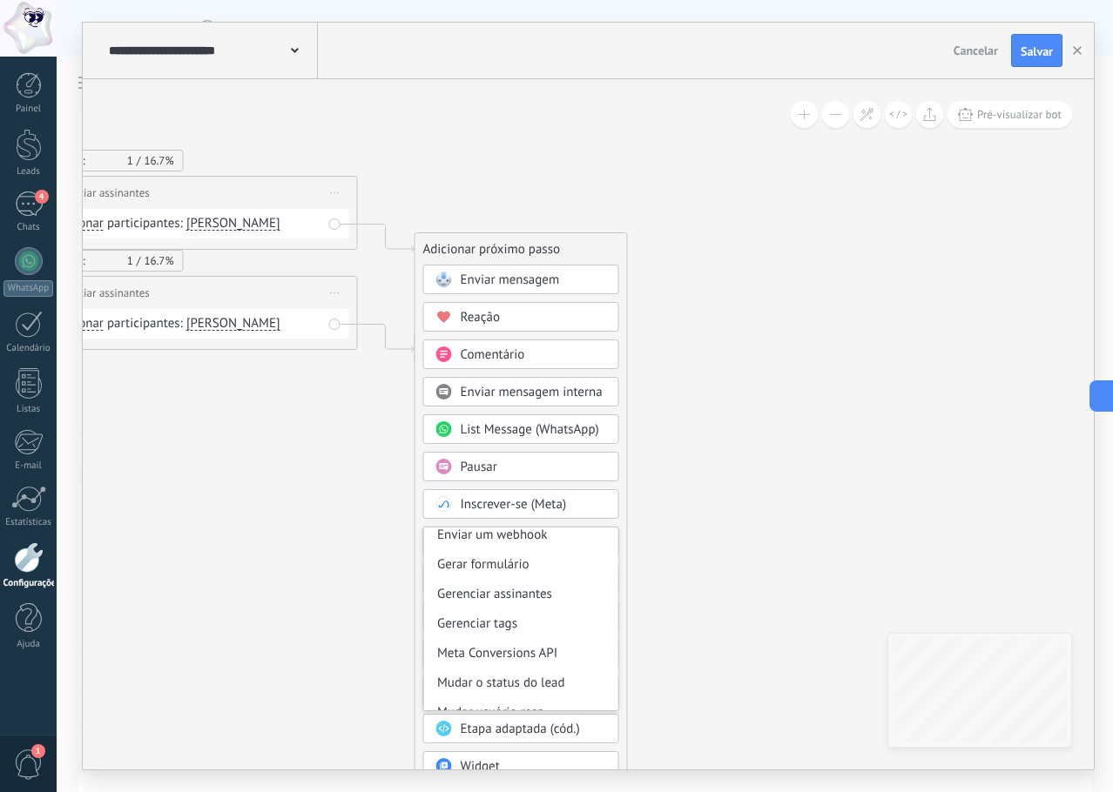
scroll to position [232, 0]
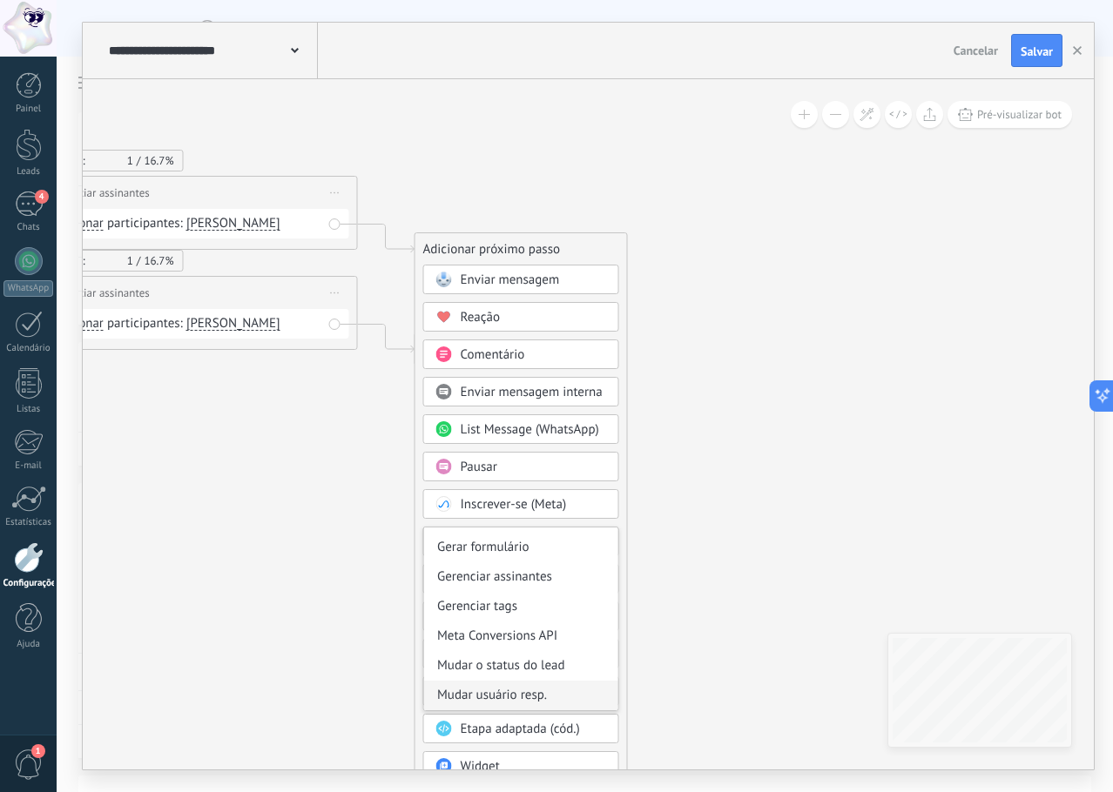
click at [553, 693] on div "Mudar usuário resp." at bounding box center [521, 696] width 194 height 30
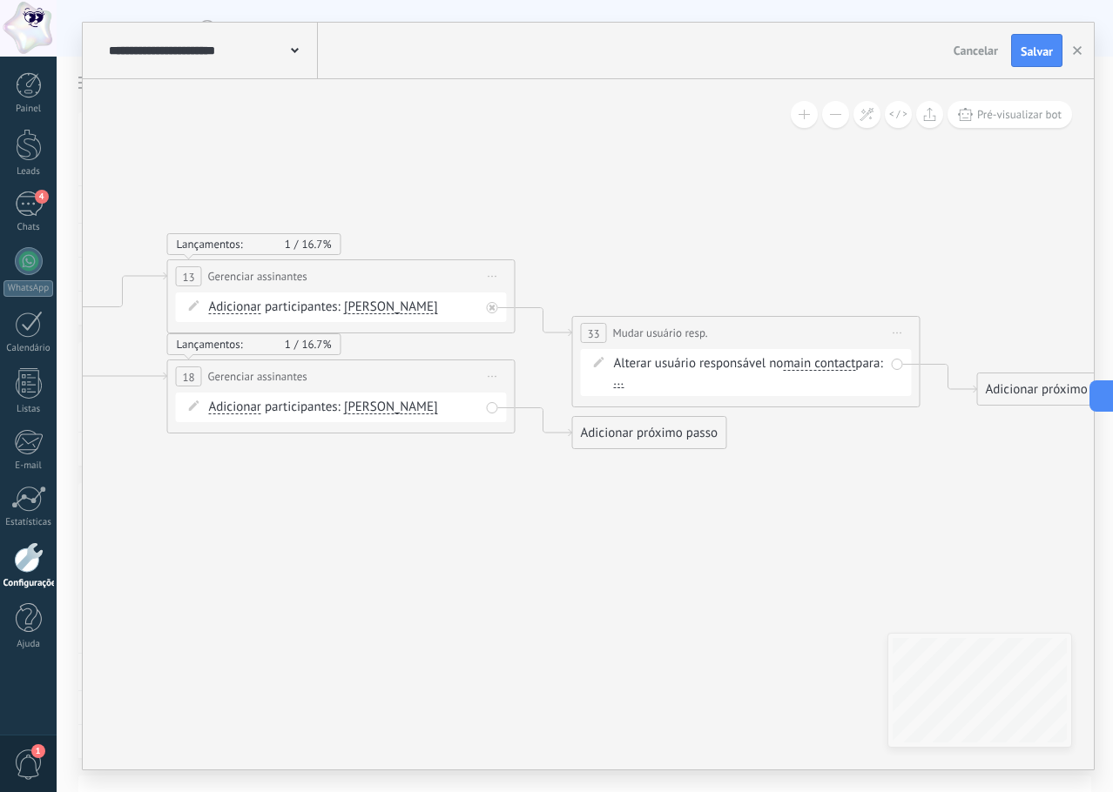
drag, startPoint x: 431, startPoint y: 524, endPoint x: 587, endPoint y: 608, distance: 176.9
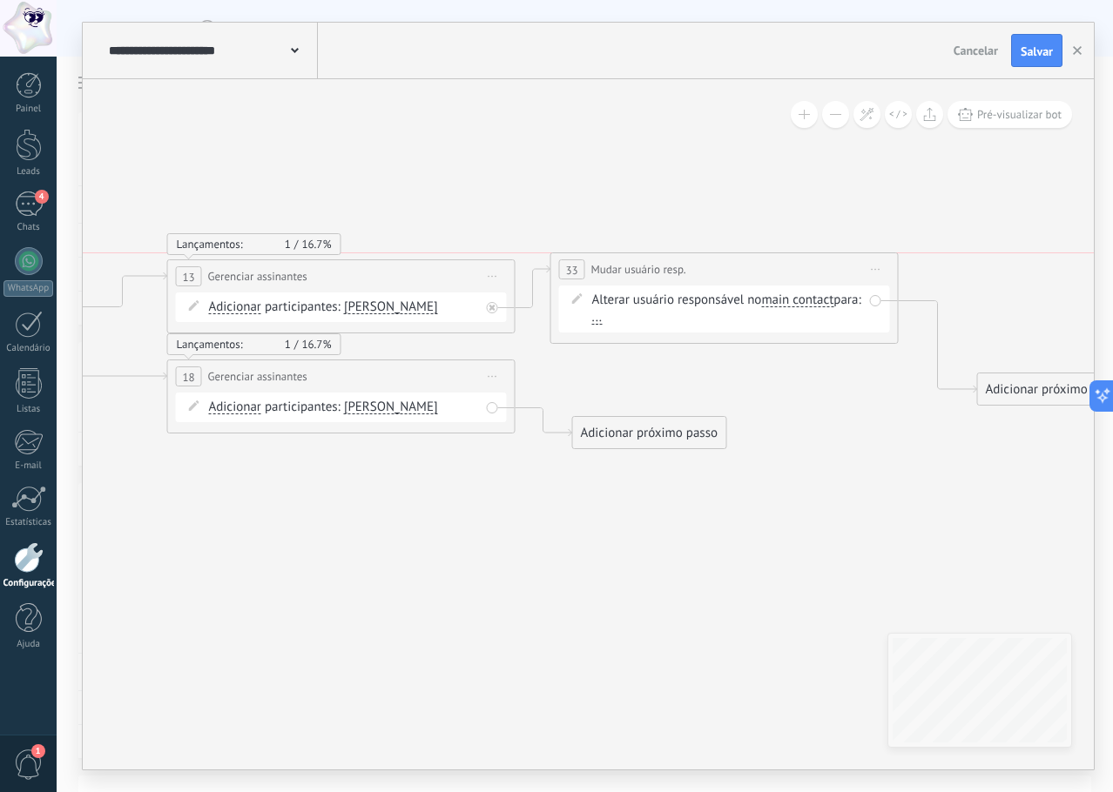
drag, startPoint x: 751, startPoint y: 340, endPoint x: 729, endPoint y: 283, distance: 60.6
click at [729, 283] on div "**********" at bounding box center [724, 269] width 347 height 32
click at [650, 318] on div "Alterar usuário responsável no main contact main contact all contacts chat cont…" at bounding box center [727, 309] width 271 height 35
click at [603, 321] on span "..." at bounding box center [597, 318] width 10 height 14
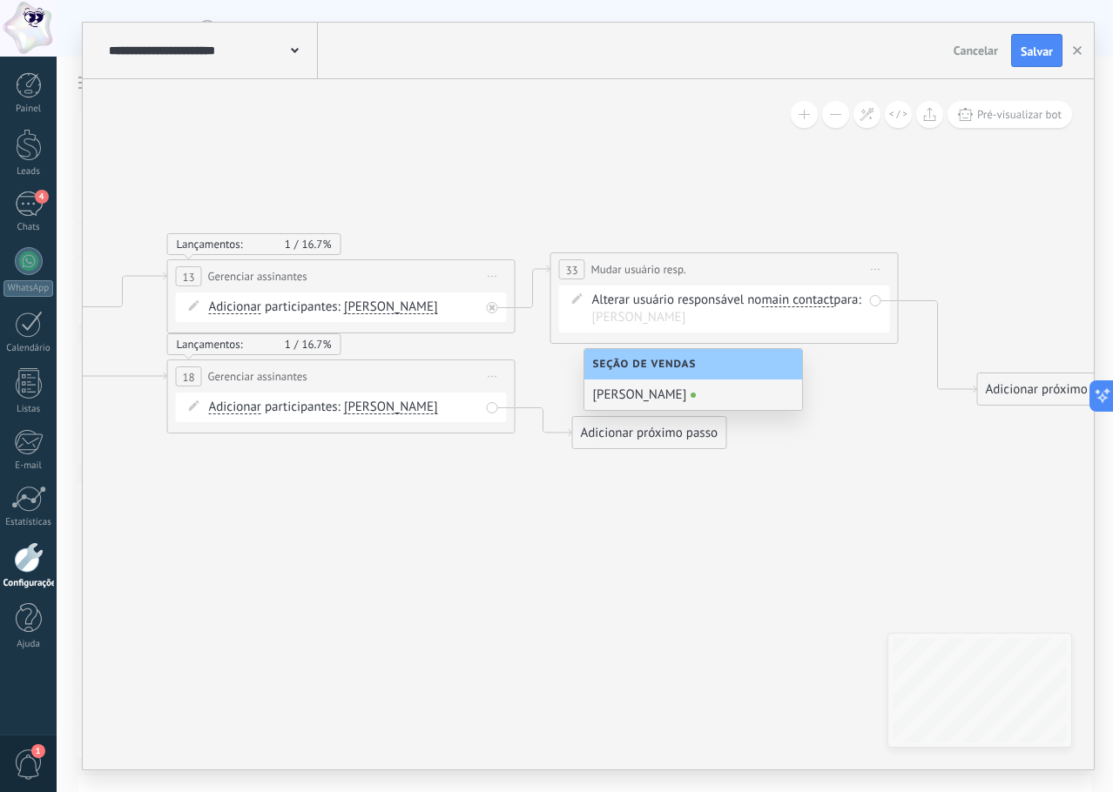
click at [648, 400] on div "[PERSON_NAME]" at bounding box center [693, 395] width 218 height 30
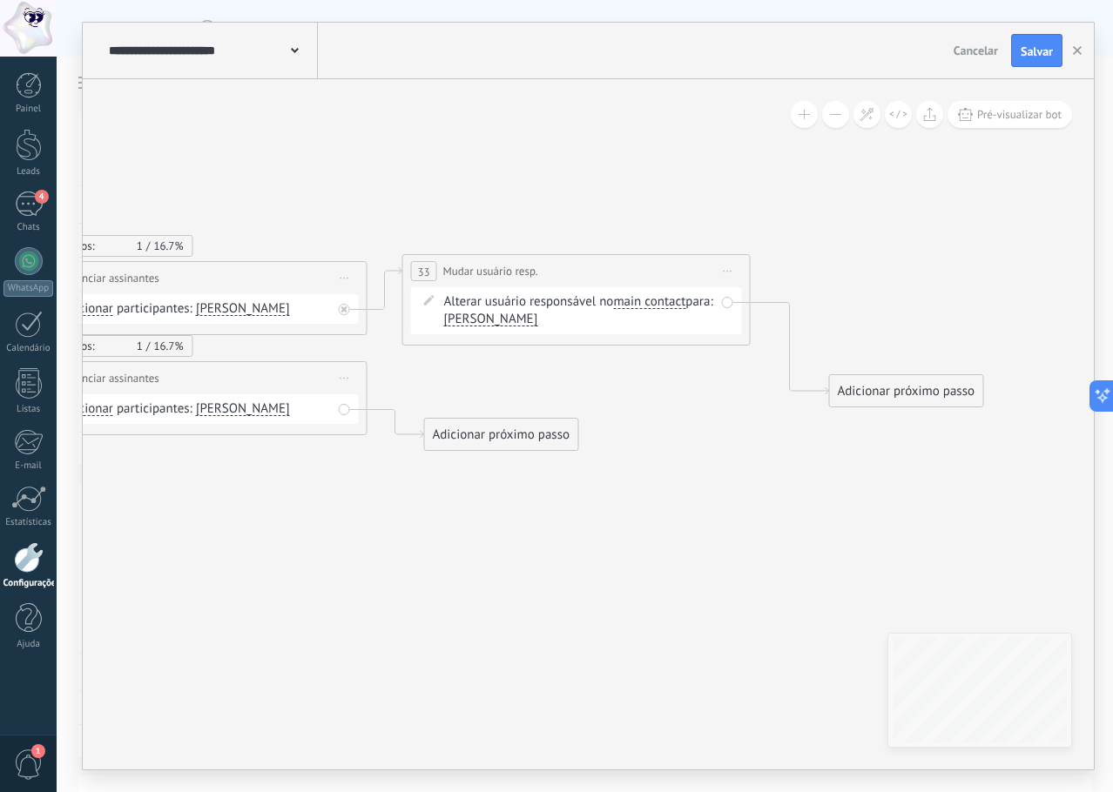
drag, startPoint x: 896, startPoint y: 414, endPoint x: 917, endPoint y: 404, distance: 23.0
click at [937, 406] on div "Adicionar próximo passo Enviar mensagem Enviar mensagem Enviar mensagem Reação …" at bounding box center [904, 390] width 155 height 33
click at [921, 398] on div "Adicionar próximo passo" at bounding box center [904, 391] width 153 height 29
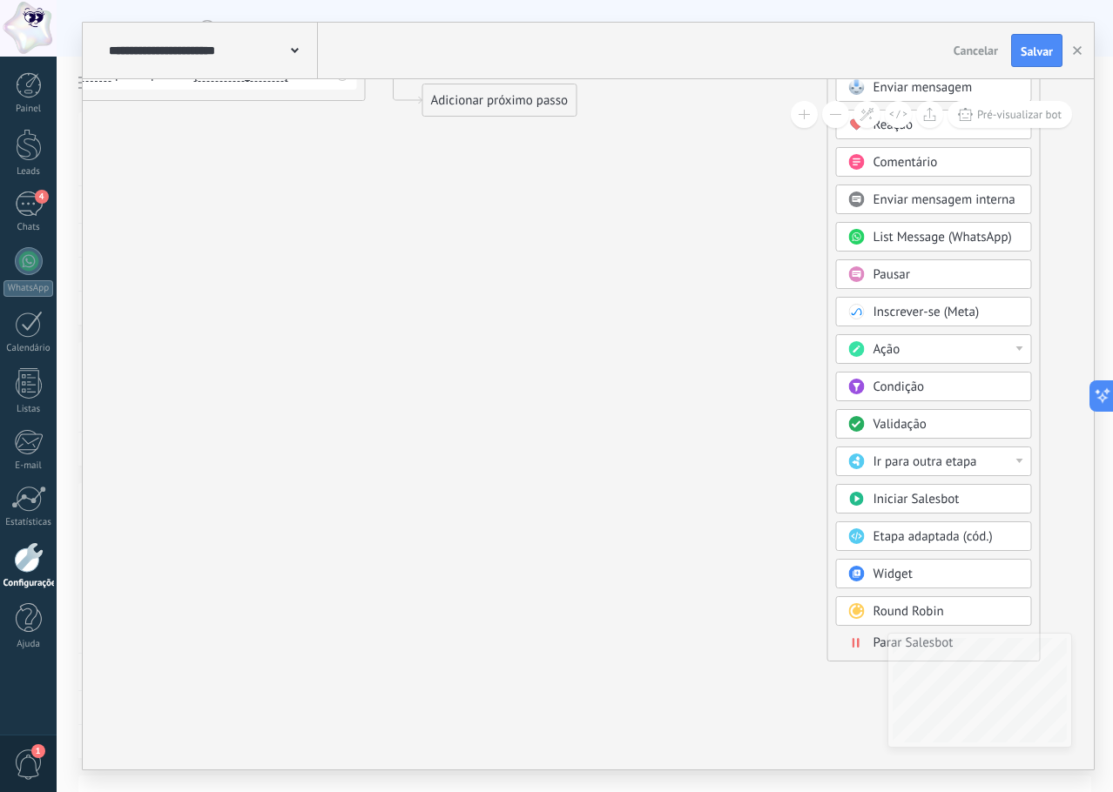
click at [884, 573] on body ".abccls-1,.abccls-2{fill-rule:evenodd}.abccls-2{fill:#fff} .abfcls-1{fill:none}…" at bounding box center [556, 396] width 1113 height 792
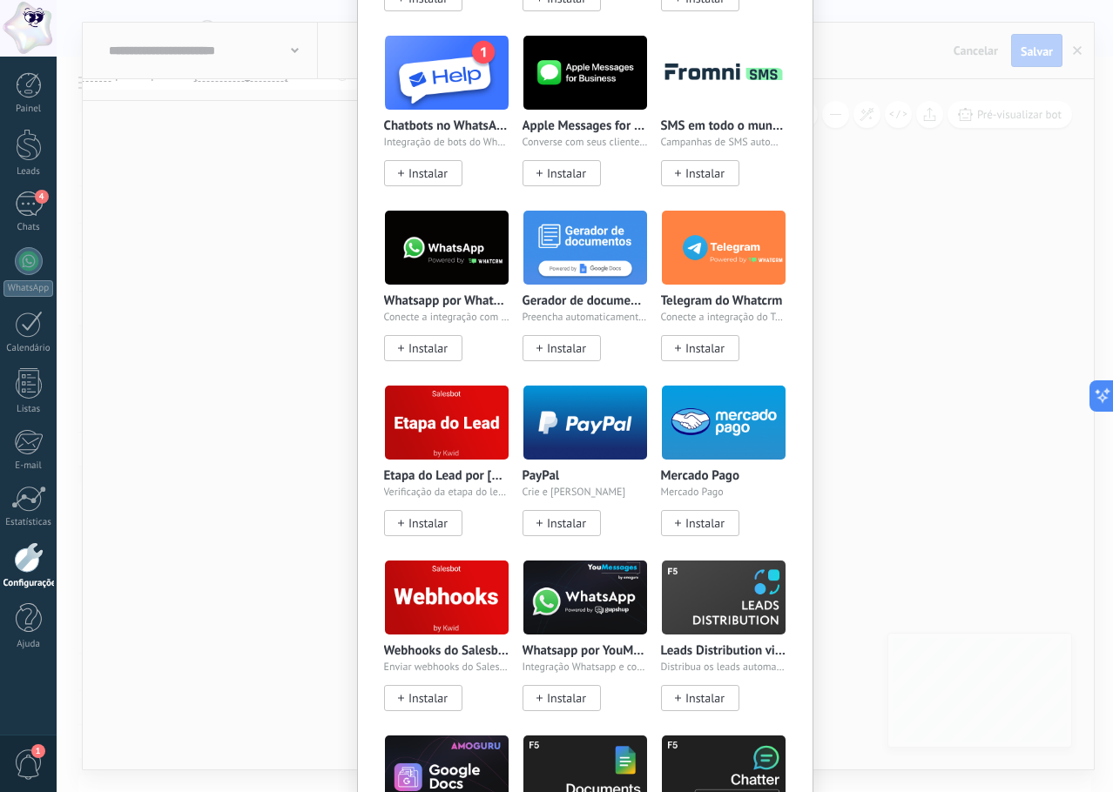
scroll to position [697, 0]
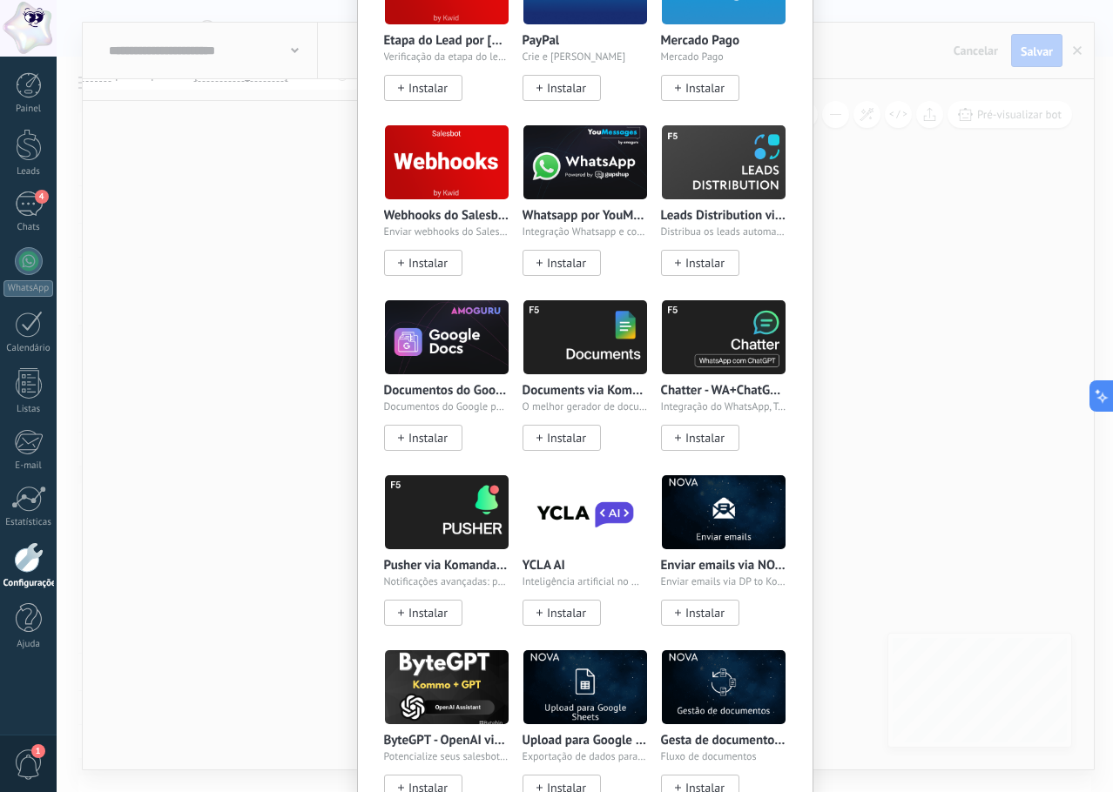
click at [919, 515] on div "Widgets Wazzup (WhatsApp & Instagram) Associamos o WhatsApp e o Instagram ao Ko…" at bounding box center [585, 396] width 1056 height 792
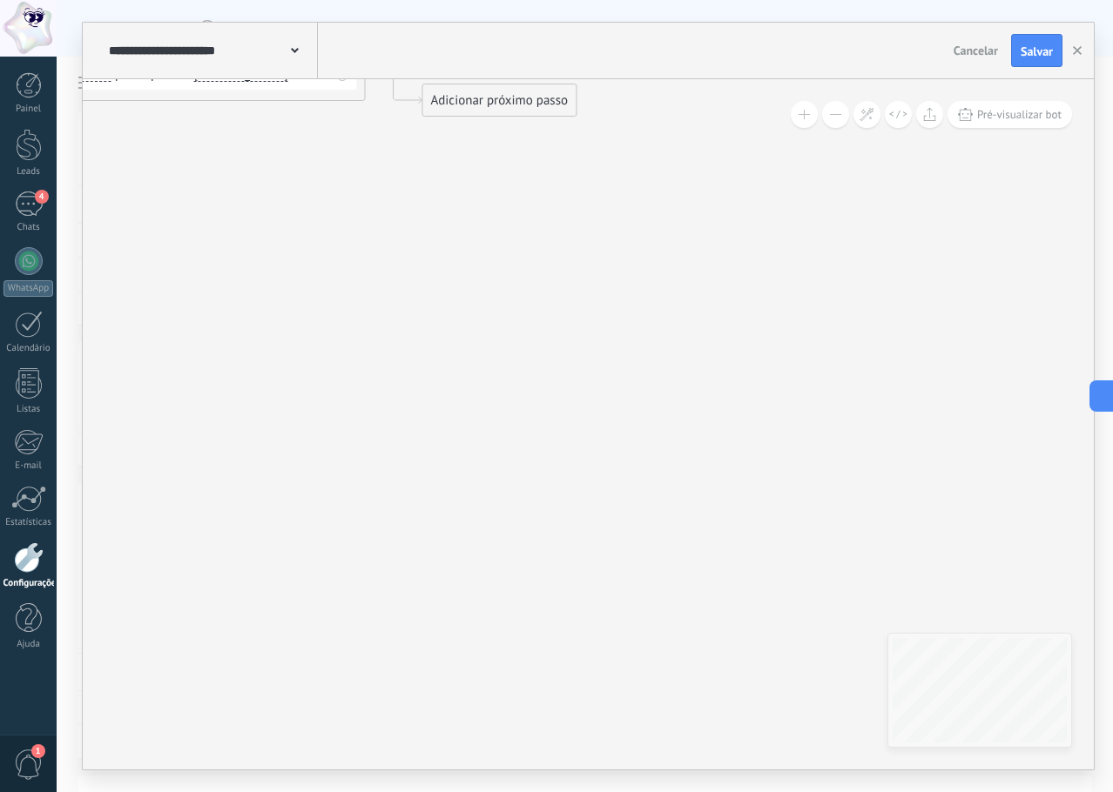
scroll to position [0, 0]
drag, startPoint x: 791, startPoint y: 423, endPoint x: 801, endPoint y: 562, distance: 139.6
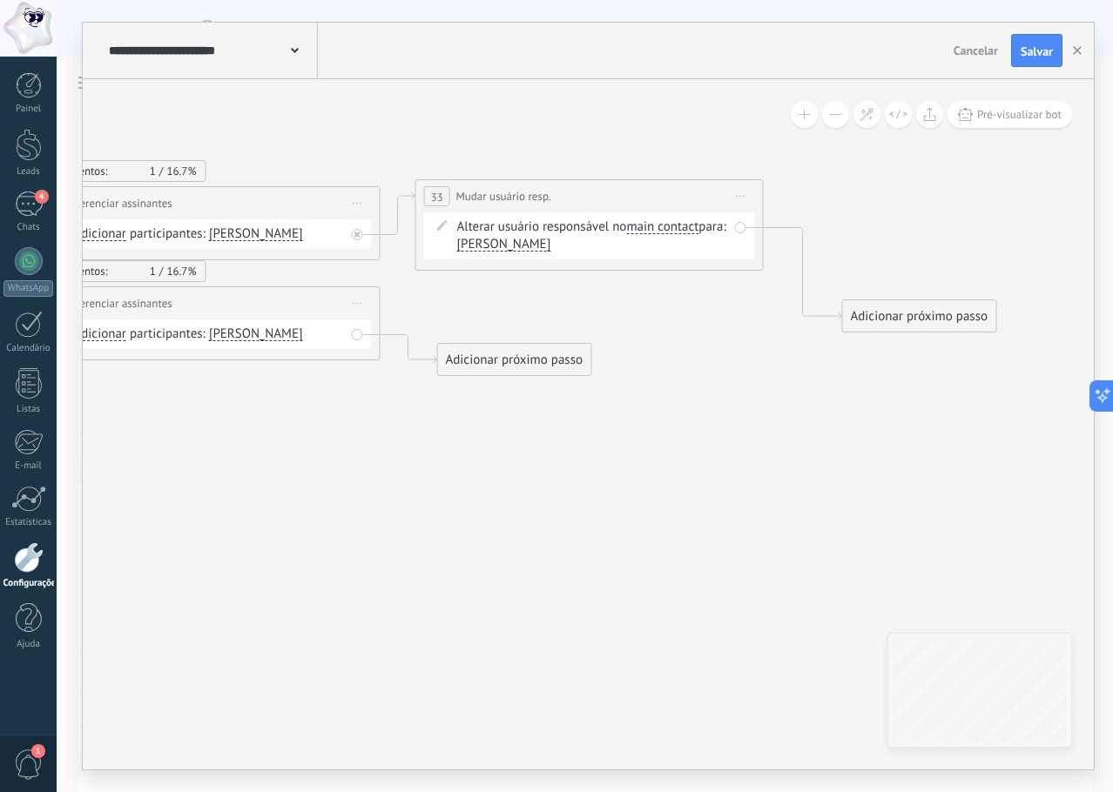
drag, startPoint x: 762, startPoint y: 551, endPoint x: 764, endPoint y: 565, distance: 14.0
click at [1032, 56] on span "Salvar" at bounding box center [1036, 51] width 32 height 12
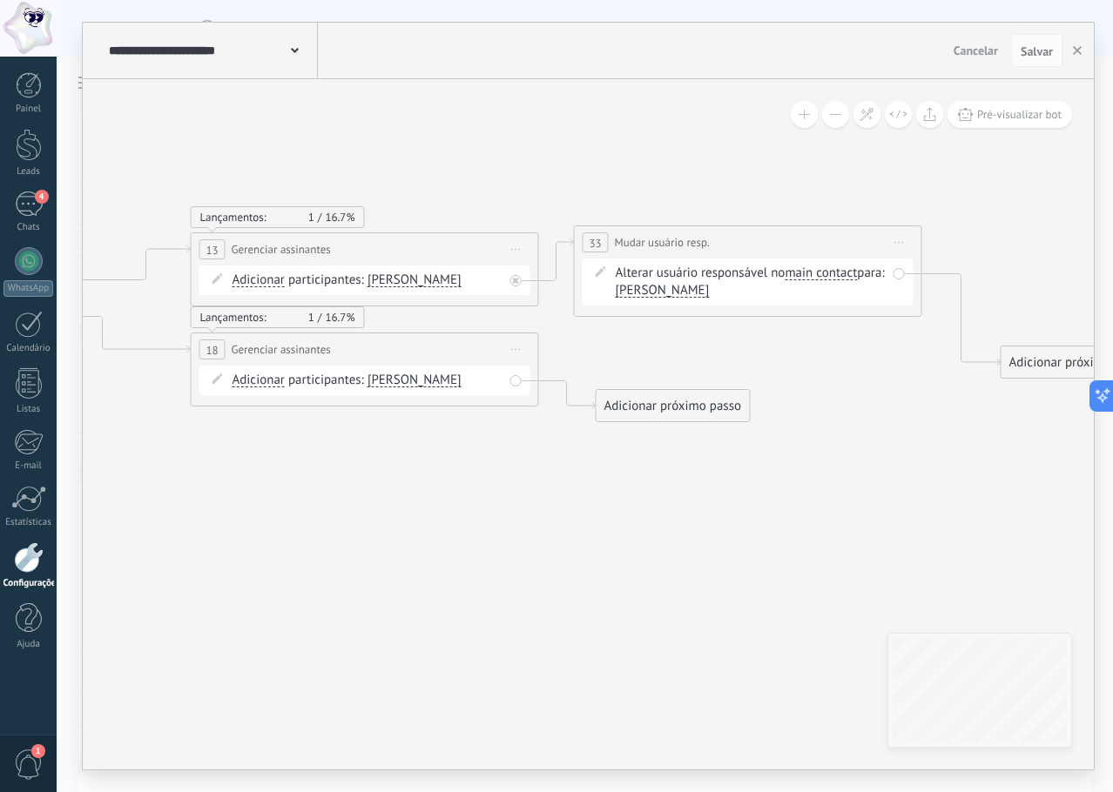
drag, startPoint x: 737, startPoint y: 369, endPoint x: 895, endPoint y: 413, distance: 164.3
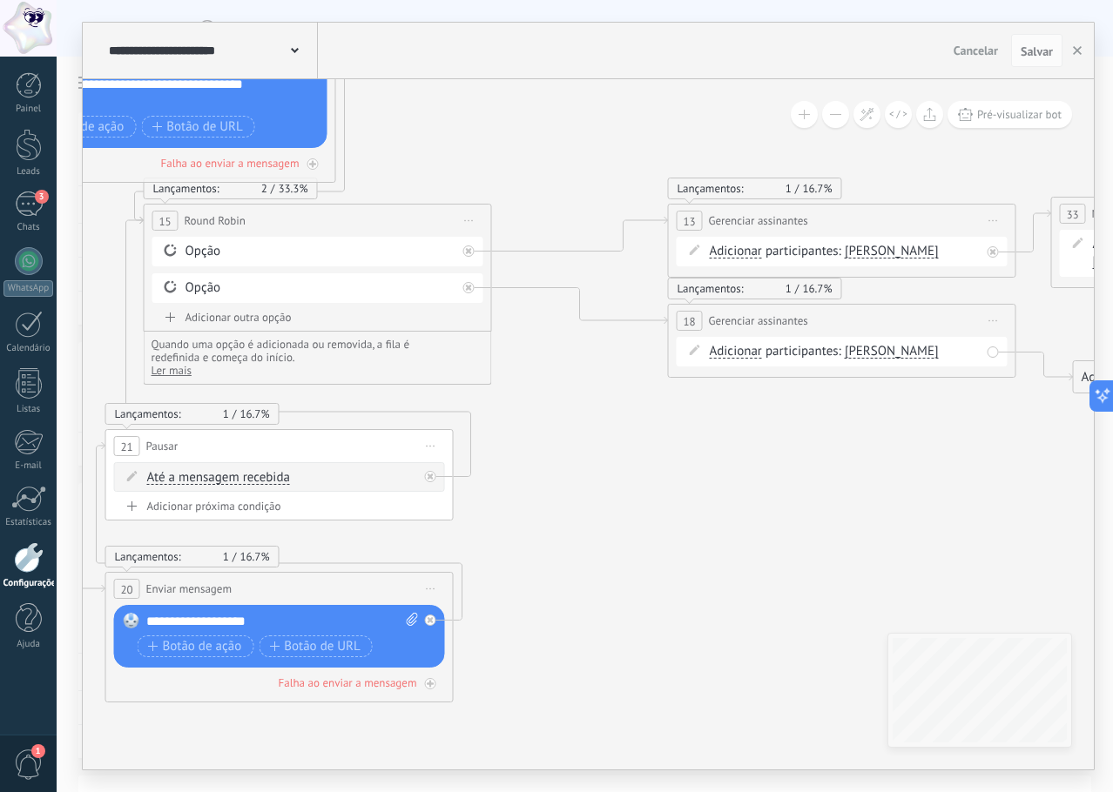
drag, startPoint x: 717, startPoint y: 545, endPoint x: 936, endPoint y: 532, distance: 218.9
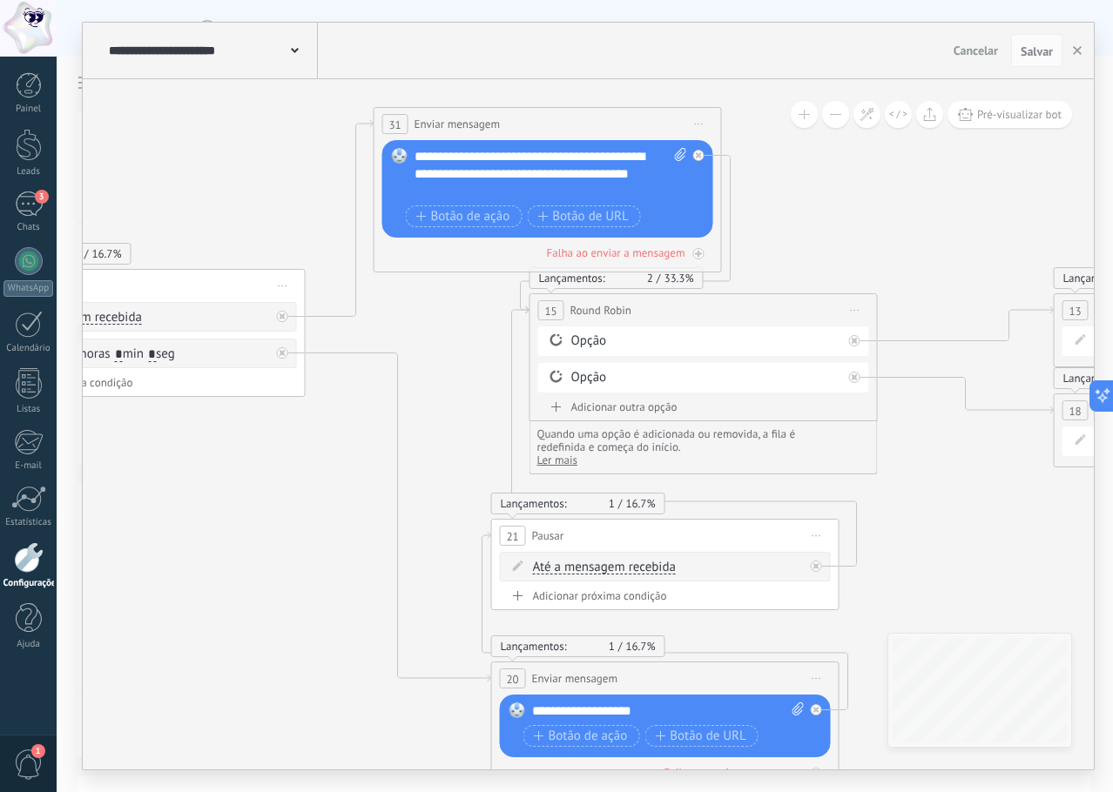
drag, startPoint x: 704, startPoint y: 519, endPoint x: 1038, endPoint y: 621, distance: 349.5
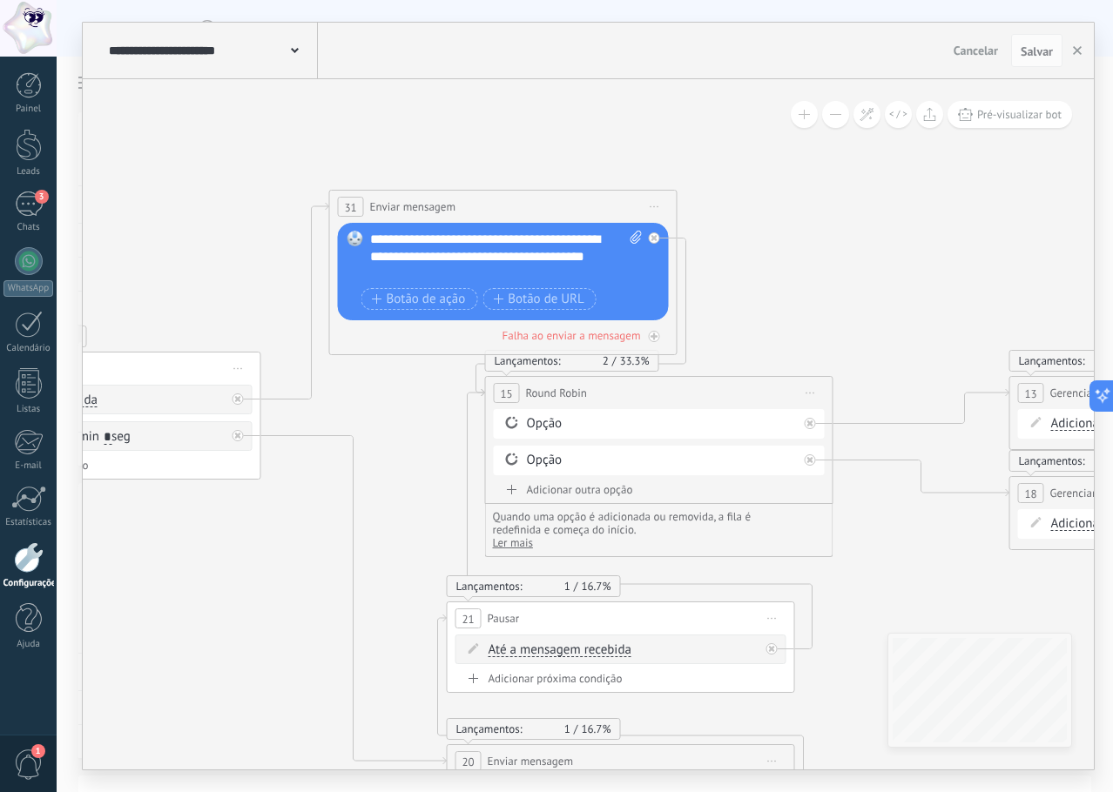
drag, startPoint x: 825, startPoint y: 202, endPoint x: 771, endPoint y: 287, distance: 100.5
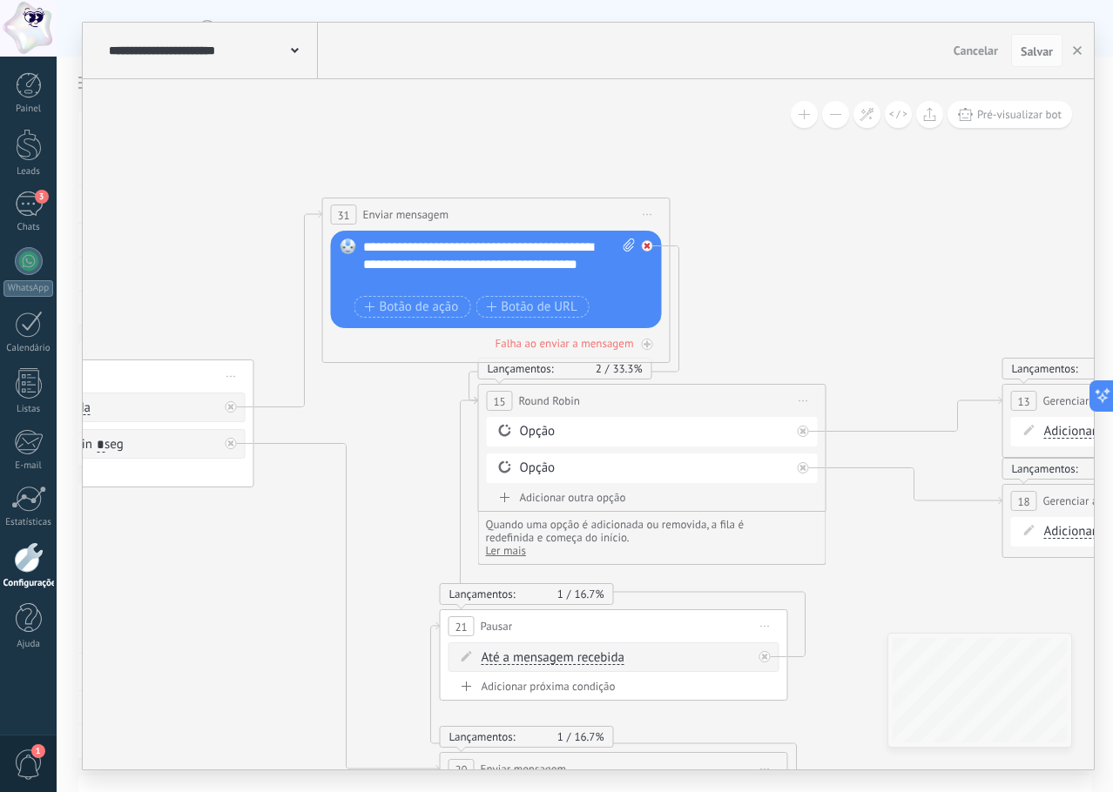
click at [762, 791] on icon at bounding box center [765, 801] width 6 height 6
click at [779, 273] on div "Adicionar próximo passo" at bounding box center [804, 271] width 153 height 29
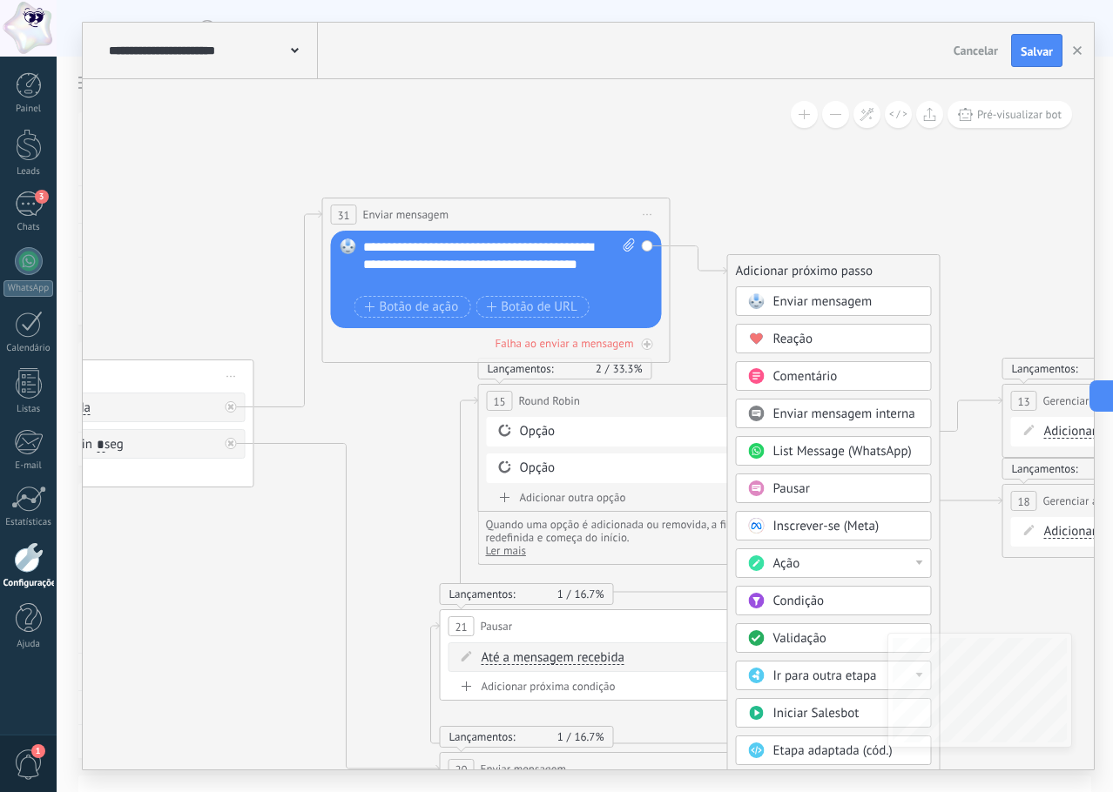
click at [853, 490] on div "Pausar" at bounding box center [846, 489] width 146 height 17
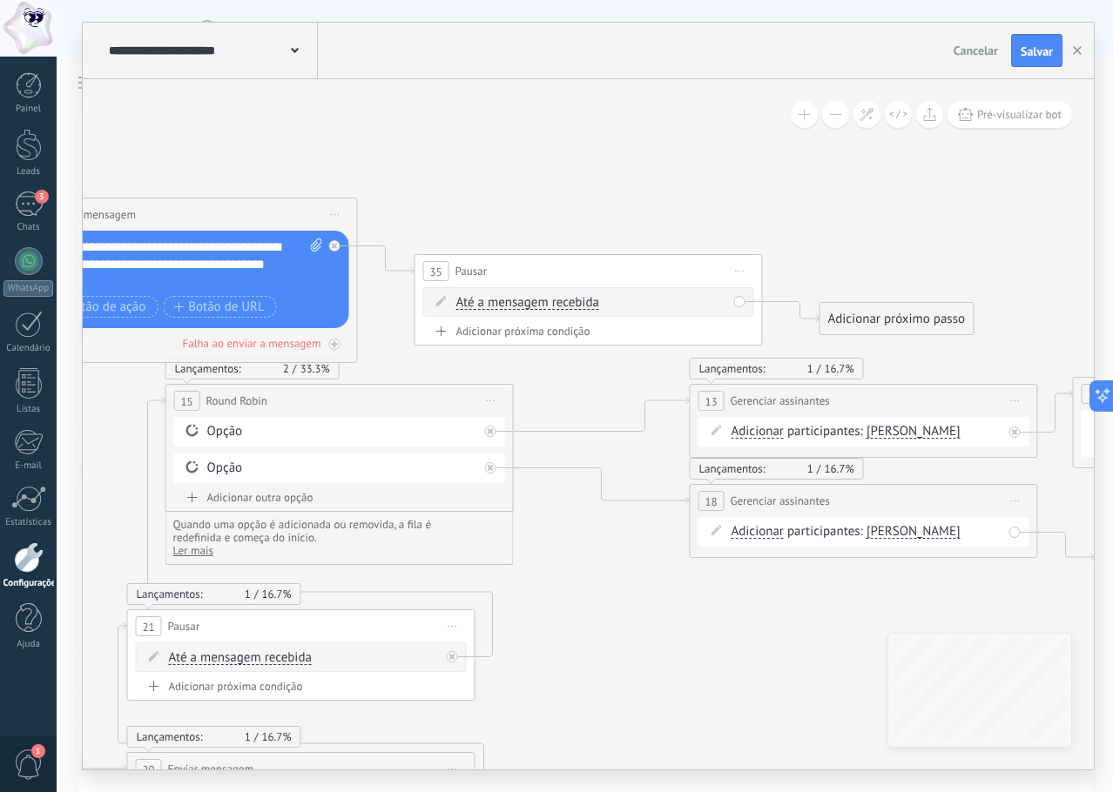
click at [550, 301] on span "Até a mensagem recebida" at bounding box center [527, 303] width 143 height 14
click at [550, 301] on button "Até a mensagem recebida" at bounding box center [557, 302] width 218 height 31
click at [523, 330] on span "Cronômetro" at bounding box center [542, 334] width 211 height 17
click at [622, 305] on span ": * horas * min * seg" at bounding box center [577, 302] width 111 height 17
click at [613, 305] on input "*" at bounding box center [609, 304] width 8 height 14
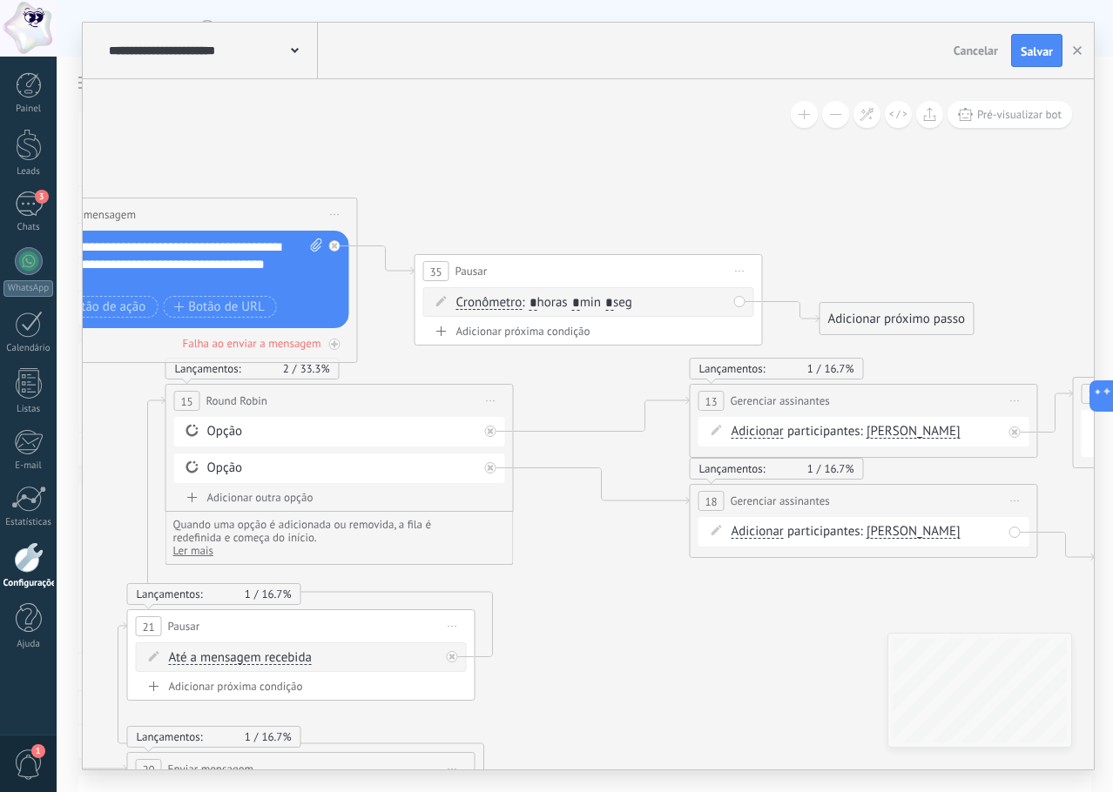
type input "*"
click at [580, 303] on input "*" at bounding box center [576, 304] width 8 height 14
click at [852, 317] on div "Adicionar próximo passo" at bounding box center [896, 319] width 153 height 29
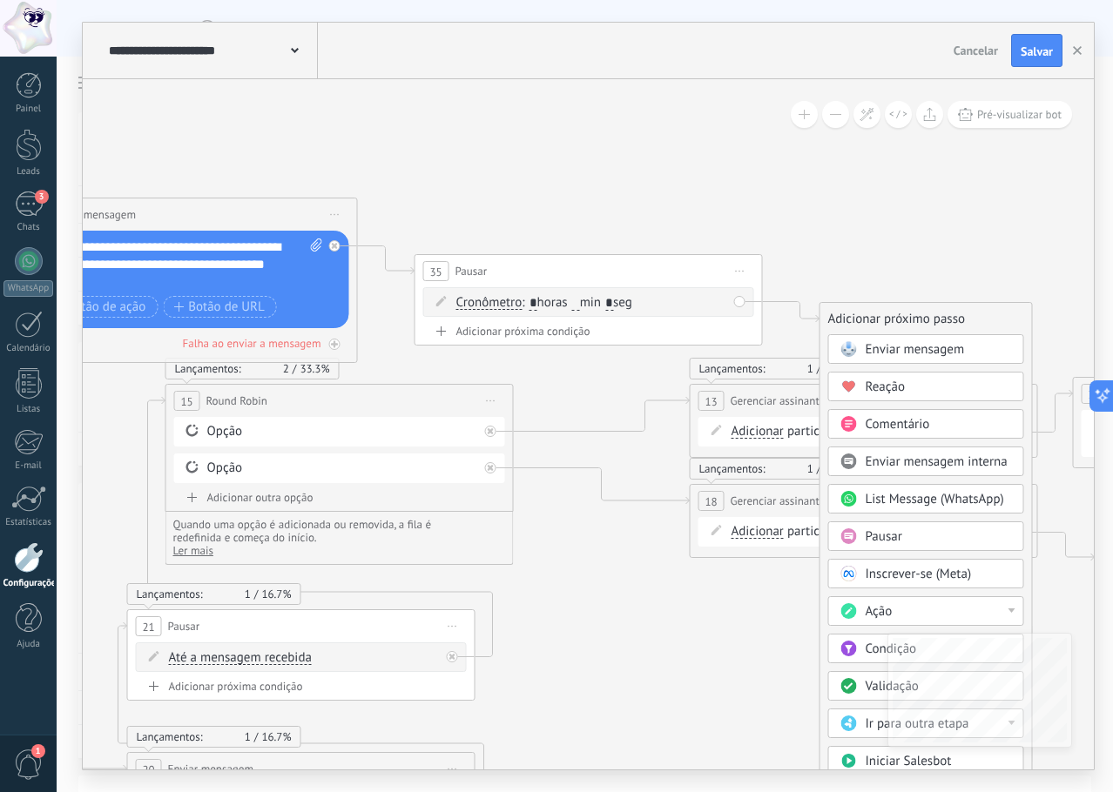
click at [883, 349] on span "Enviar mensagem" at bounding box center [914, 349] width 99 height 17
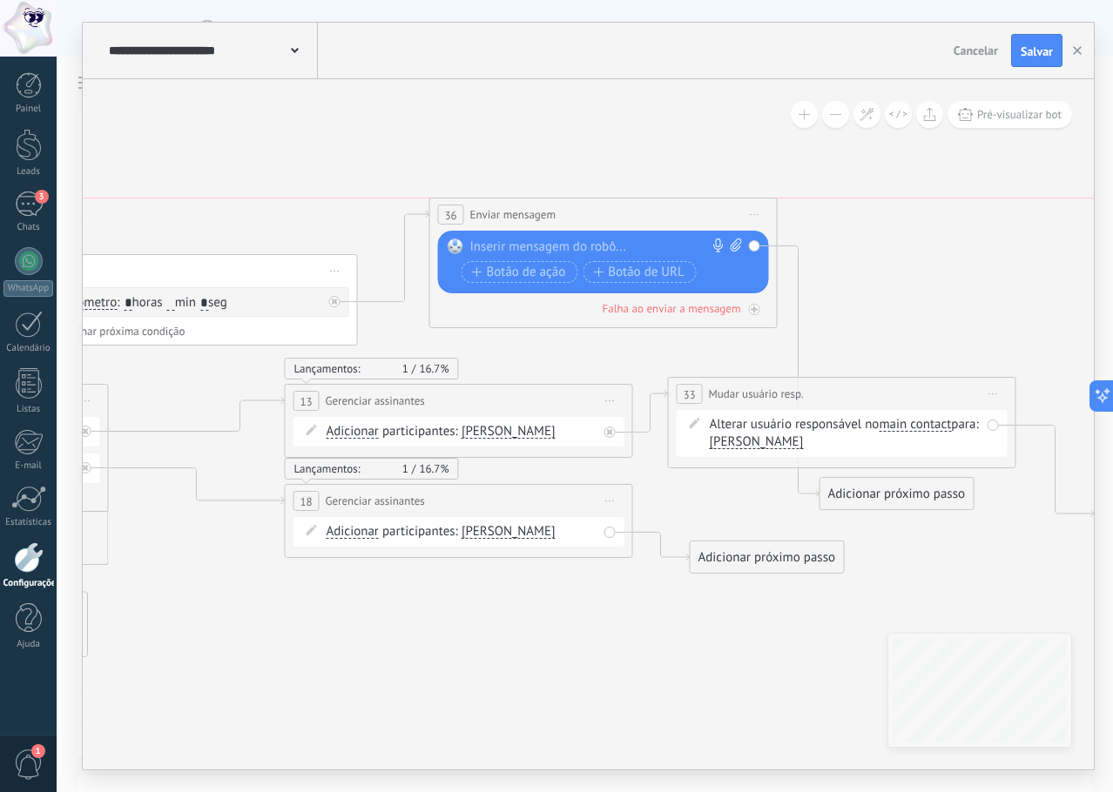
drag, startPoint x: 622, startPoint y: 319, endPoint x: 630, endPoint y: 219, distance: 100.4
click at [636, 215] on div "**********" at bounding box center [603, 215] width 347 height 32
click at [586, 243] on div at bounding box center [599, 247] width 259 height 17
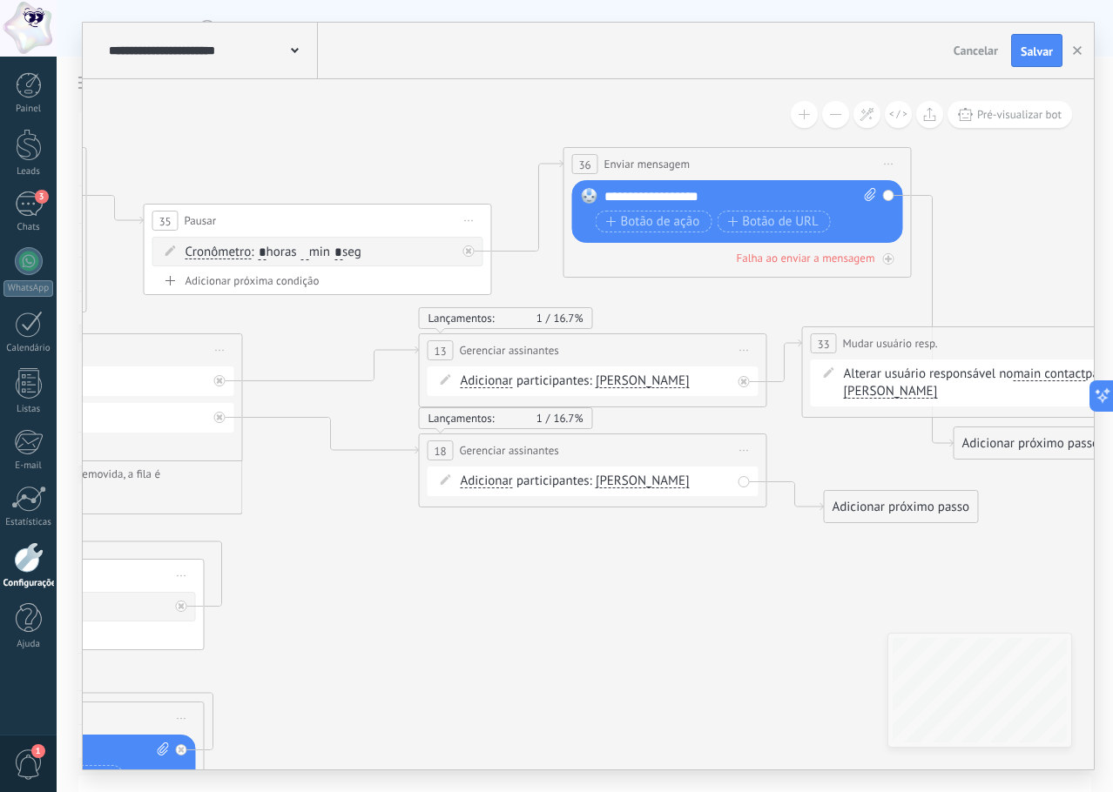
drag, startPoint x: 595, startPoint y: 625, endPoint x: 811, endPoint y: 549, distance: 229.9
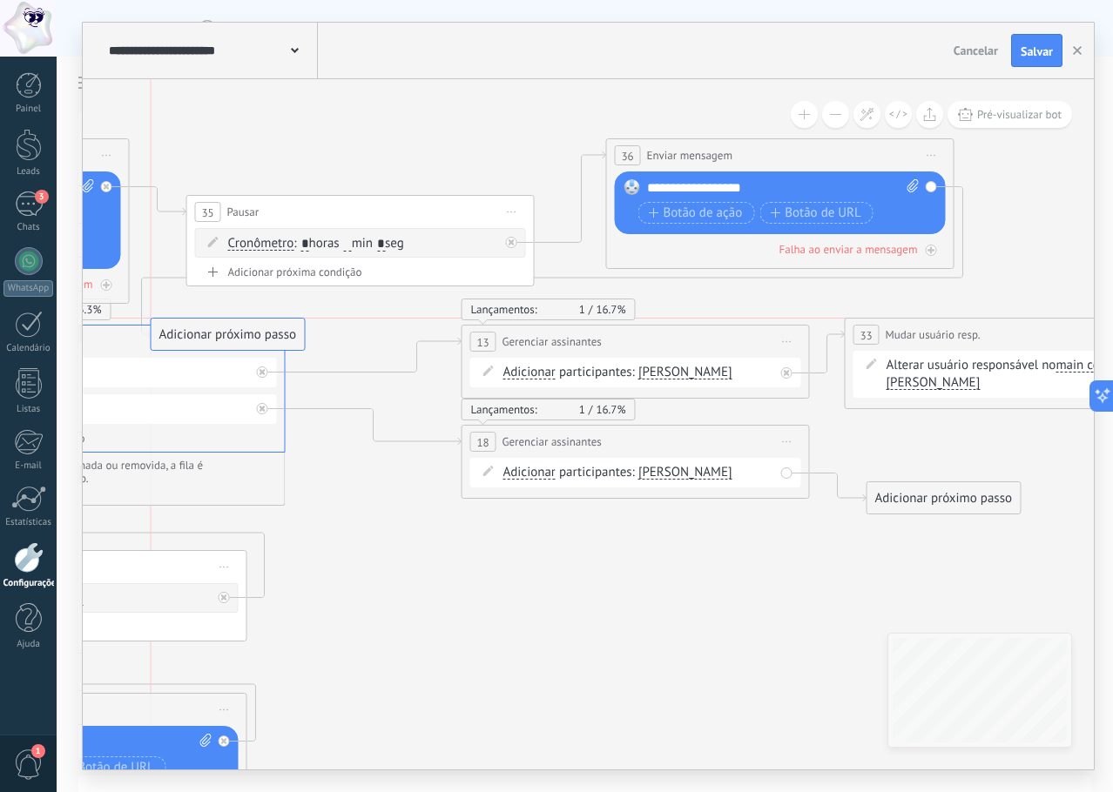
drag, startPoint x: 1042, startPoint y: 426, endPoint x: 190, endPoint y: 333, distance: 857.4
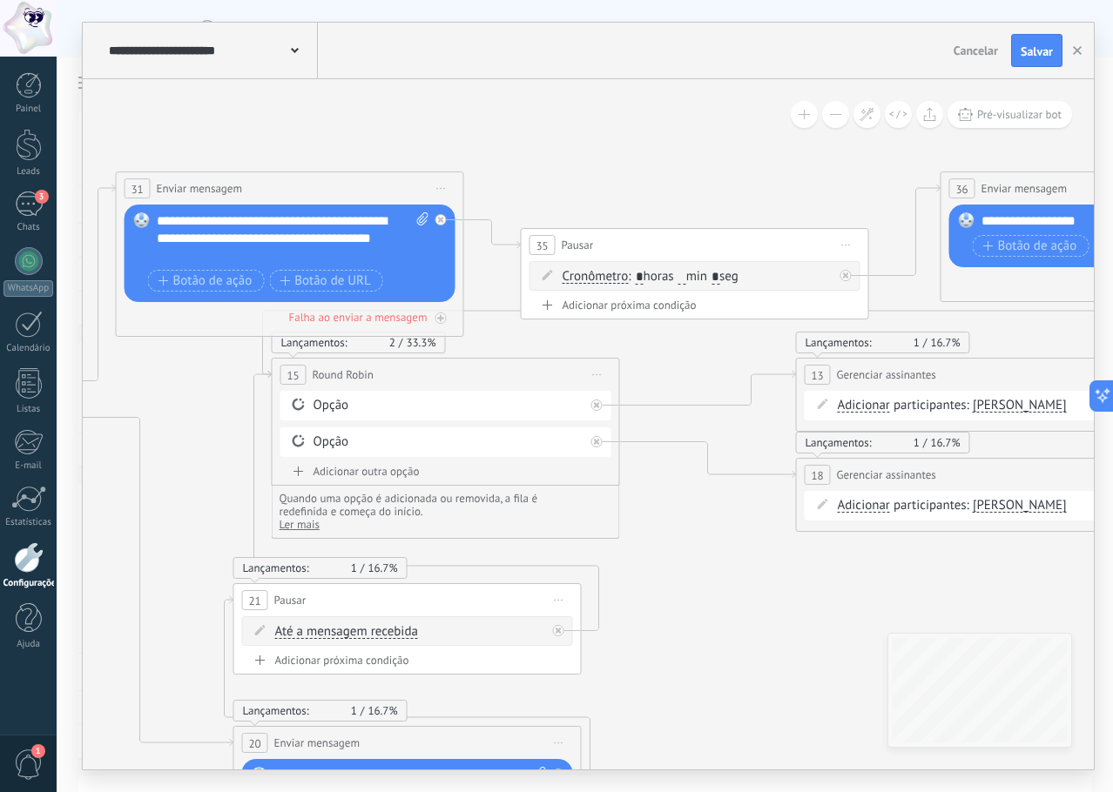
drag, startPoint x: 560, startPoint y: 610, endPoint x: 734, endPoint y: 626, distance: 174.8
click at [1027, 48] on span "Salvar" at bounding box center [1036, 51] width 32 height 12
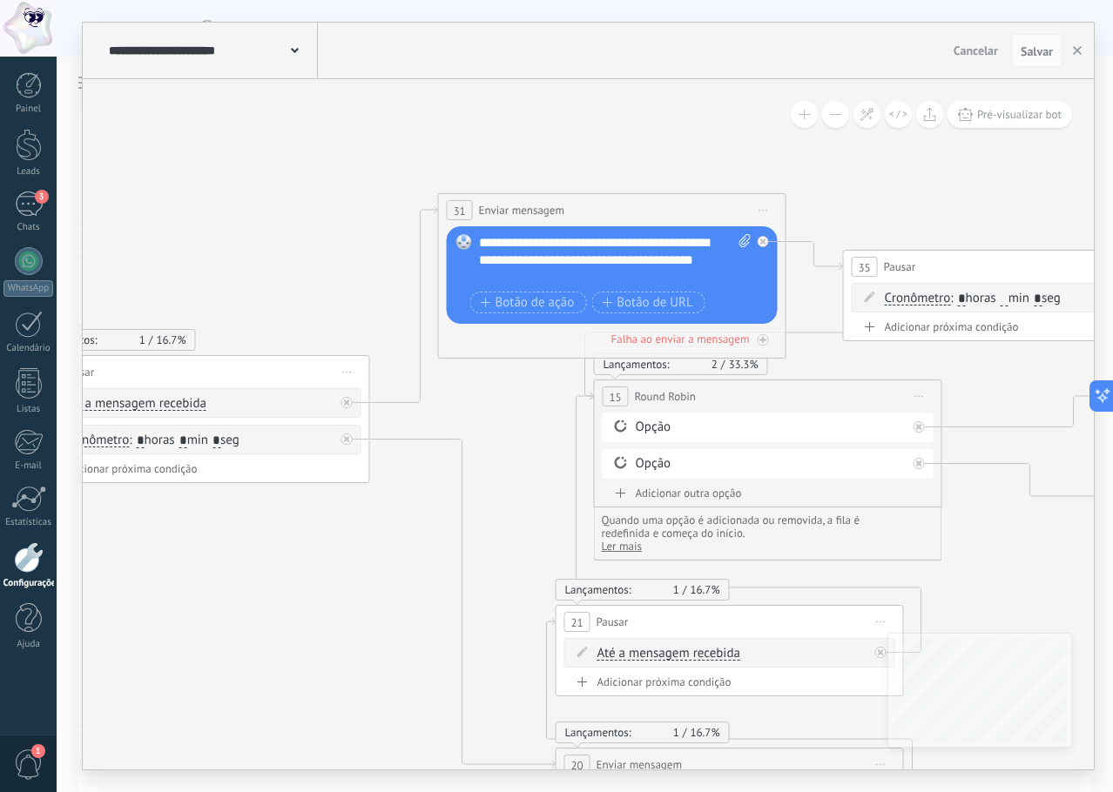
drag, startPoint x: 529, startPoint y: 168, endPoint x: 916, endPoint y: 190, distance: 388.1
click at [924, 190] on icon at bounding box center [32, 536] width 4852 height 1556
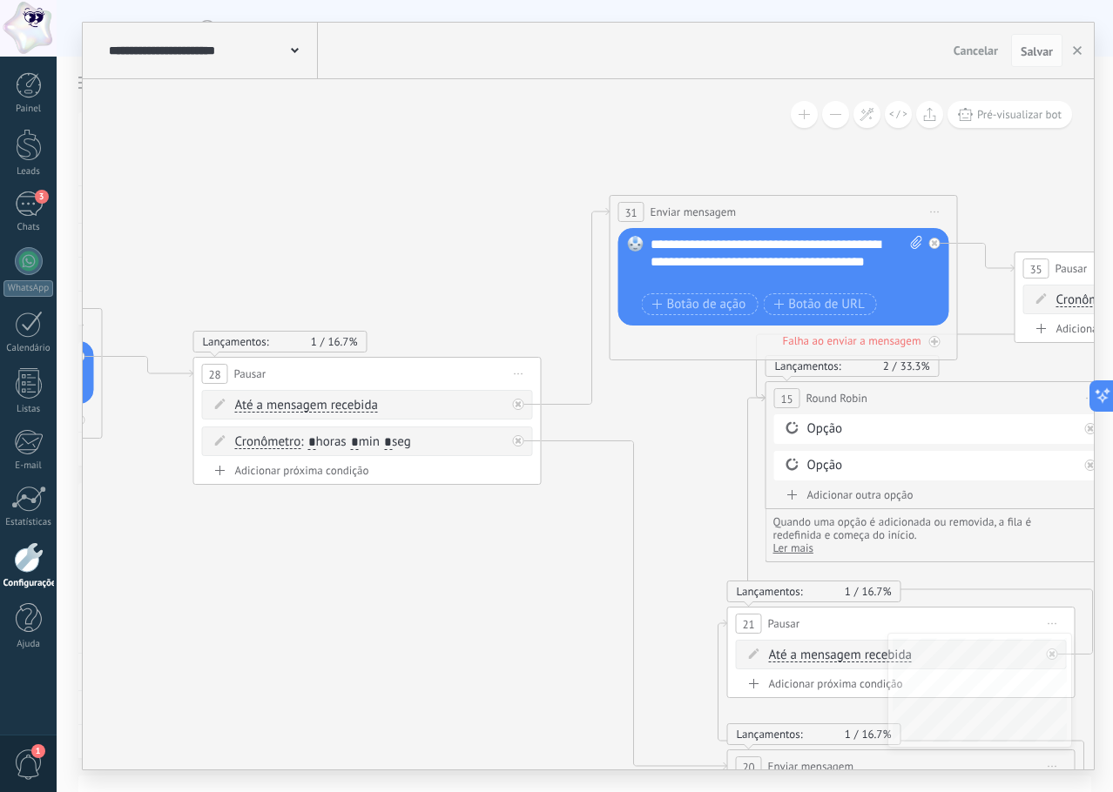
drag, startPoint x: 333, startPoint y: 203, endPoint x: 697, endPoint y: 200, distance: 364.8
click at [697, 201] on icon at bounding box center [203, 538] width 4852 height 1556
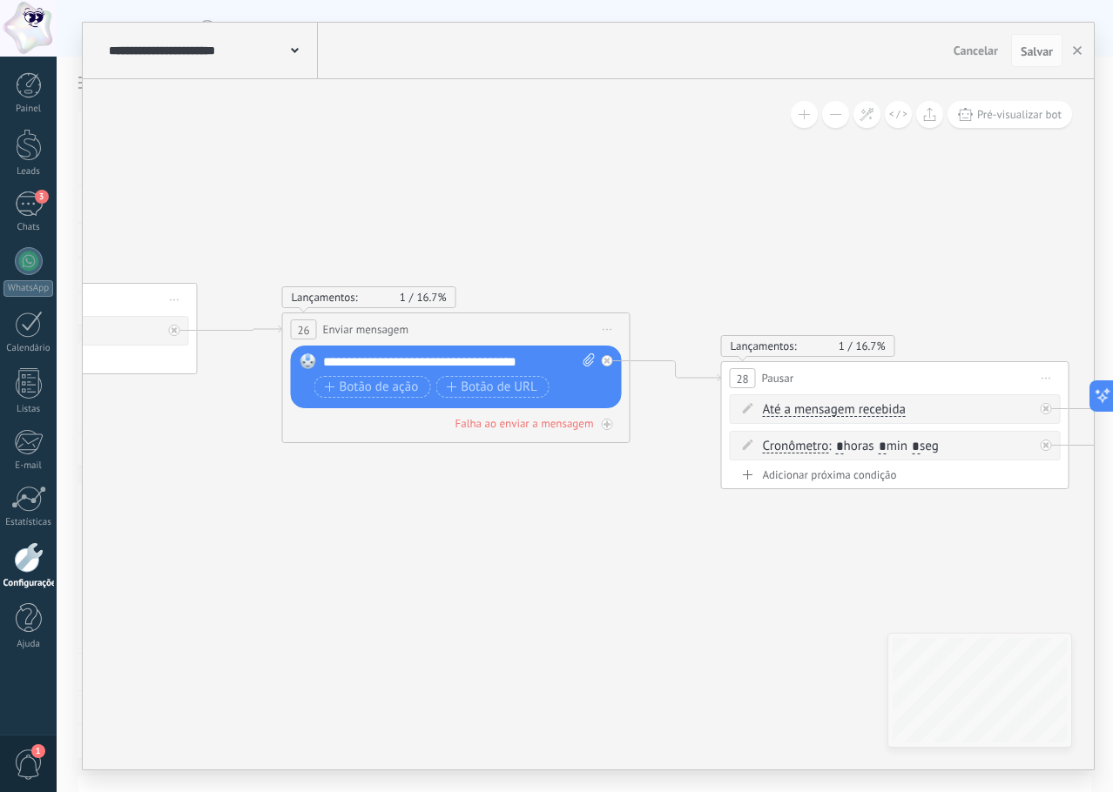
drag, startPoint x: 423, startPoint y: 205, endPoint x: 716, endPoint y: 217, distance: 292.8
click at [716, 217] on icon at bounding box center [731, 542] width 4852 height 1556
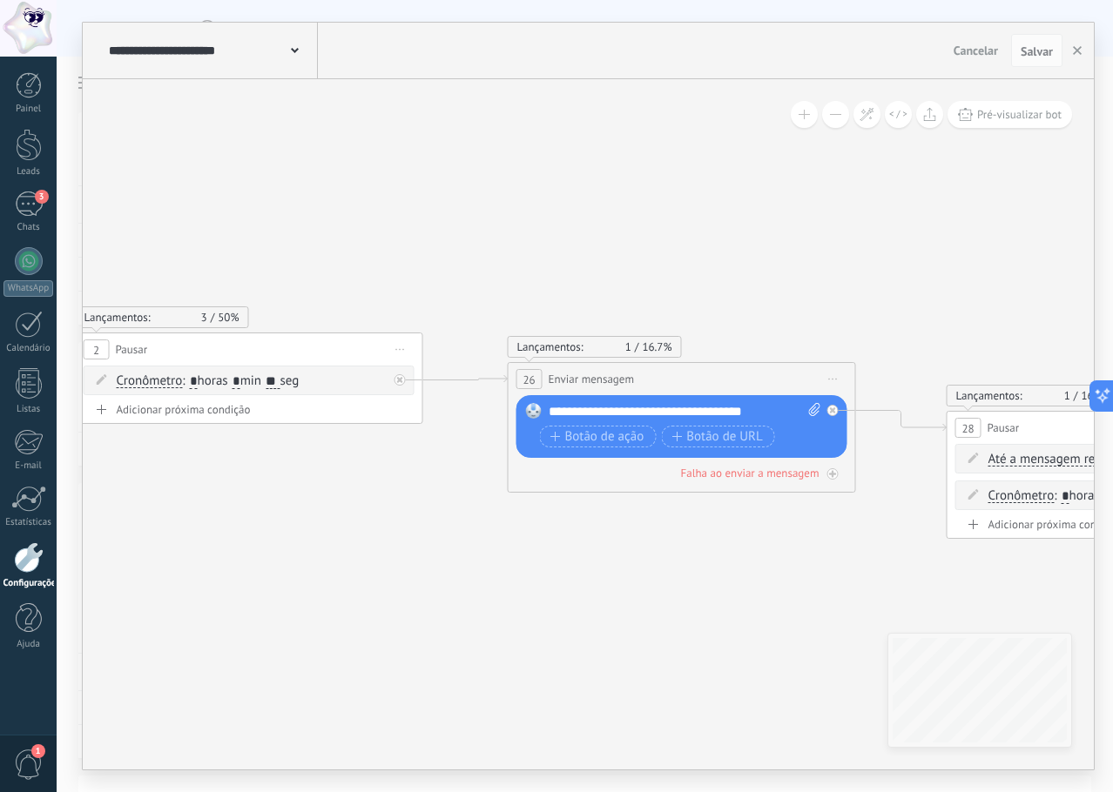
drag, startPoint x: 655, startPoint y: 239, endPoint x: 865, endPoint y: 267, distance: 211.7
click at [874, 279] on icon at bounding box center [956, 592] width 4852 height 1556
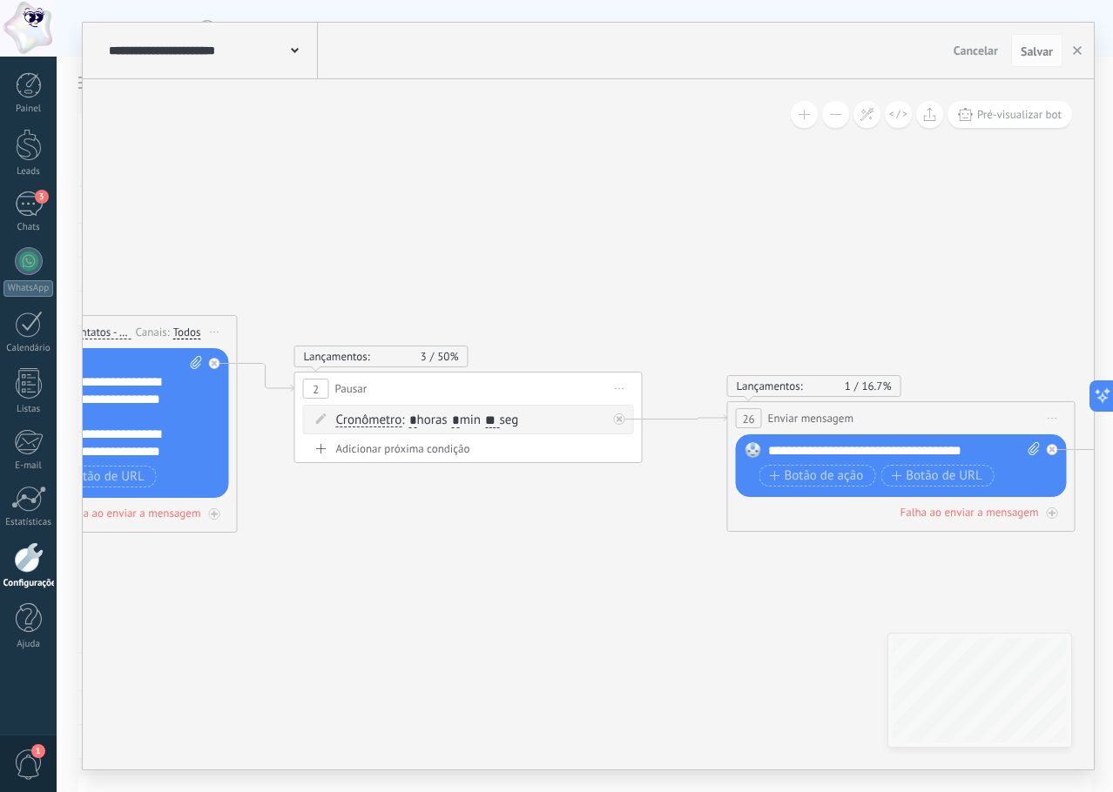
drag, startPoint x: 747, startPoint y: 253, endPoint x: 845, endPoint y: 253, distance: 97.5
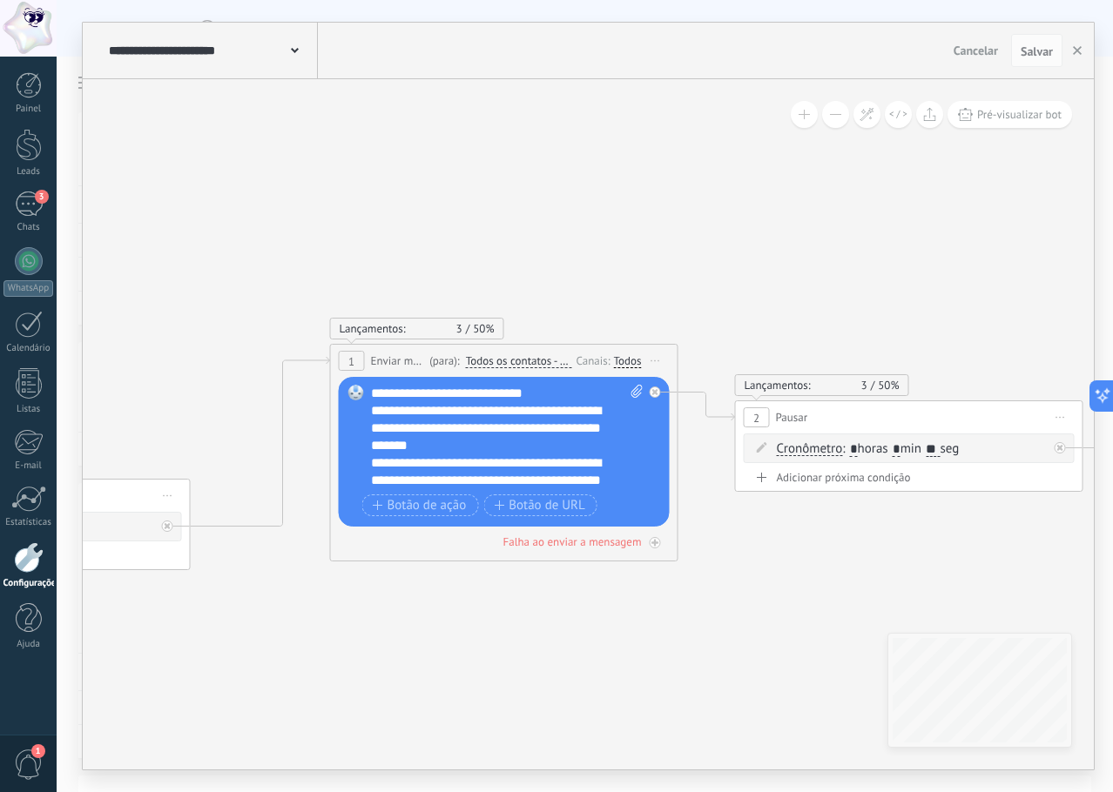
drag, startPoint x: 475, startPoint y: 234, endPoint x: 743, endPoint y: 230, distance: 267.3
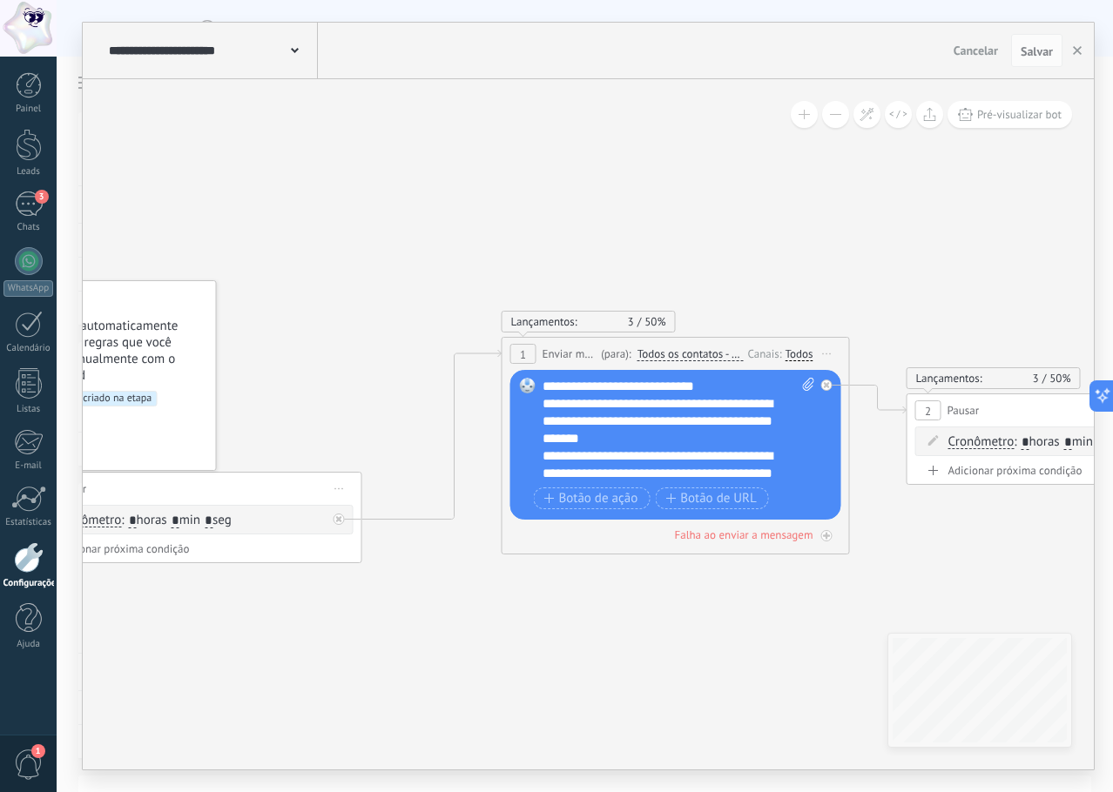
drag, startPoint x: 474, startPoint y: 222, endPoint x: 771, endPoint y: 203, distance: 297.5
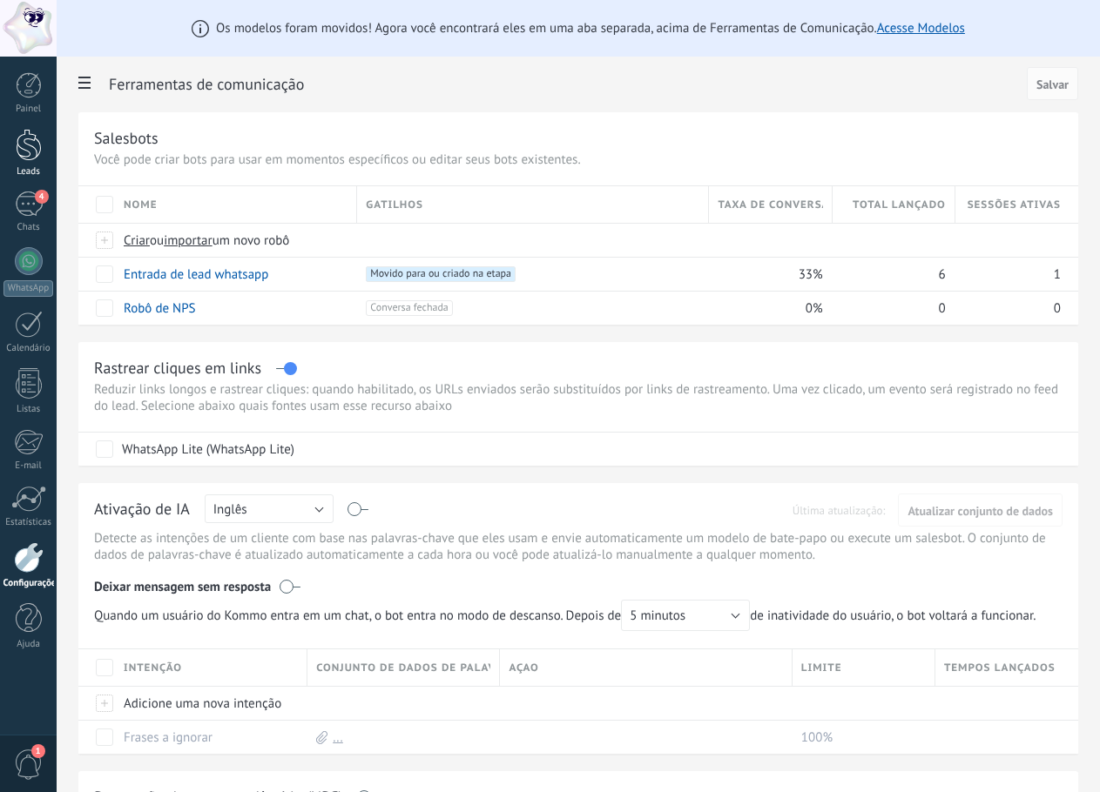
click at [25, 150] on div at bounding box center [29, 145] width 26 height 32
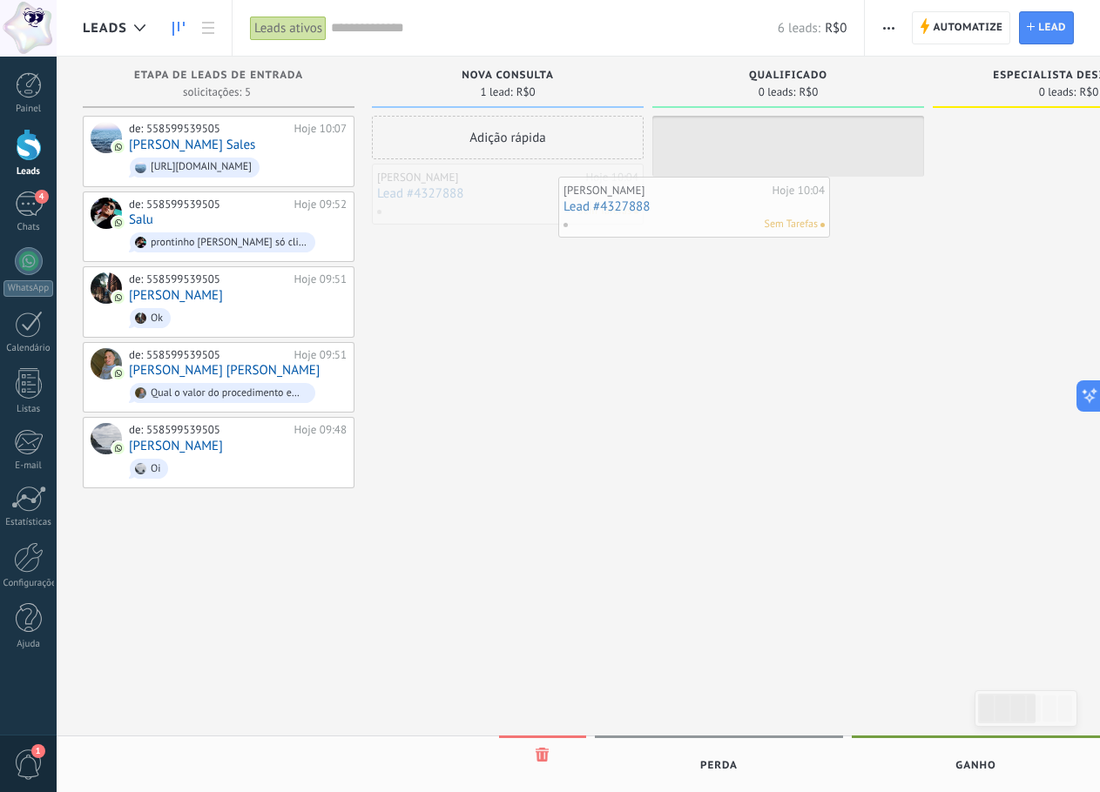
drag, startPoint x: 504, startPoint y: 185, endPoint x: 747, endPoint y: 197, distance: 243.2
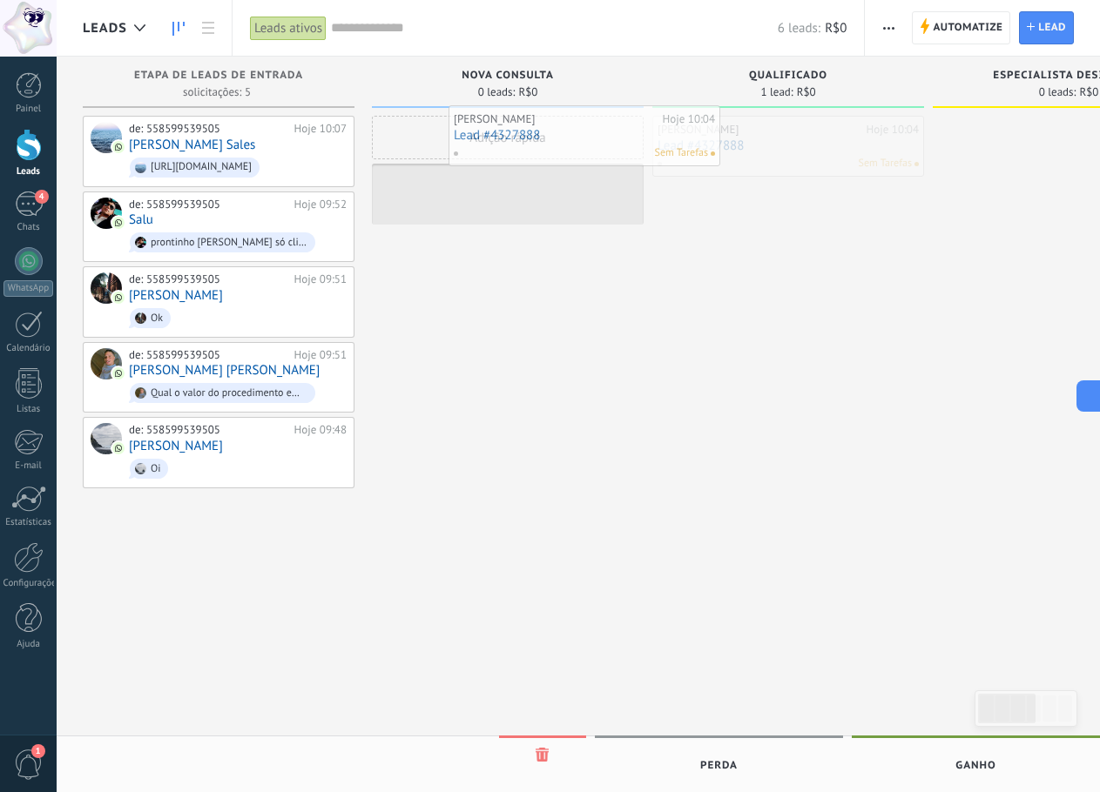
drag, startPoint x: 789, startPoint y: 147, endPoint x: 585, endPoint y: 137, distance: 204.0
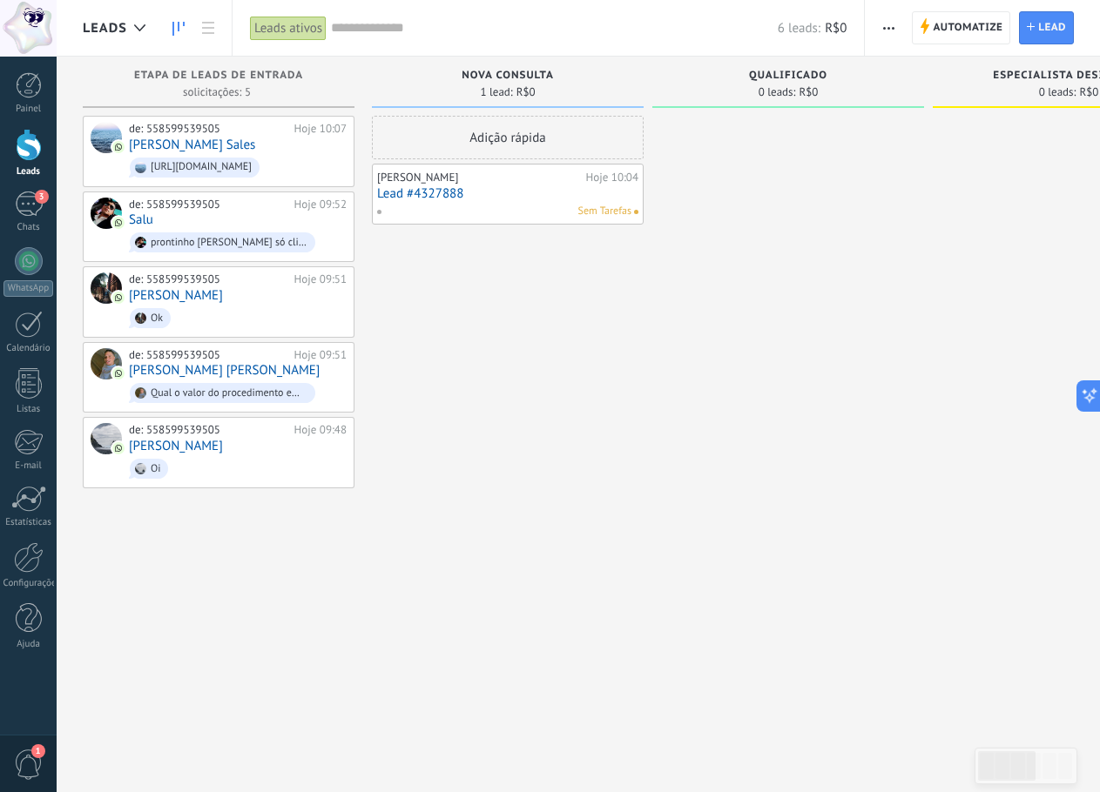
click at [1054, 276] on div at bounding box center [1069, 398] width 272 height 565
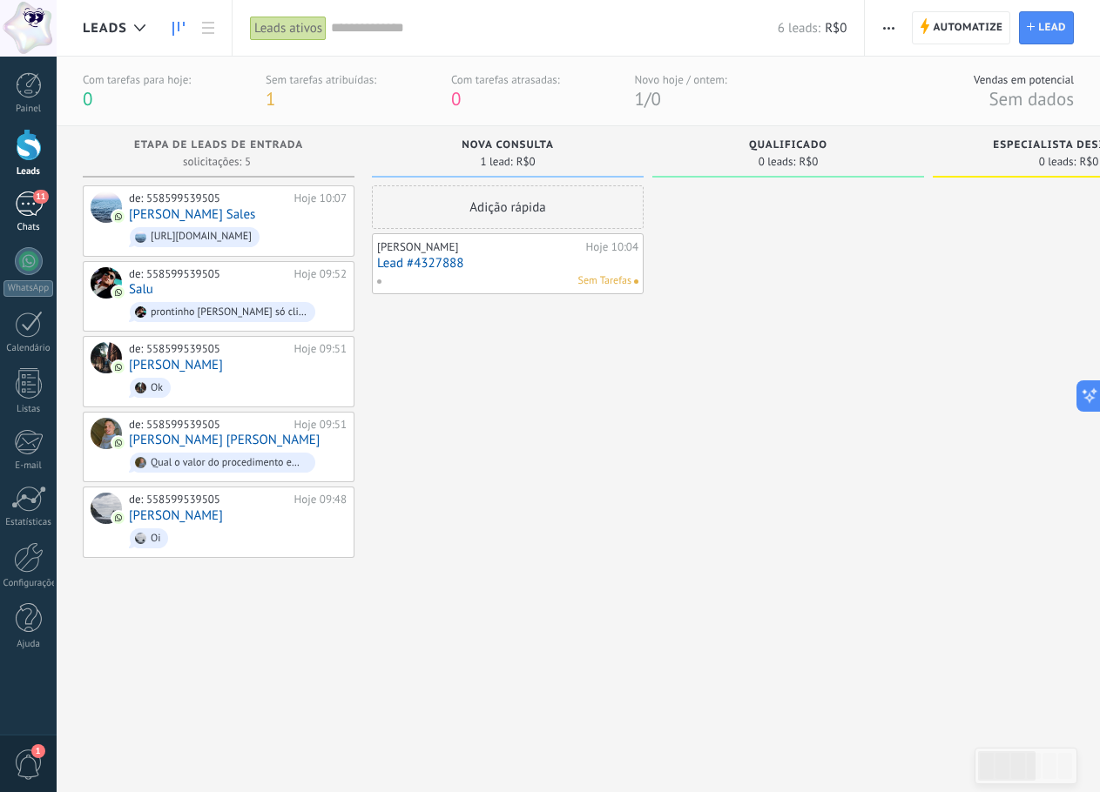
click at [33, 205] on div "11" at bounding box center [29, 204] width 28 height 25
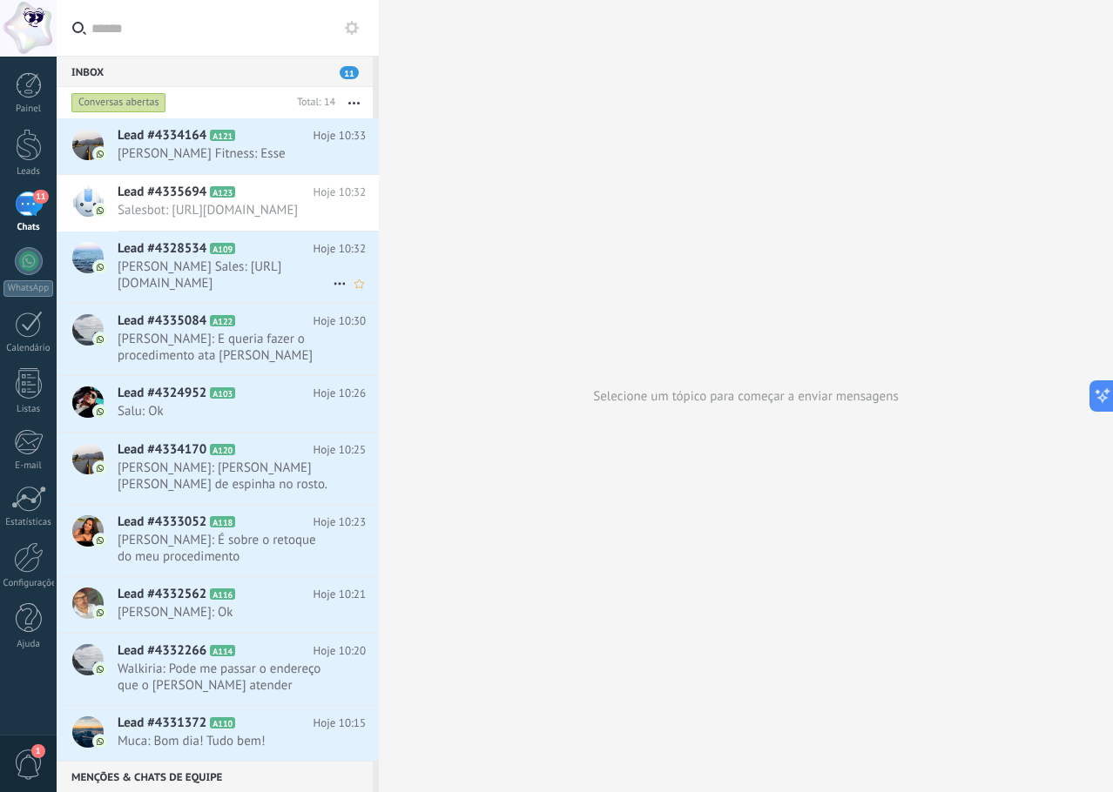
click at [286, 279] on span "Madson Sales: https://meet.google.com/ndr-qvfz-ynb" at bounding box center [225, 275] width 215 height 33
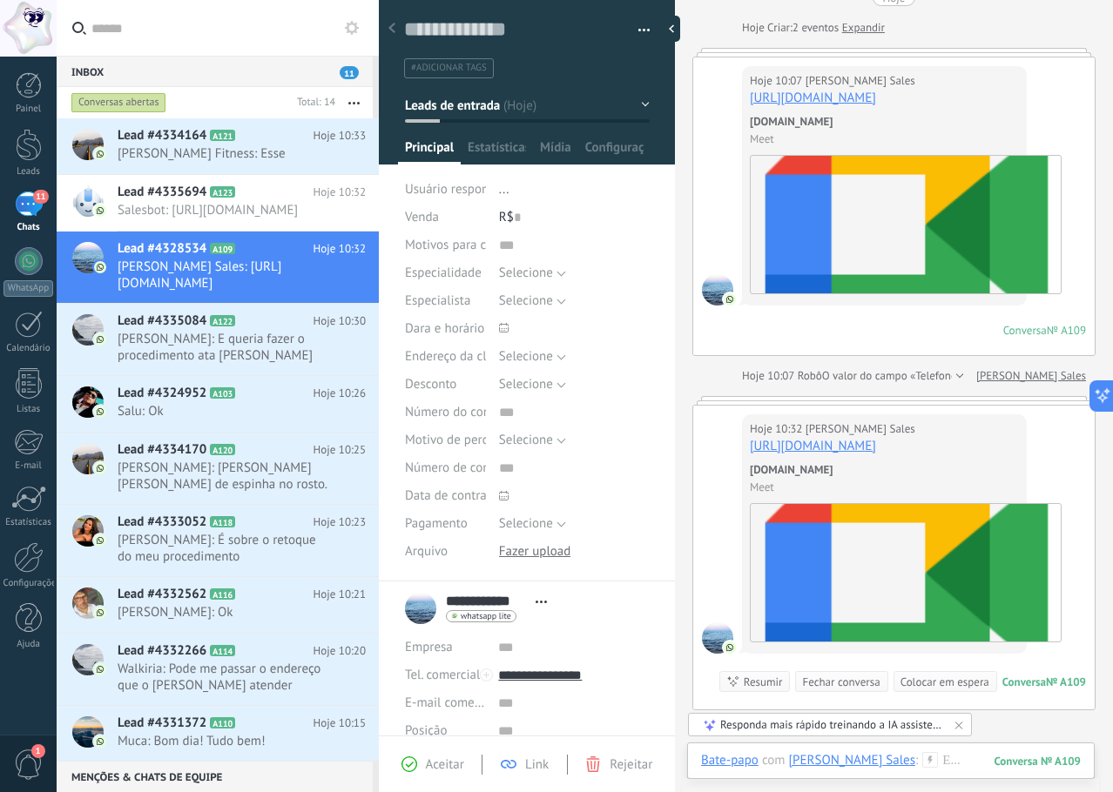
scroll to position [36, 0]
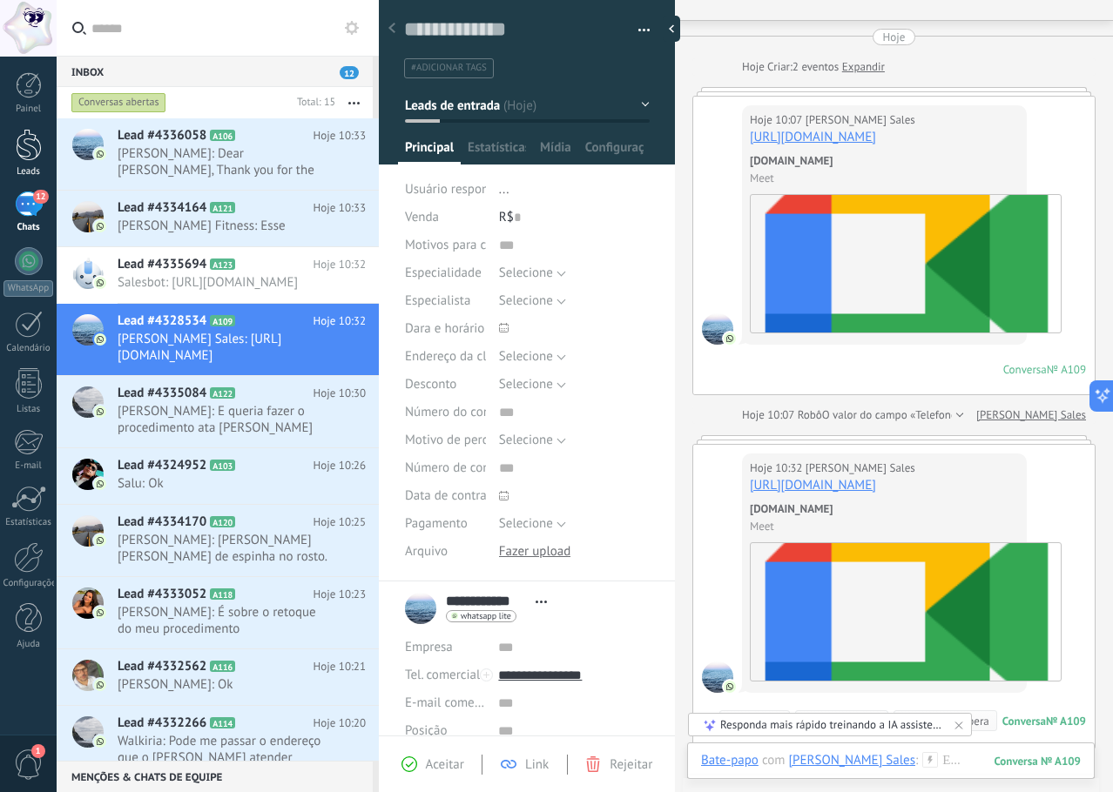
click at [30, 145] on div at bounding box center [29, 145] width 26 height 32
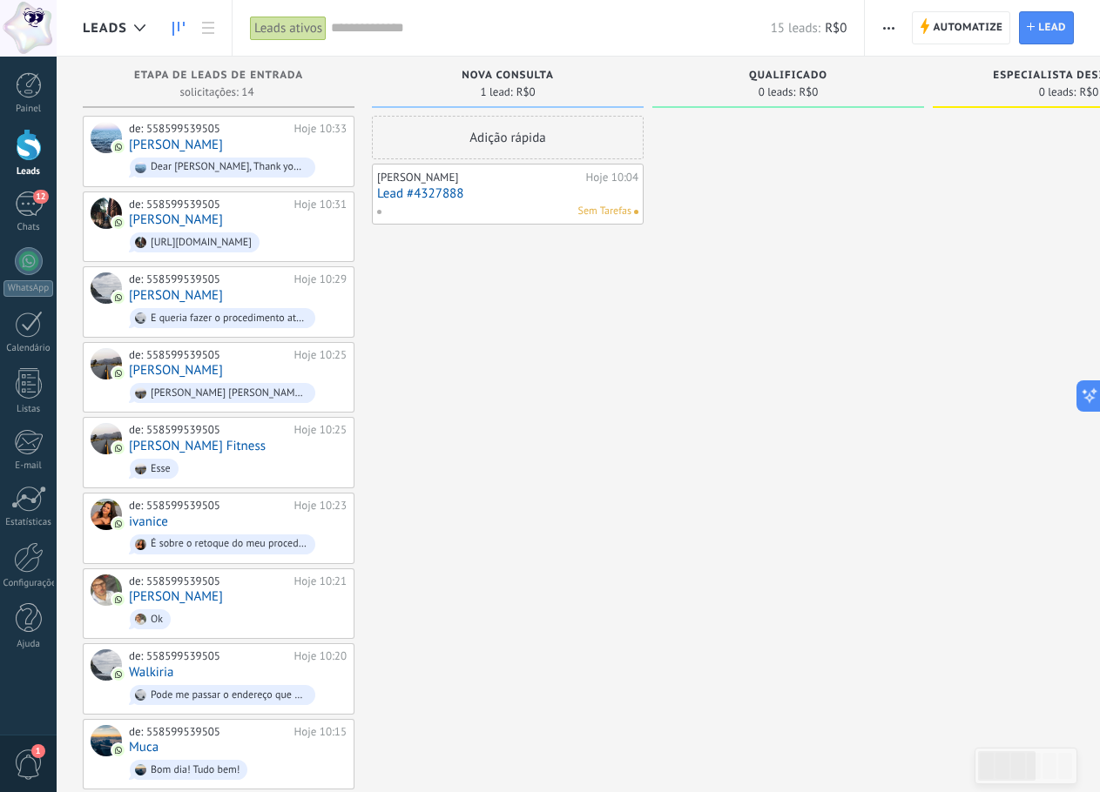
click at [894, 31] on button "button" at bounding box center [888, 27] width 25 height 33
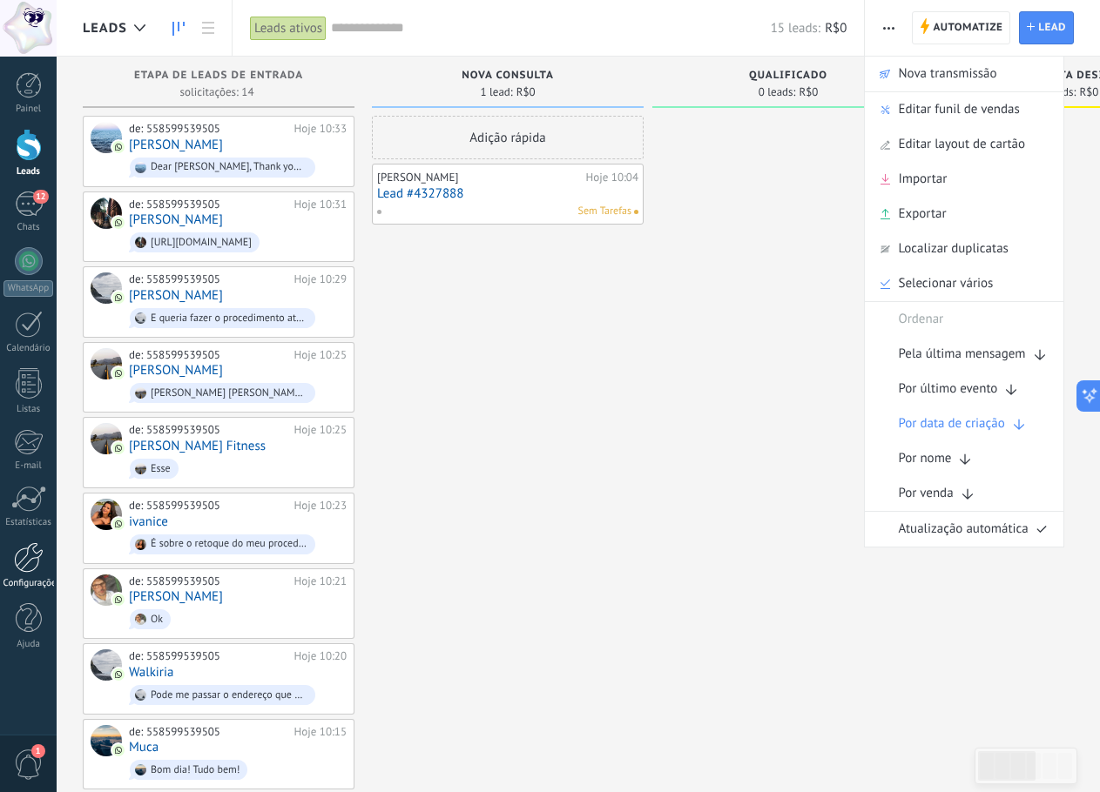
click at [30, 568] on div at bounding box center [29, 557] width 30 height 30
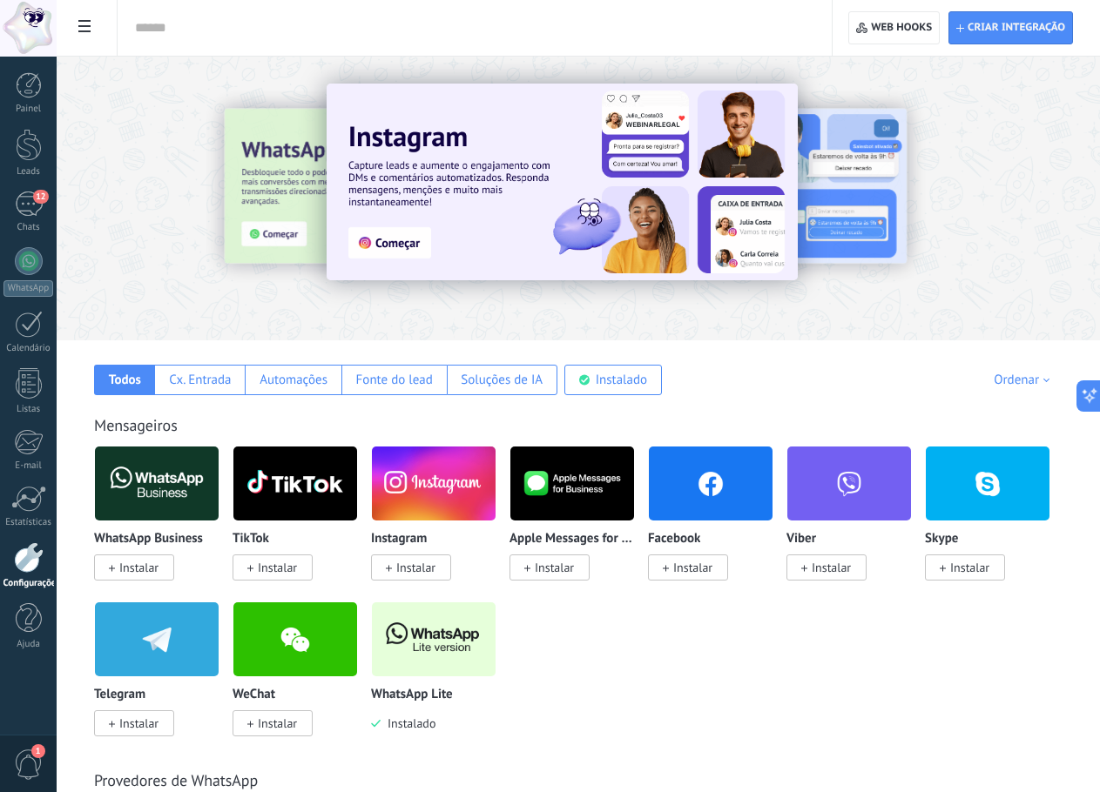
click at [91, 37] on span at bounding box center [85, 28] width 30 height 34
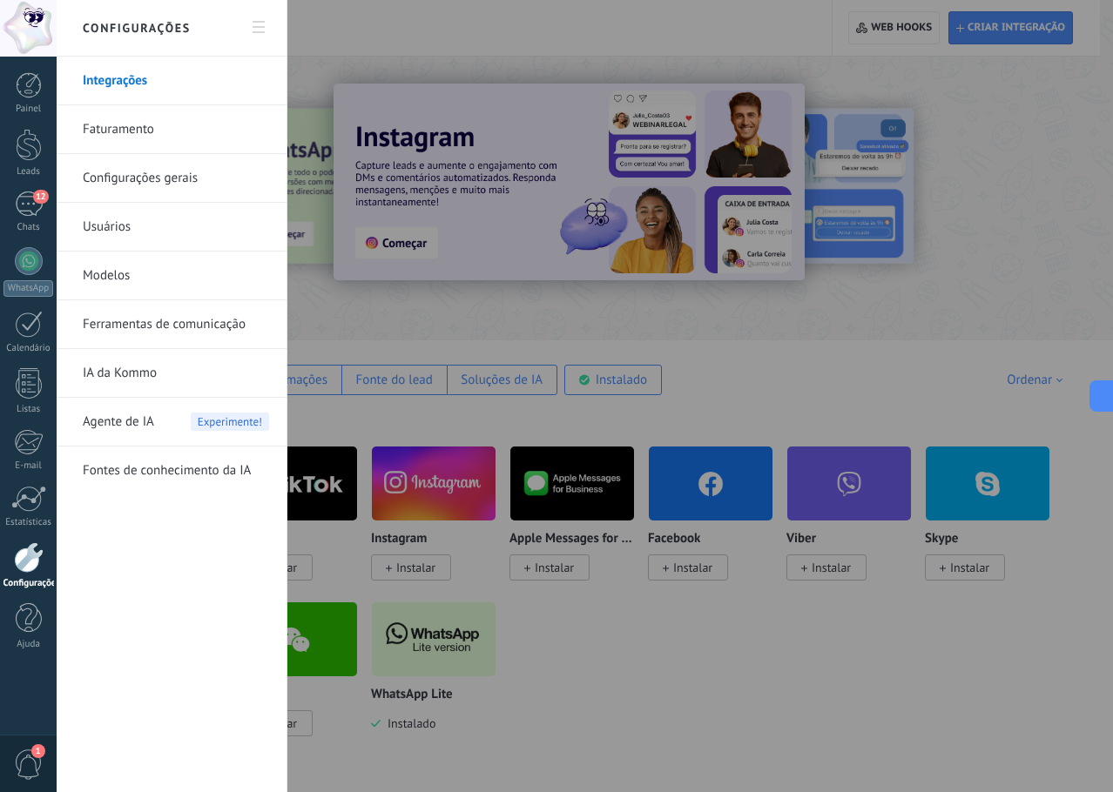
click at [155, 327] on link "Ferramentas de comunicação" at bounding box center [176, 324] width 186 height 49
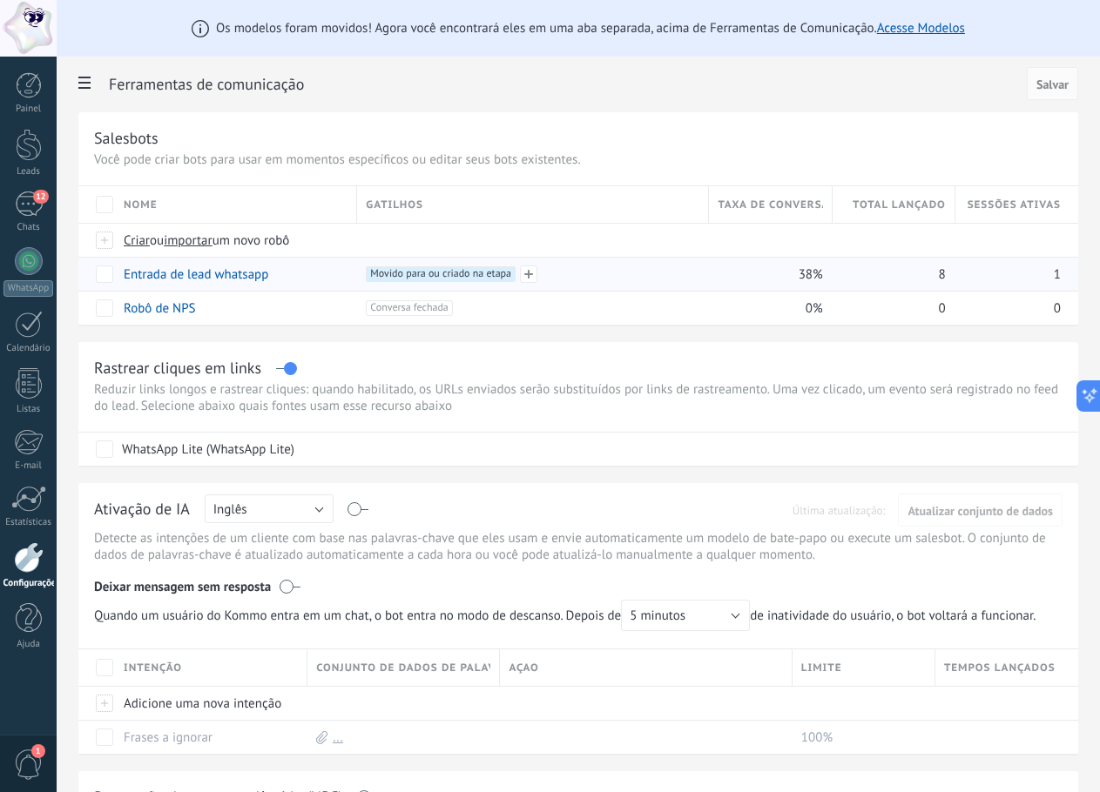
click at [458, 275] on span "Movido para ou criado na etapa +0" at bounding box center [441, 274] width 150 height 16
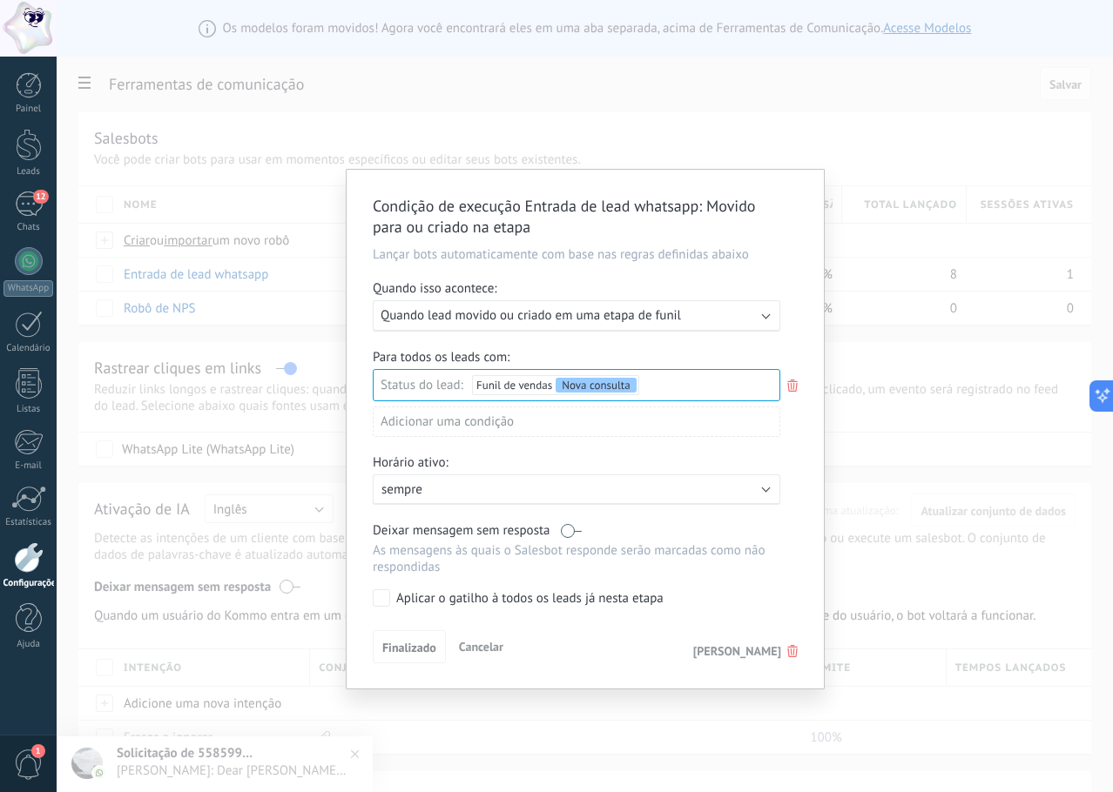
click at [794, 387] on icon at bounding box center [792, 385] width 19 height 21
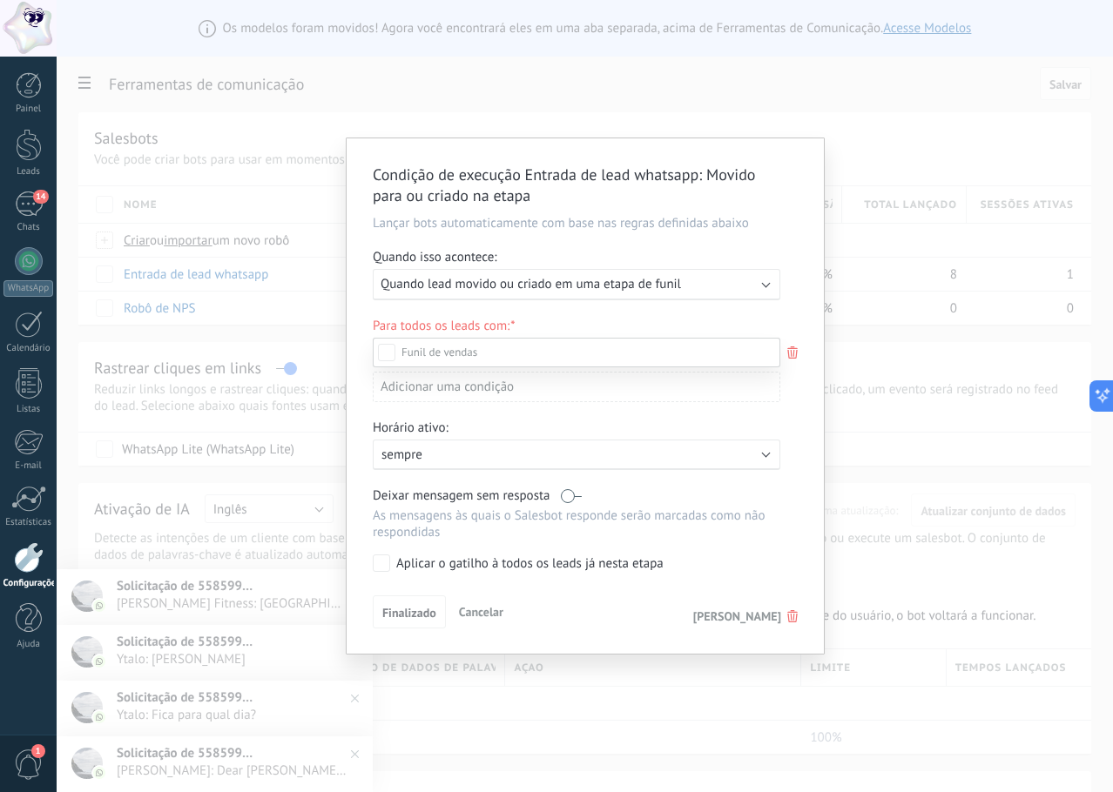
scroll to position [210, 0]
click at [660, 422] on div "Leads de entrada Nova consulta Qualificado Especialista designado Consulta conf…" at bounding box center [576, 564] width 407 height 452
click at [0, 0] on div "Leads de entrada Nova consulta Qualificado Especialista designado Consulta conf…" at bounding box center [0, 0] width 0 height 0
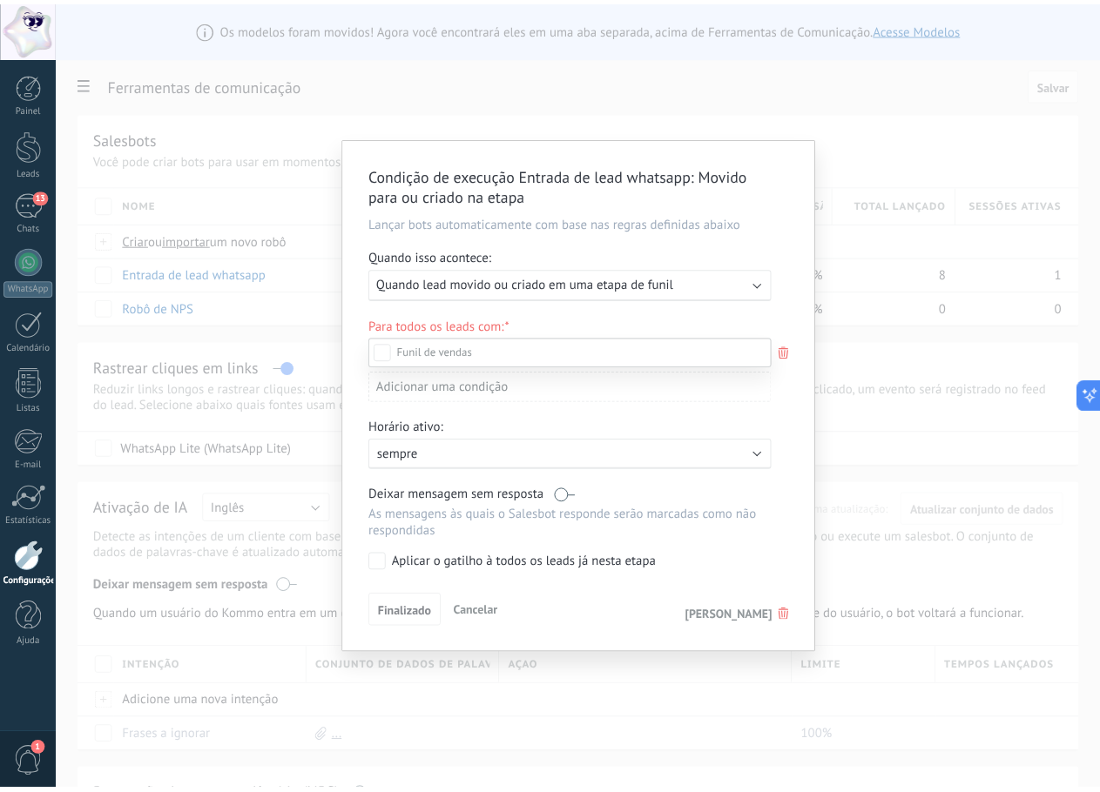
scroll to position [36, 0]
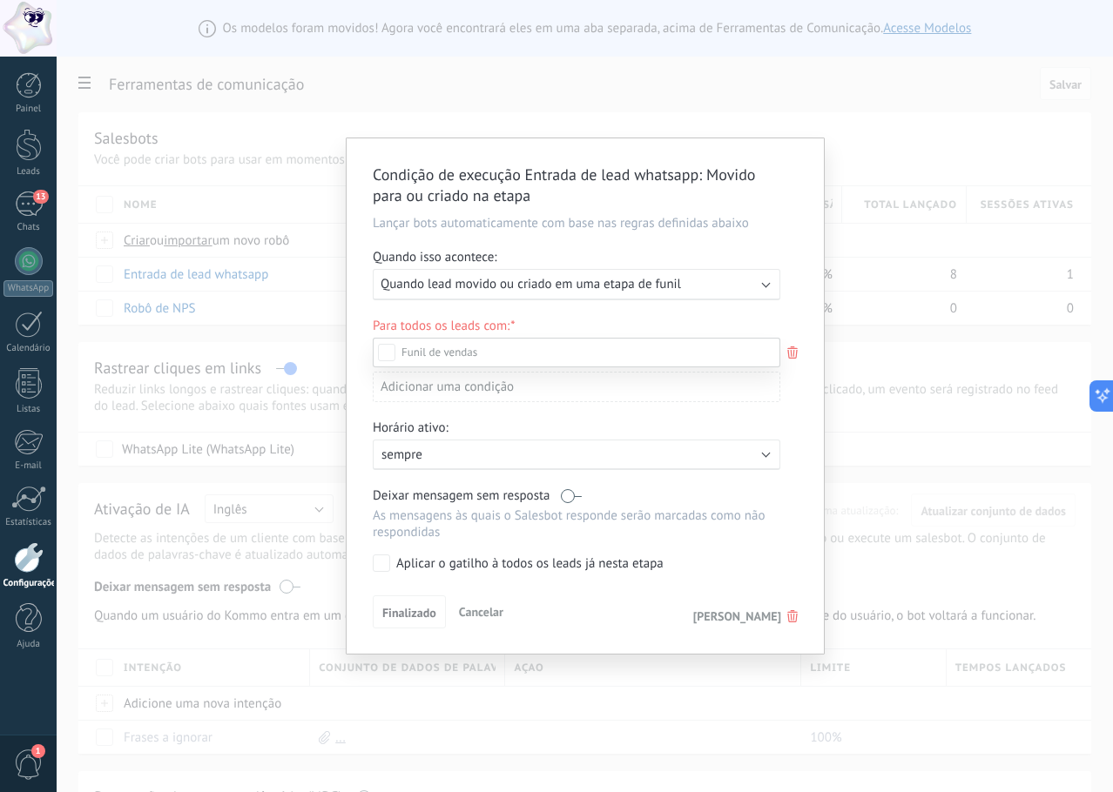
click at [0, 0] on div "Nova consulta" at bounding box center [0, 0] width 0 height 0
click at [800, 408] on div at bounding box center [585, 396] width 1056 height 792
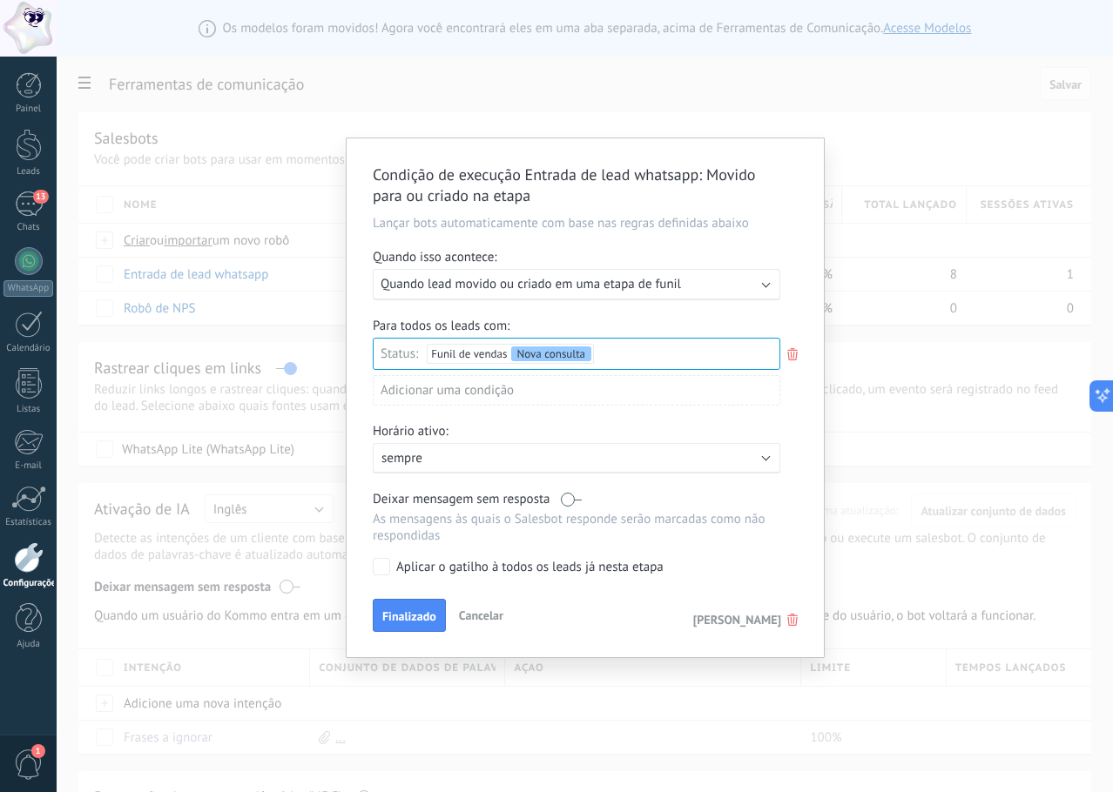
click at [623, 401] on div "Adicionar uma condição" at bounding box center [576, 390] width 407 height 30
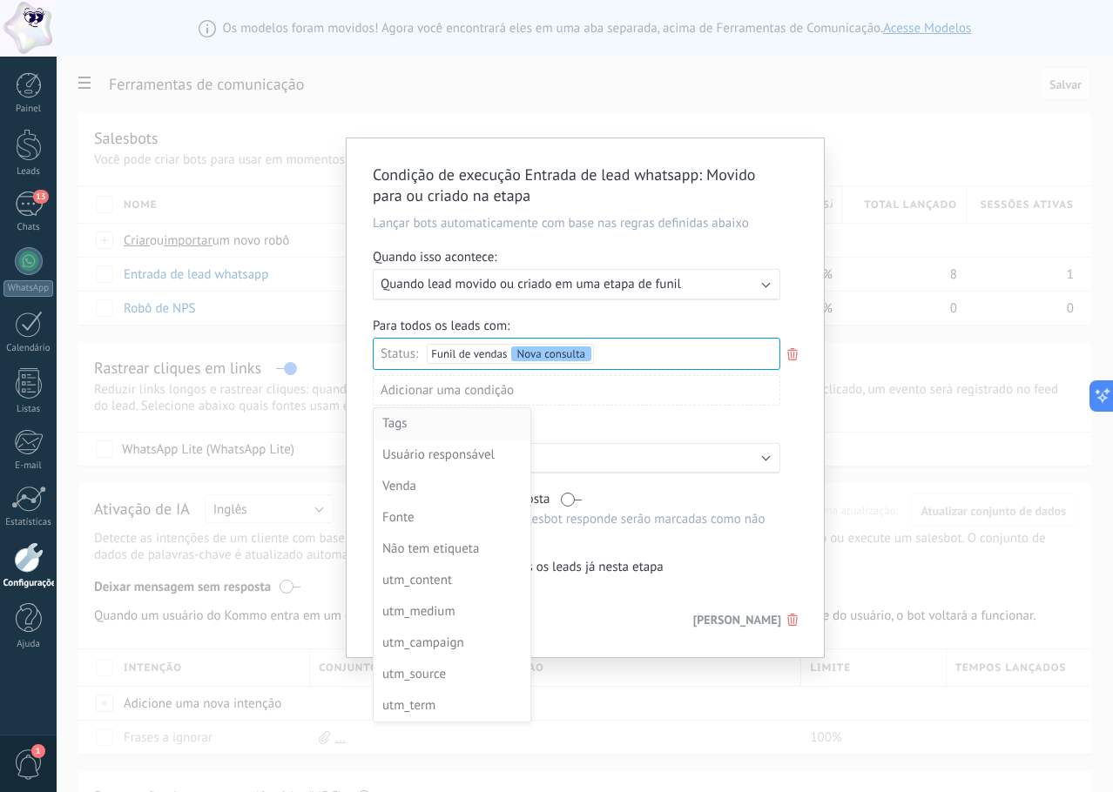
click at [414, 422] on div "Tags" at bounding box center [450, 424] width 136 height 24
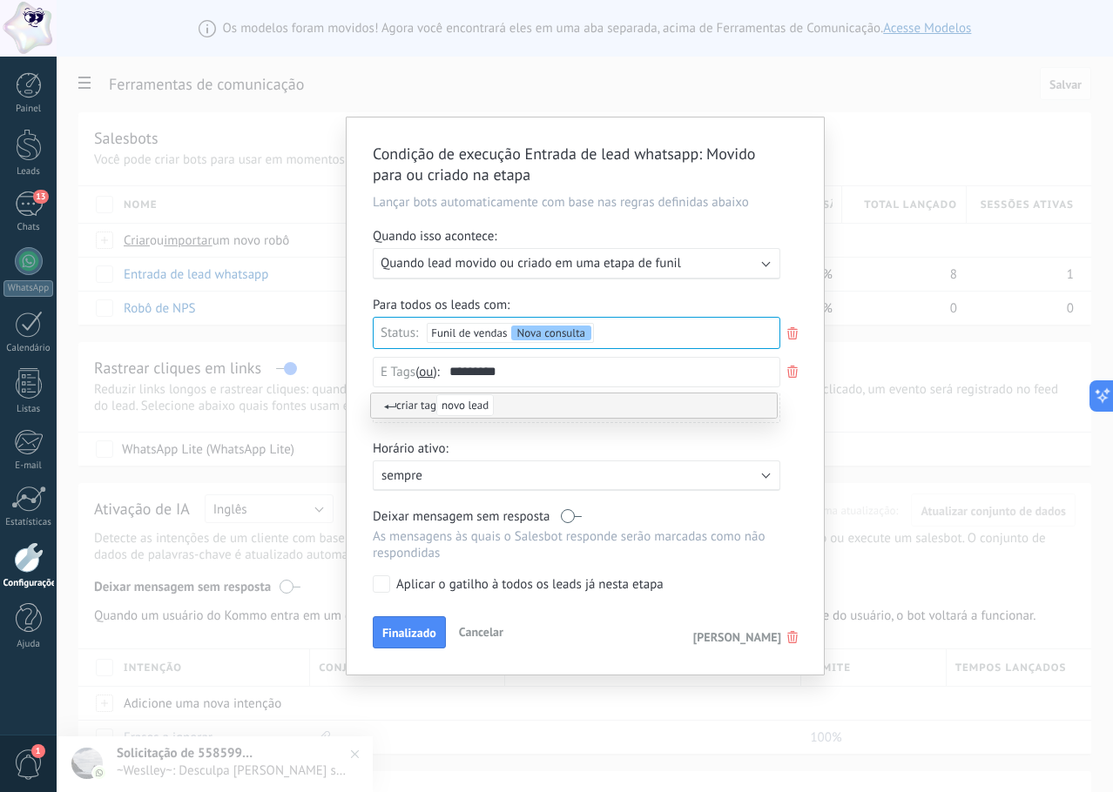
type input "*********"
click at [788, 418] on div "Para todos os leads com: Status: Funil de vendas Nova consulta Leads de entrada…" at bounding box center [585, 366] width 425 height 139
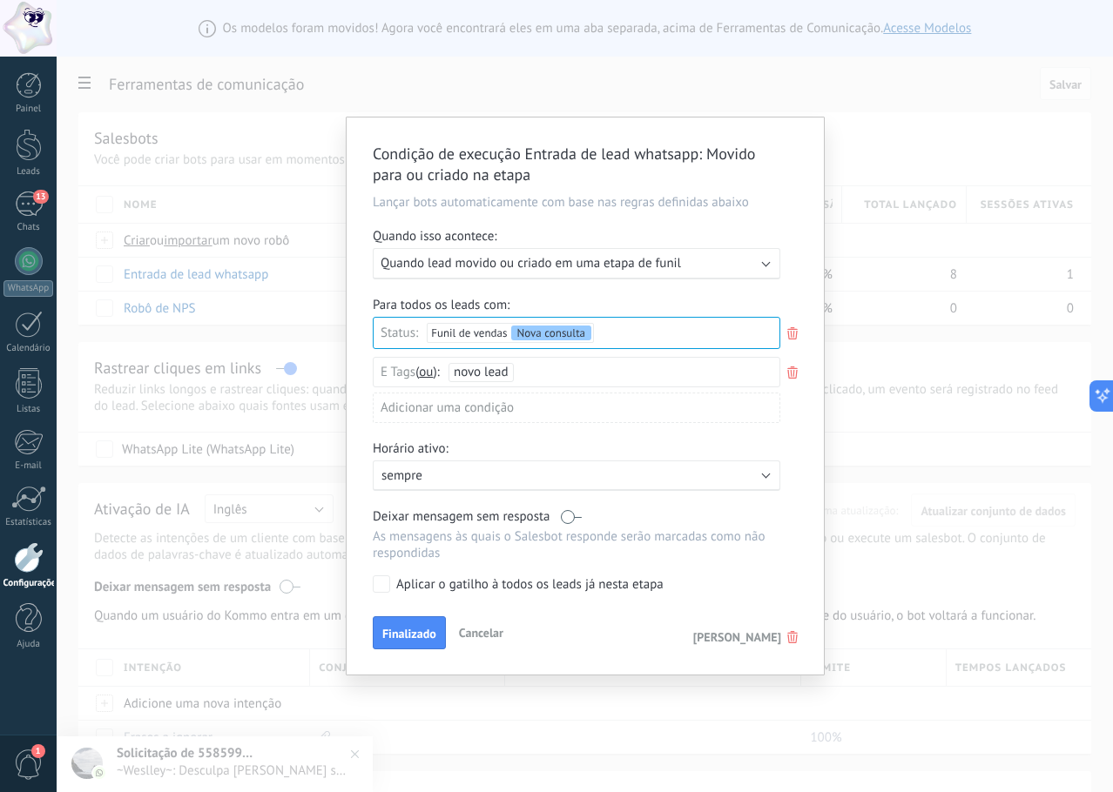
click at [534, 377] on div "Tags e ou ou novo lead" at bounding box center [576, 372] width 407 height 30
click at [530, 376] on input "text" at bounding box center [563, 372] width 87 height 29
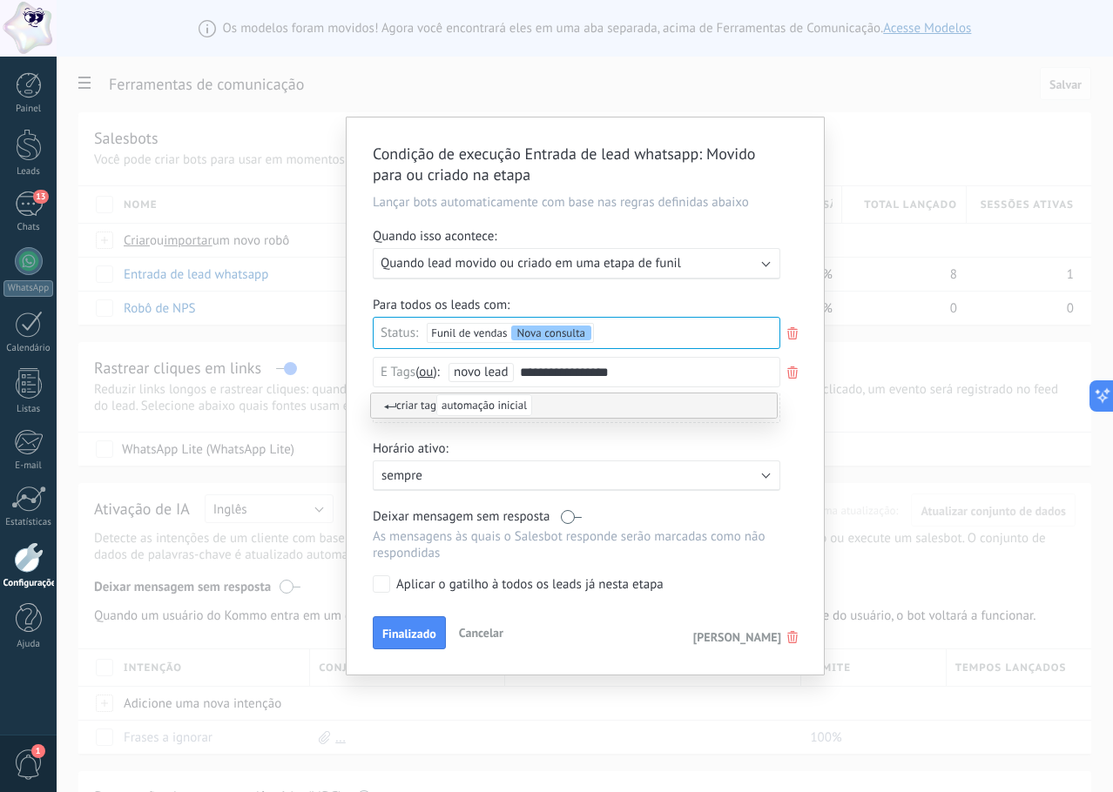
type input "**********"
click at [548, 405] on li "criar tag automação inicial" at bounding box center [574, 406] width 406 height 24
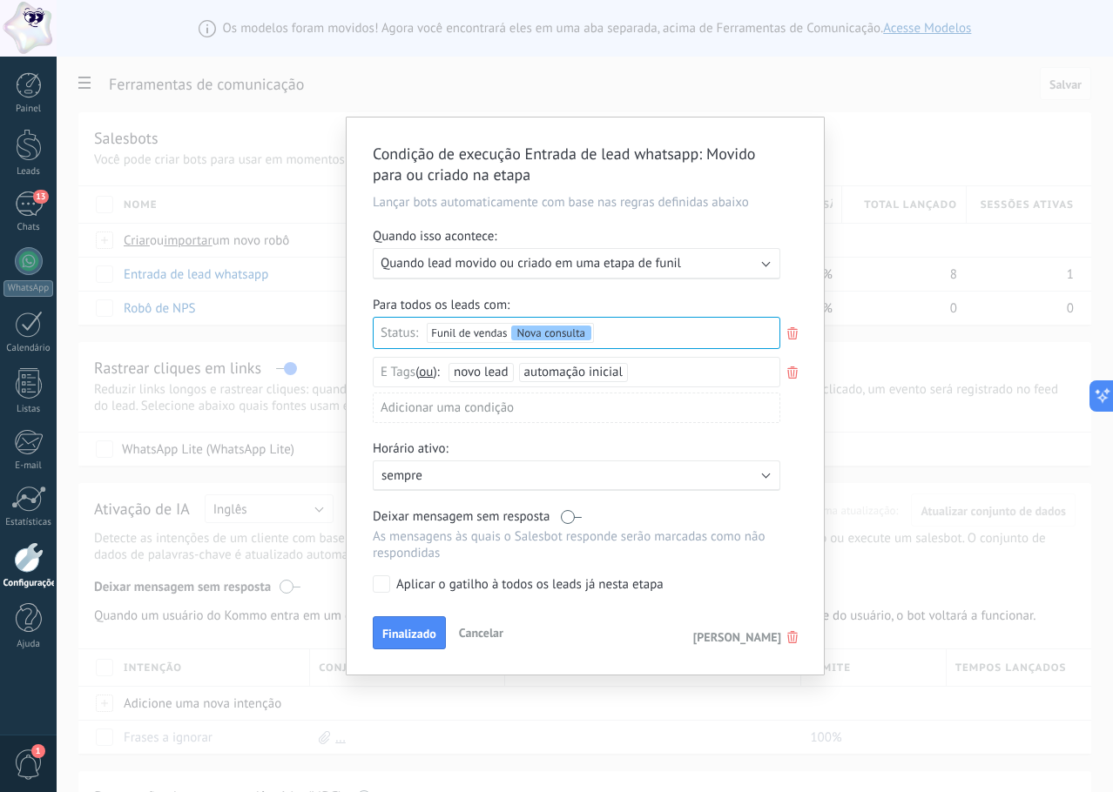
click at [520, 374] on ul "Tags e ou ou novo lead automação inicial automação inicial" at bounding box center [579, 371] width 399 height 26
click at [654, 377] on input "text" at bounding box center [685, 372] width 103 height 29
click at [801, 448] on div "Condição de execução Entrada de lead whatsapp : Movido para ou criado na etapa …" at bounding box center [585, 396] width 477 height 557
click at [414, 639] on span "Finalizado" at bounding box center [409, 634] width 54 height 12
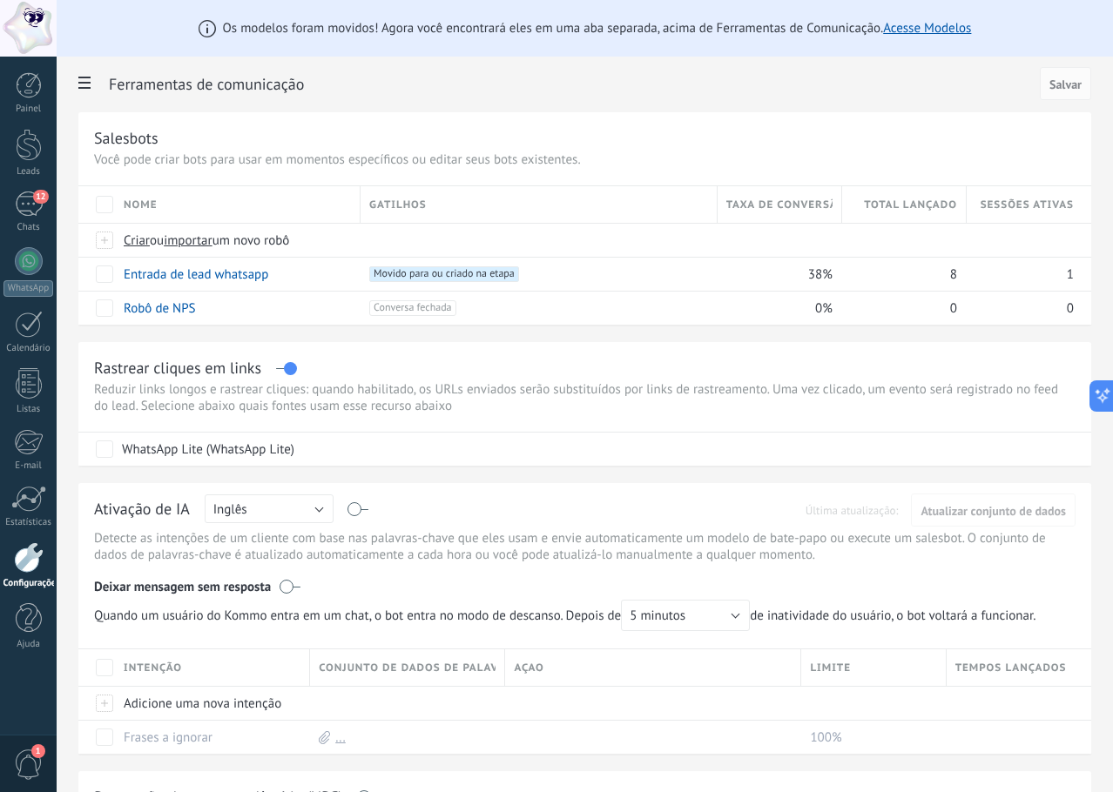
click at [26, 565] on div at bounding box center [29, 557] width 30 height 30
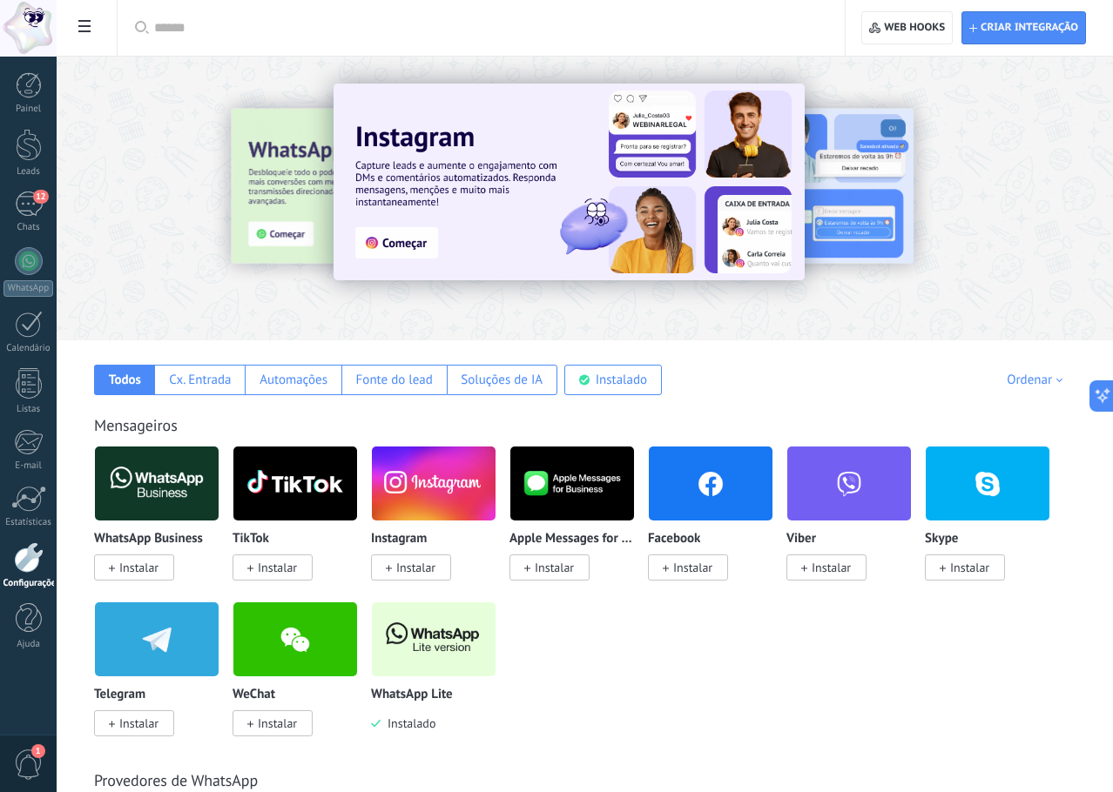
click at [78, 24] on icon at bounding box center [84, 26] width 12 height 12
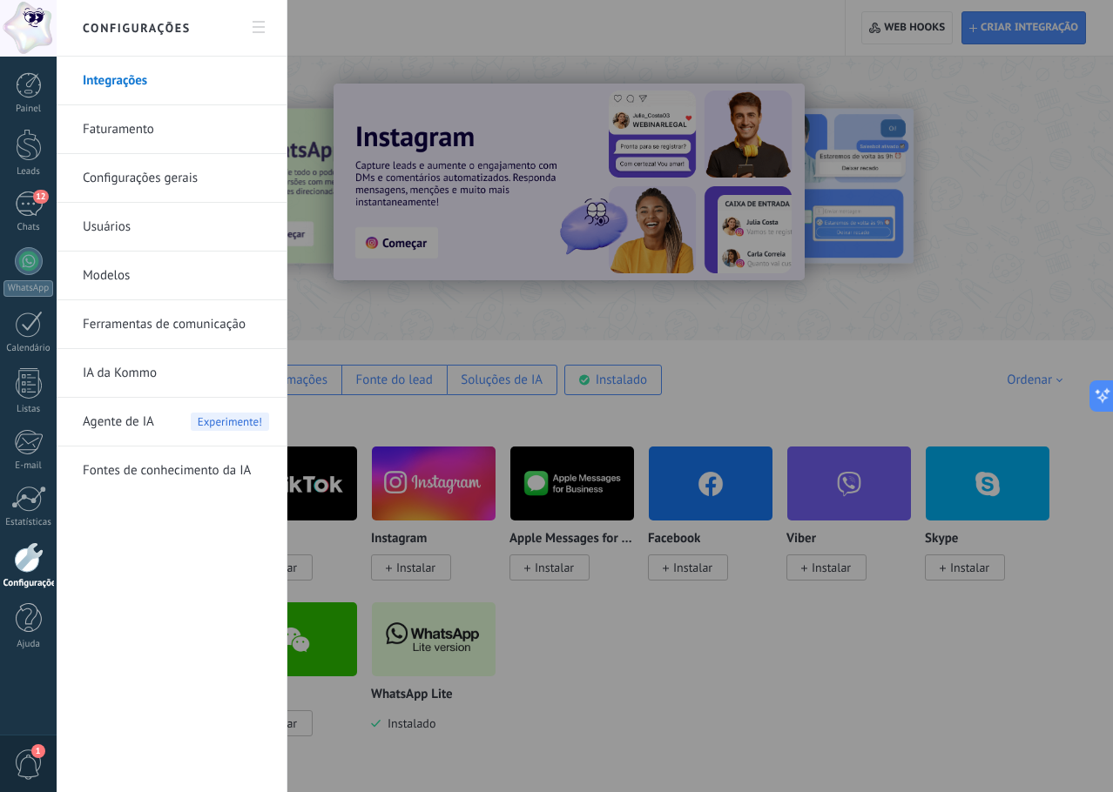
click at [182, 186] on link "Configurações gerais" at bounding box center [176, 178] width 186 height 49
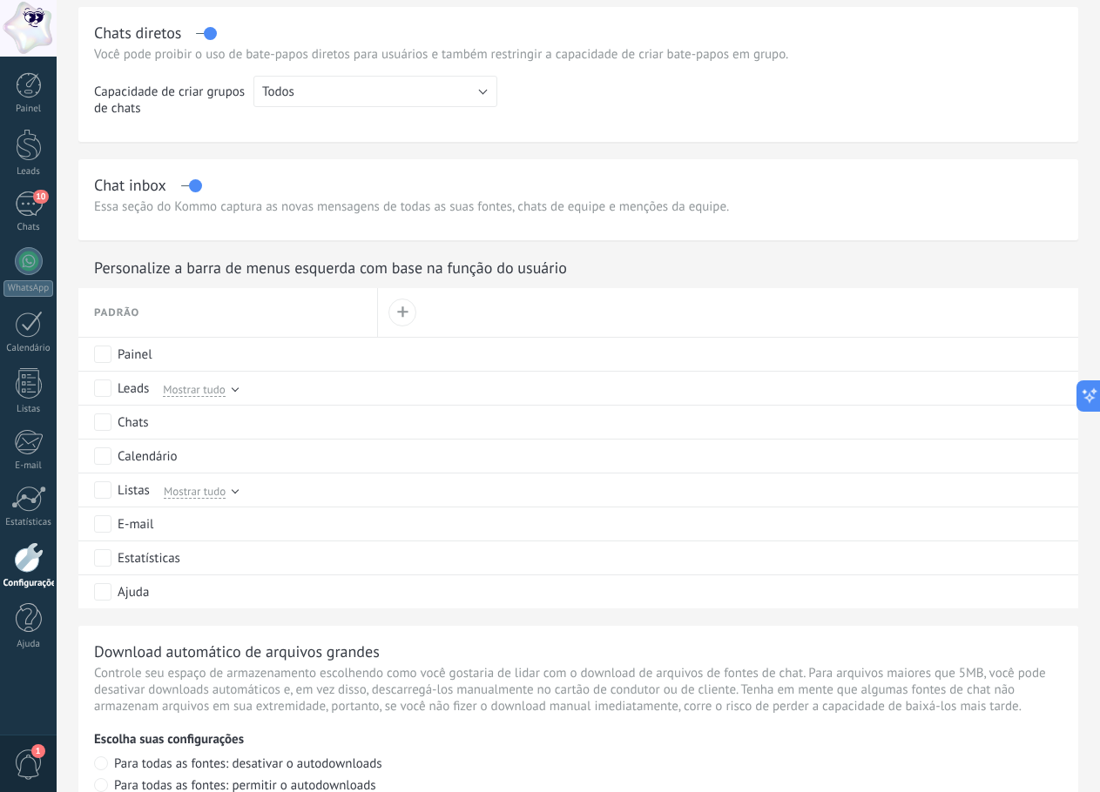
scroll to position [587, 0]
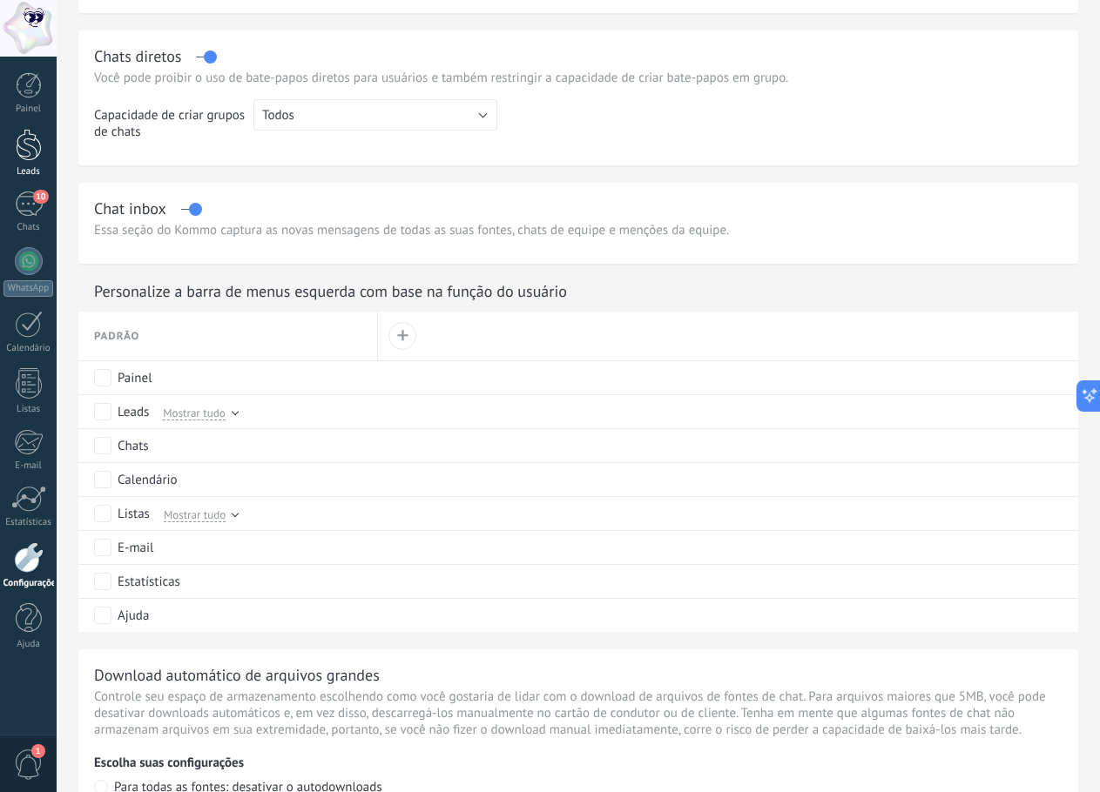
click at [26, 146] on div at bounding box center [29, 145] width 26 height 32
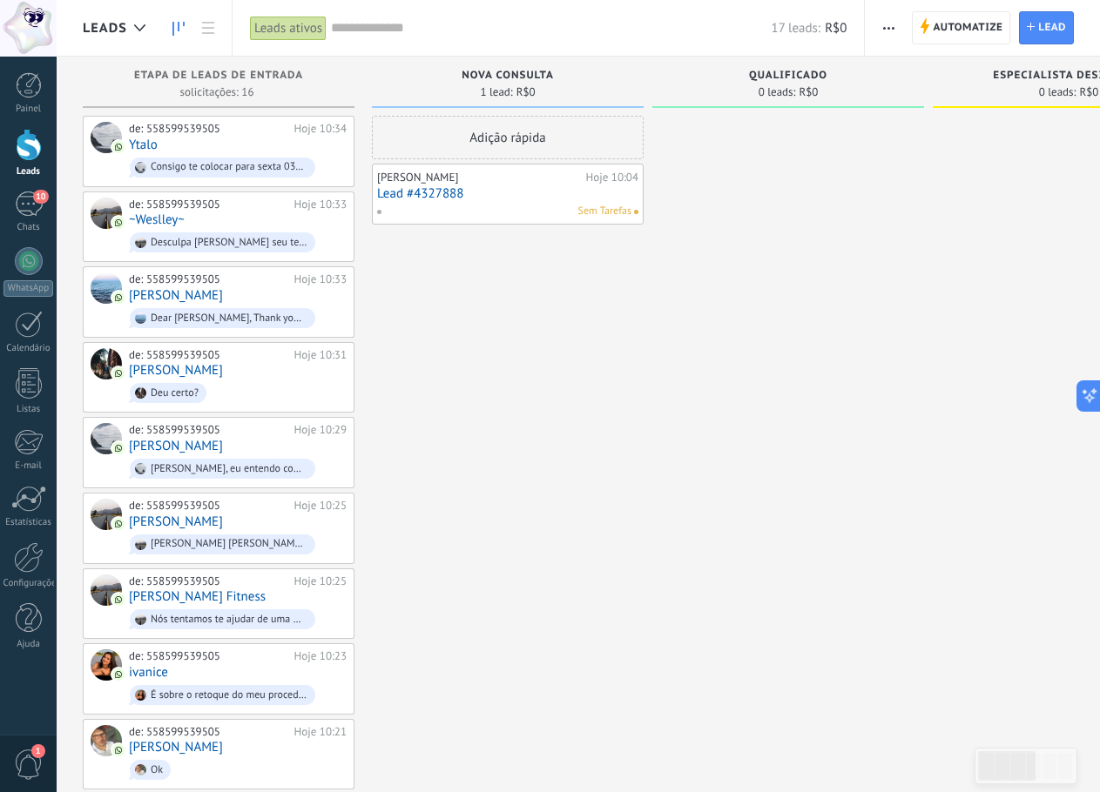
click at [889, 28] on use "button" at bounding box center [888, 28] width 11 height 3
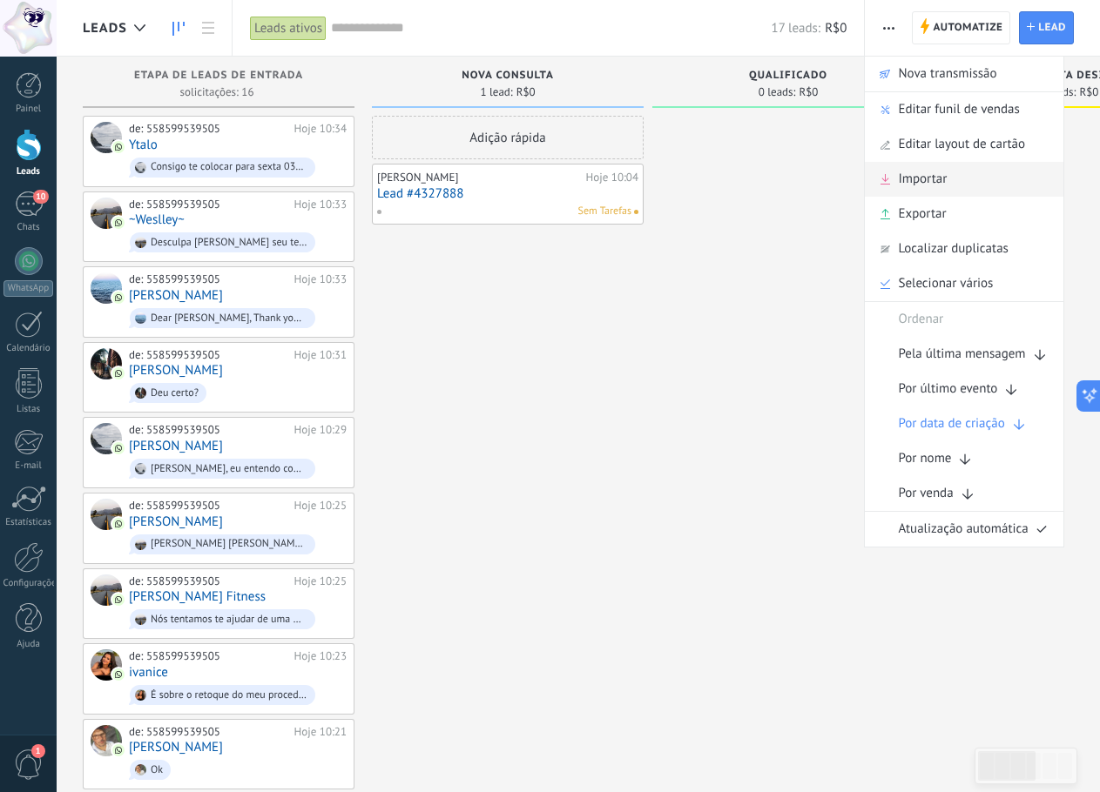
click at [932, 178] on span "Importar" at bounding box center [922, 179] width 49 height 35
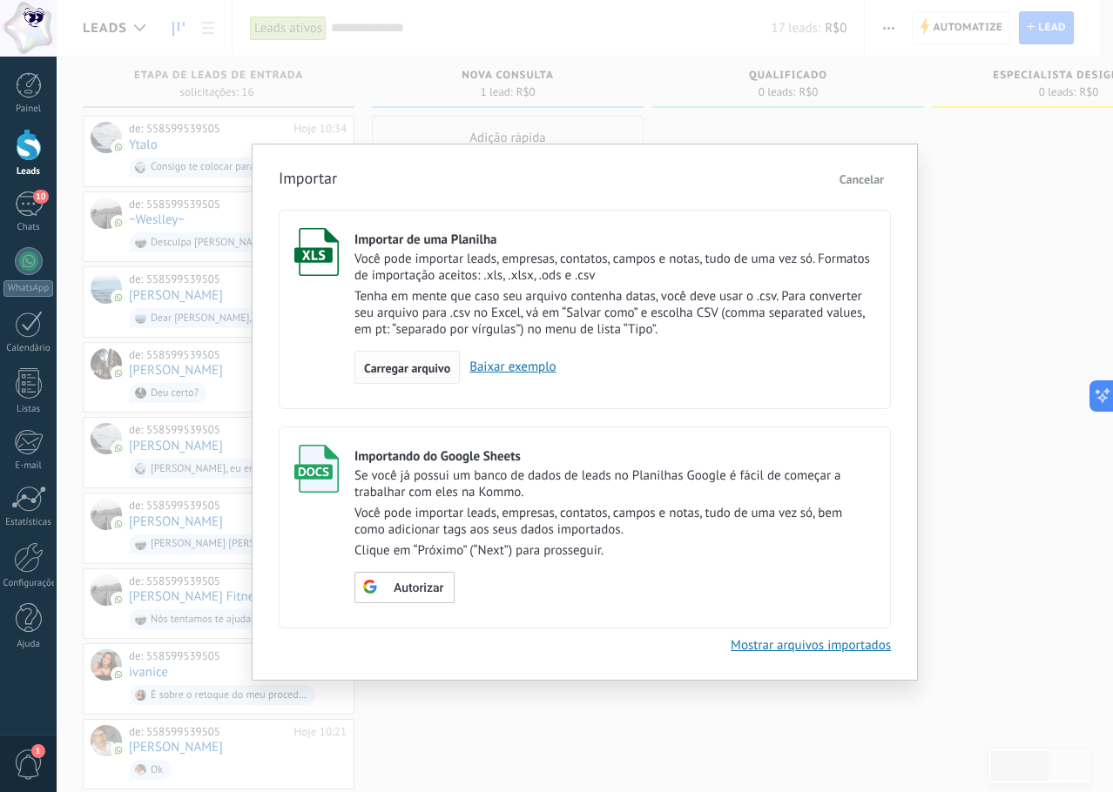
click at [431, 363] on span "Carregar arquivo" at bounding box center [407, 368] width 86 height 12
click at [0, 0] on input "Importar de uma Planilha Você pode importar leads, empresas, contatos, campos e…" at bounding box center [0, 0] width 0 height 0
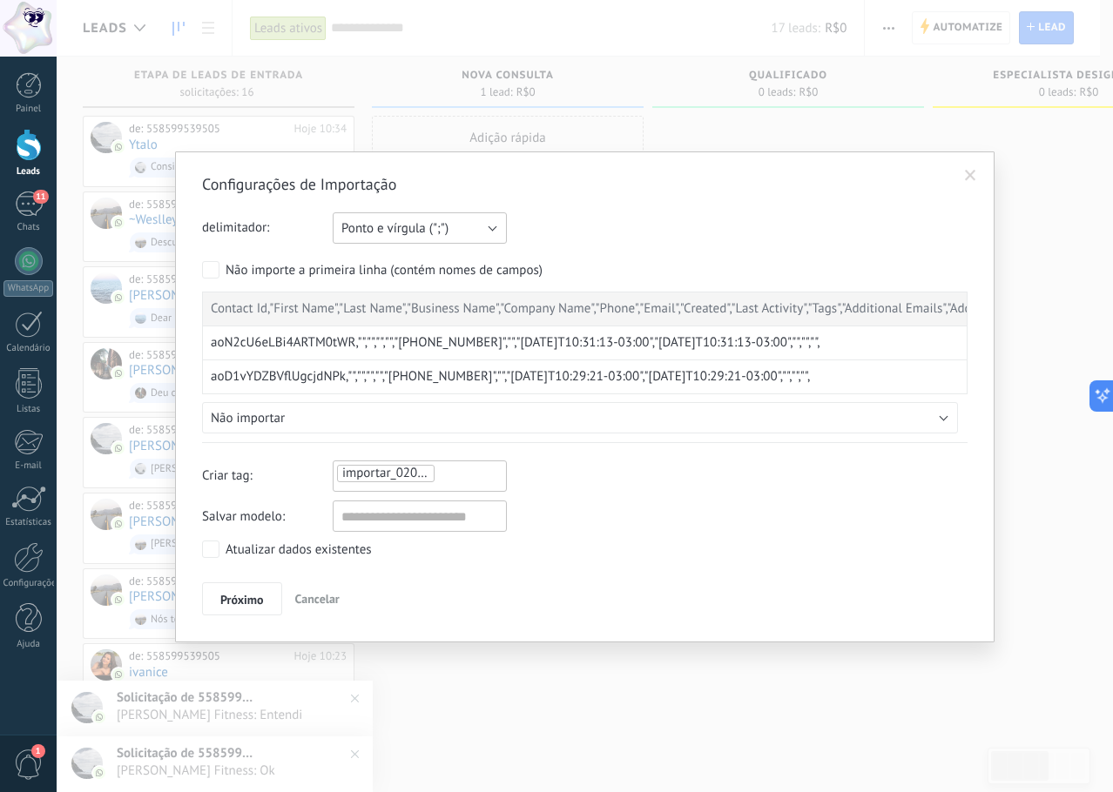
click at [470, 226] on button "Ponto e vírgula (";")" at bounding box center [420, 227] width 174 height 31
click at [428, 251] on span "Vírgula (",")" at bounding box center [411, 258] width 178 height 17
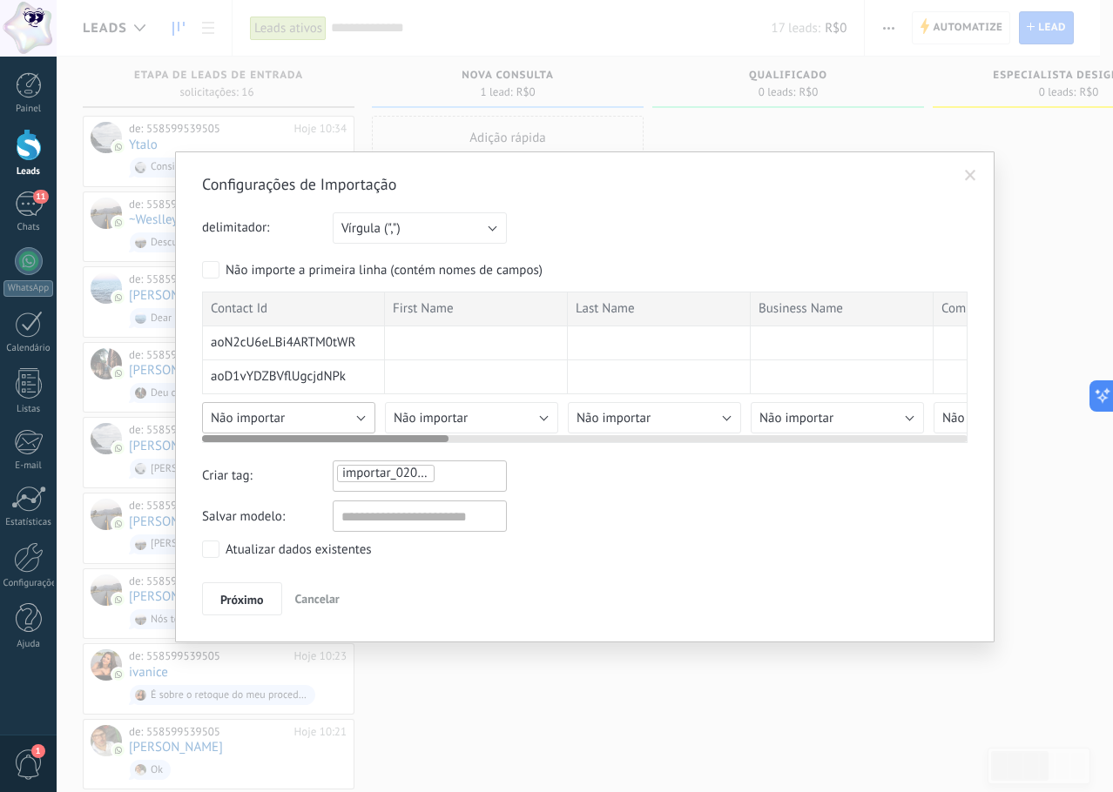
click at [253, 421] on span "Não importar" at bounding box center [248, 418] width 74 height 17
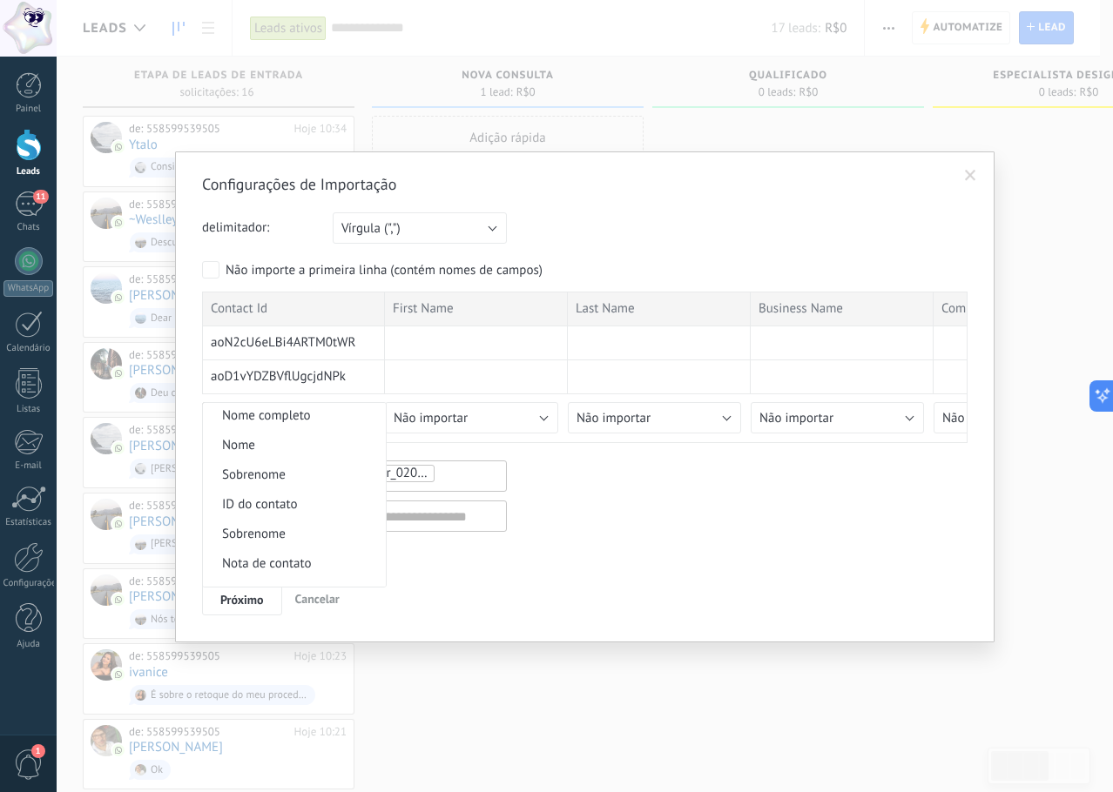
scroll to position [174, 0]
click at [297, 415] on span "ID do contato" at bounding box center [292, 417] width 178 height 17
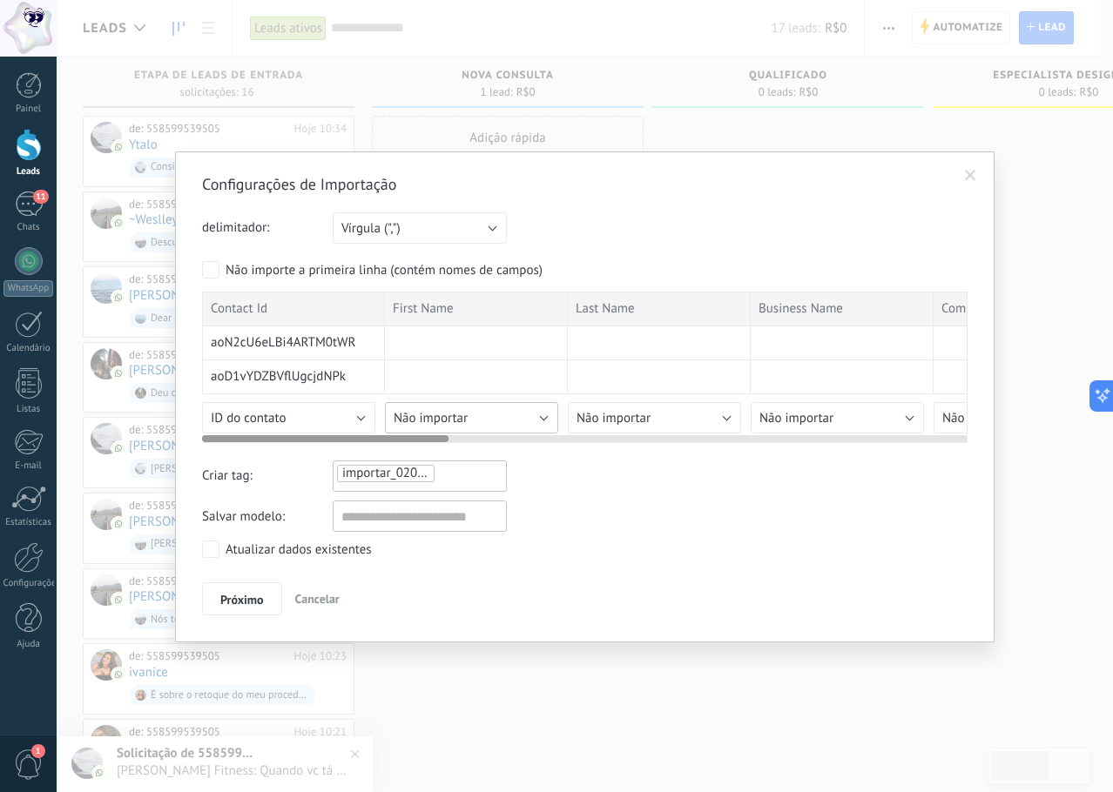
click at [440, 417] on span "Não importar" at bounding box center [431, 418] width 74 height 17
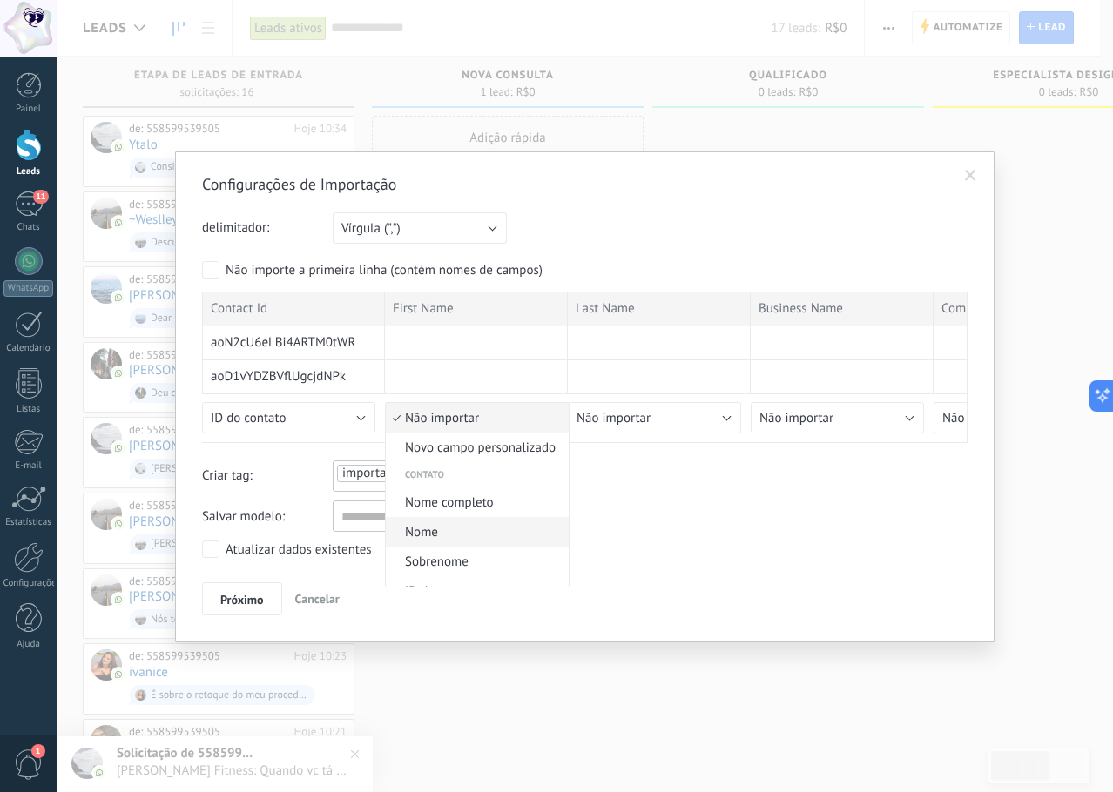
click at [454, 528] on span "Nome" at bounding box center [475, 532] width 178 height 17
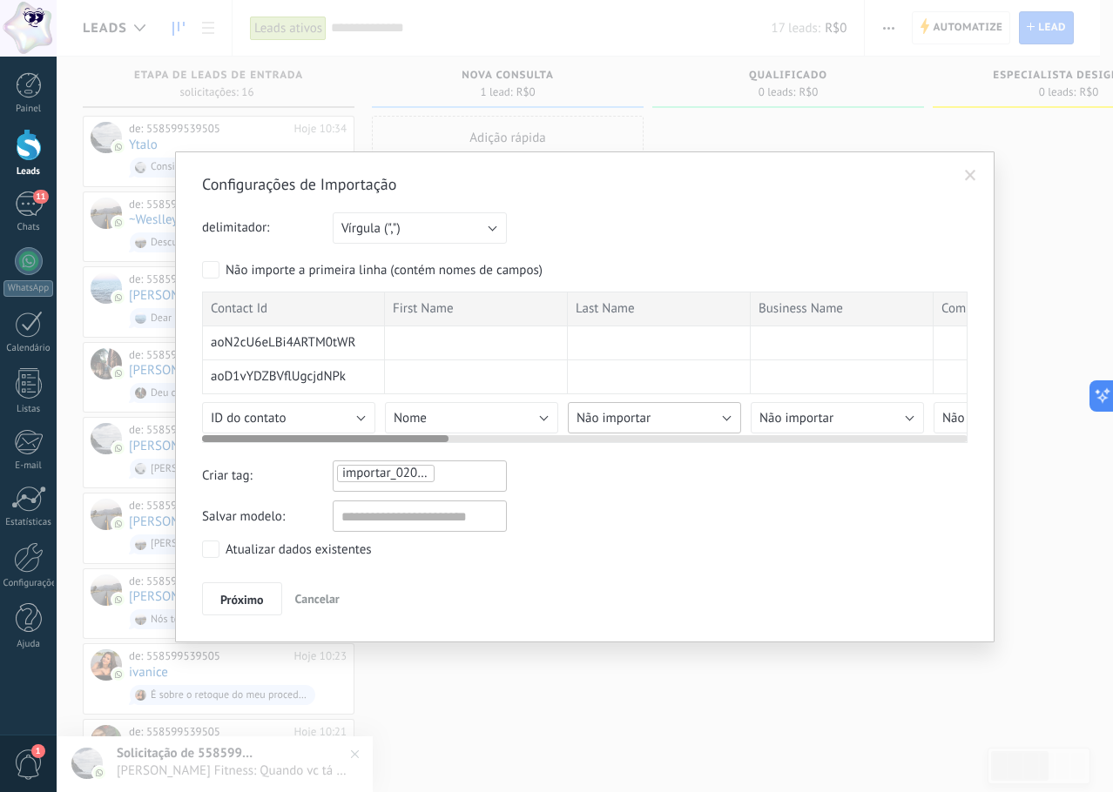
click at [621, 420] on span "Não importar" at bounding box center [613, 418] width 74 height 17
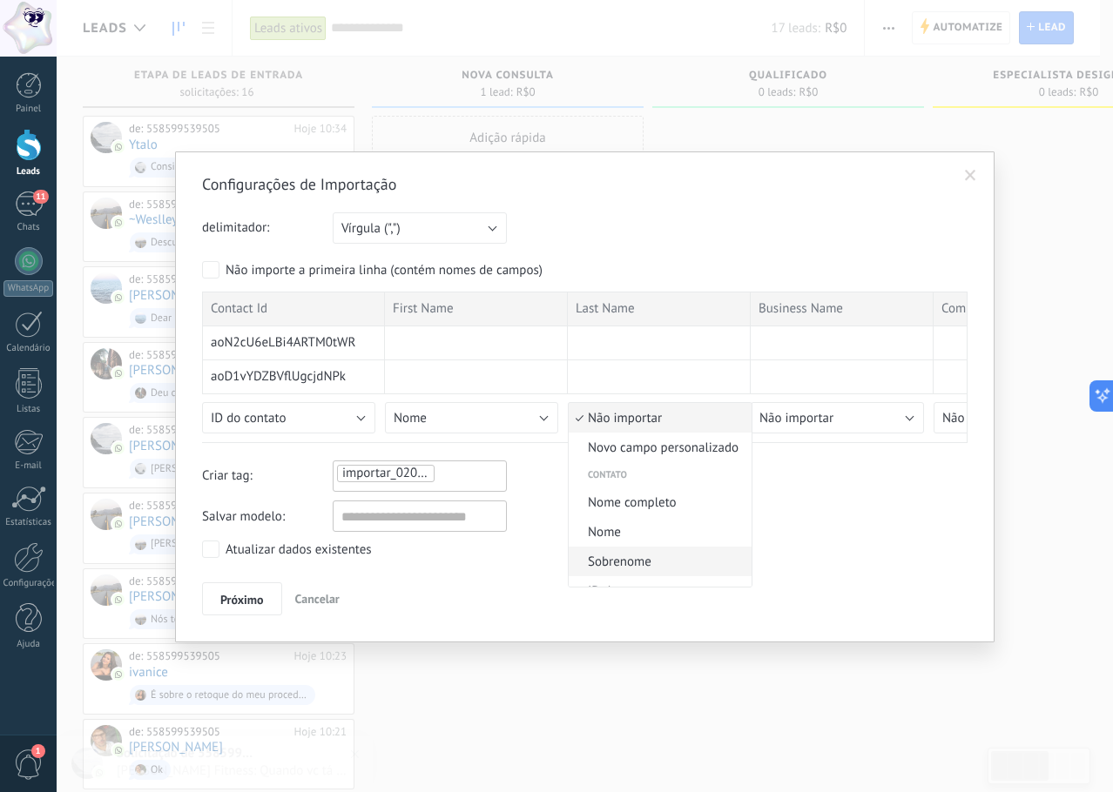
click at [631, 556] on span "Sobrenome" at bounding box center [658, 562] width 178 height 17
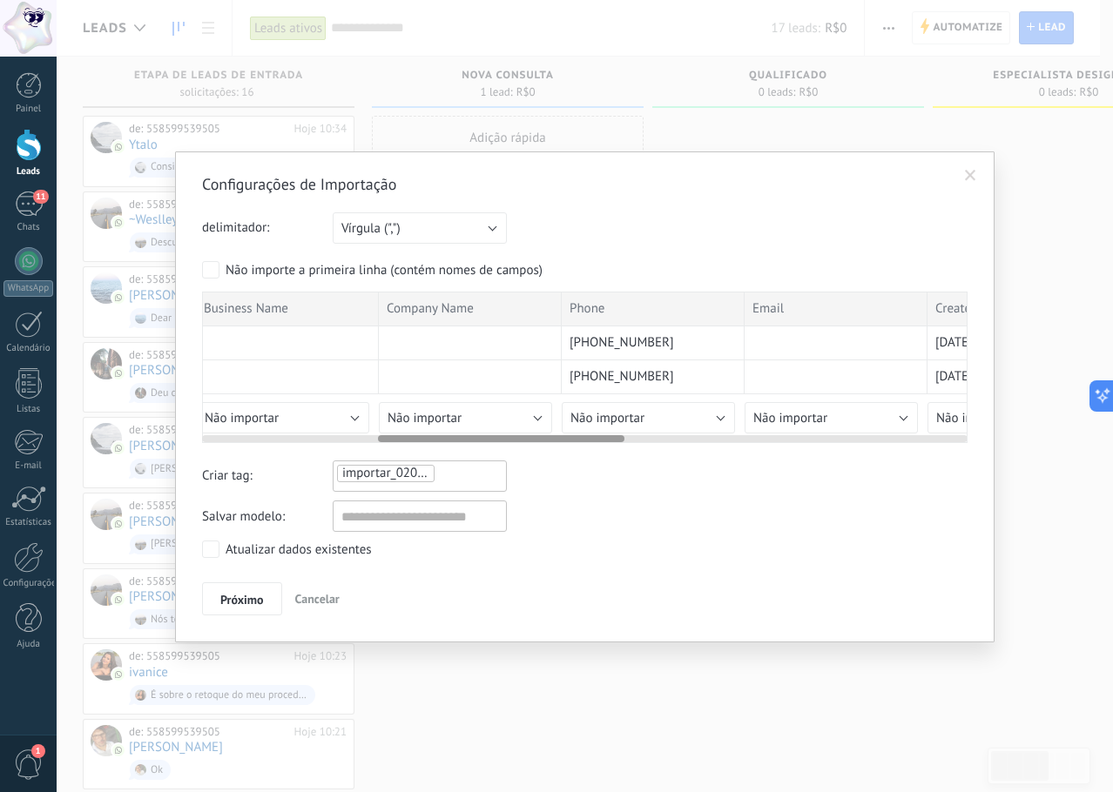
scroll to position [0, 597]
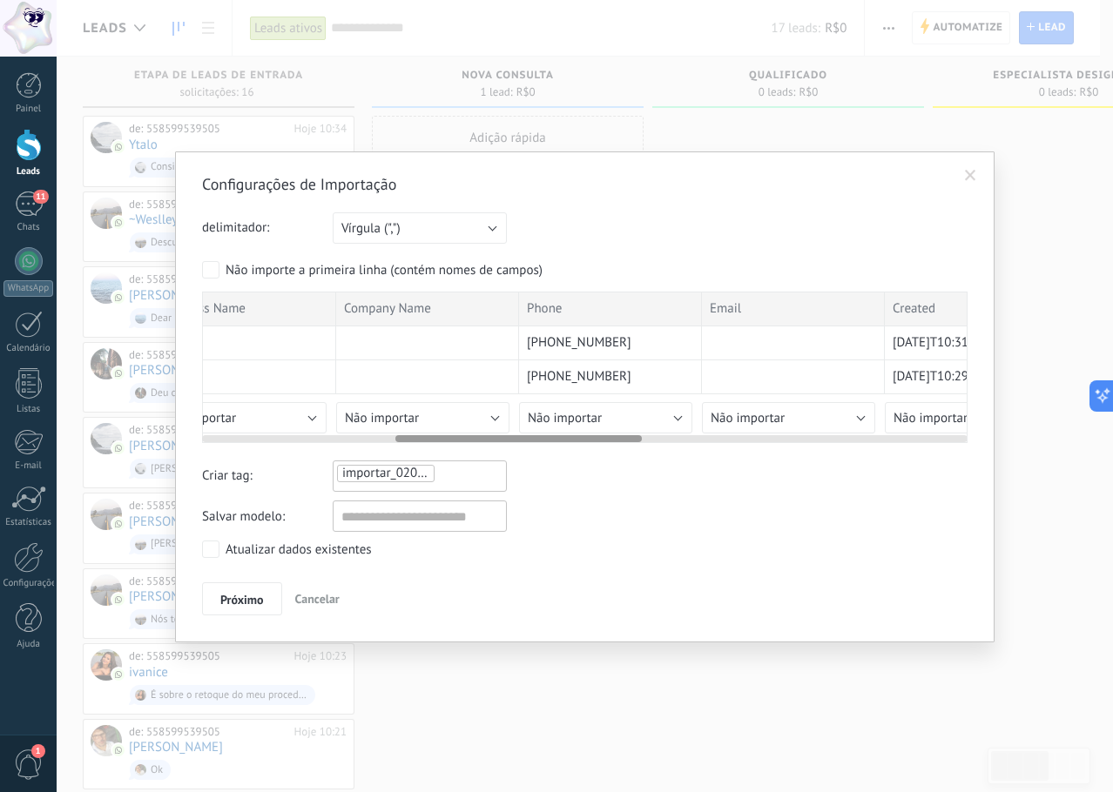
drag, startPoint x: 429, startPoint y: 441, endPoint x: 623, endPoint y: 440, distance: 193.3
click at [623, 440] on div at bounding box center [518, 438] width 246 height 7
click at [606, 411] on button "Não importar" at bounding box center [605, 417] width 173 height 31
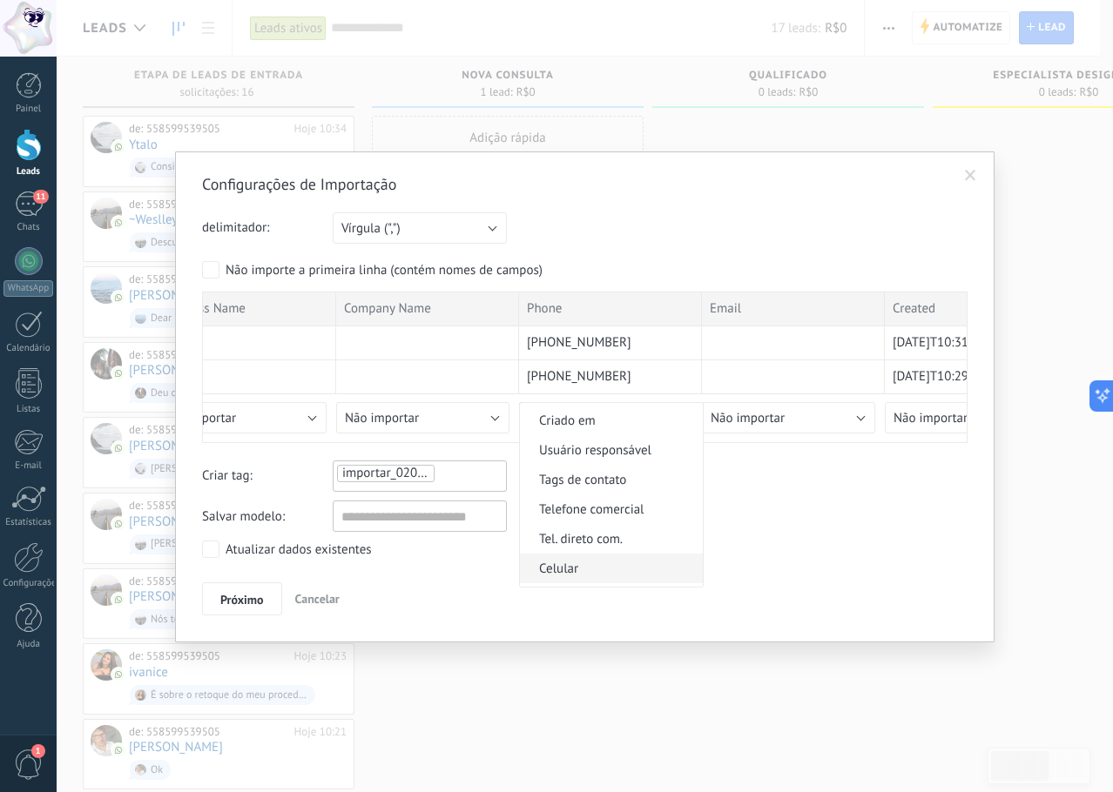
scroll to position [261, 0]
click at [605, 535] on span "Telefone comercial" at bounding box center [609, 537] width 178 height 17
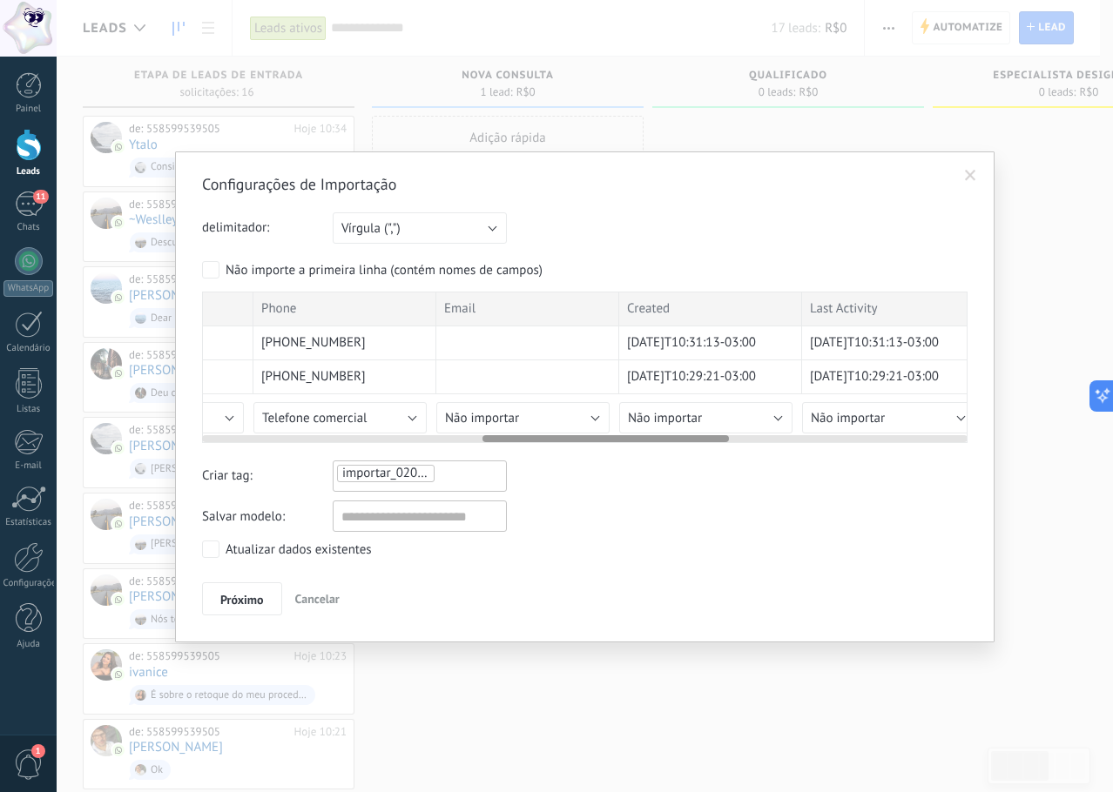
scroll to position [0, 865]
drag, startPoint x: 440, startPoint y: 438, endPoint x: 527, endPoint y: 468, distance: 92.0
click at [527, 468] on div "Configurações de Importação delimitador: Ponto e vírgula (";") Vírgula (",") Ta…" at bounding box center [584, 394] width 765 height 441
click at [549, 422] on button "Não importar" at bounding box center [520, 417] width 173 height 31
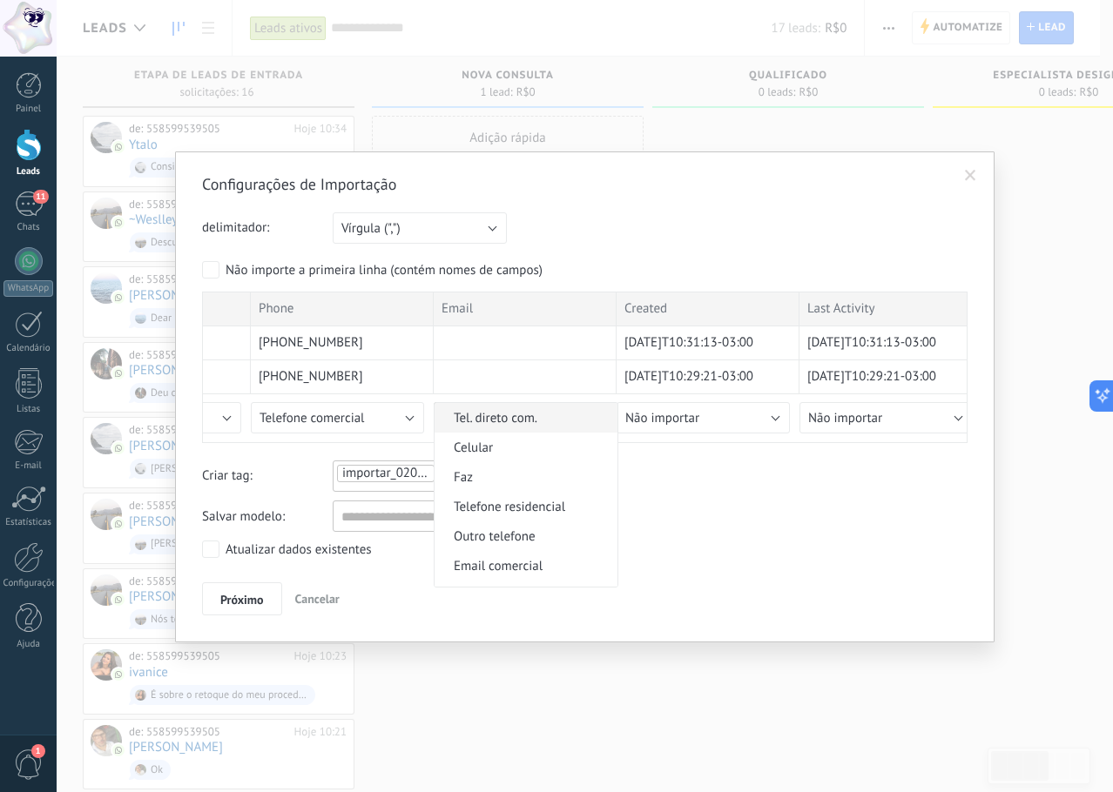
scroll to position [435, 0]
click at [536, 551] on li "Email comercial" at bounding box center [525, 541] width 183 height 30
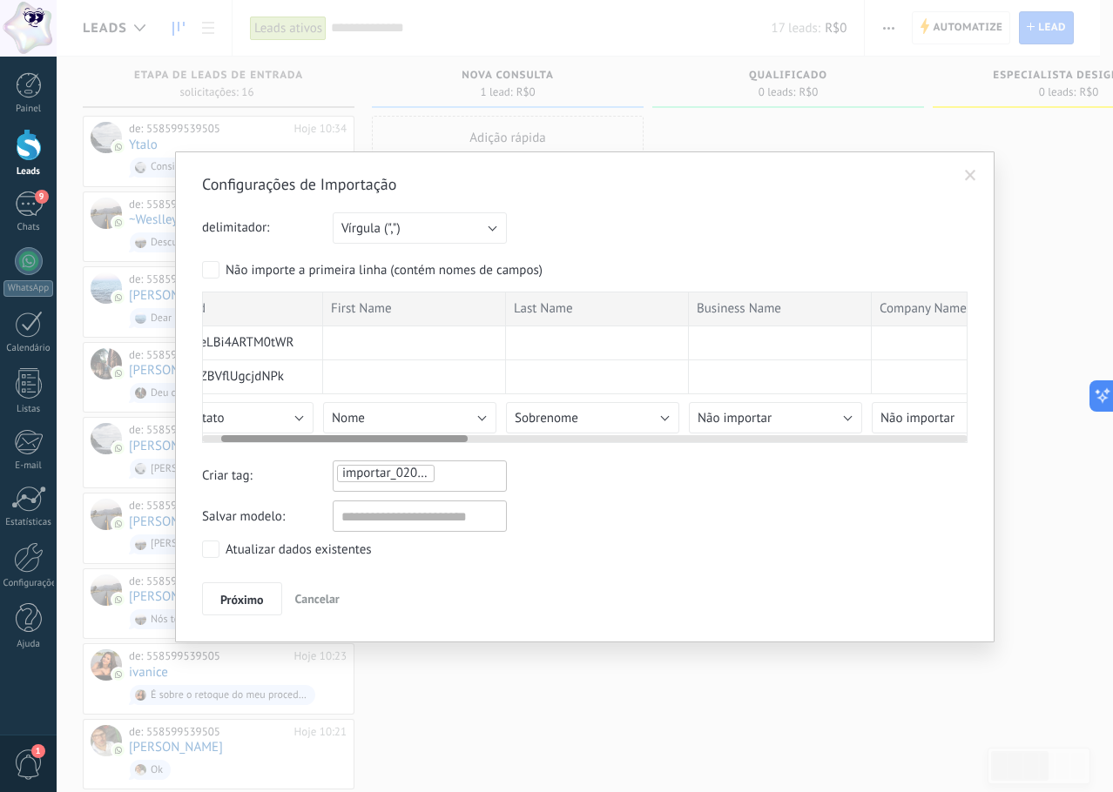
scroll to position [0, 57]
drag, startPoint x: 529, startPoint y: 440, endPoint x: 266, endPoint y: 436, distance: 263.0
click at [266, 436] on div at bounding box center [342, 438] width 246 height 7
click at [252, 588] on button "Próximo" at bounding box center [242, 598] width 80 height 33
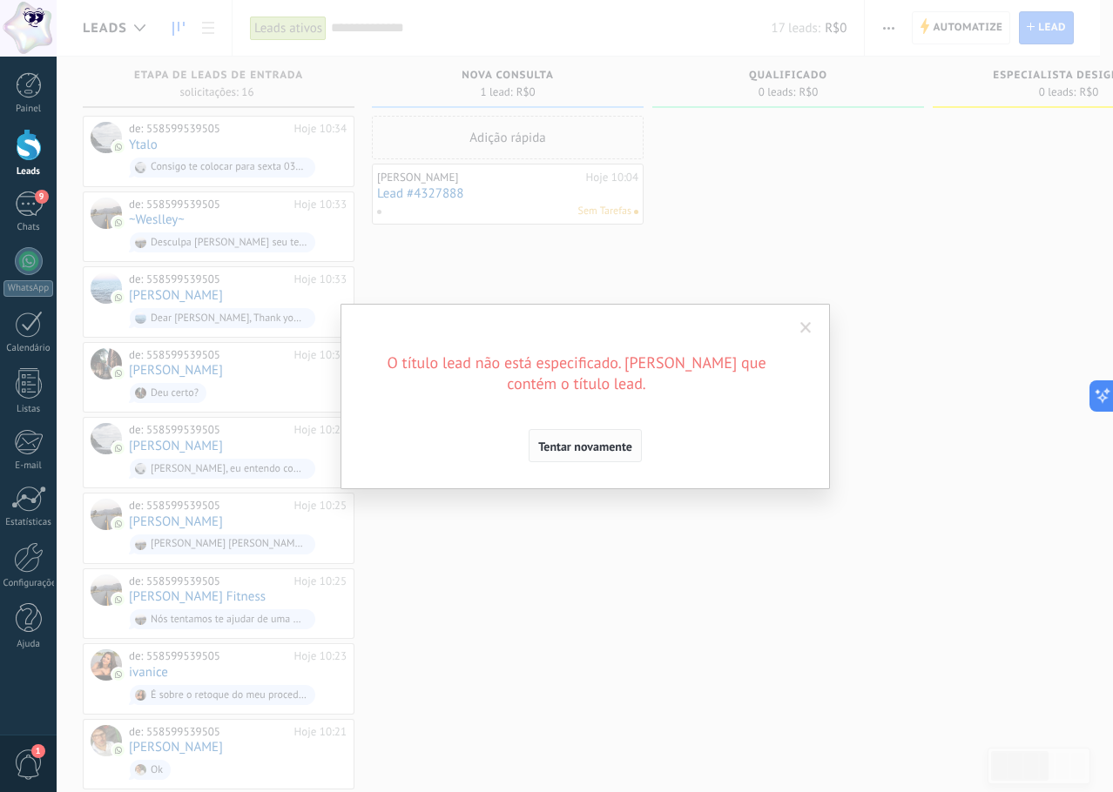
click at [552, 450] on span "Tentar novamente" at bounding box center [585, 447] width 94 height 12
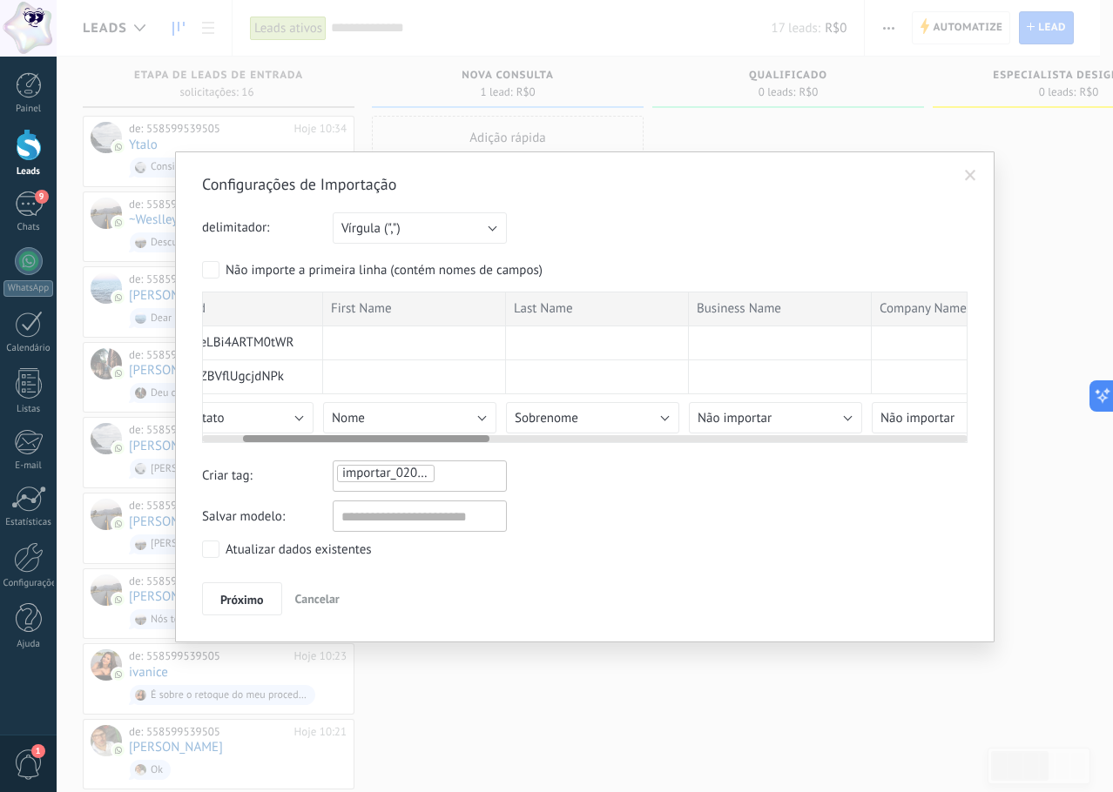
scroll to position [0, 0]
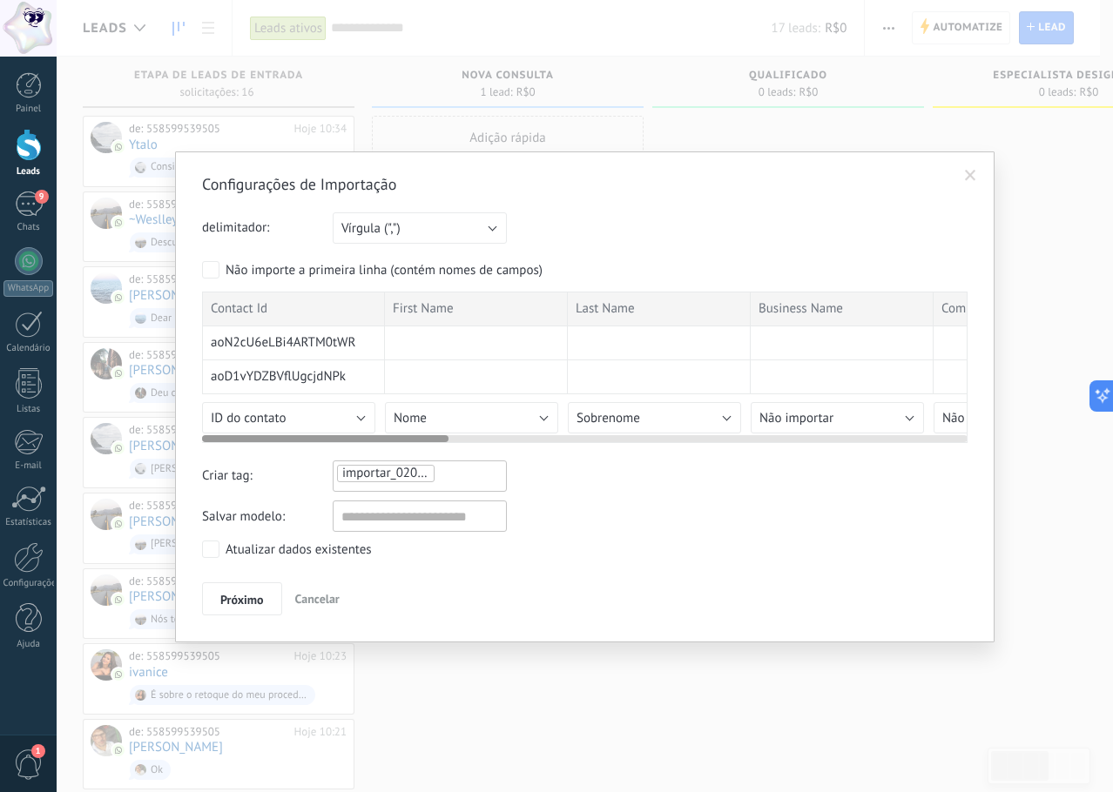
drag, startPoint x: 320, startPoint y: 439, endPoint x: 239, endPoint y: 425, distance: 83.0
click at [239, 424] on div "Contact Id First Name Last Name Business Name Company Name Phone Email Created …" at bounding box center [584, 368] width 765 height 152
click at [321, 598] on span "Cancelar" at bounding box center [317, 599] width 44 height 16
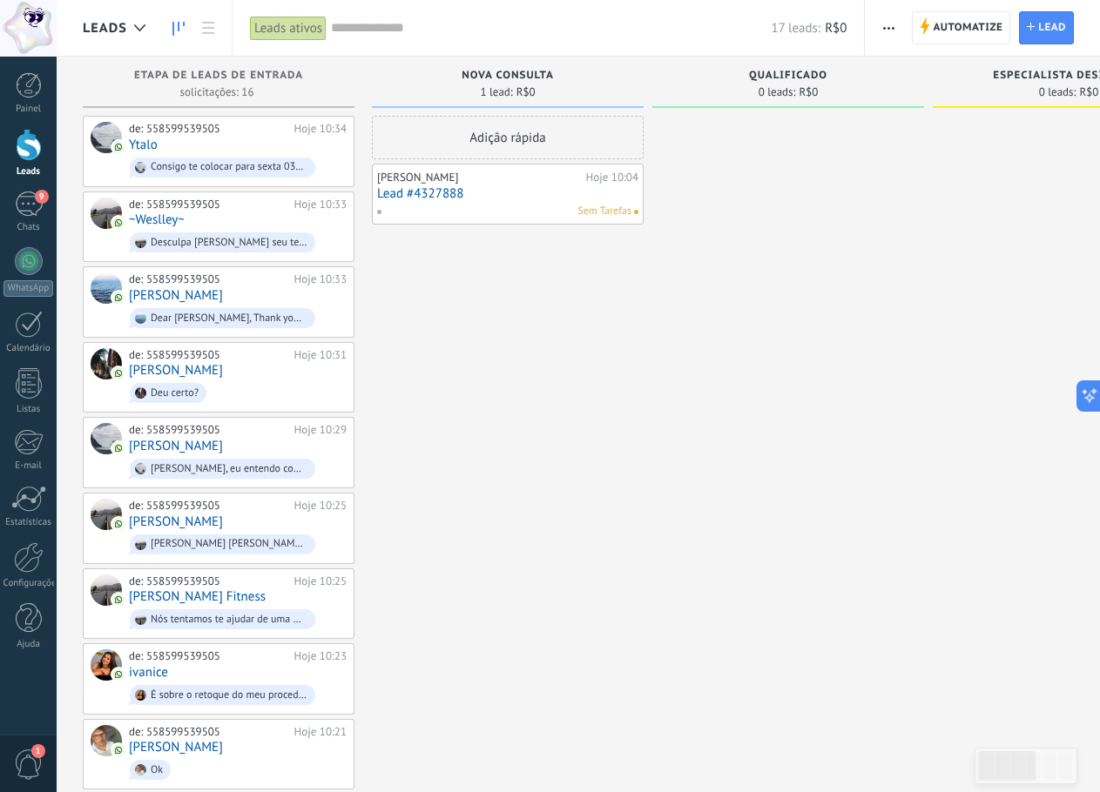
click at [884, 29] on use "button" at bounding box center [888, 28] width 11 height 3
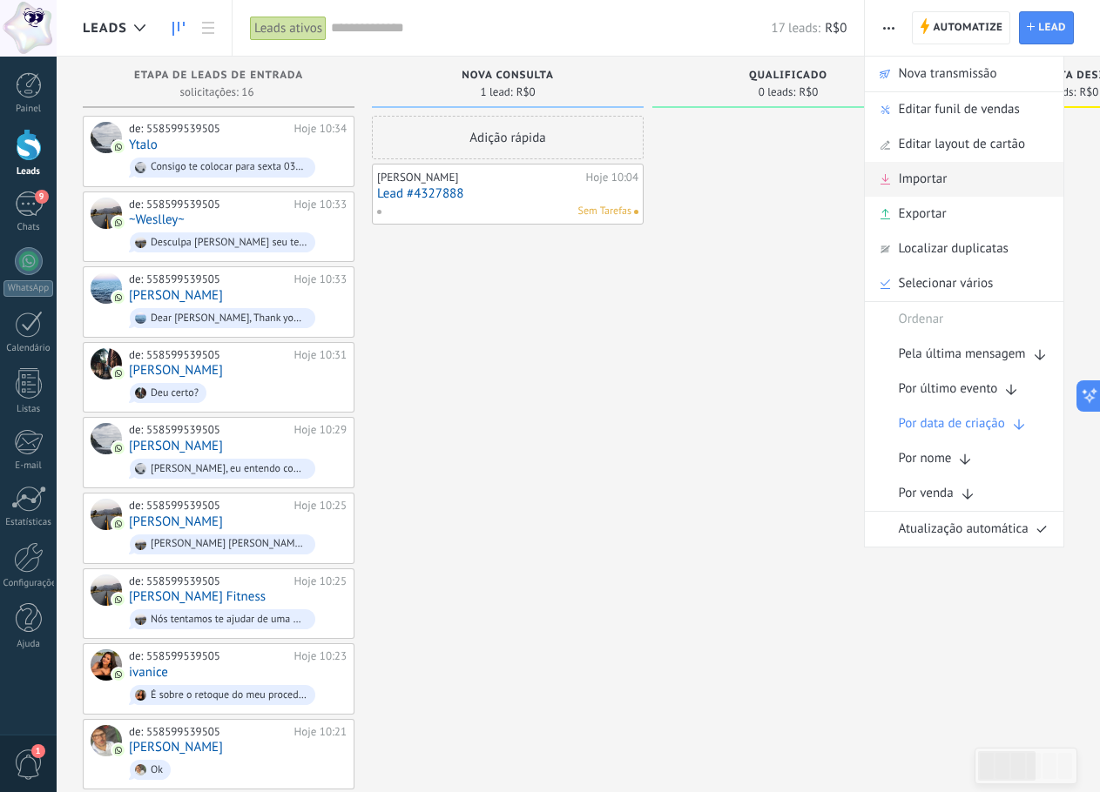
click at [924, 178] on span "Importar" at bounding box center [922, 179] width 49 height 35
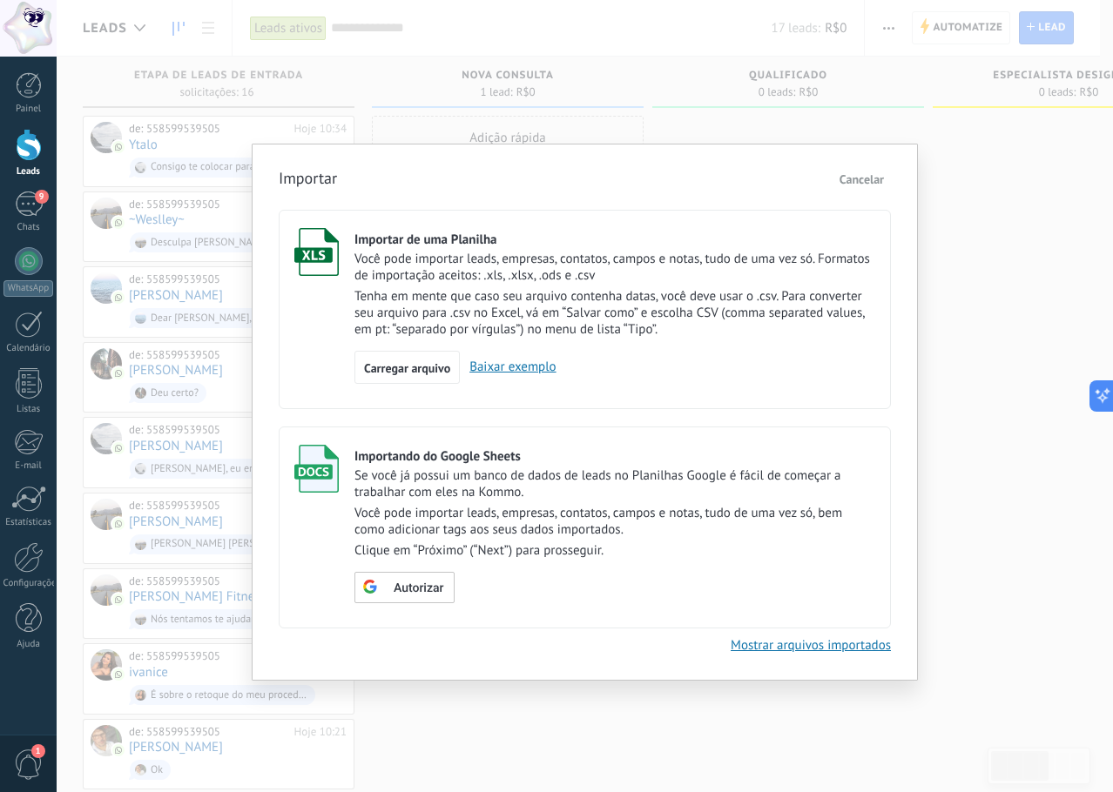
click at [509, 370] on link "Baixar exemplo" at bounding box center [508, 367] width 96 height 17
click at [444, 356] on div "Carregar arquivo" at bounding box center [406, 367] width 105 height 33
click at [0, 0] on input "Importar de uma Planilha Você pode importar leads, empresas, contatos, campos e…" at bounding box center [0, 0] width 0 height 0
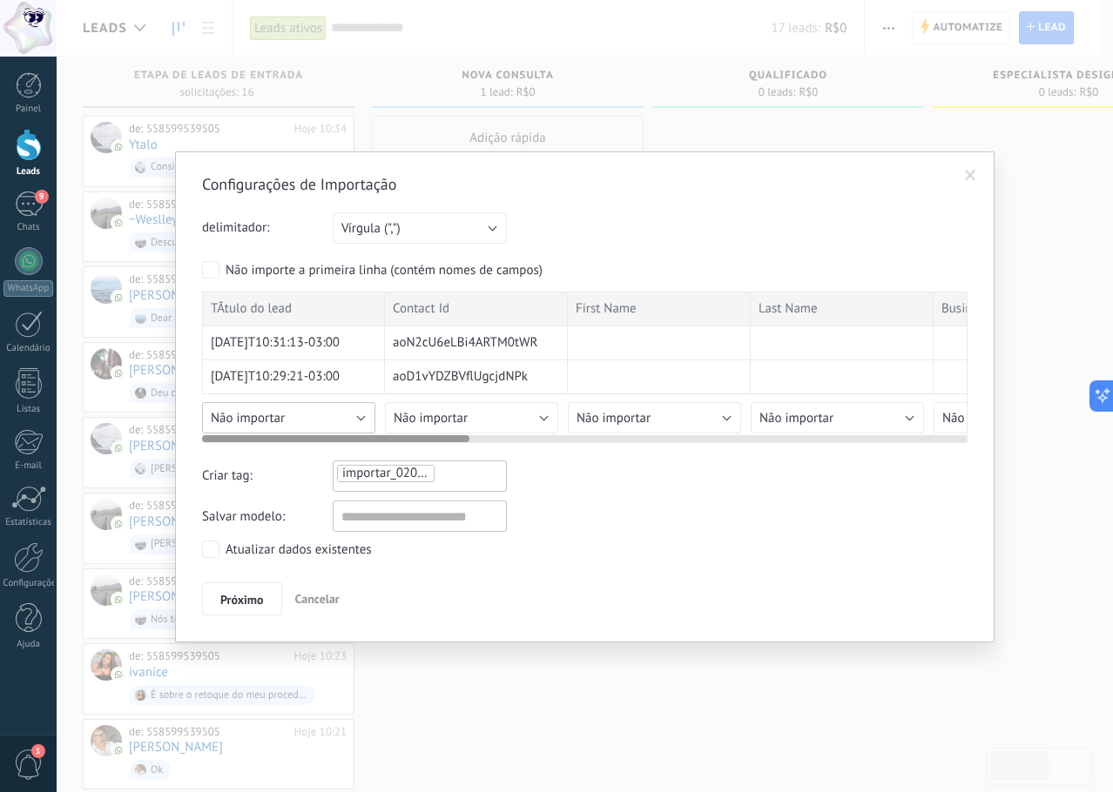
click at [325, 422] on button "Não importar" at bounding box center [288, 417] width 173 height 31
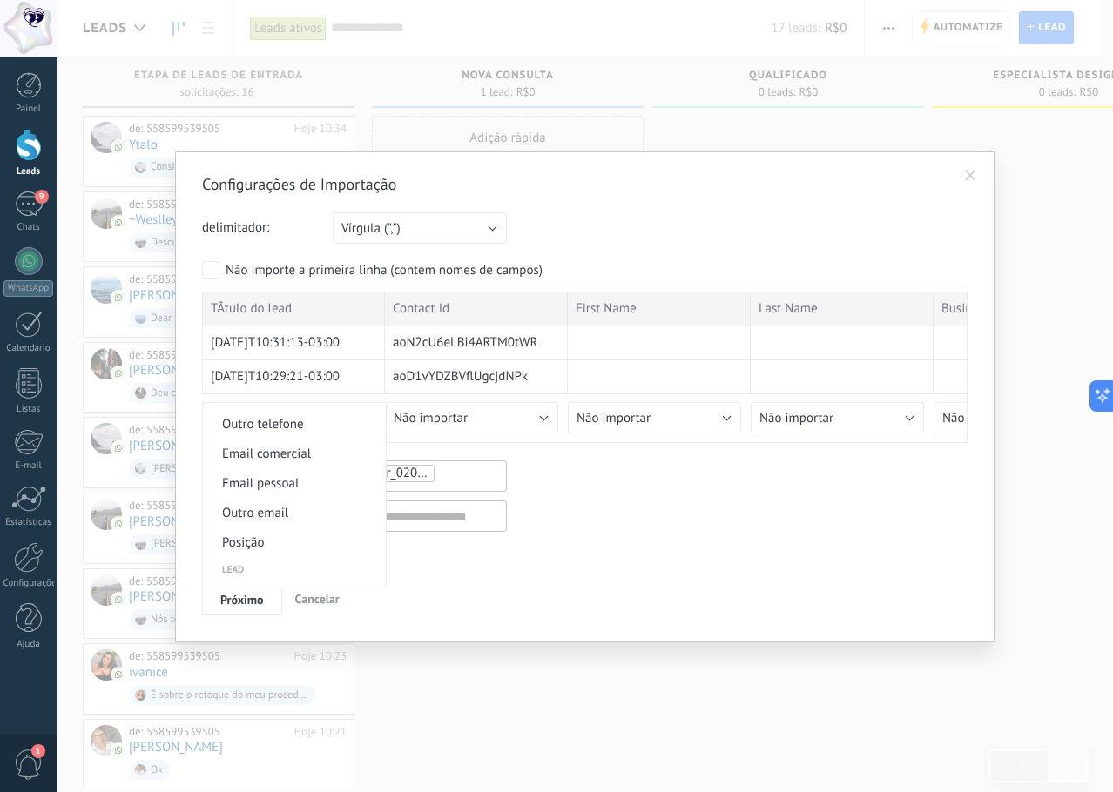
scroll to position [609, 0]
click at [293, 505] on span "Lead titulo" at bounding box center [292, 510] width 178 height 17
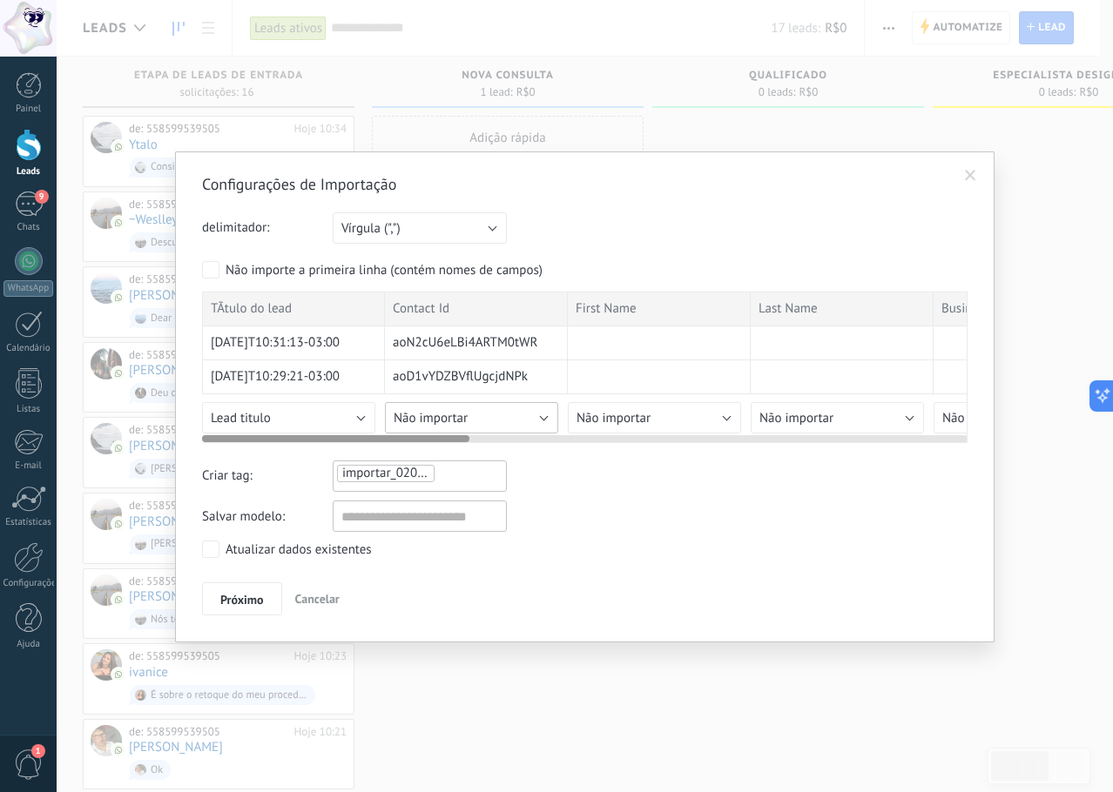
click at [430, 416] on span "Não importar" at bounding box center [431, 418] width 74 height 17
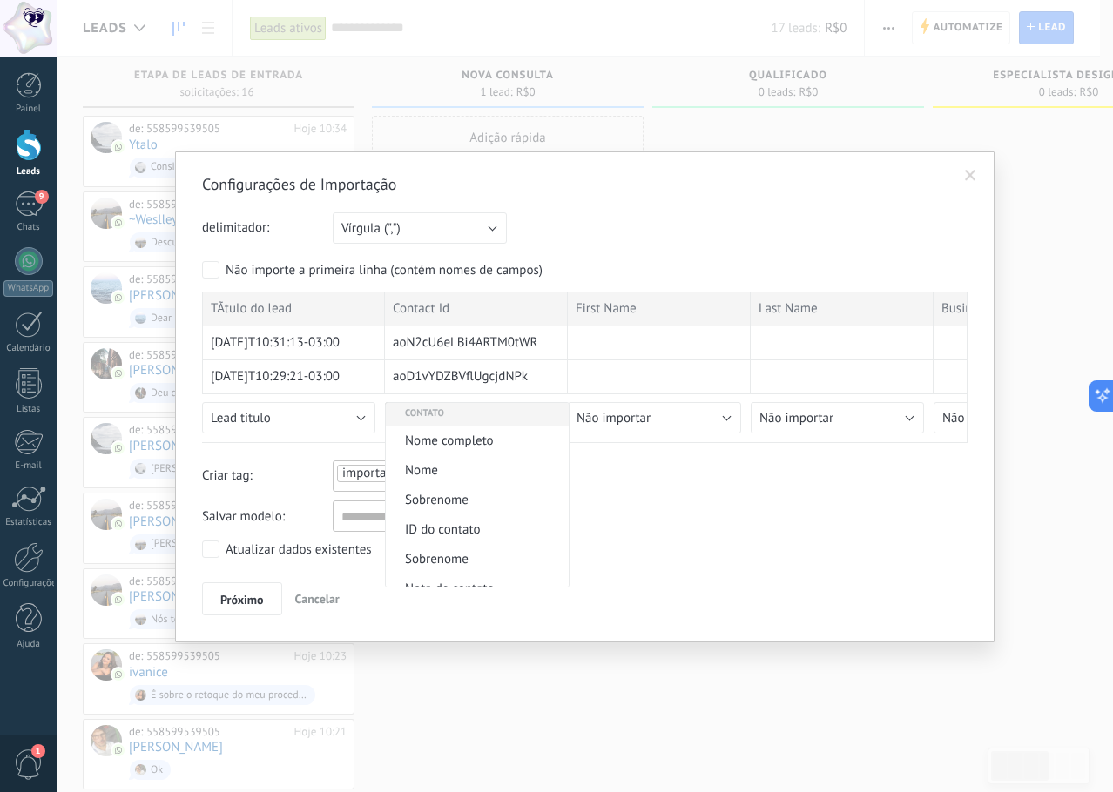
scroll to position [87, 0]
click at [473, 498] on span "ID do contato" at bounding box center [475, 504] width 178 height 17
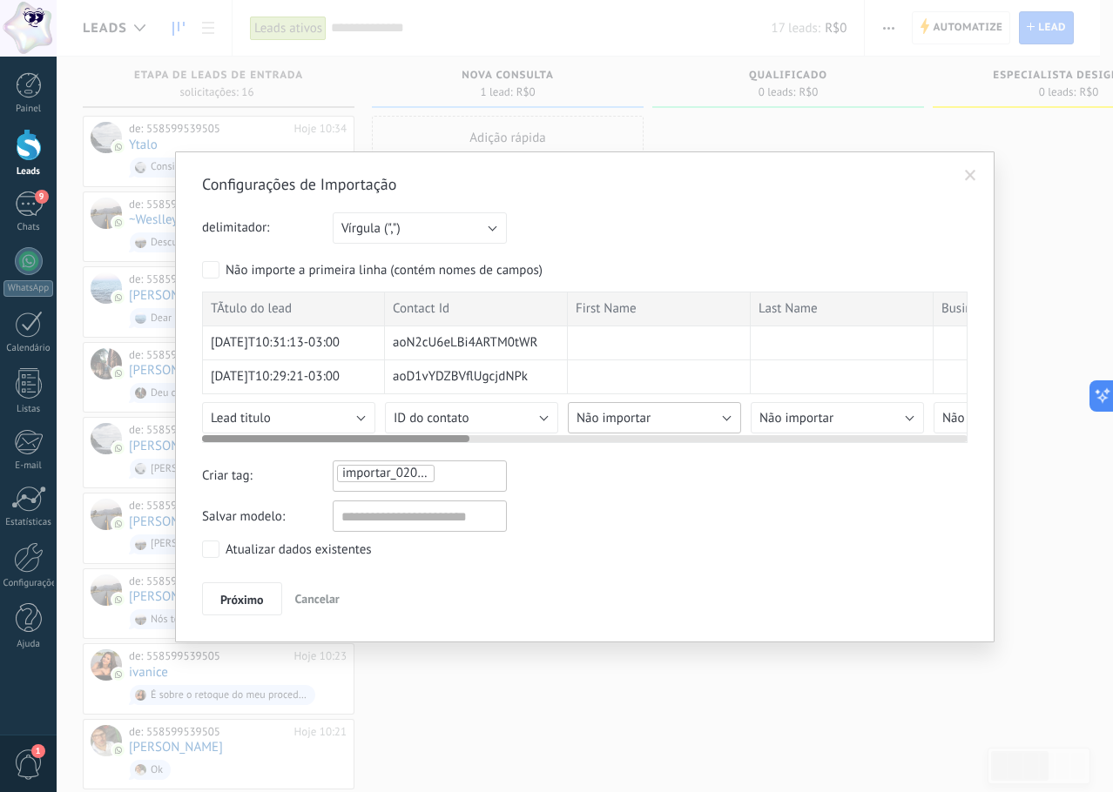
click at [632, 415] on span "Não importar" at bounding box center [613, 418] width 74 height 17
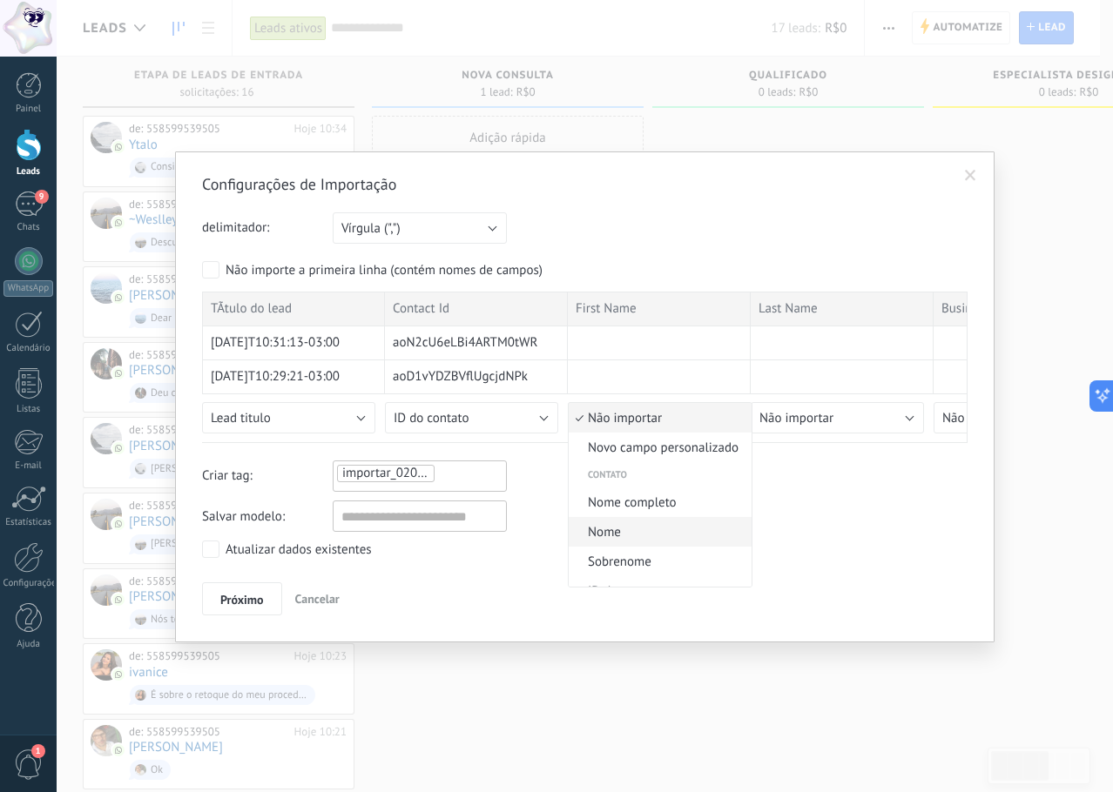
click at [631, 530] on span "Nome" at bounding box center [658, 532] width 178 height 17
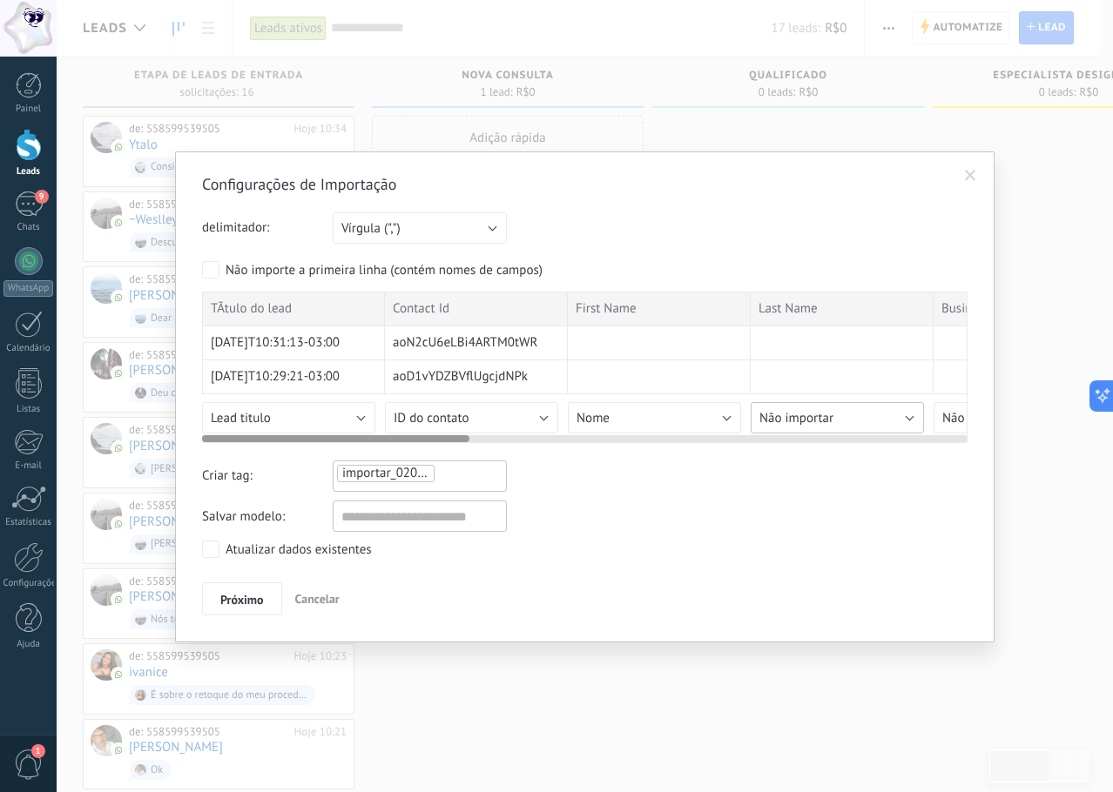
click at [802, 410] on span "Não importar" at bounding box center [796, 418] width 74 height 17
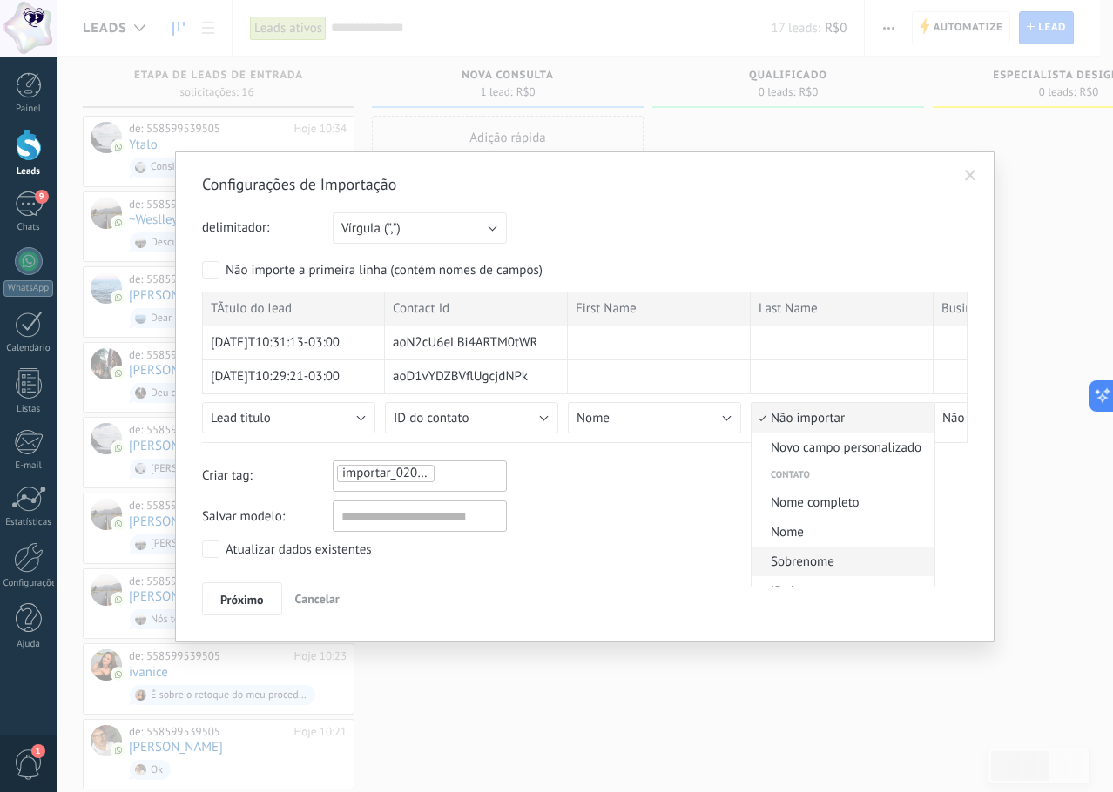
click at [804, 556] on span "Sobrenome" at bounding box center [840, 562] width 178 height 17
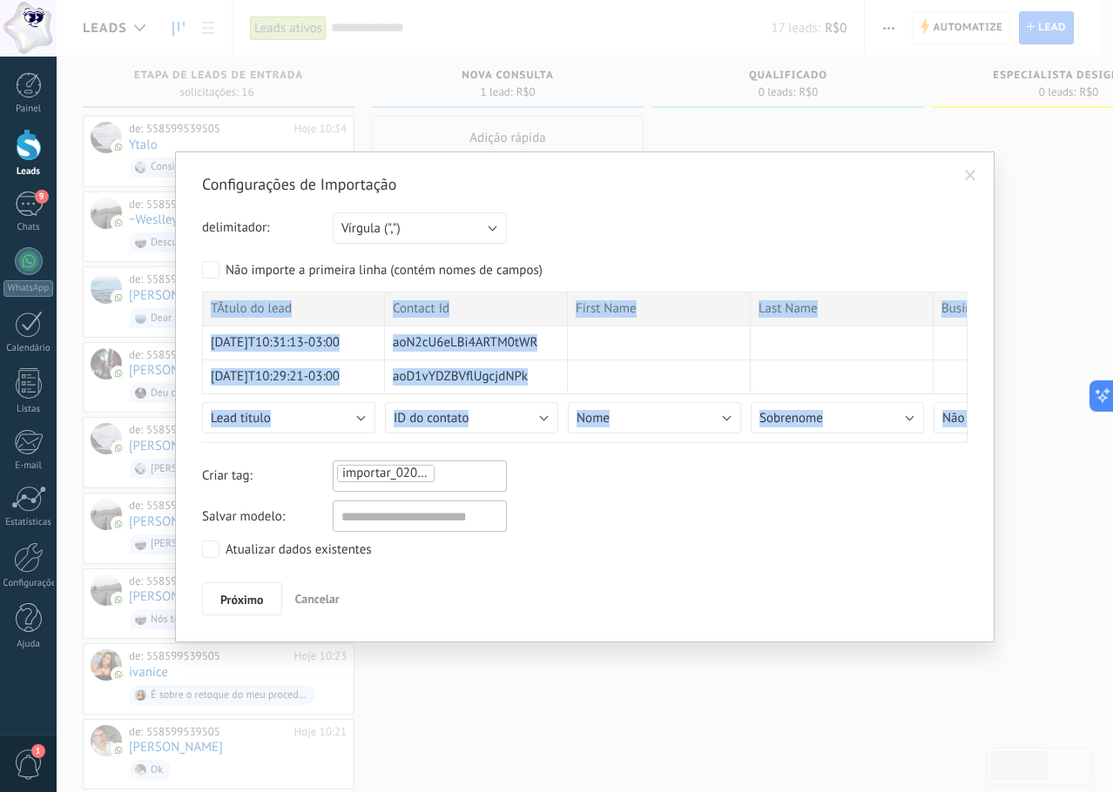
drag, startPoint x: 444, startPoint y: 434, endPoint x: 502, endPoint y: 444, distance: 59.1
click at [506, 443] on div "TÃ­tulo do lead Contact Id First Name Last Name Business Name Company Name Phon…" at bounding box center [584, 368] width 765 height 152
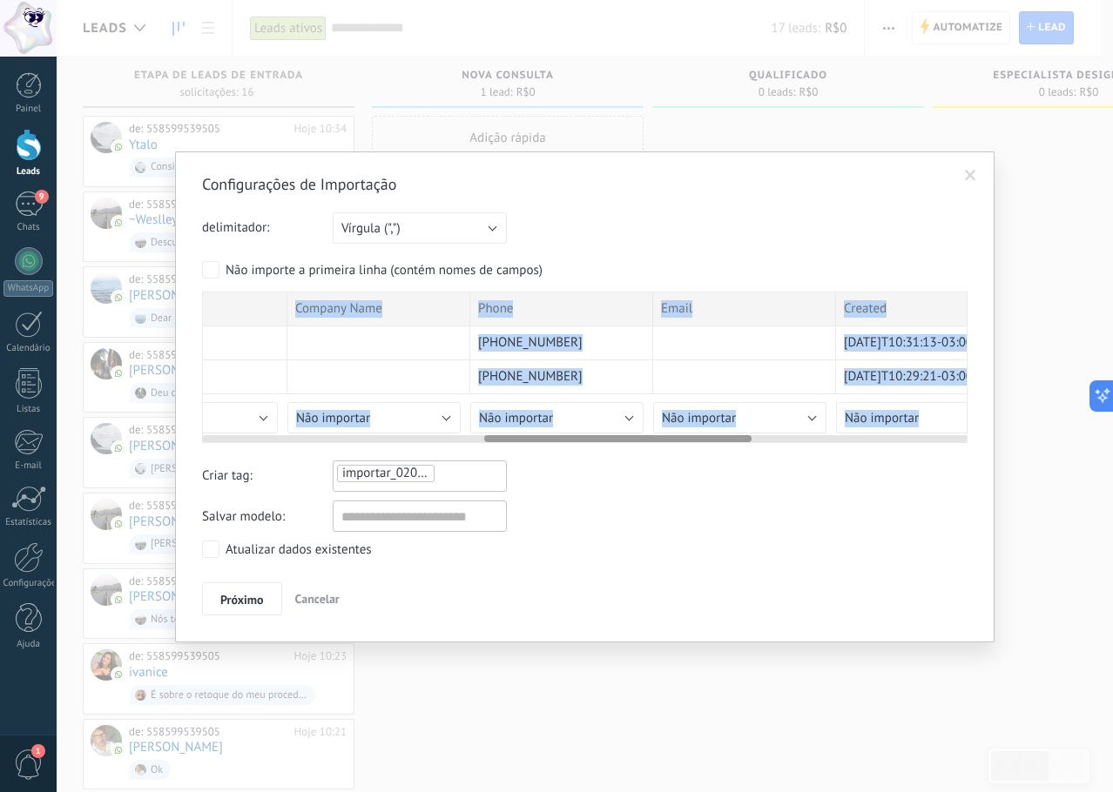
scroll to position [0, 834]
drag, startPoint x: 452, startPoint y: 438, endPoint x: 744, endPoint y: 447, distance: 291.8
click at [744, 447] on div "Configurações de Importação delimitador: Ponto e vírgula (";") Vírgula (",") Ta…" at bounding box center [584, 394] width 765 height 441
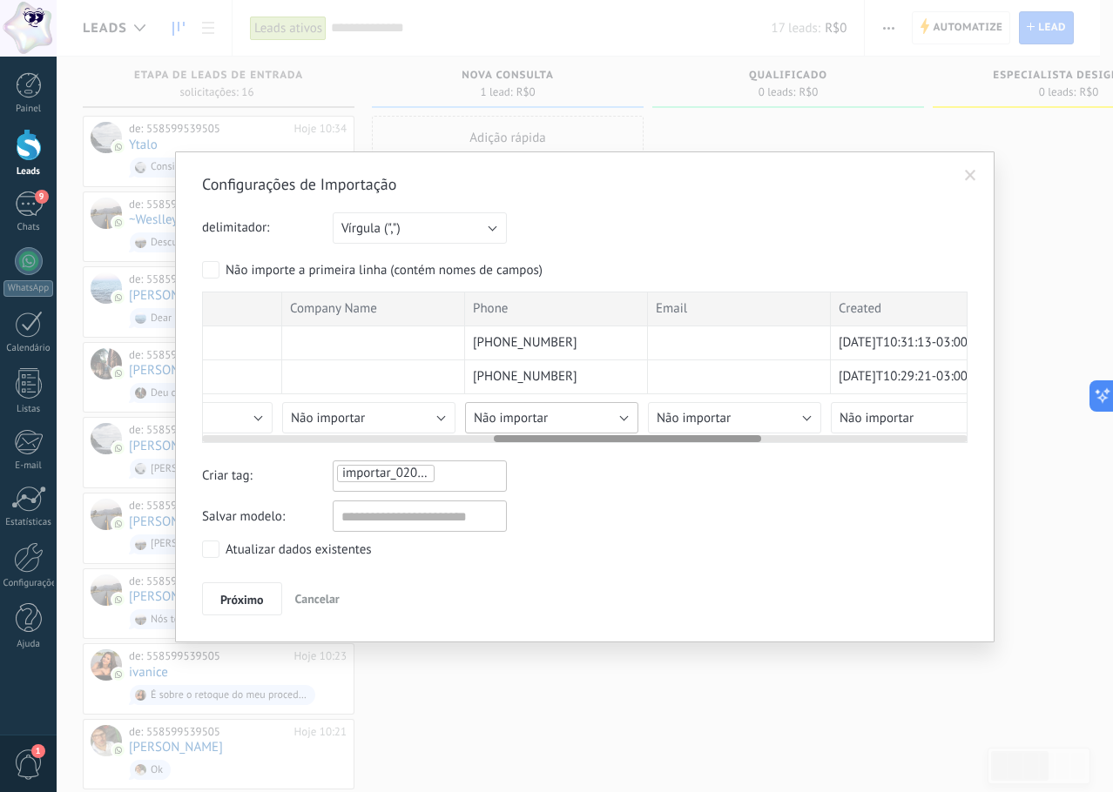
click at [571, 422] on button "Não importar" at bounding box center [551, 417] width 173 height 31
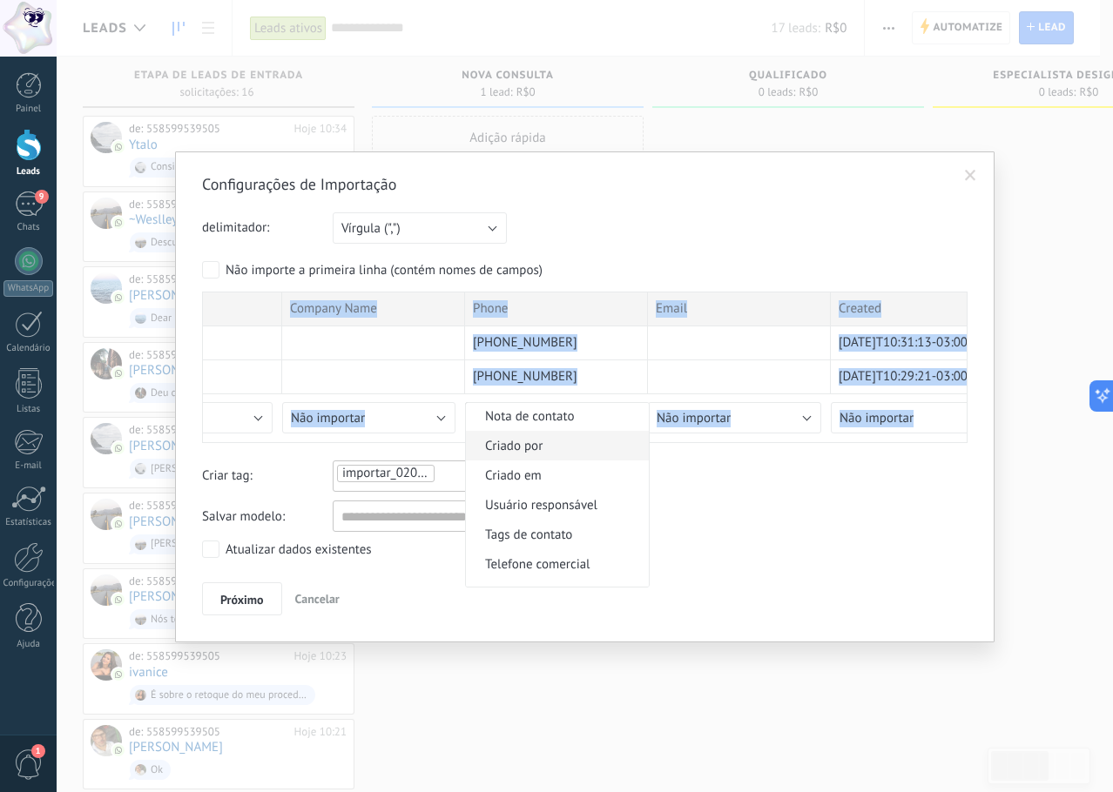
scroll to position [261, 0]
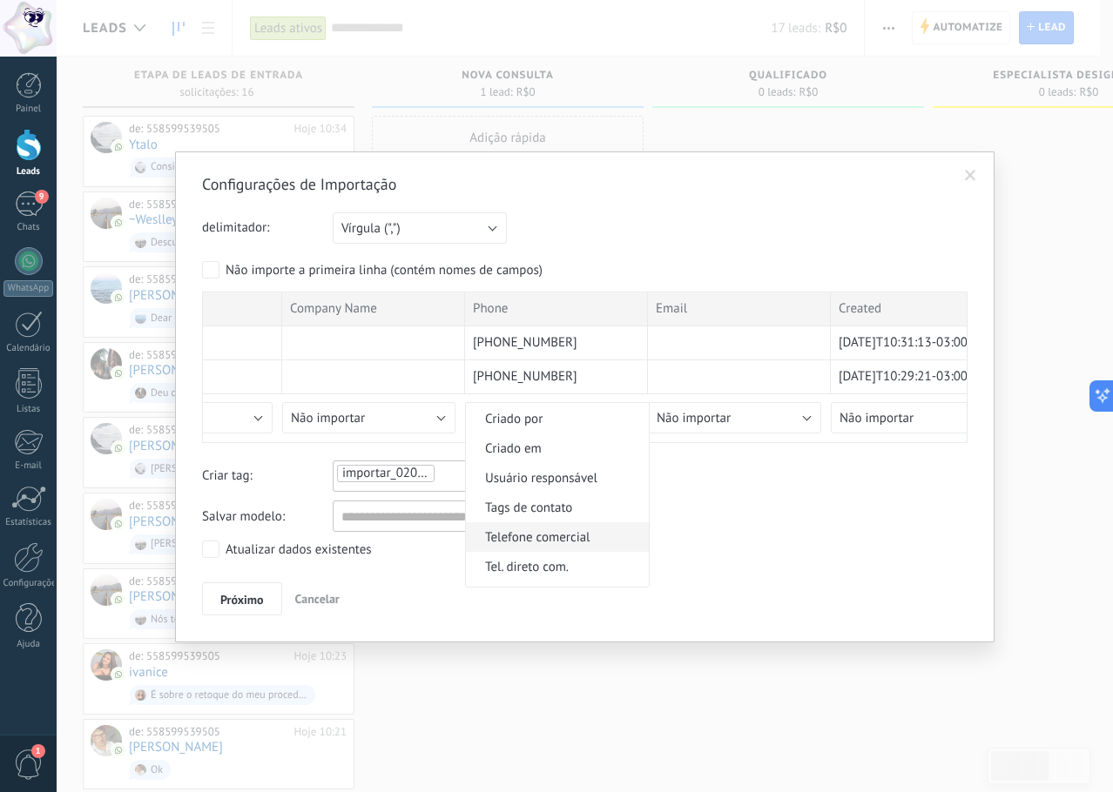
click at [586, 535] on span "Telefone comercial" at bounding box center [555, 537] width 178 height 17
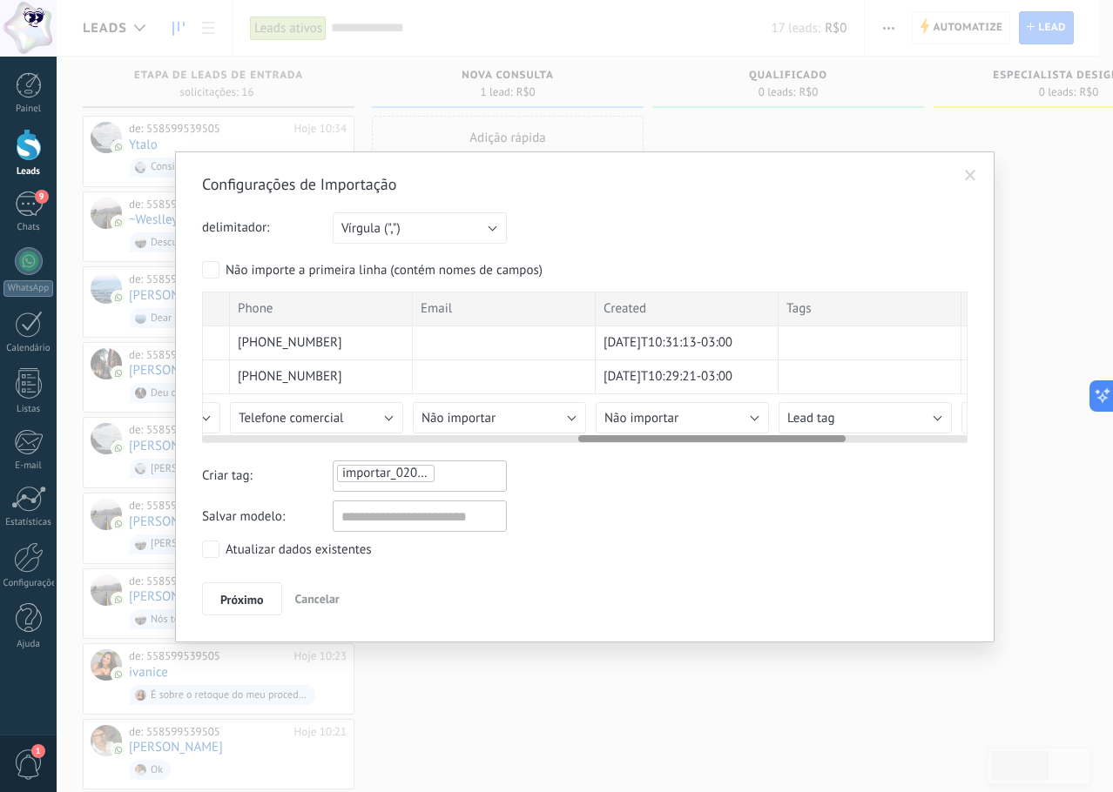
scroll to position [0, 1094]
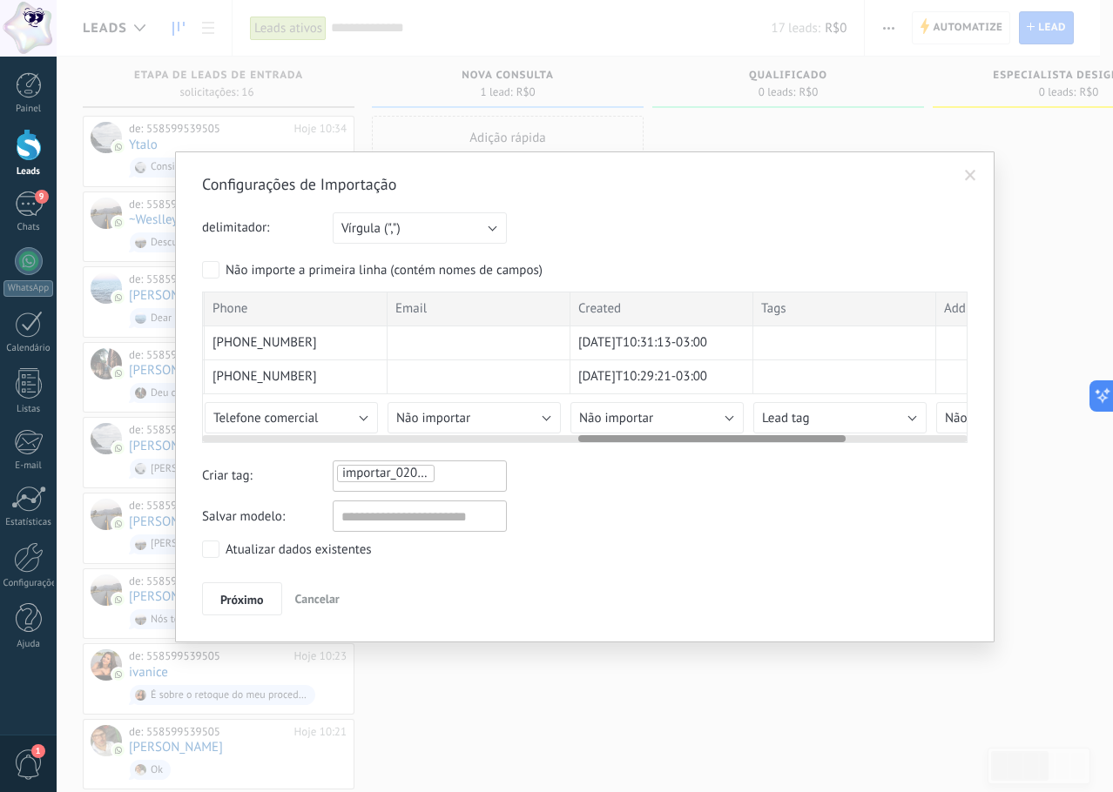
drag, startPoint x: 529, startPoint y: 441, endPoint x: 621, endPoint y: 436, distance: 91.5
click at [621, 436] on div at bounding box center [711, 438] width 267 height 7
click at [521, 414] on button "Não importar" at bounding box center [473, 417] width 173 height 31
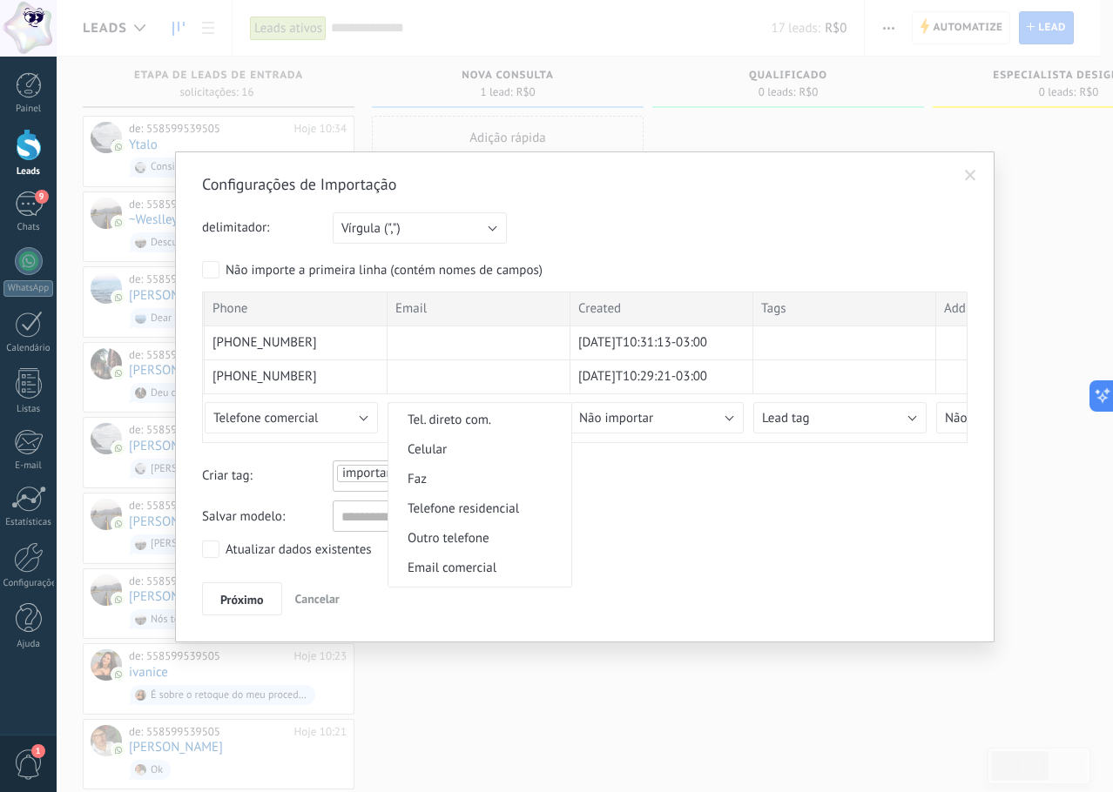
scroll to position [435, 0]
click at [506, 536] on span "Email comercial" at bounding box center [477, 541] width 178 height 17
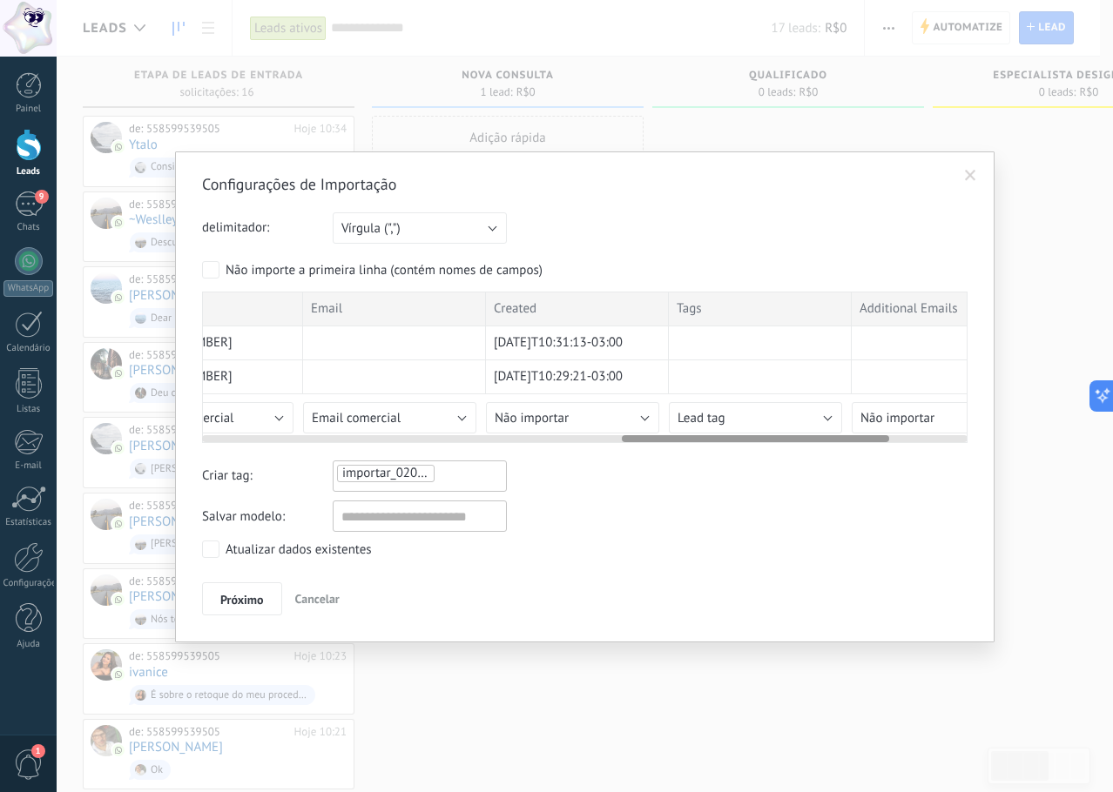
scroll to position [0, 1204]
drag, startPoint x: 640, startPoint y: 439, endPoint x: 663, endPoint y: 438, distance: 22.7
click at [663, 438] on div at bounding box center [755, 438] width 267 height 7
click at [583, 414] on button "Não importar" at bounding box center [547, 417] width 173 height 31
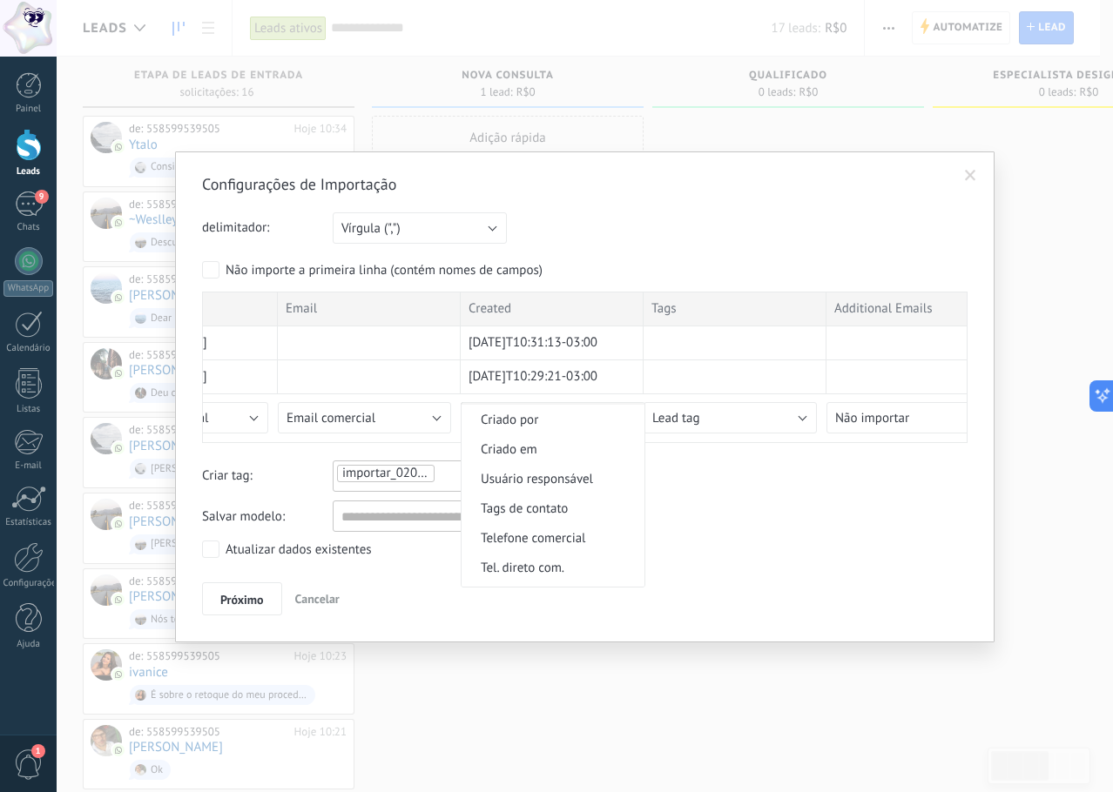
scroll to position [261, 0]
click at [567, 439] on li "Criado em" at bounding box center [552, 449] width 183 height 30
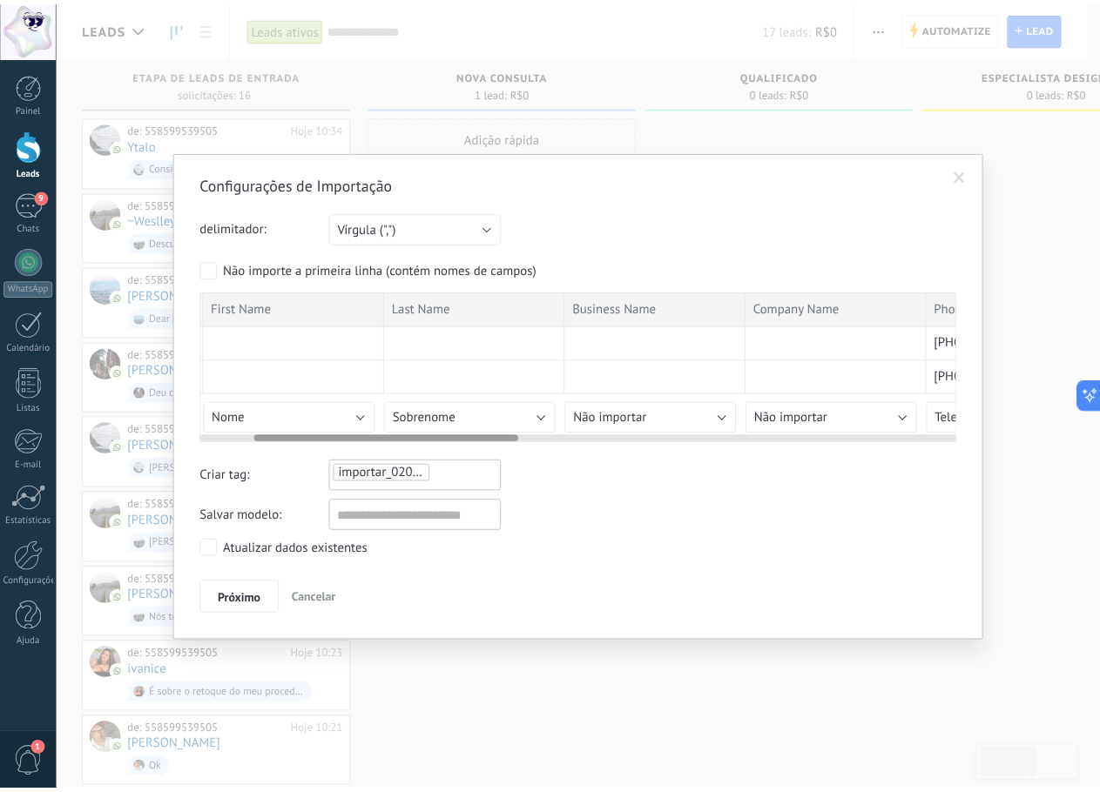
scroll to position [0, 0]
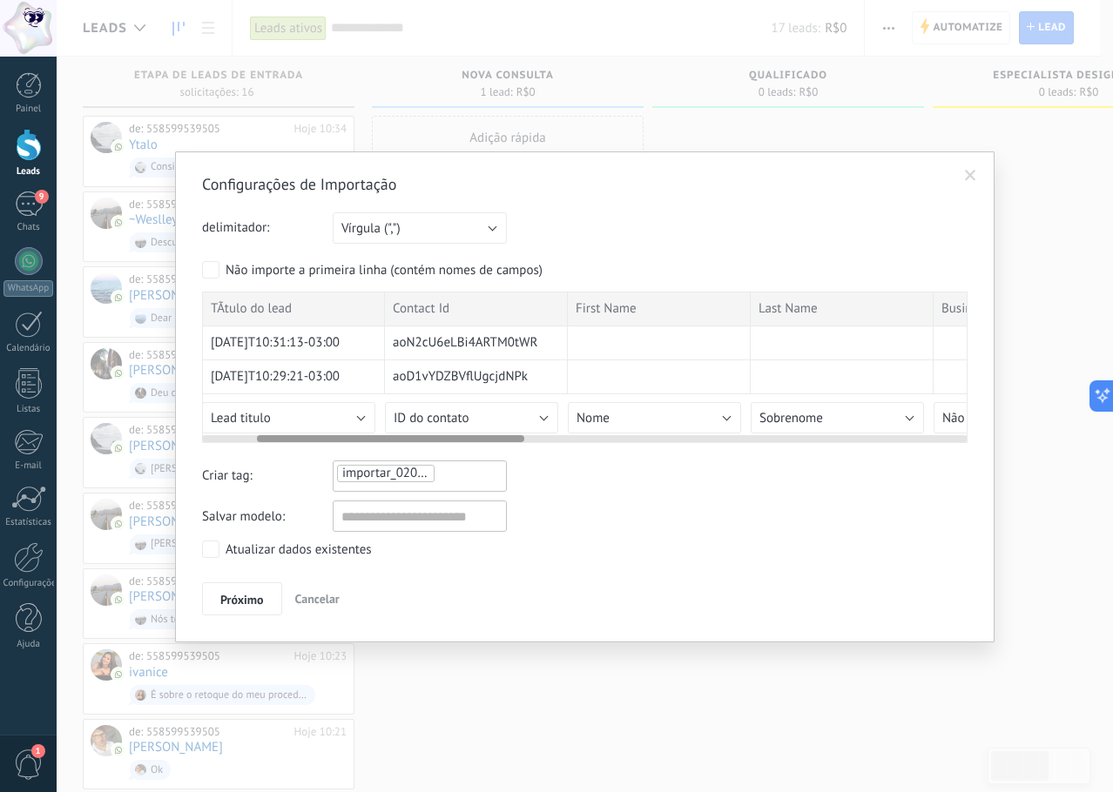
drag, startPoint x: 677, startPoint y: 435, endPoint x: 245, endPoint y: 415, distance: 432.3
click at [245, 415] on div "TÃ­tulo do lead Contact Id First Name Last Name Business Name Company Name Phon…" at bounding box center [584, 368] width 765 height 152
click at [256, 586] on button "Próximo" at bounding box center [242, 598] width 80 height 33
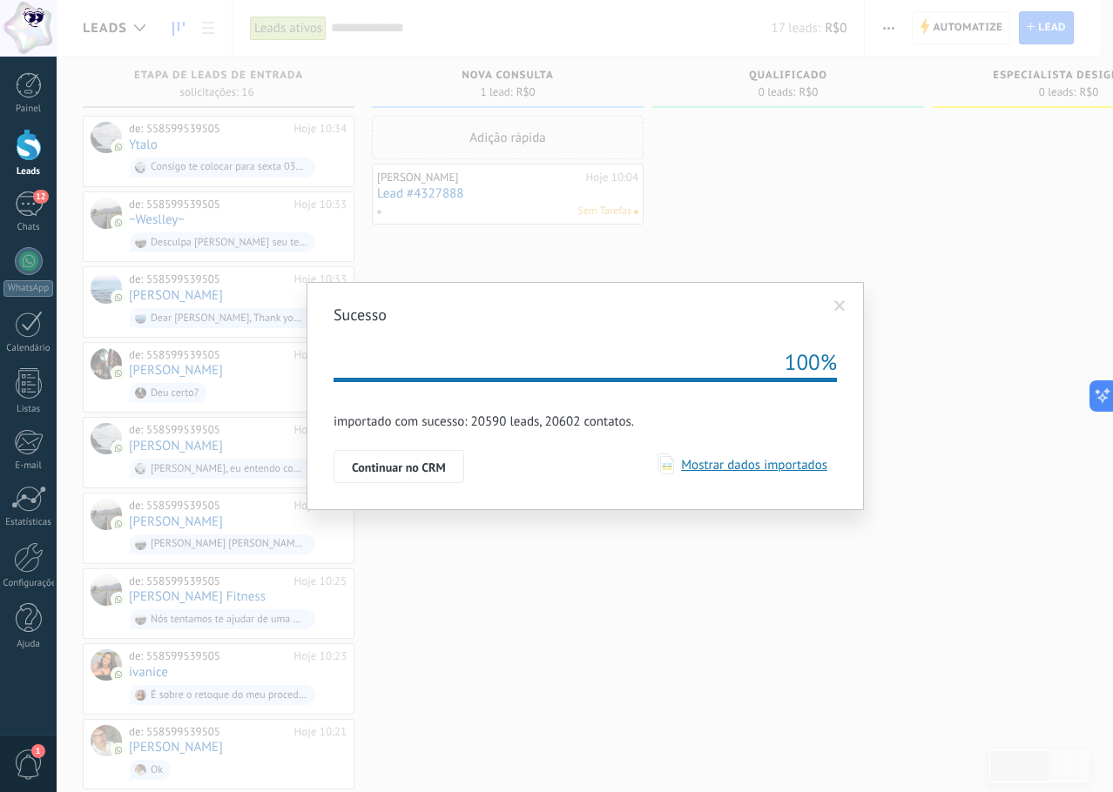
click at [802, 465] on span "Mostrar dados importados" at bounding box center [750, 465] width 153 height 17
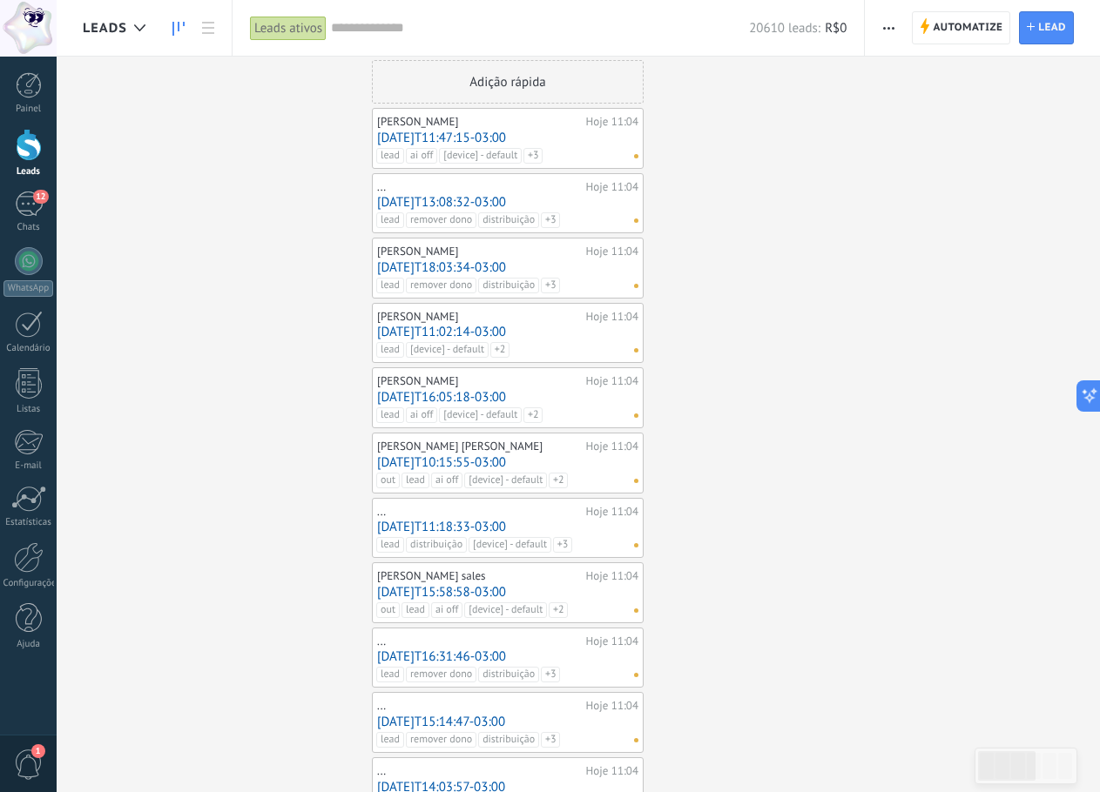
scroll to position [87, 0]
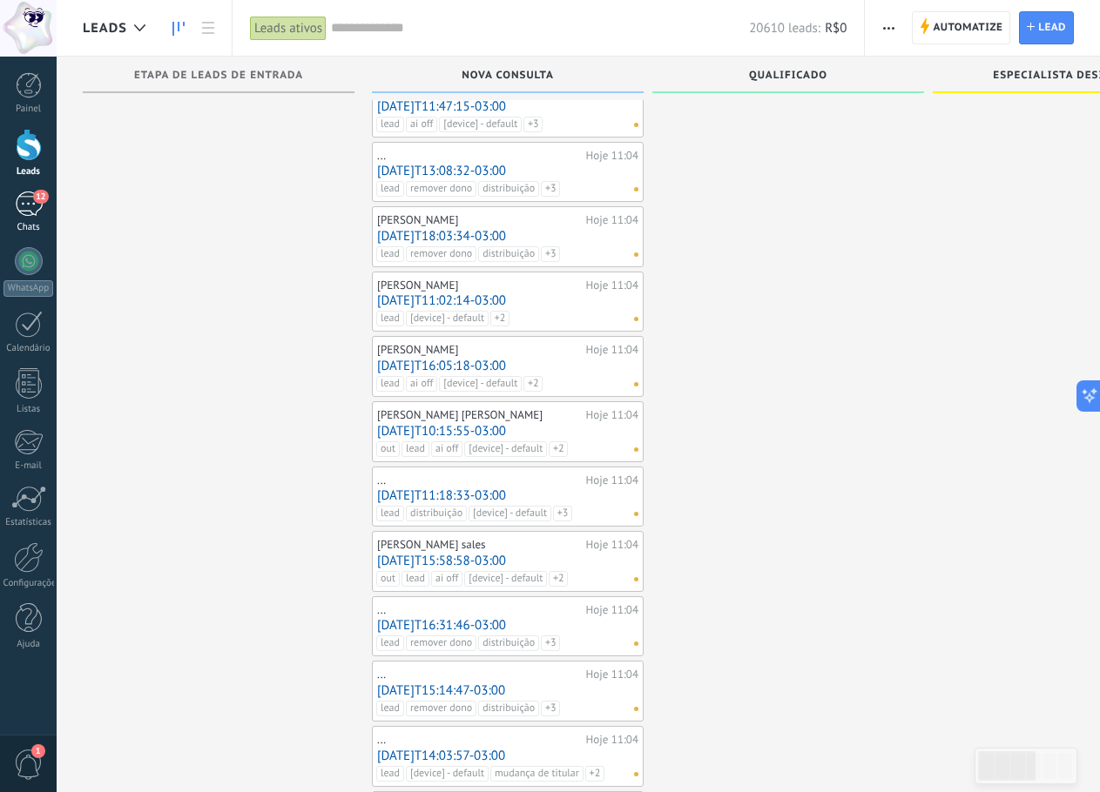
click at [12, 212] on link "12 Chats" at bounding box center [28, 213] width 57 height 42
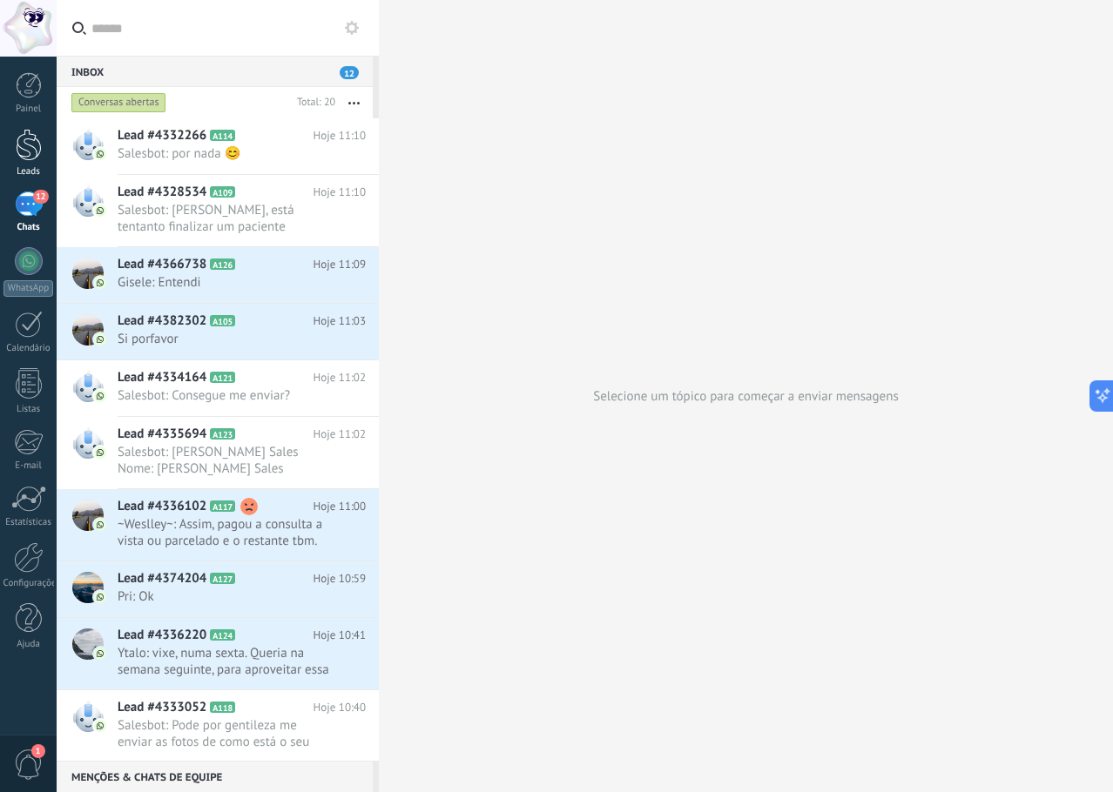
click at [38, 165] on link "Leads" at bounding box center [28, 153] width 57 height 49
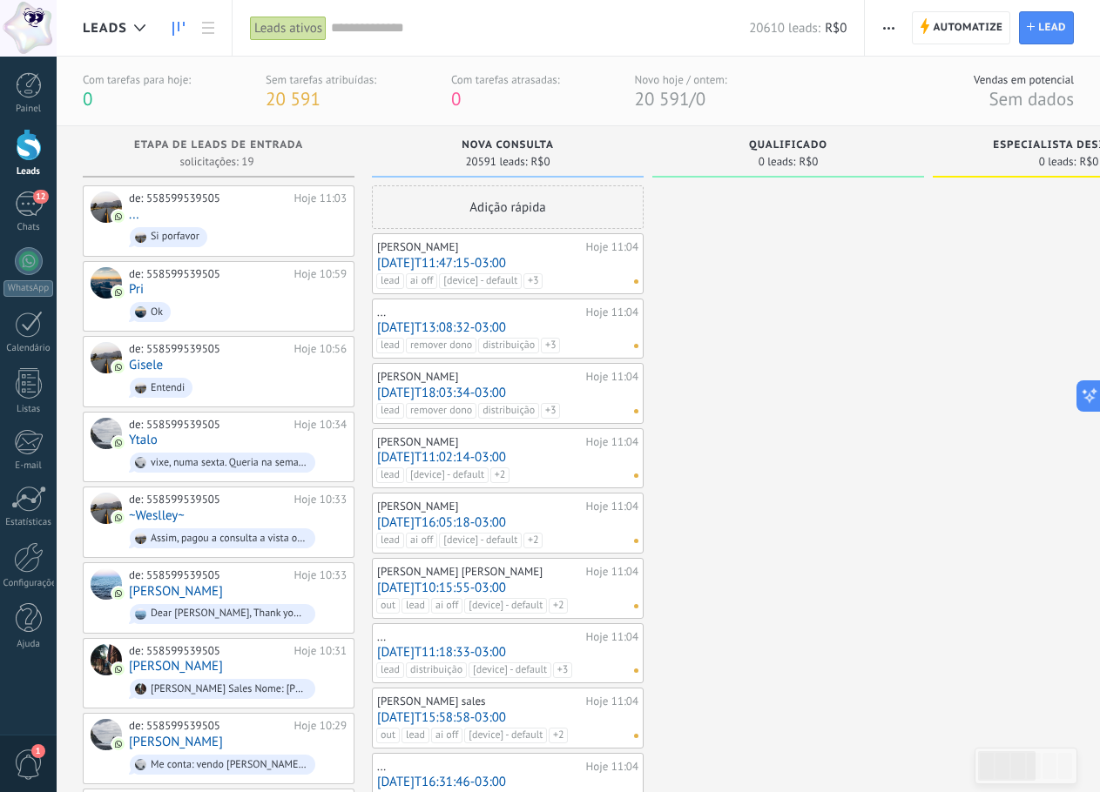
click at [544, 250] on div "Dr madson Sales" at bounding box center [479, 247] width 205 height 14
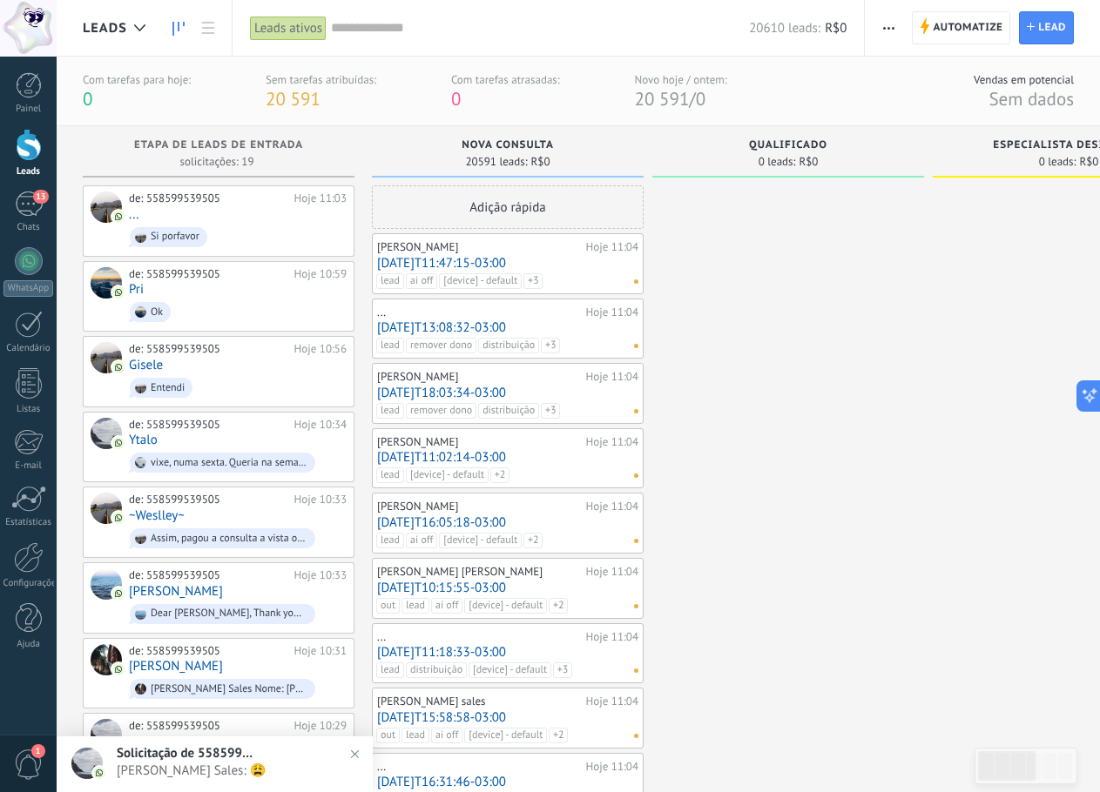
click at [544, 250] on div "Dr madson Sales" at bounding box center [479, 247] width 205 height 14
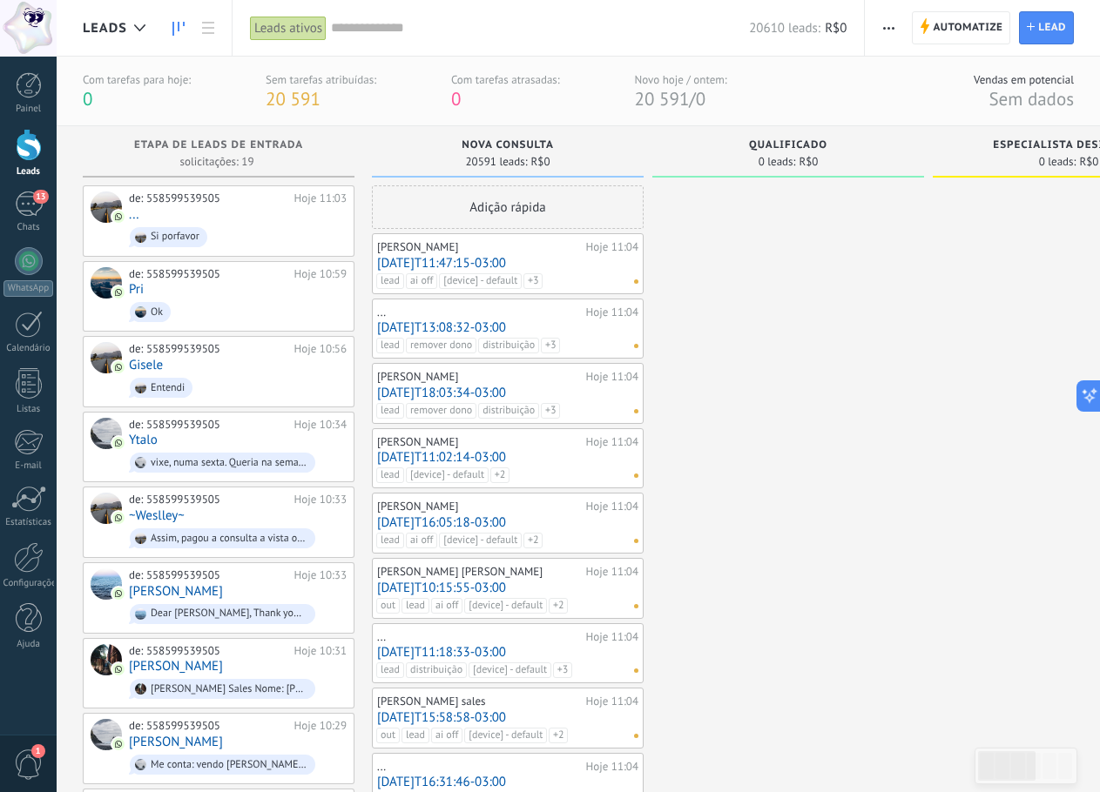
click at [586, 269] on link "2025-08-14T11:47:15-03:00" at bounding box center [507, 263] width 261 height 15
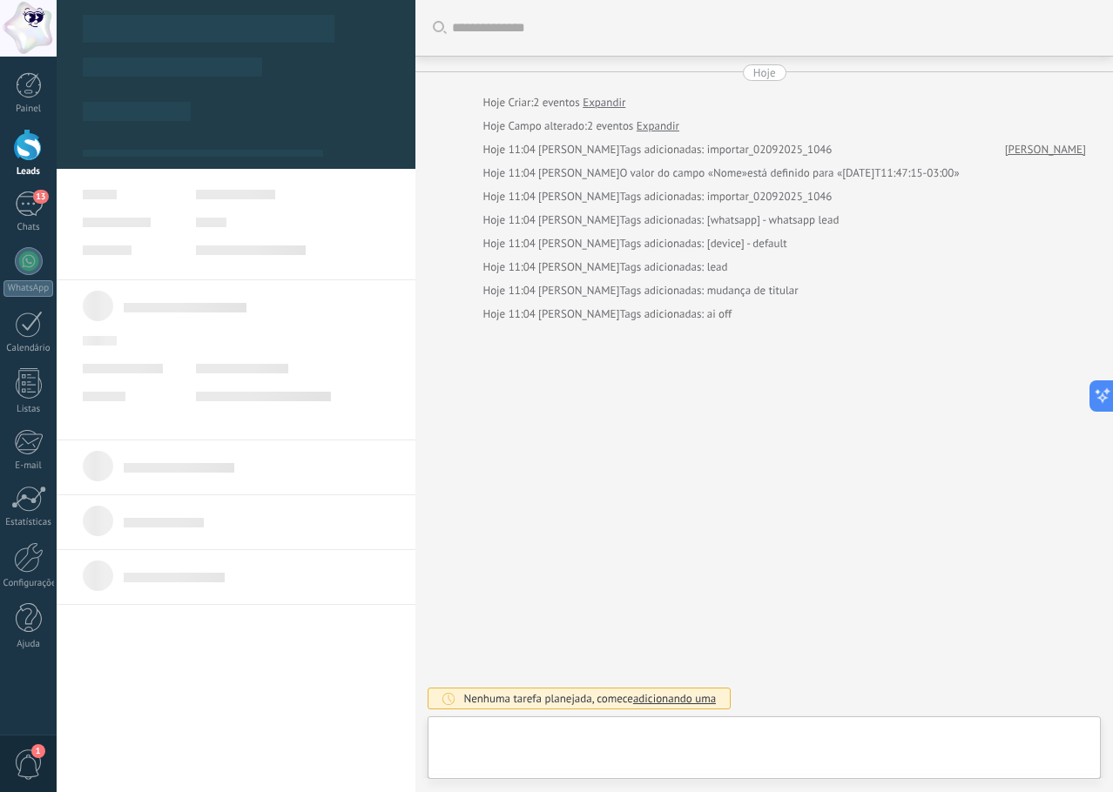
type textarea "**********"
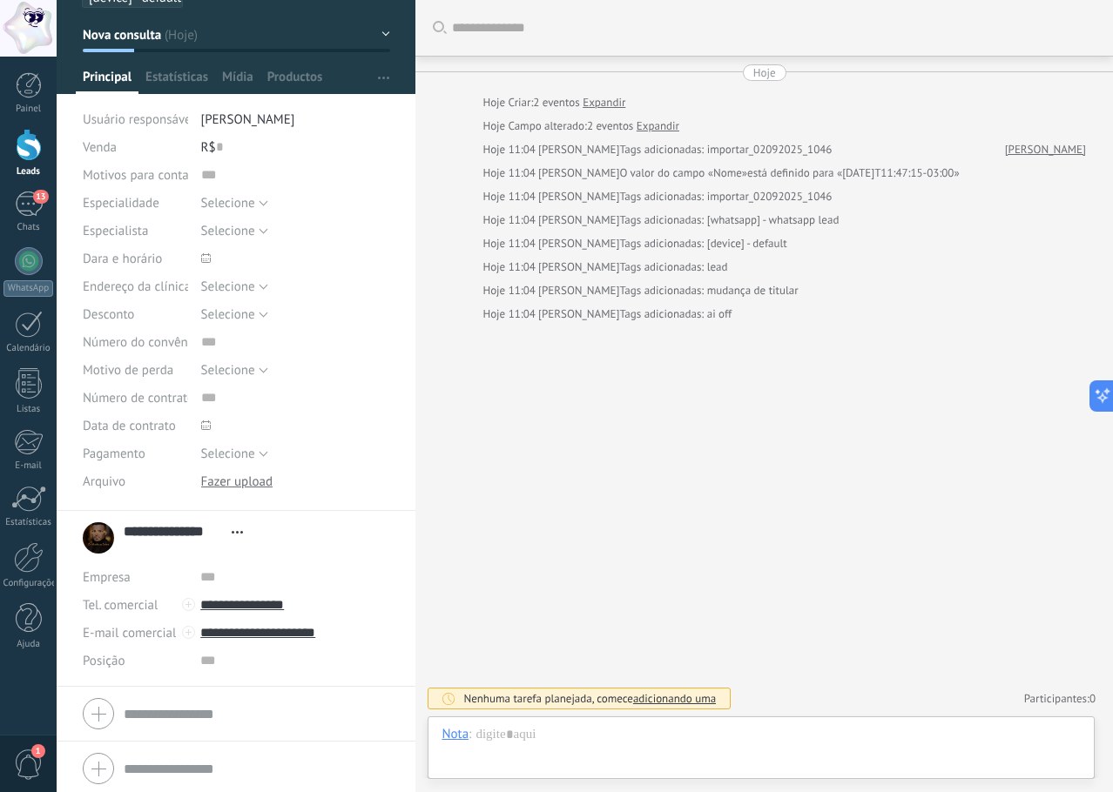
scroll to position [118, 0]
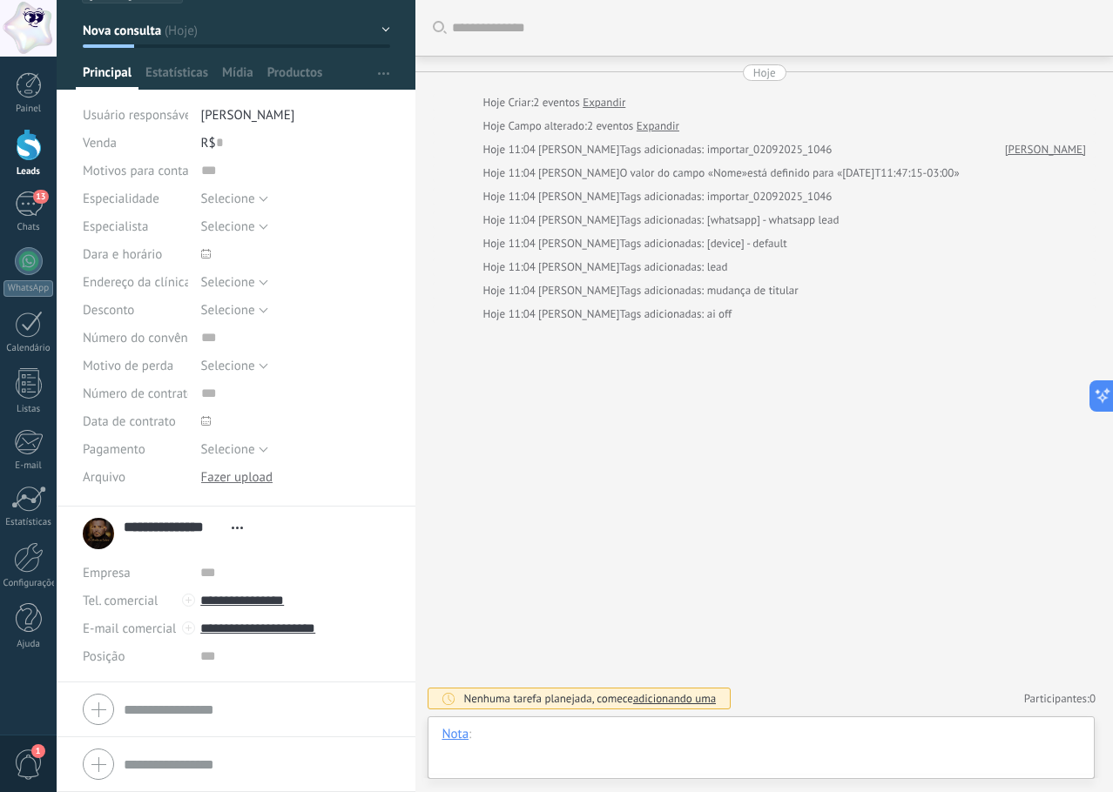
click at [743, 729] on div at bounding box center [760, 752] width 639 height 52
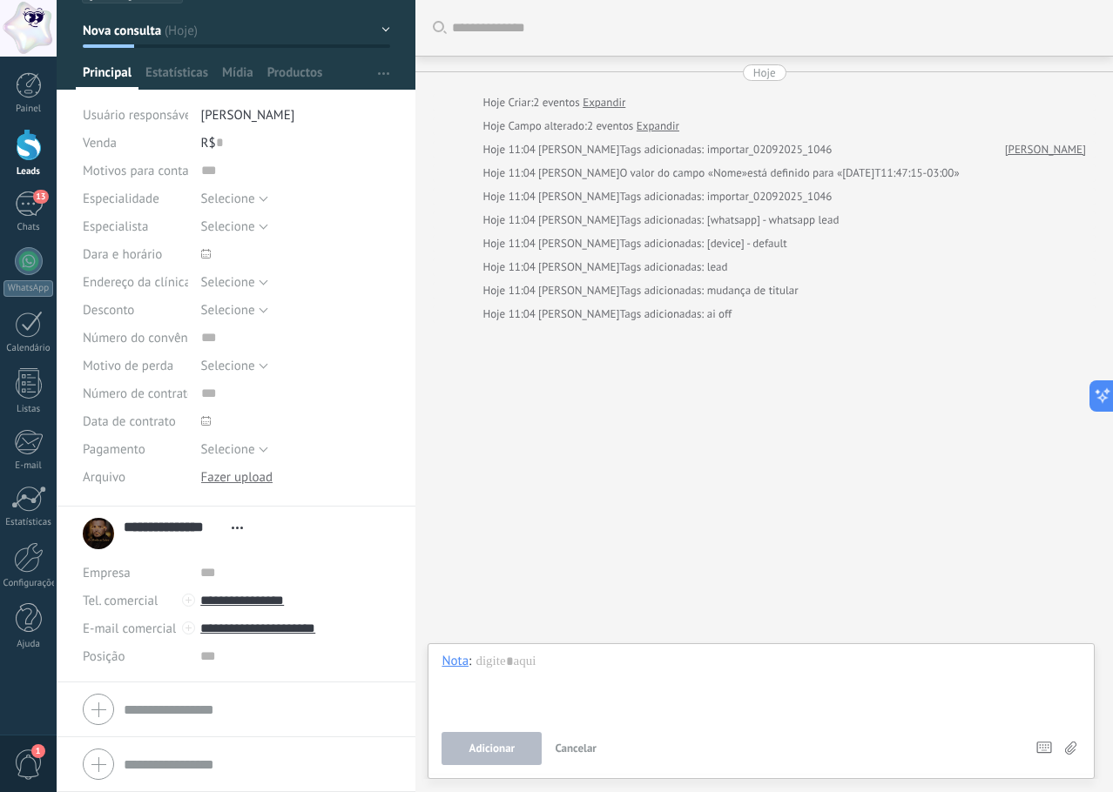
click at [774, 560] on div "Buscar Carregar mais Hoje Hoje Criar: 2 eventos Expandir Hoje Campo alterado: 2…" at bounding box center [763, 396] width 697 height 792
click at [279, 601] on input "**********" at bounding box center [294, 601] width 189 height 28
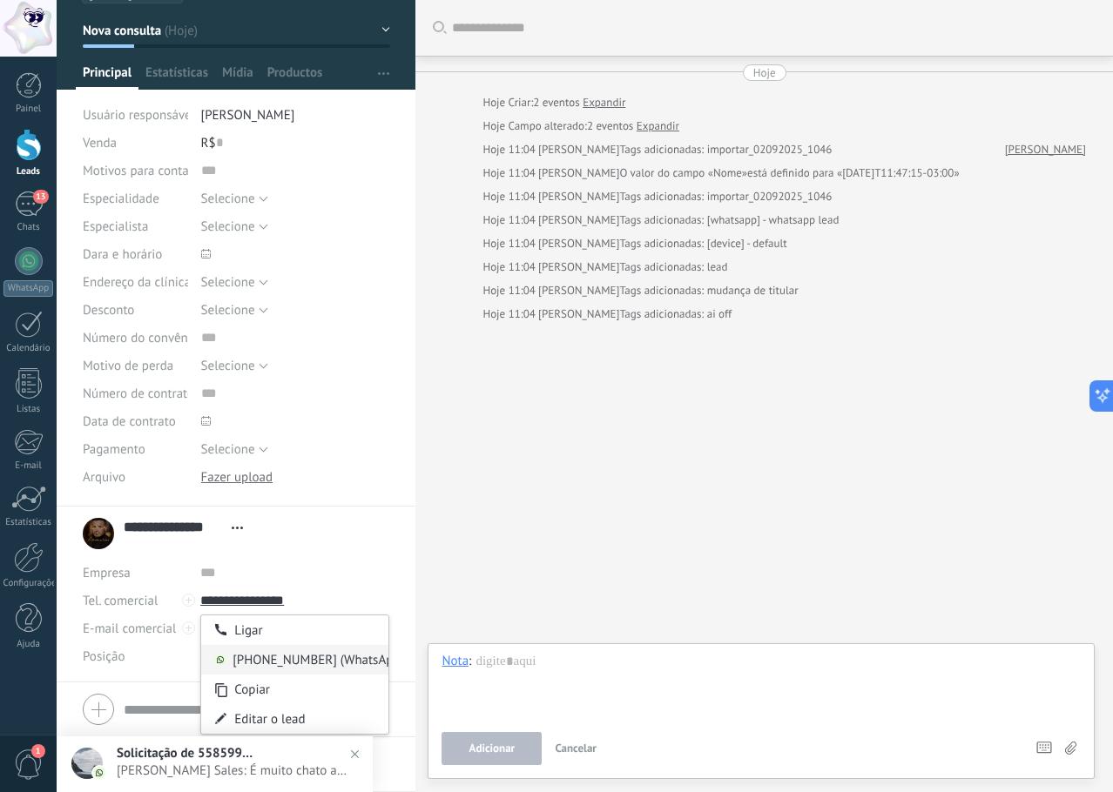
type input "**********"
click at [302, 653] on div "558599539505 (WhatsApp)" at bounding box center [294, 660] width 187 height 30
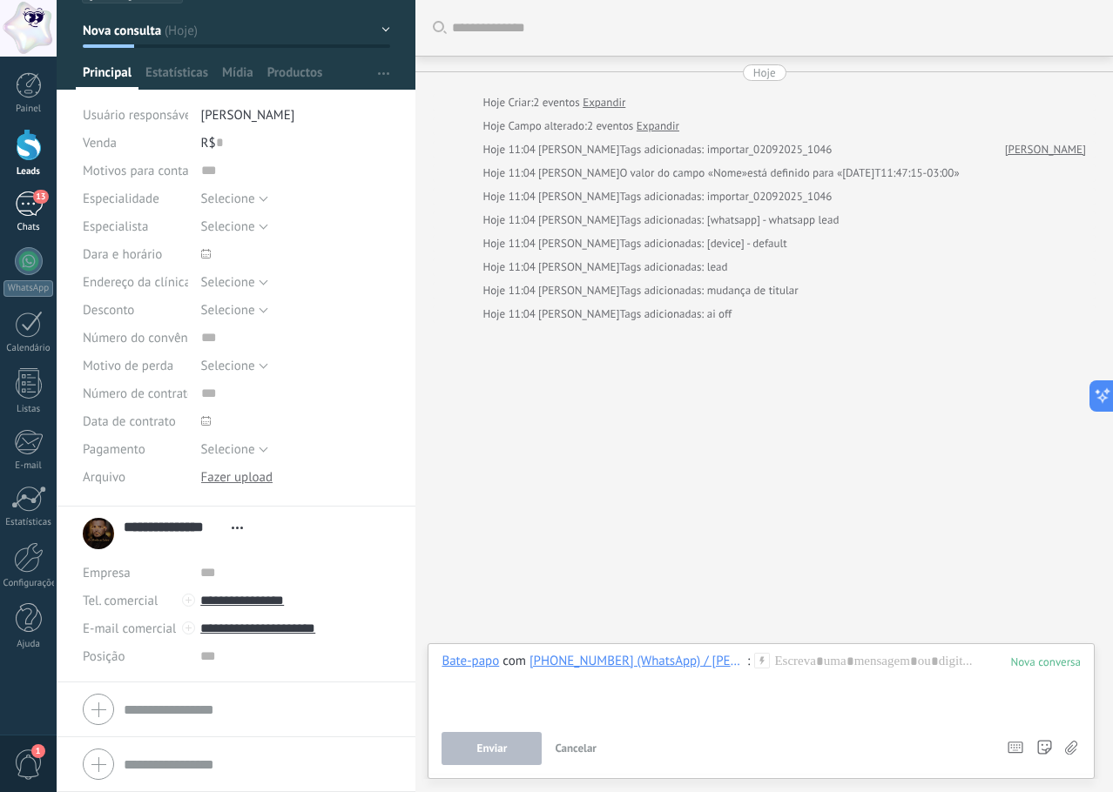
click at [31, 204] on div "13" at bounding box center [29, 204] width 28 height 25
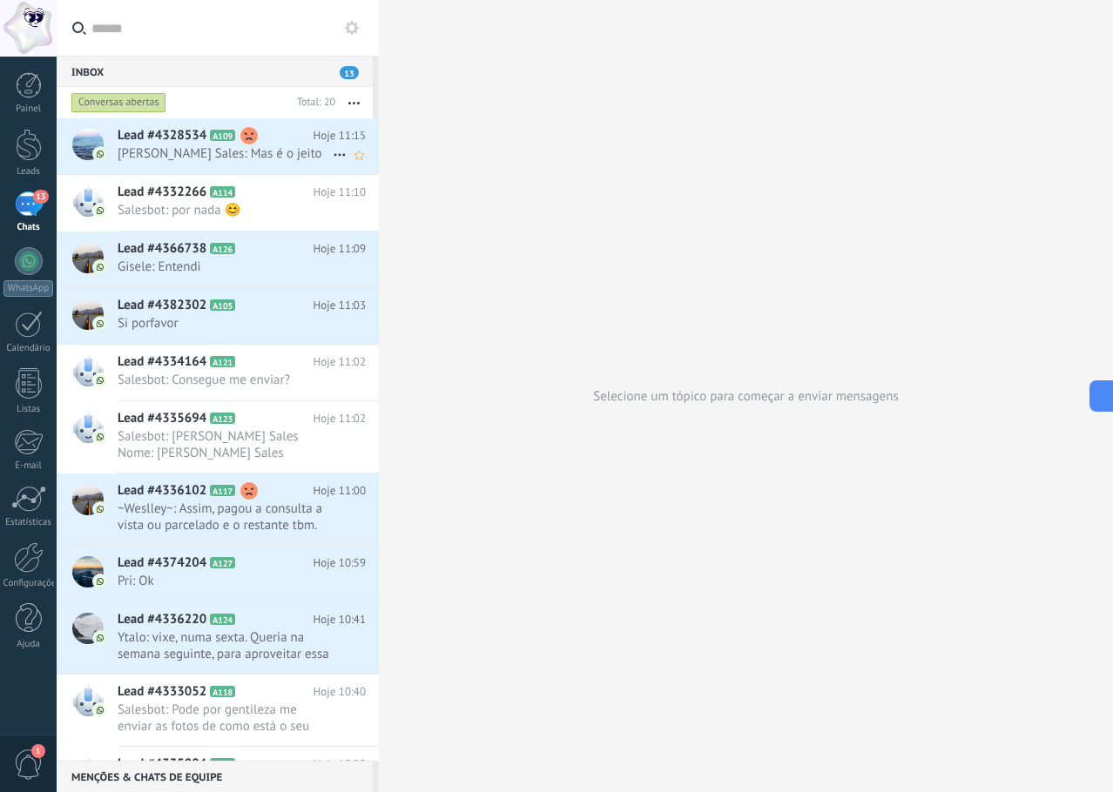
click at [256, 152] on span "Madson Sales: Mas é o jeito" at bounding box center [225, 153] width 215 height 17
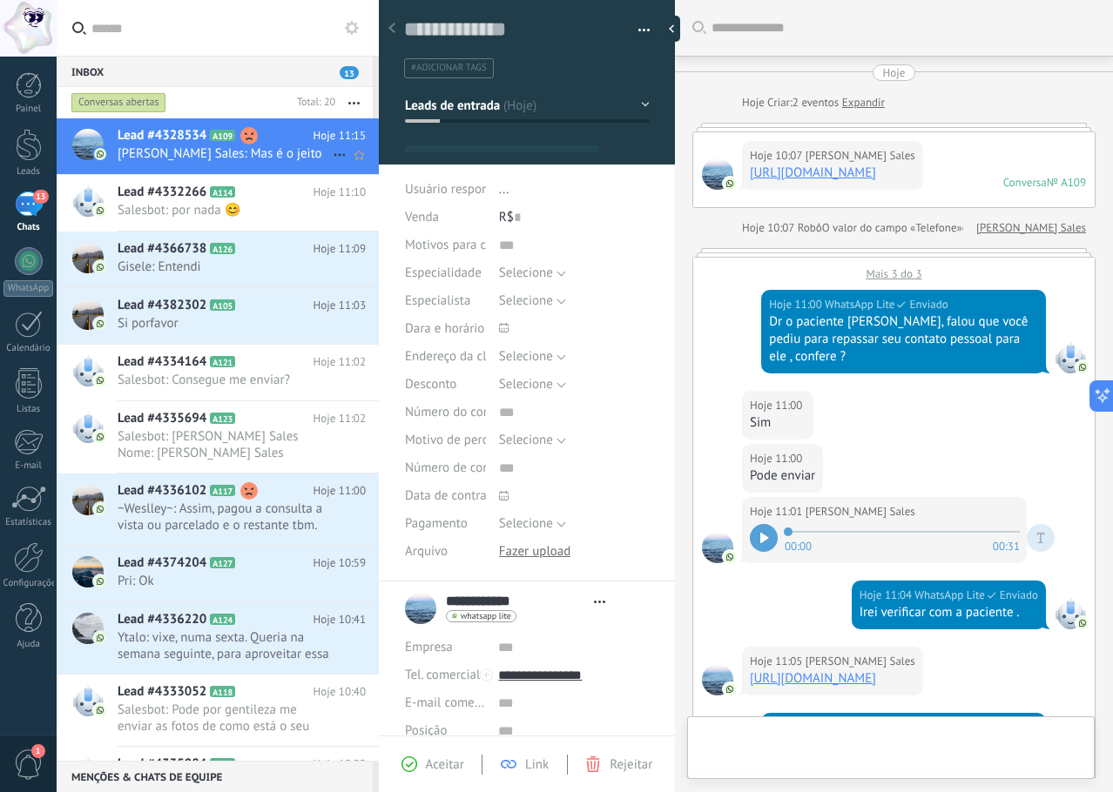
type textarea "**********"
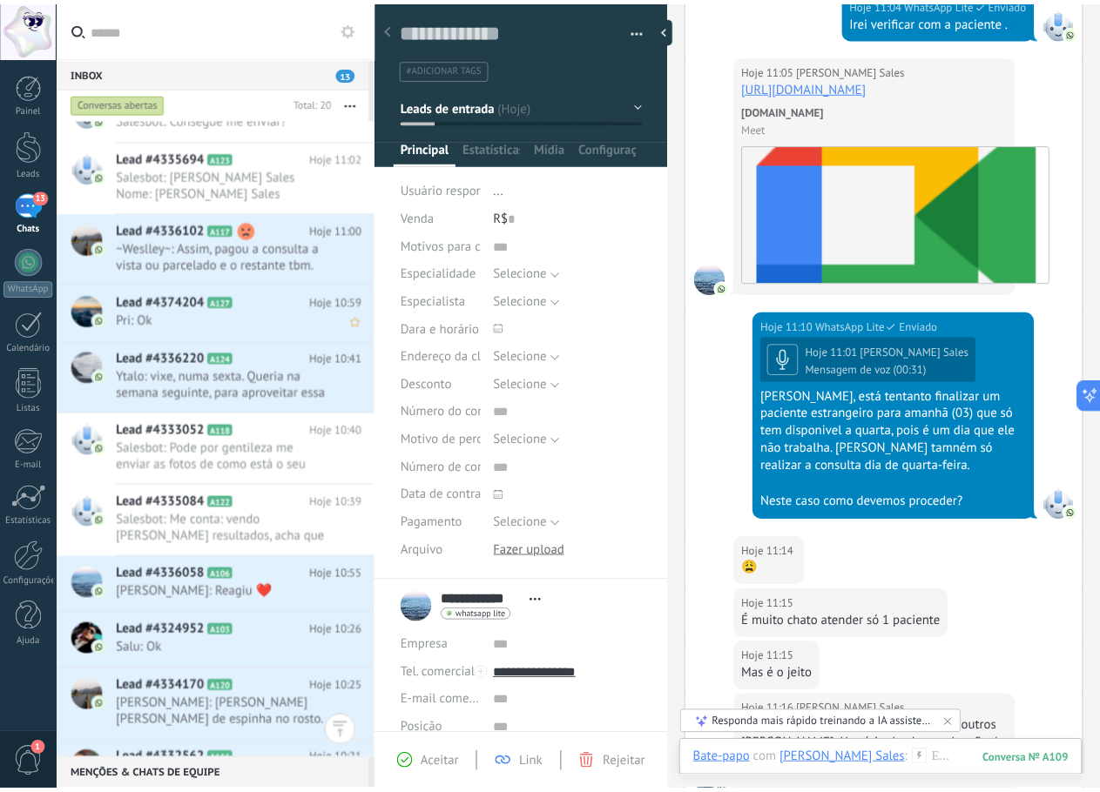
scroll to position [945, 0]
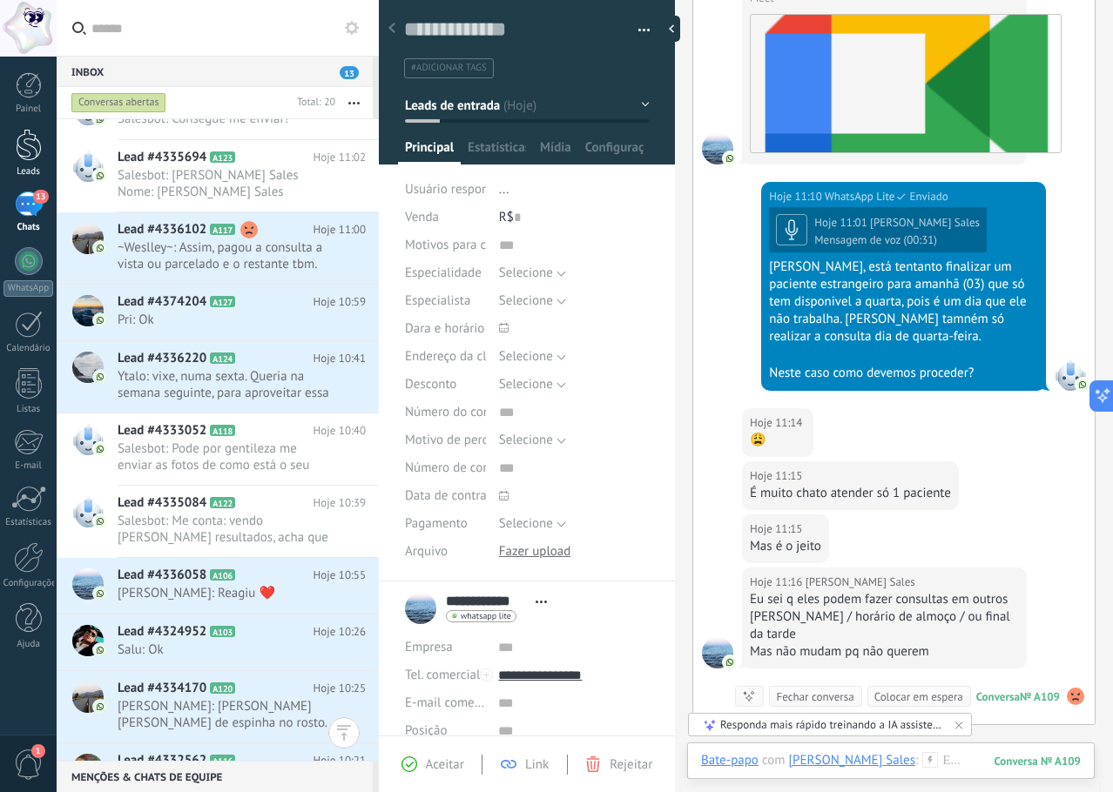
click at [28, 152] on div at bounding box center [29, 145] width 26 height 32
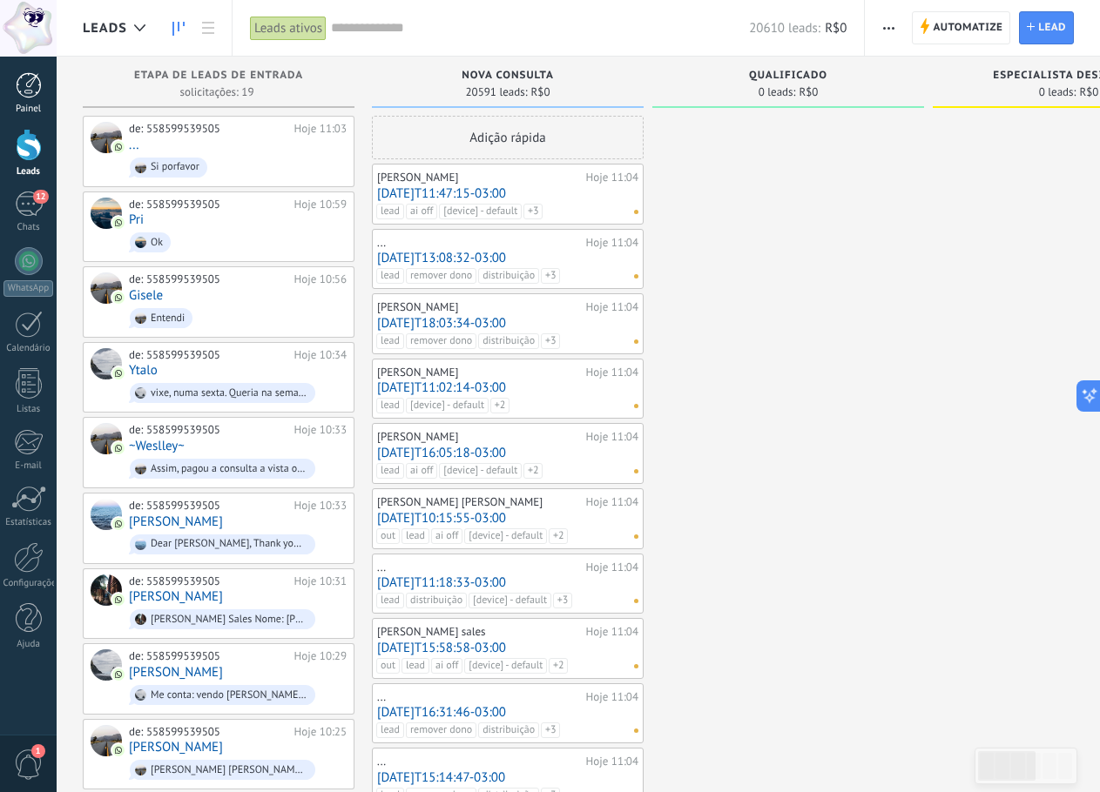
click at [29, 103] on link "Painel" at bounding box center [28, 93] width 57 height 43
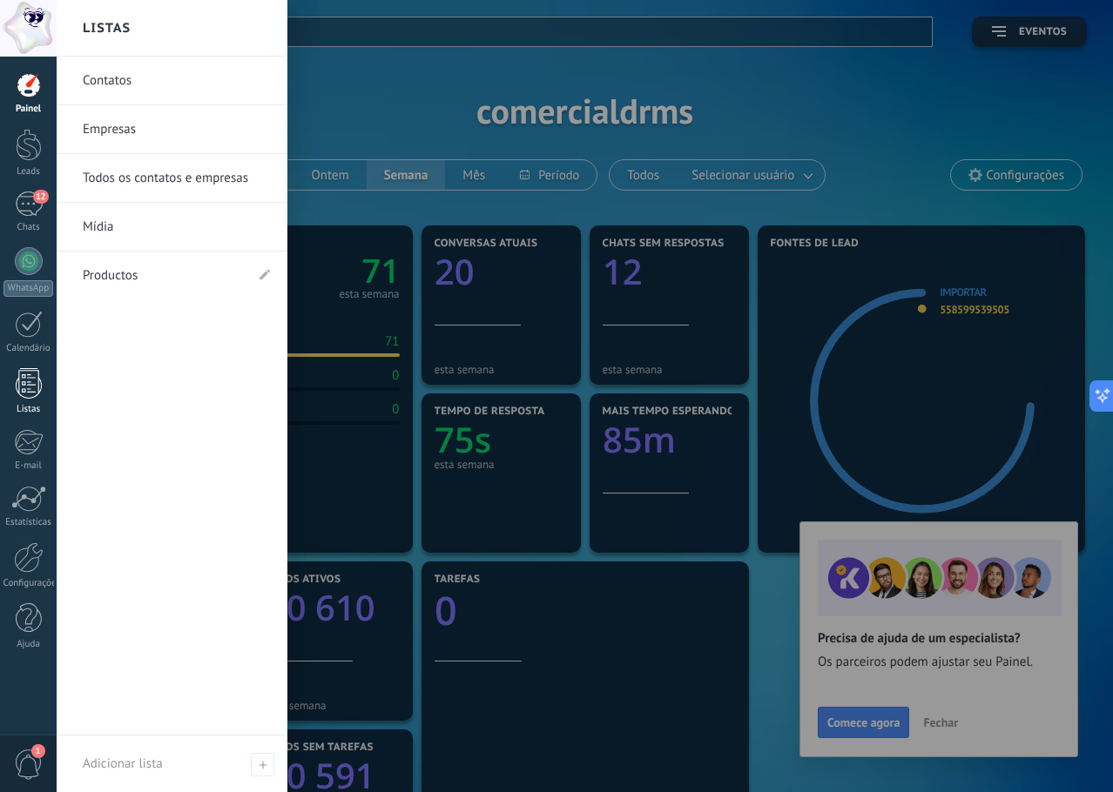
click at [40, 386] on div at bounding box center [29, 383] width 26 height 30
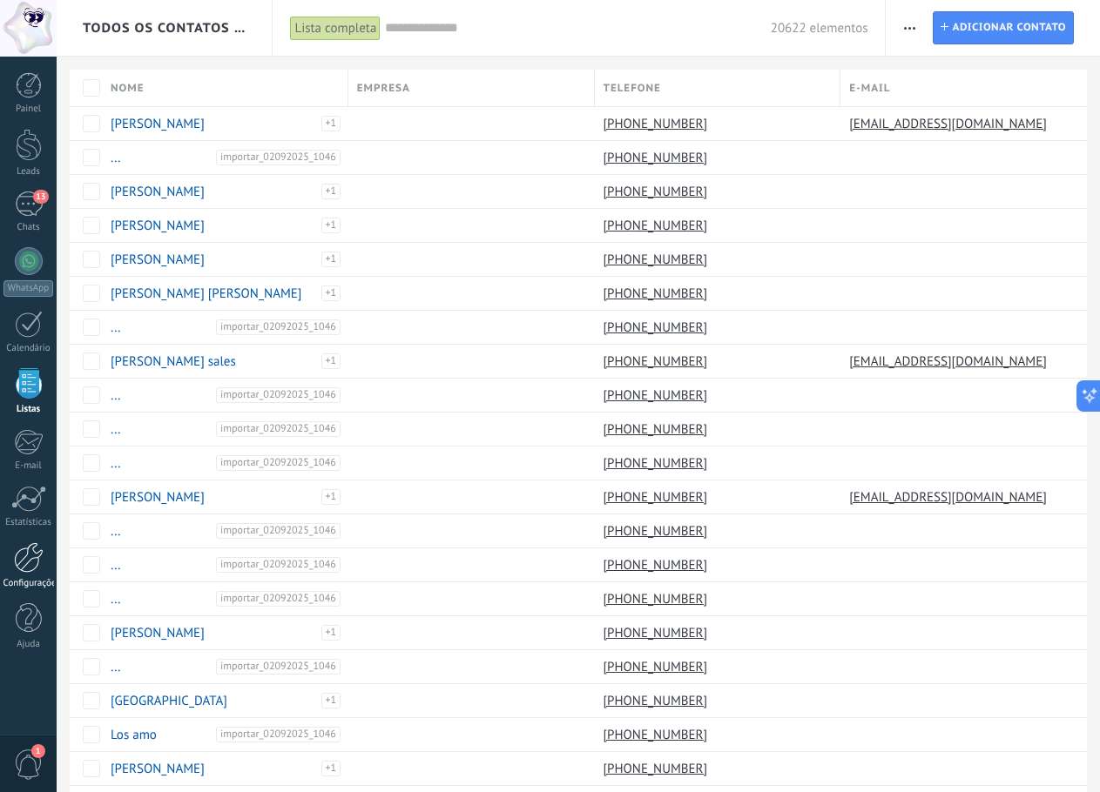
click at [20, 549] on div at bounding box center [29, 557] width 30 height 30
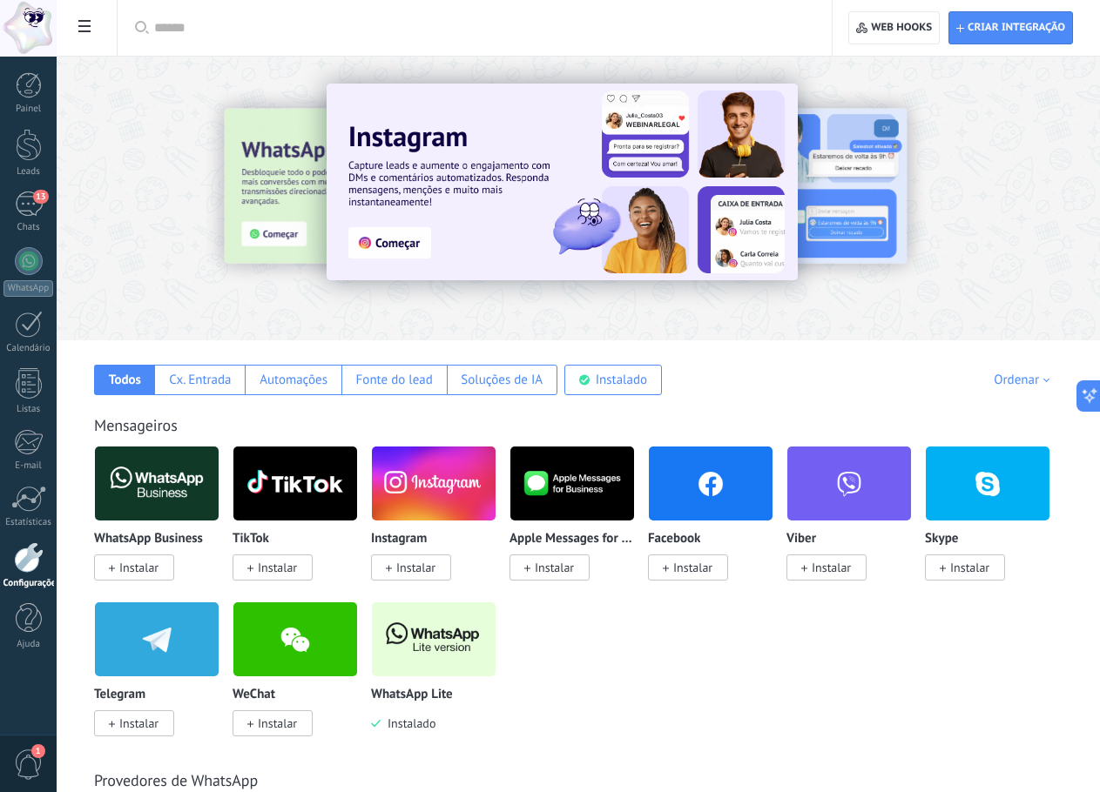
click at [80, 26] on use at bounding box center [84, 26] width 12 height 12
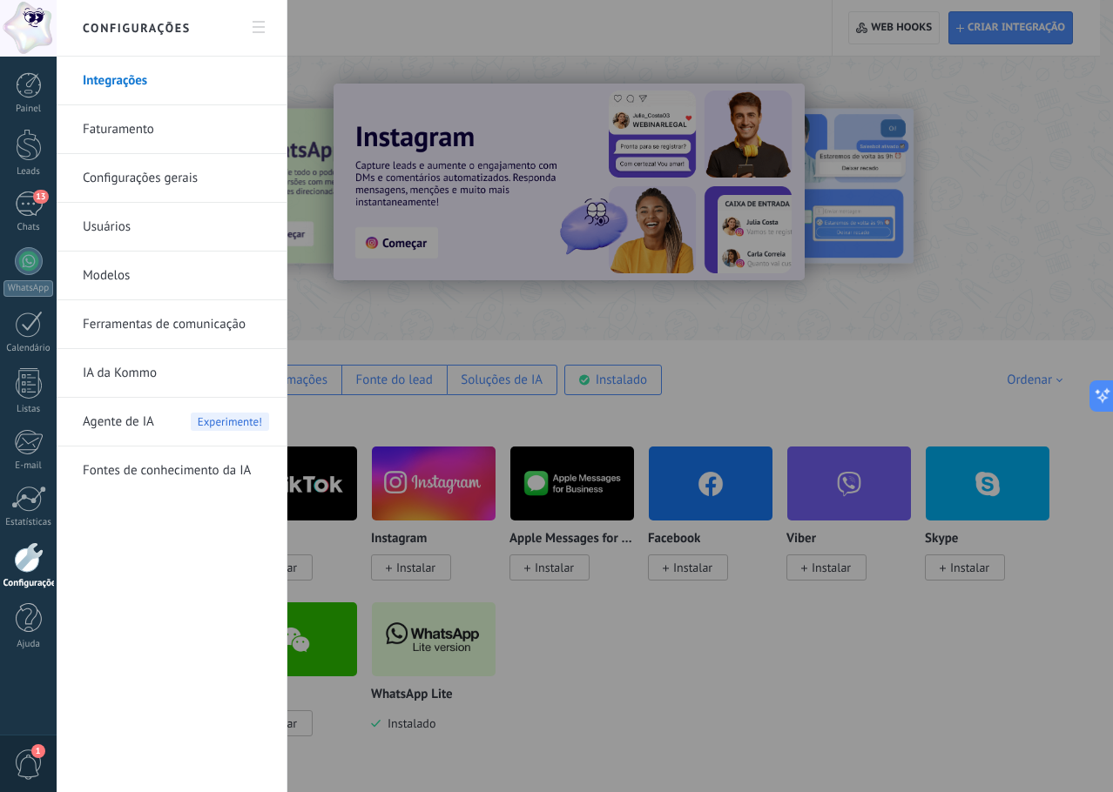
click at [113, 219] on link "Usuários" at bounding box center [176, 227] width 186 height 49
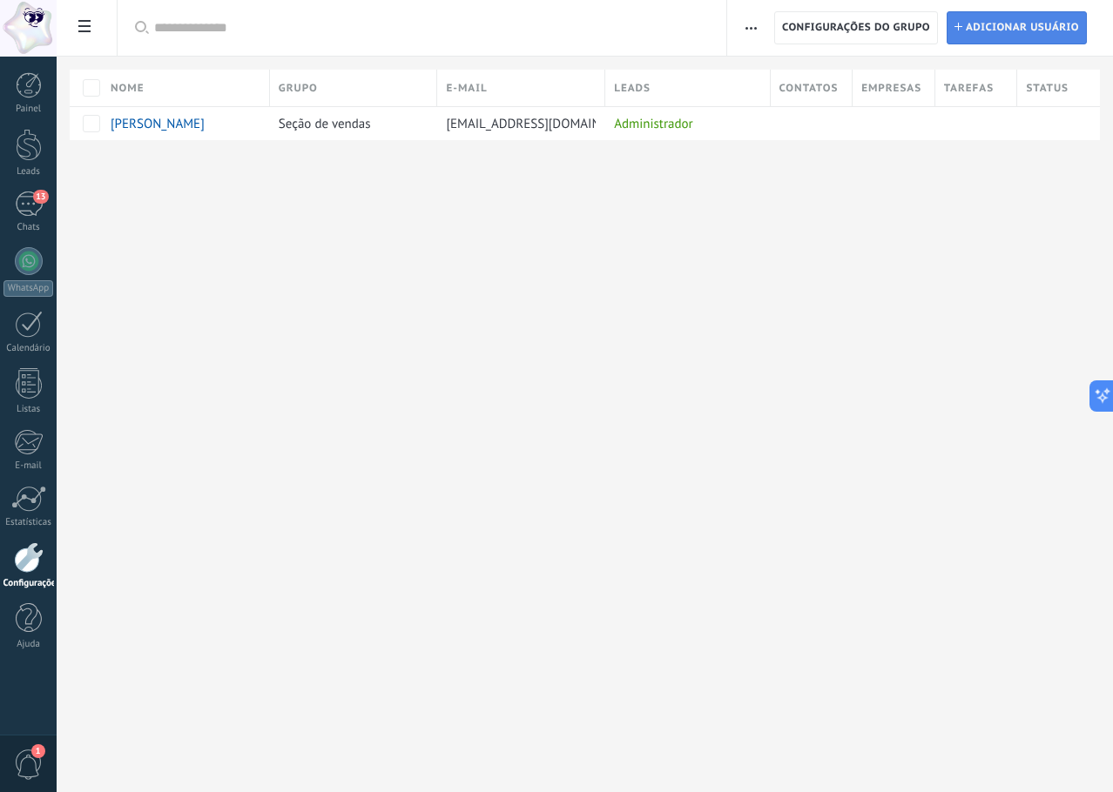
click at [1016, 37] on span "Adicionar usuário" at bounding box center [1022, 27] width 113 height 31
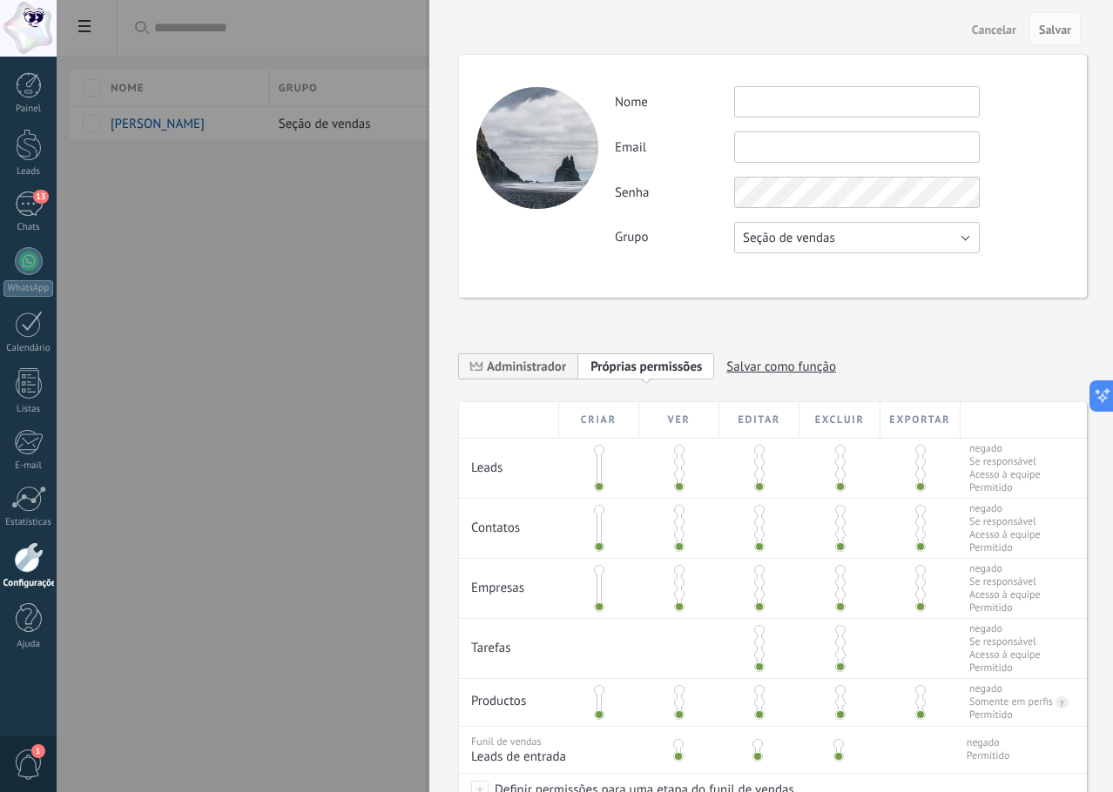
click at [951, 238] on button "Seção de vendas" at bounding box center [857, 237] width 246 height 31
click at [868, 266] on span "Usuários gratuitos" at bounding box center [849, 267] width 250 height 17
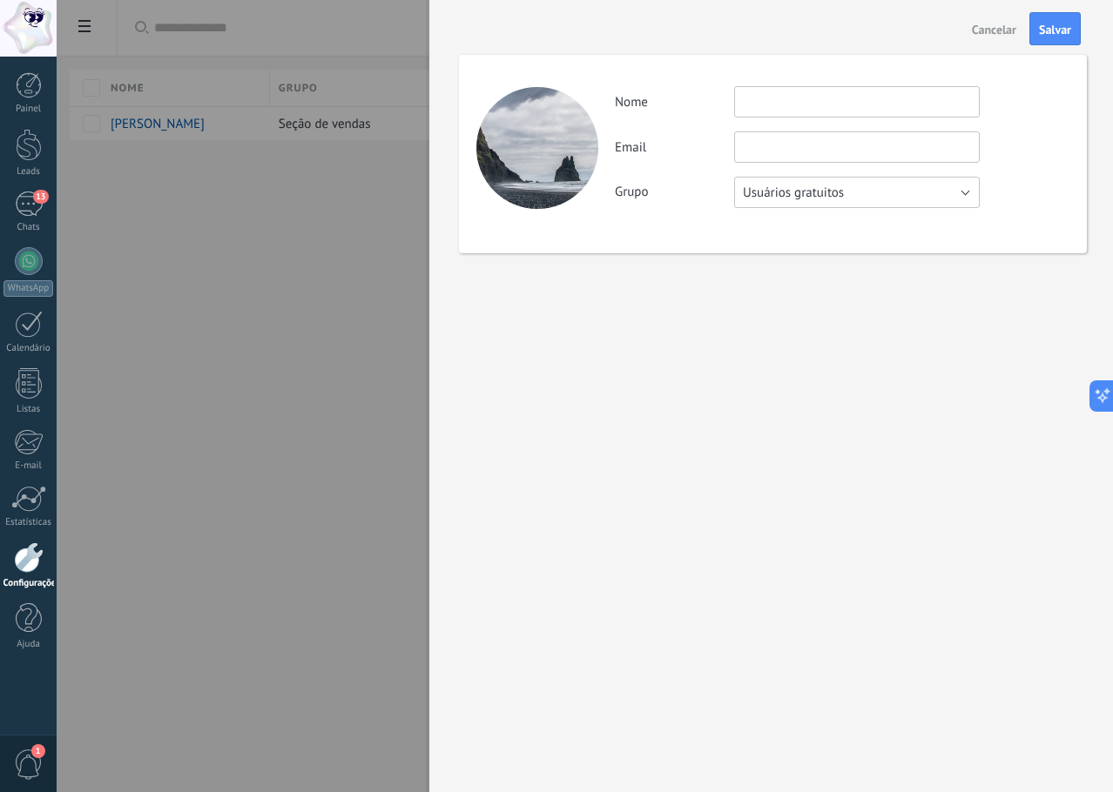
click at [951, 194] on button "Usuários gratuitos" at bounding box center [857, 192] width 246 height 31
click at [831, 197] on span "Seção de vendas" at bounding box center [849, 193] width 250 height 17
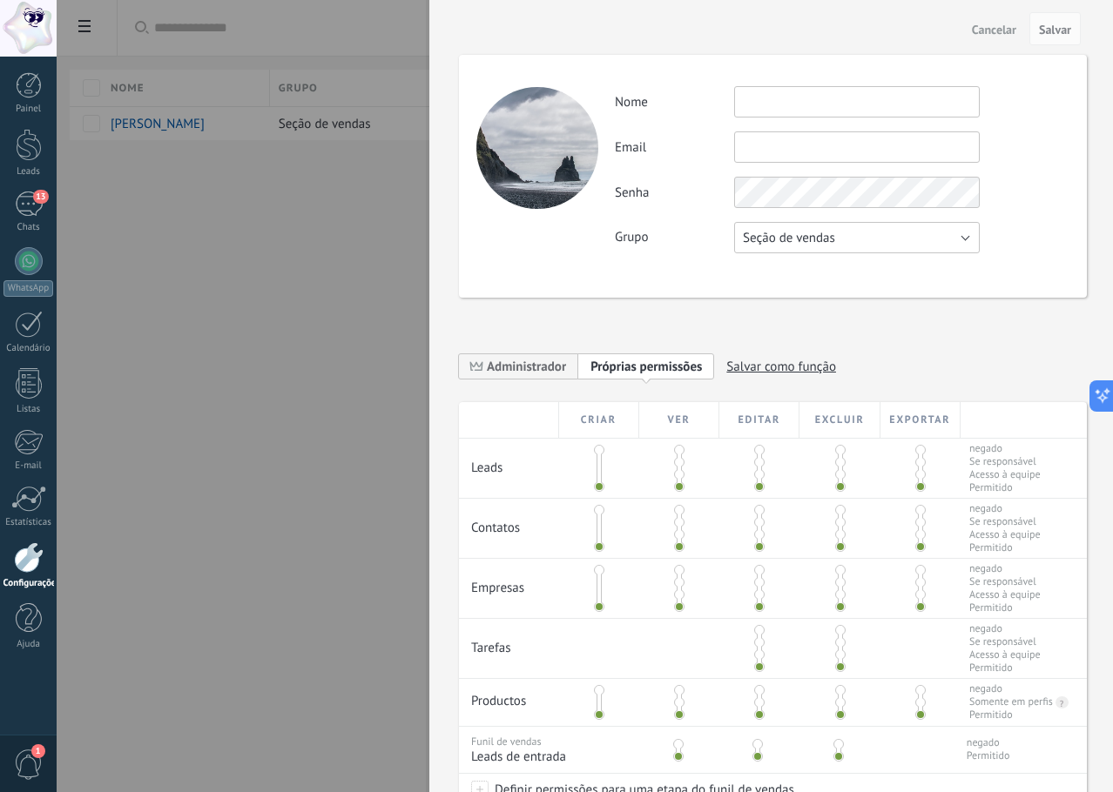
click at [928, 238] on button "Seção de vendas" at bounding box center [857, 237] width 246 height 31
click at [928, 238] on span "Seção de vendas" at bounding box center [849, 238] width 250 height 17
click at [808, 111] on input "text" at bounding box center [857, 101] width 246 height 31
type input "******"
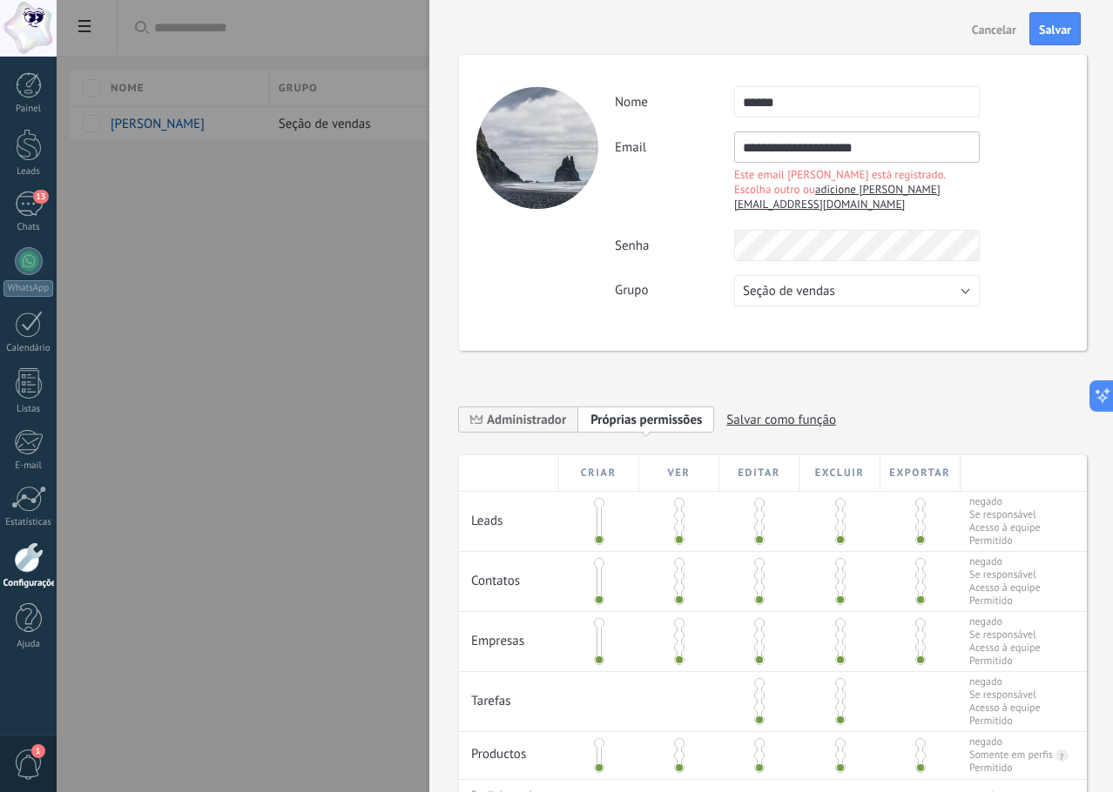
drag, startPoint x: 894, startPoint y: 148, endPoint x: 717, endPoint y: 131, distance: 178.4
click at [717, 131] on div "**********" at bounding box center [842, 173] width 454 height 84
click at [818, 140] on input "**********" at bounding box center [857, 146] width 246 height 31
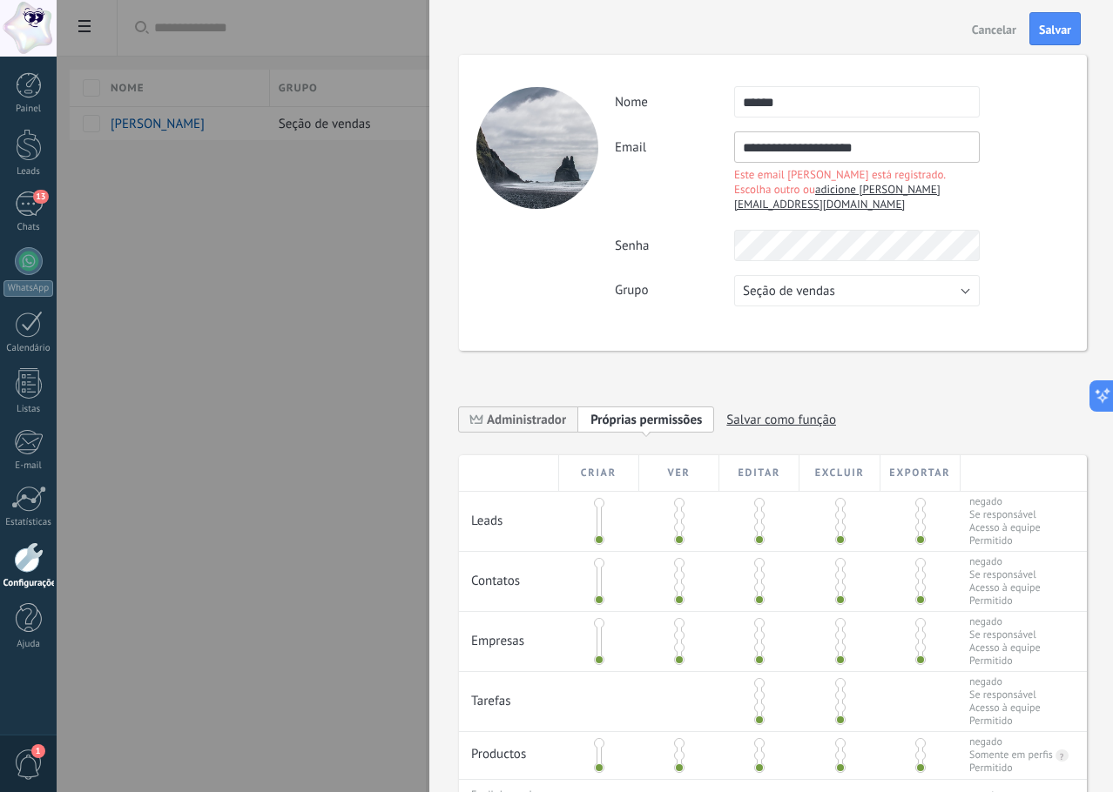
paste input "****"
type input "**********"
click at [689, 210] on div "**********" at bounding box center [842, 196] width 454 height 220
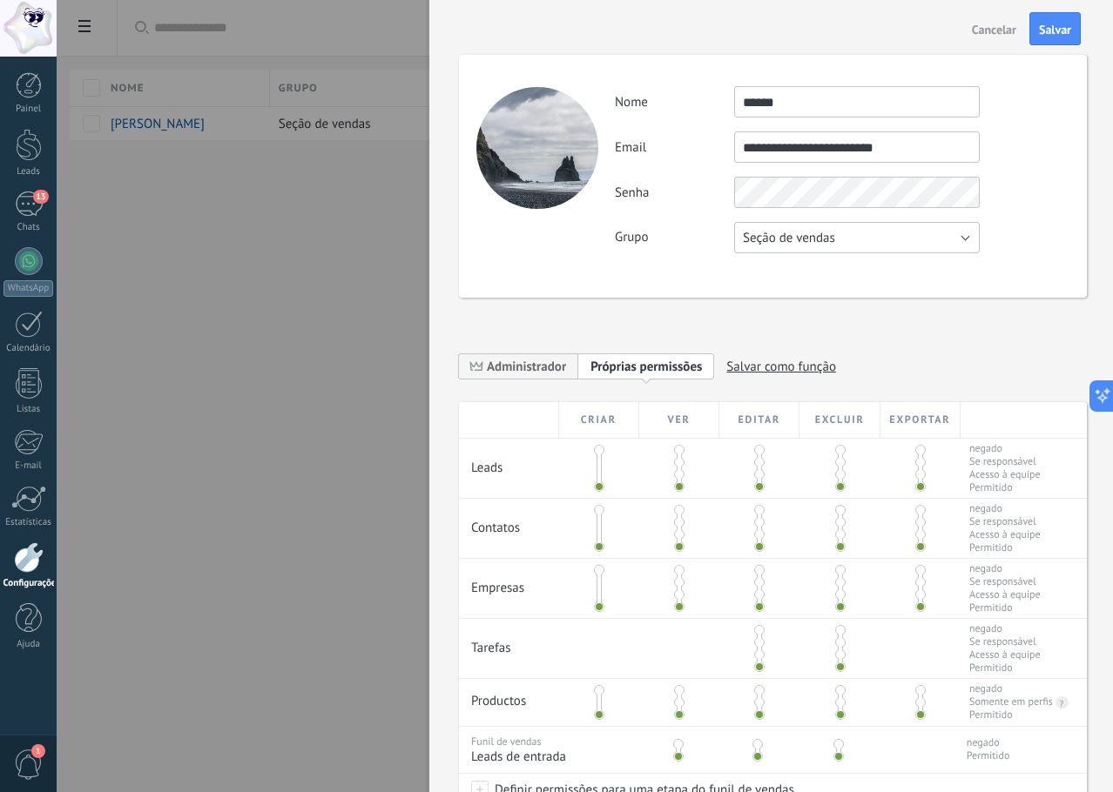
click at [877, 246] on div "**********" at bounding box center [842, 169] width 454 height 167
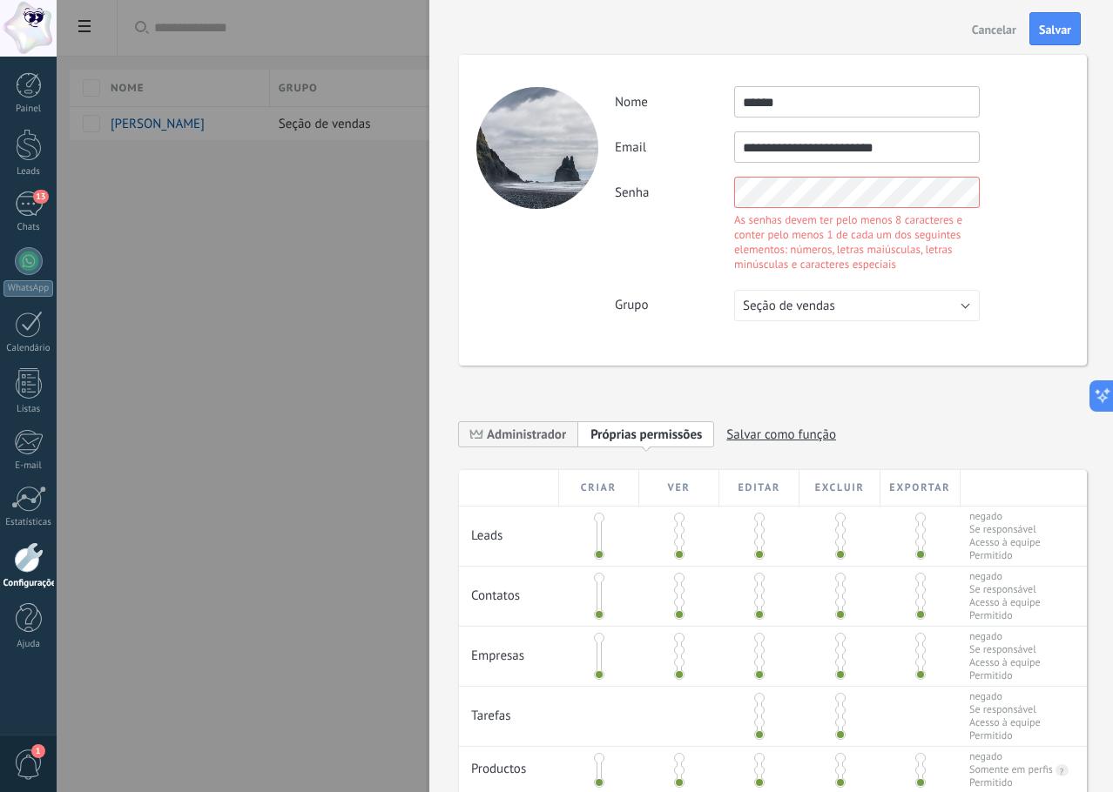
click at [685, 192] on div "Senha As senhas devem ter pelo menos 8 caracteres e conter pelo menos 1 de cada…" at bounding box center [842, 226] width 454 height 99
click at [678, 260] on div "**********" at bounding box center [773, 210] width 628 height 311
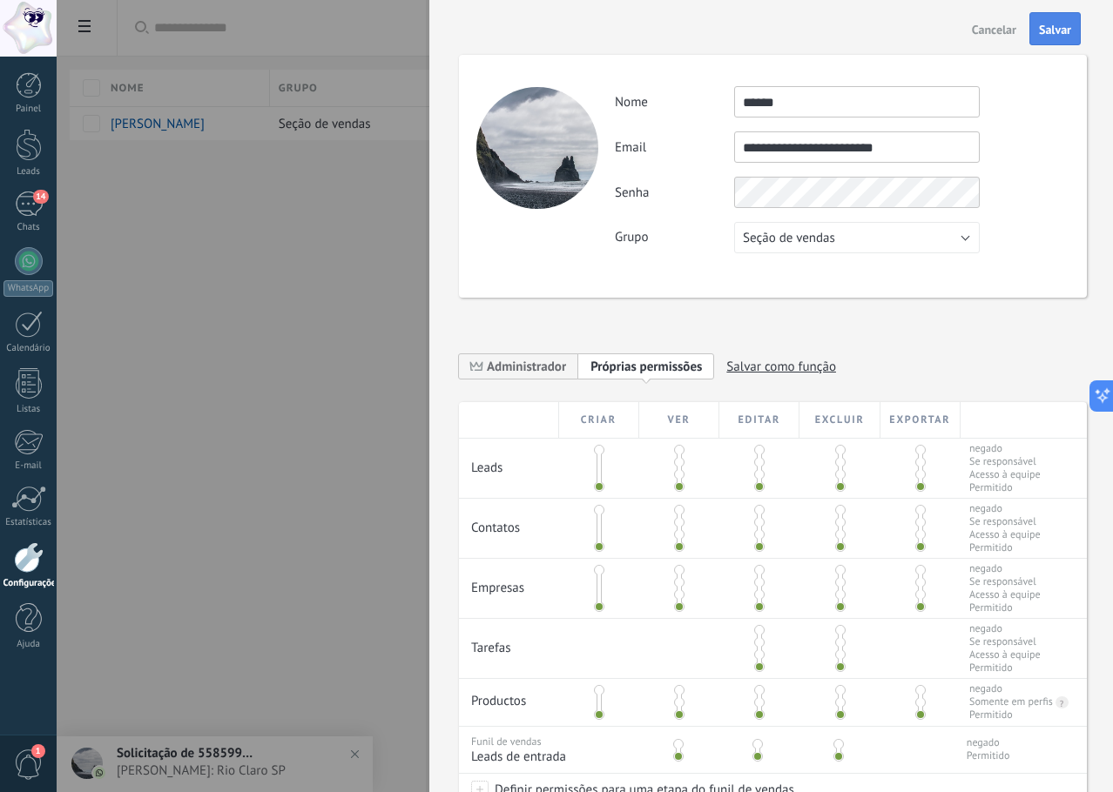
click at [1054, 37] on button "Salvar" at bounding box center [1054, 28] width 51 height 33
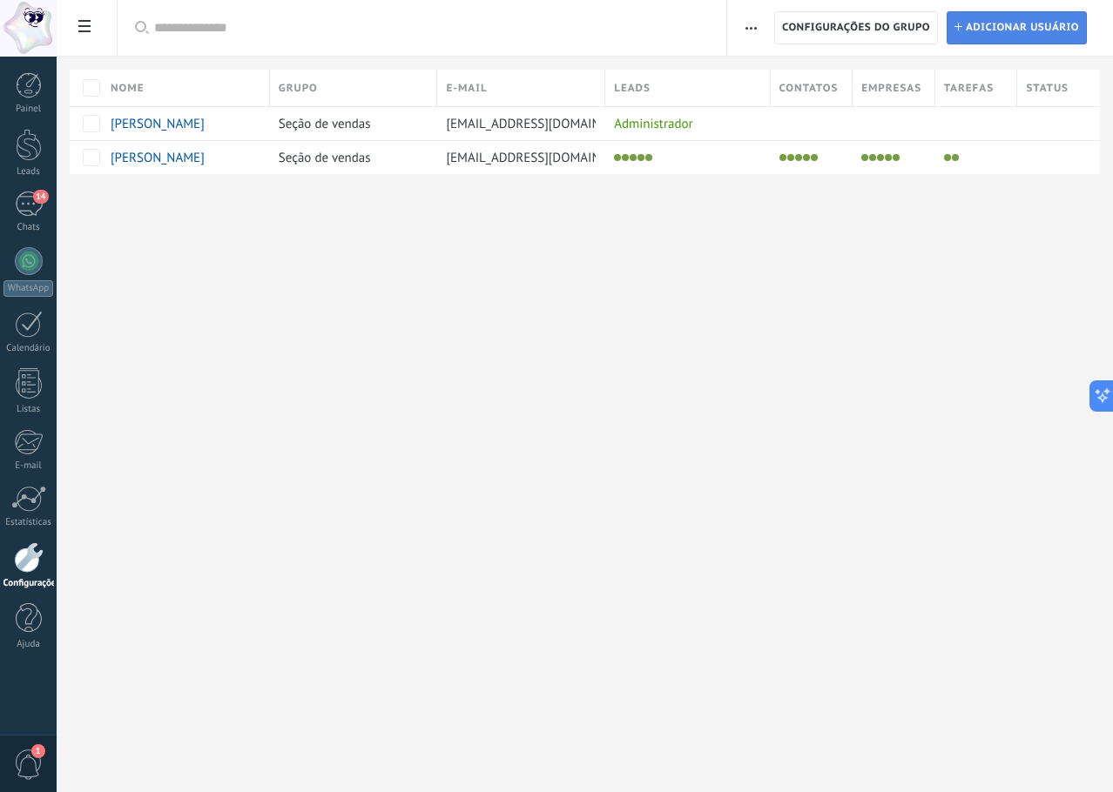
click at [1061, 17] on span "Adicionar usuário" at bounding box center [1022, 27] width 113 height 31
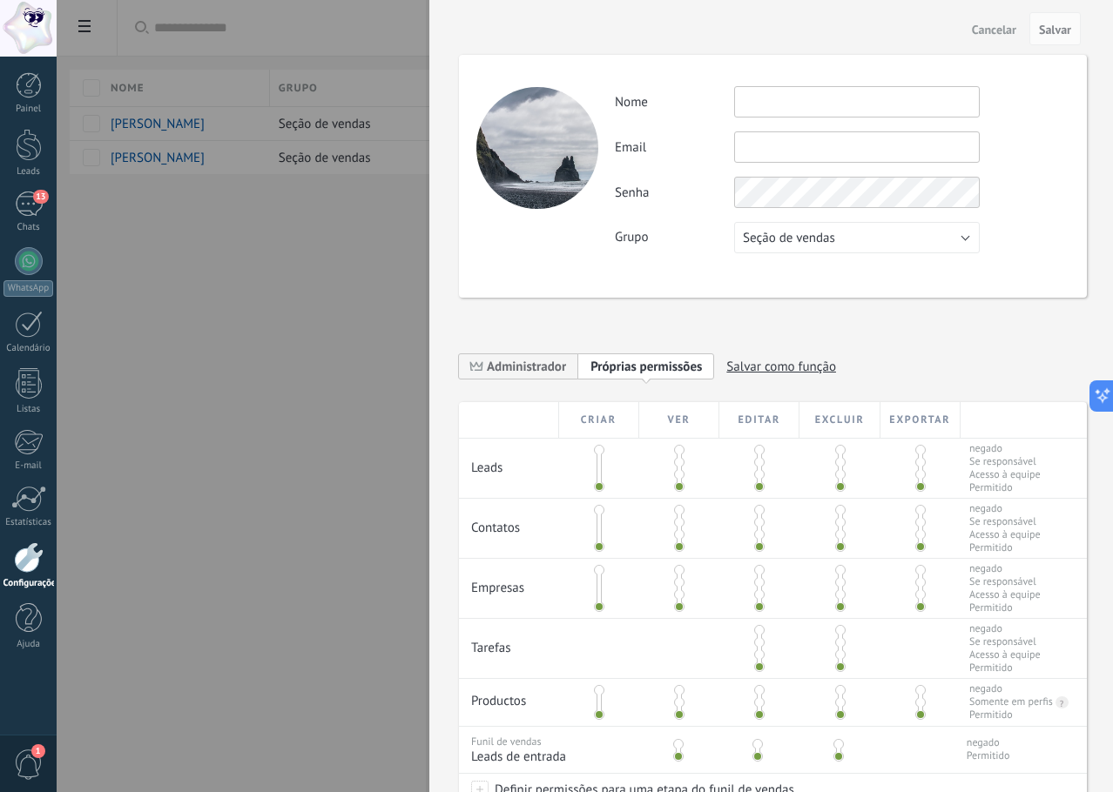
type textarea "**********"
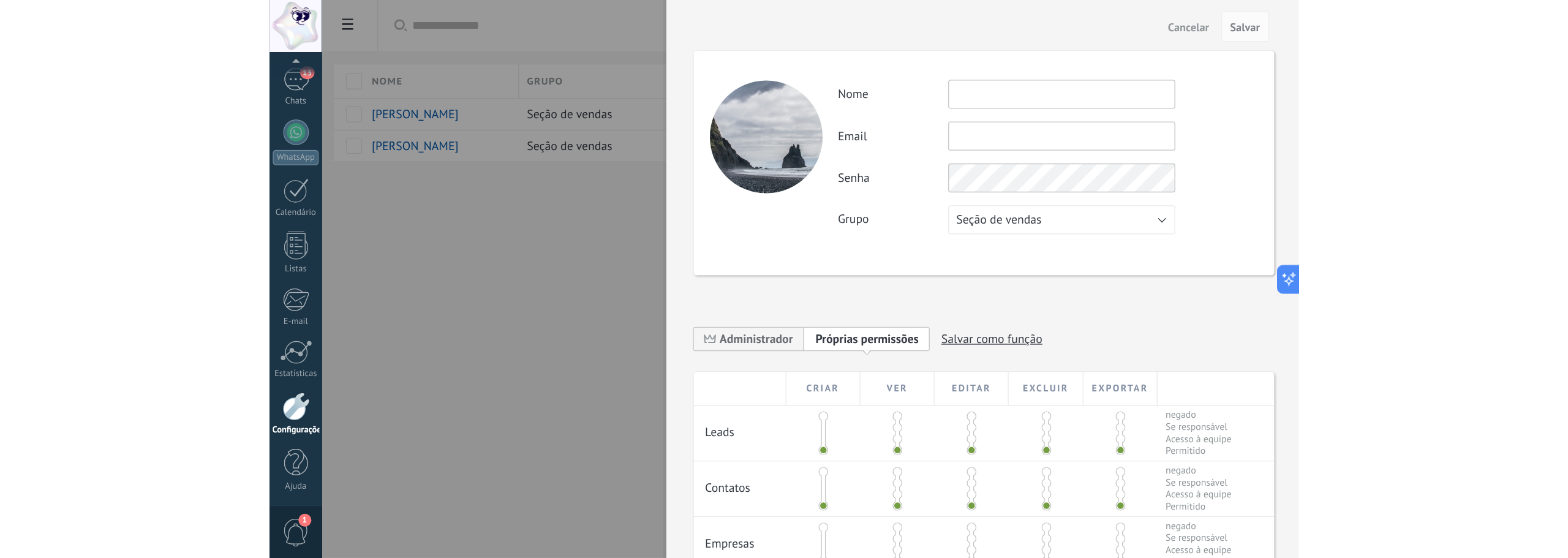
scroll to position [12, 0]
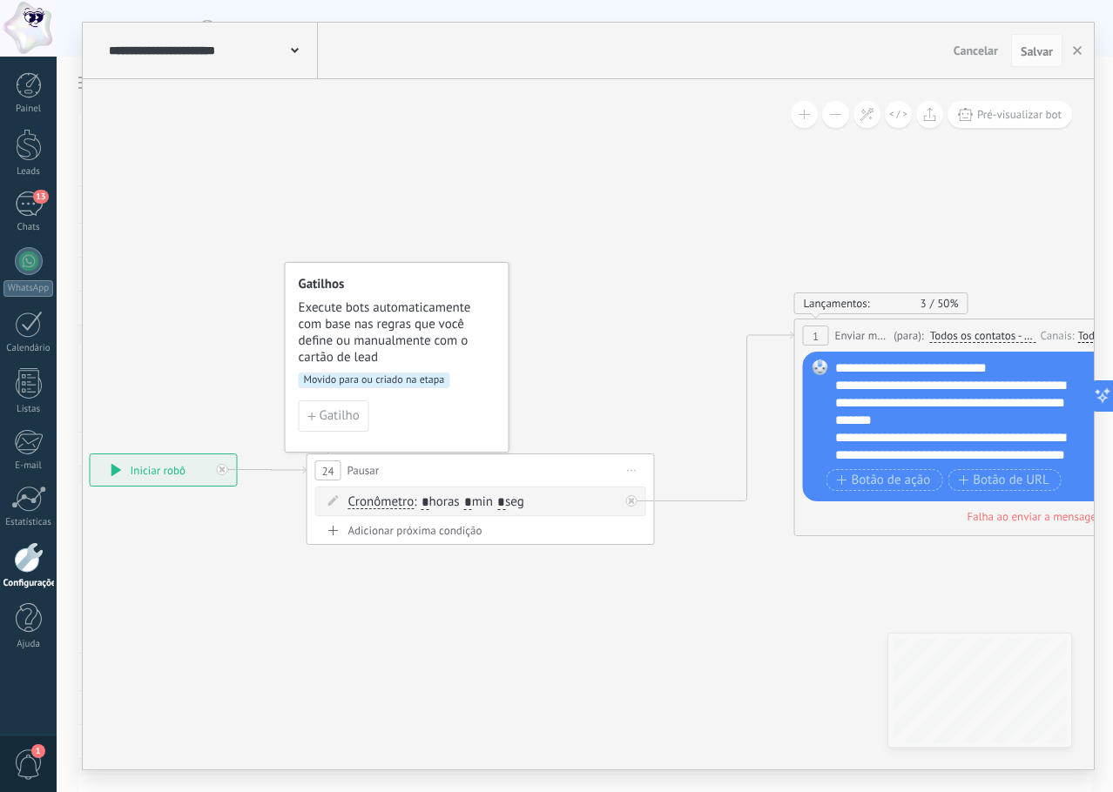
scroll to position [26, 0]
